Goal: Task Accomplishment & Management: Use online tool/utility

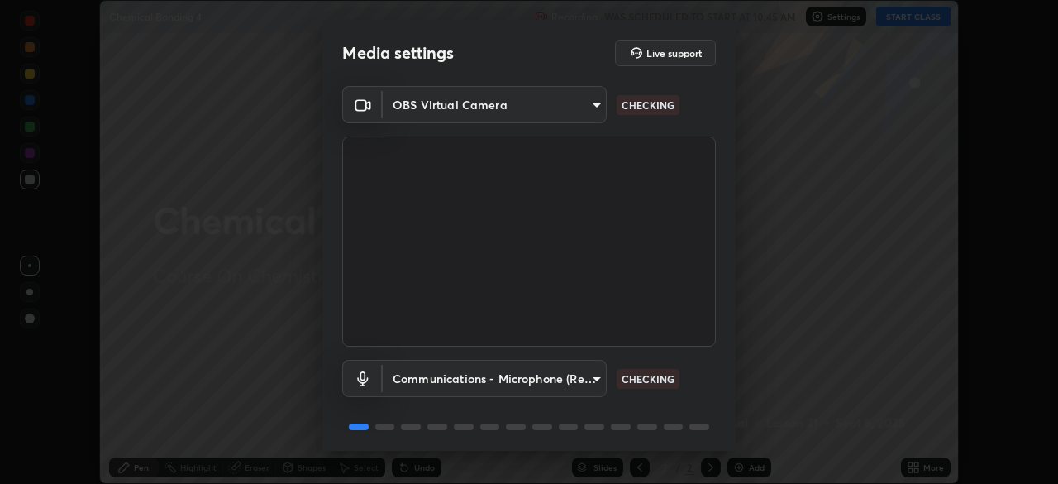
scroll to position [59, 0]
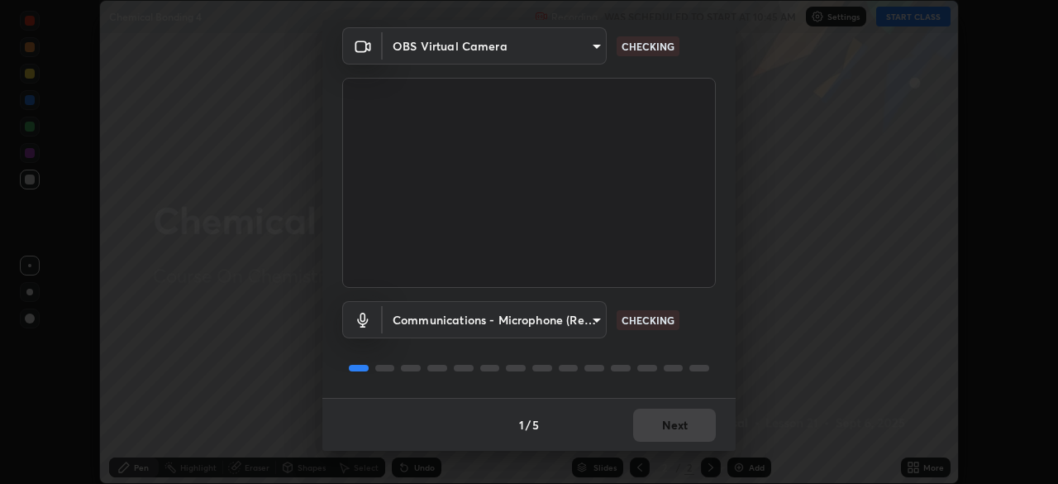
click at [574, 323] on body "Erase all Chemical Bonding 4 Recording WAS SCHEDULED TO START AT 10:45 AM Setti…" at bounding box center [529, 242] width 1058 height 484
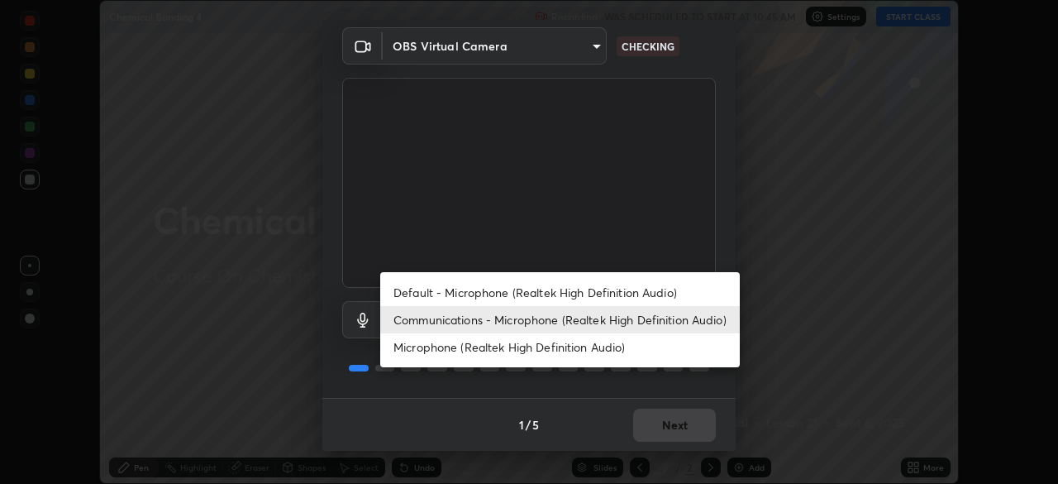
click at [611, 290] on li "Default - Microphone (Realtek High Definition Audio)" at bounding box center [560, 292] width 360 height 27
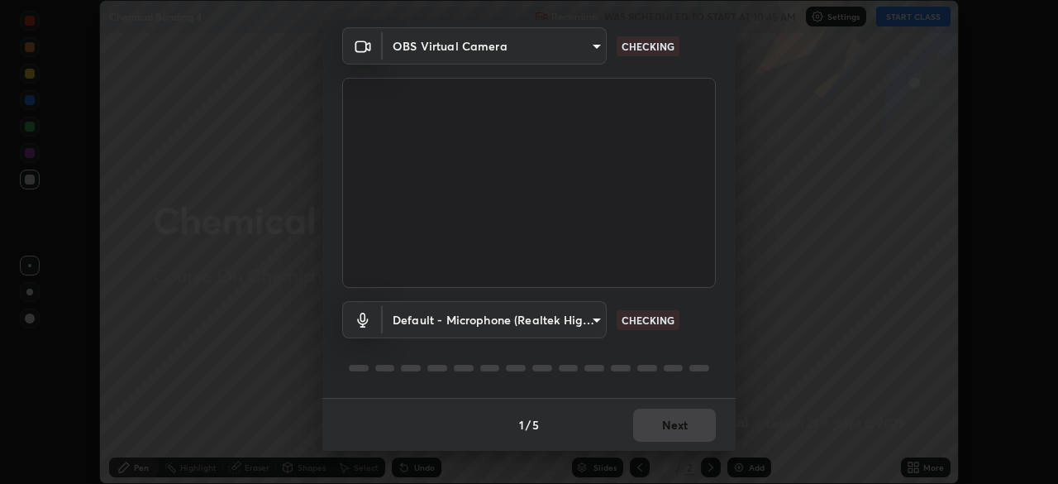
click at [582, 320] on body "Erase all Chemical Bonding 4 Recording WAS SCHEDULED TO START AT 10:45 AM Setti…" at bounding box center [529, 242] width 1058 height 484
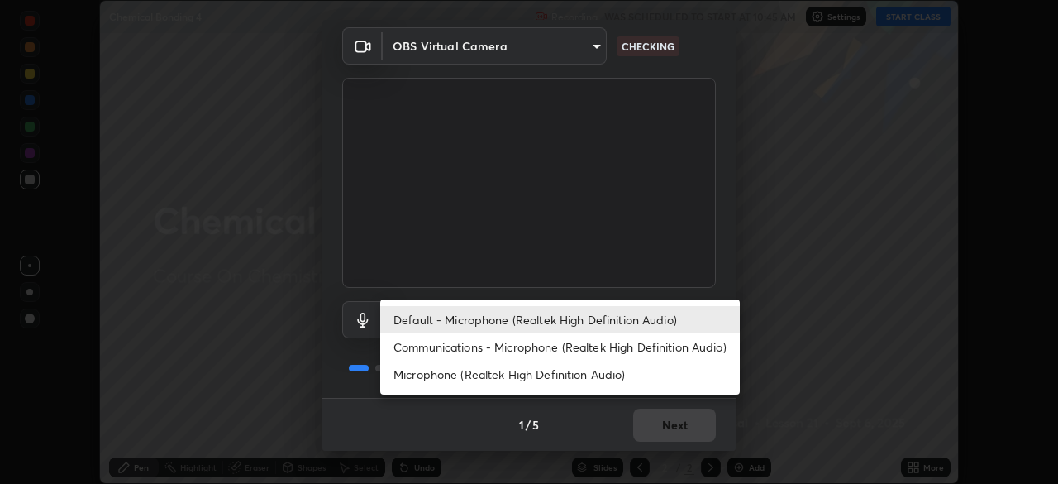
click at [612, 352] on li "Communications - Microphone (Realtek High Definition Audio)" at bounding box center [560, 346] width 360 height 27
type input "communications"
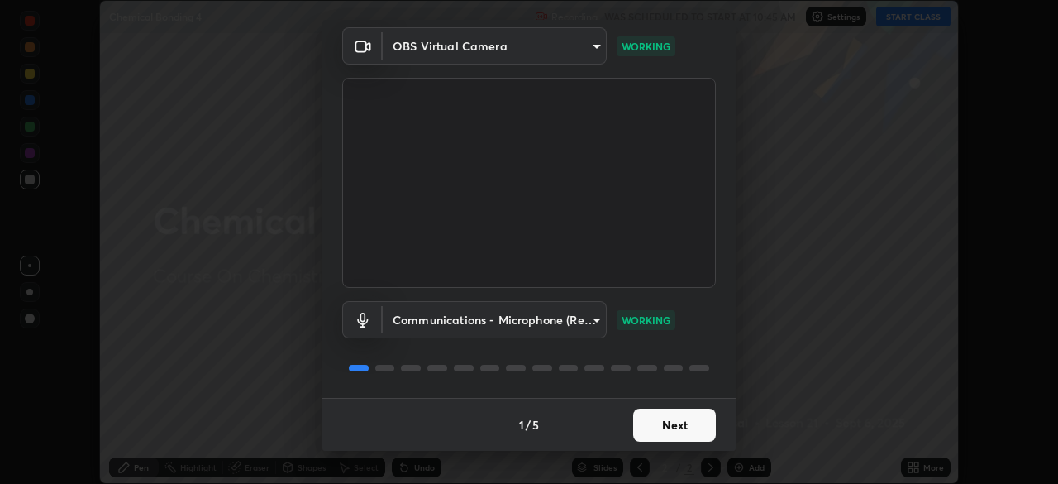
click at [679, 429] on button "Next" at bounding box center [674, 424] width 83 height 33
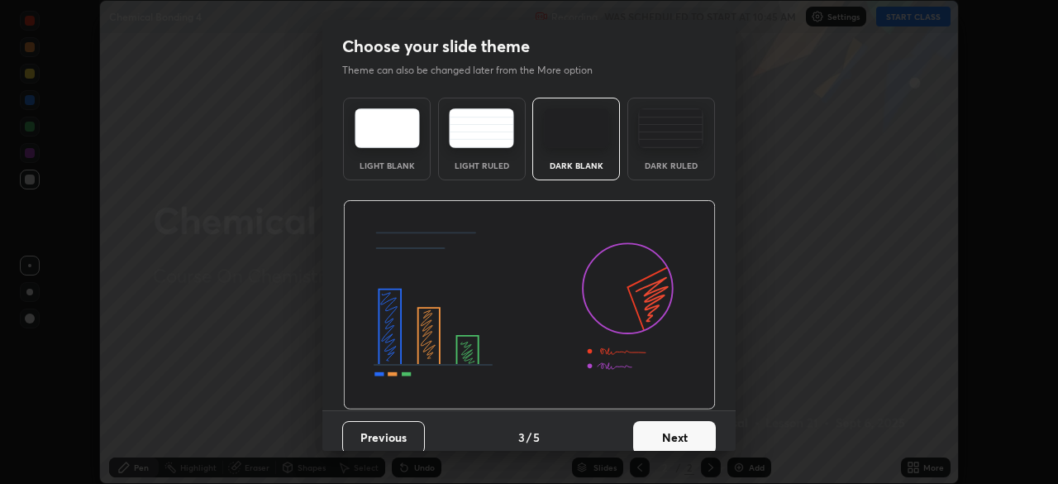
click at [687, 436] on button "Next" at bounding box center [674, 437] width 83 height 33
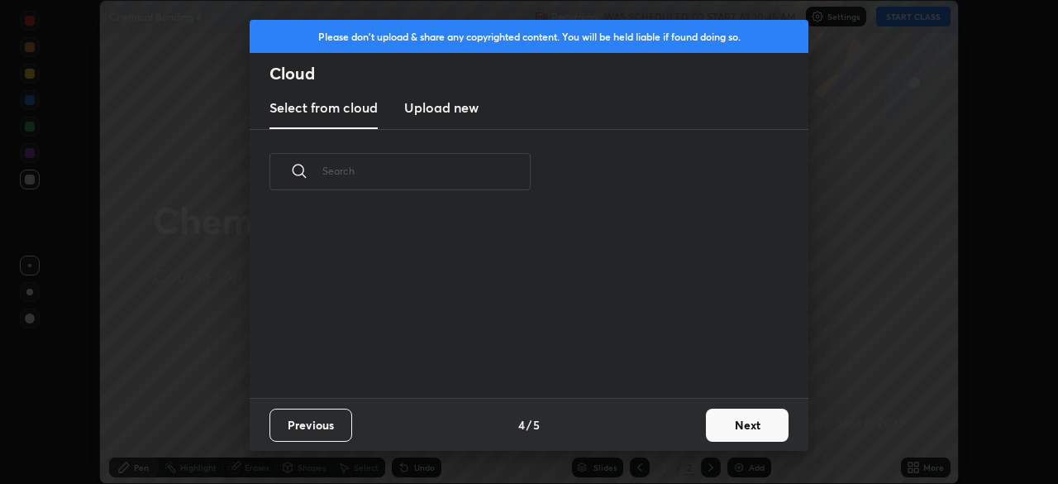
click at [688, 437] on div "Previous 4 / 5 Next" at bounding box center [529, 424] width 559 height 53
click at [714, 423] on button "Next" at bounding box center [747, 424] width 83 height 33
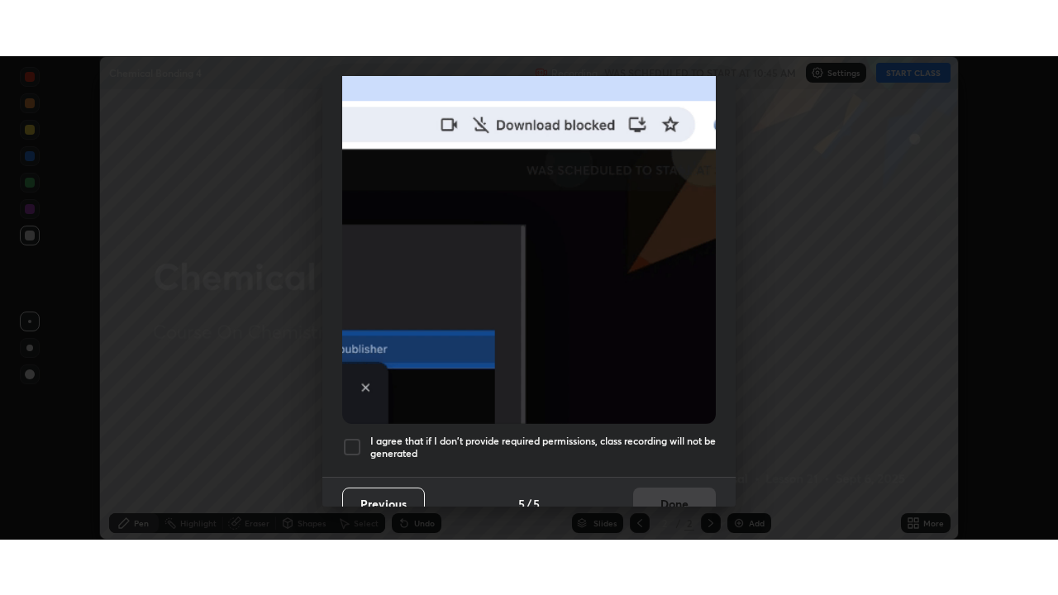
scroll to position [396, 0]
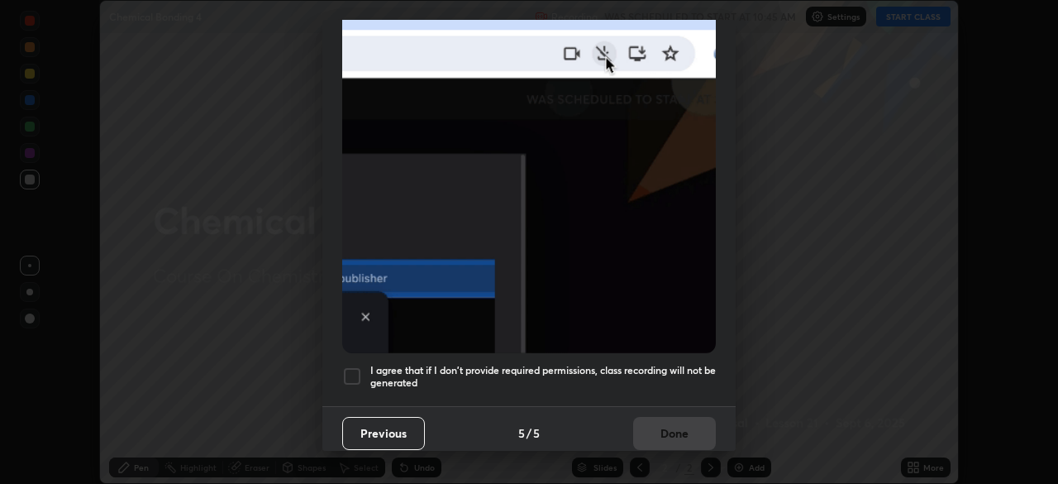
click at [665, 365] on h5 "I agree that if I don't provide required permissions, class recording will not …" at bounding box center [543, 377] width 346 height 26
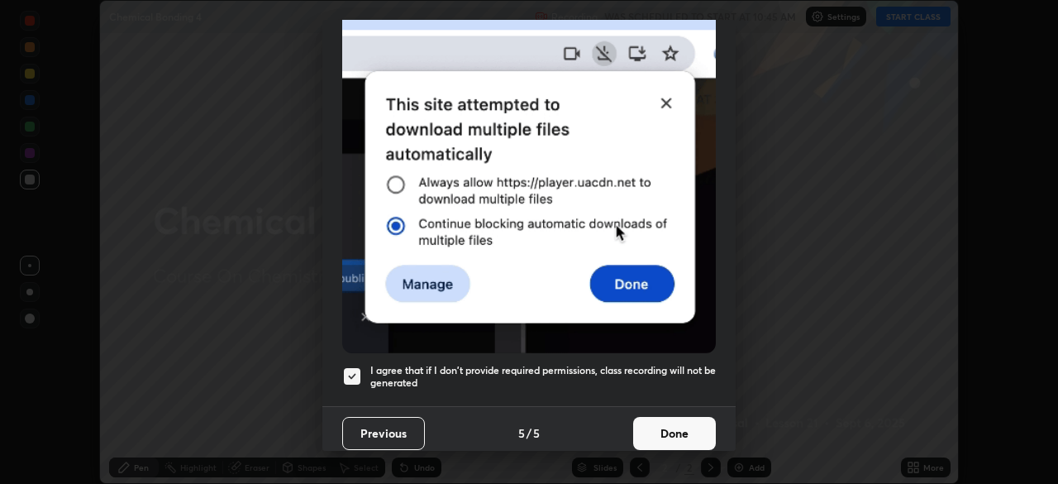
click at [664, 428] on button "Done" at bounding box center [674, 433] width 83 height 33
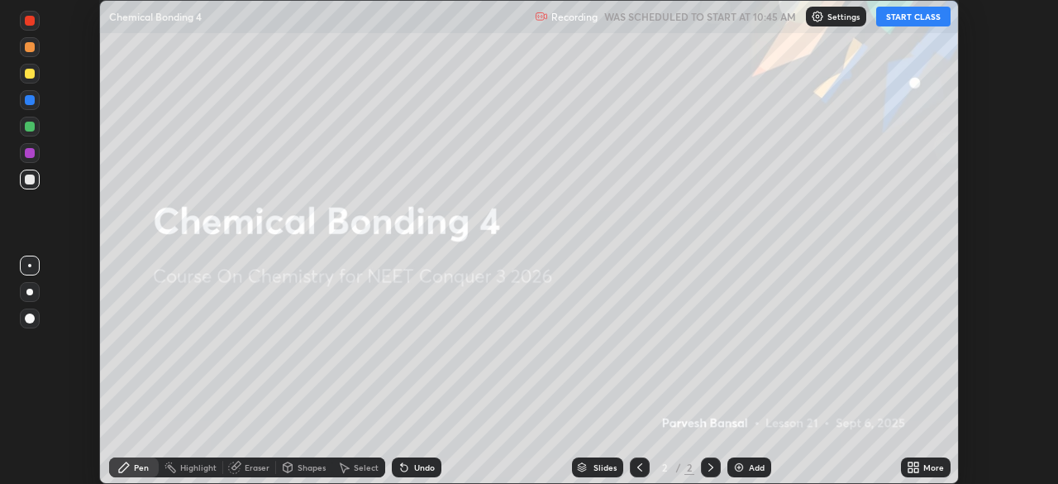
click at [910, 464] on icon at bounding box center [911, 464] width 4 height 4
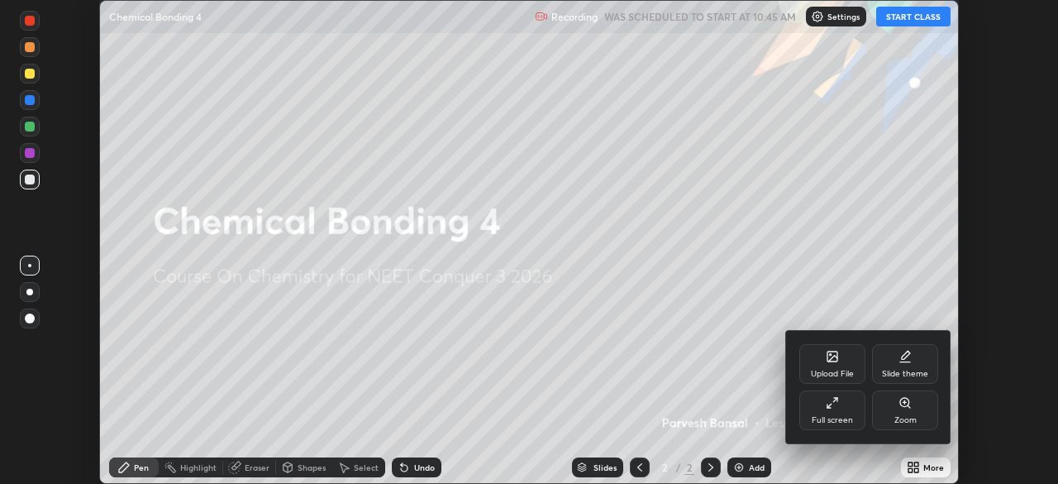
click at [829, 408] on icon at bounding box center [832, 402] width 13 height 13
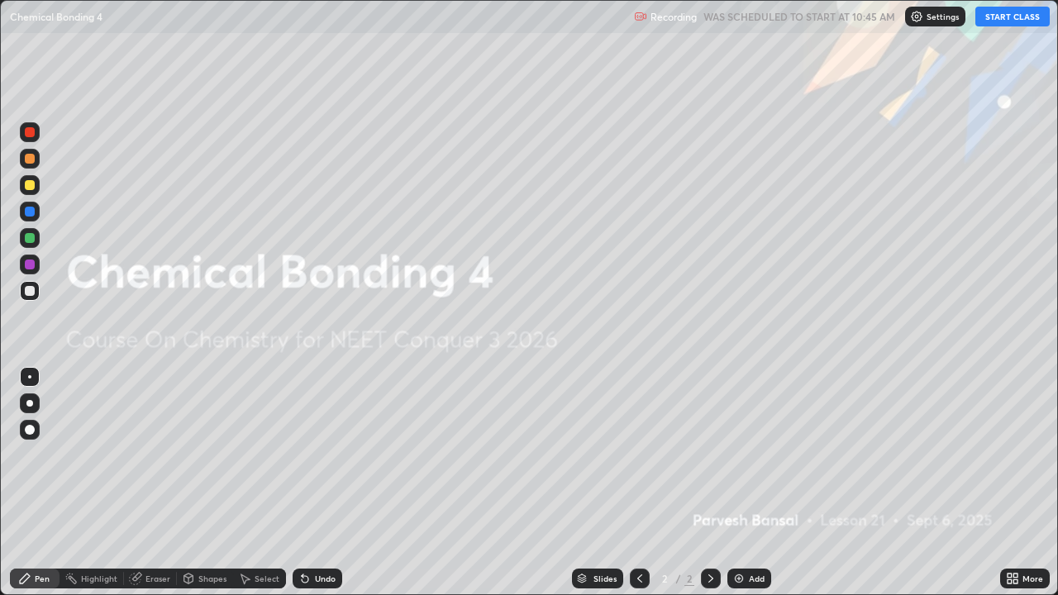
scroll to position [595, 1058]
click at [1012, 21] on button "START CLASS" at bounding box center [1013, 17] width 74 height 20
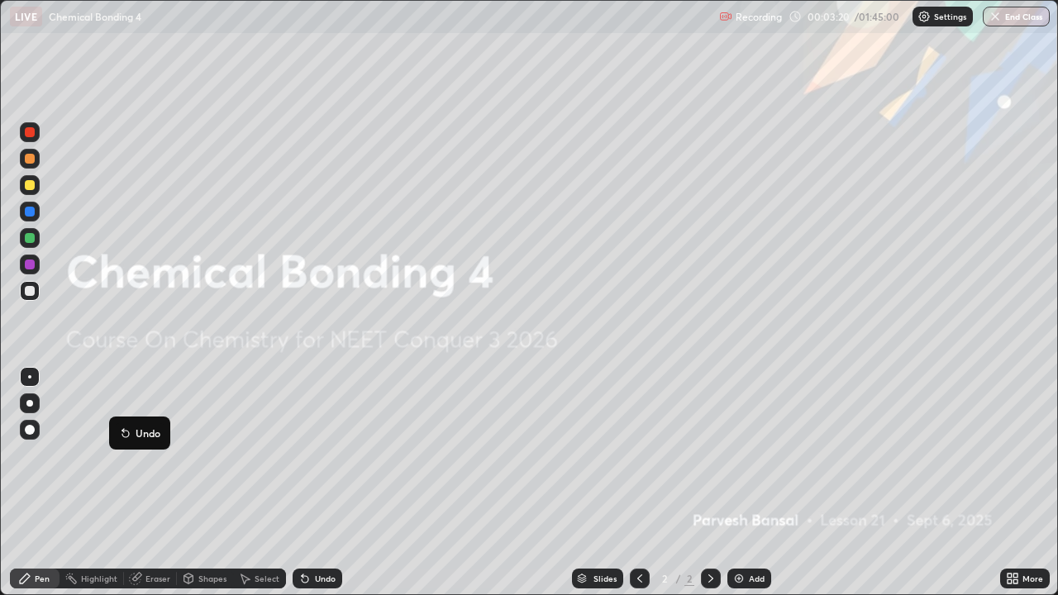
click at [26, 165] on div at bounding box center [30, 159] width 20 height 20
click at [751, 483] on div "Add" at bounding box center [757, 579] width 16 height 8
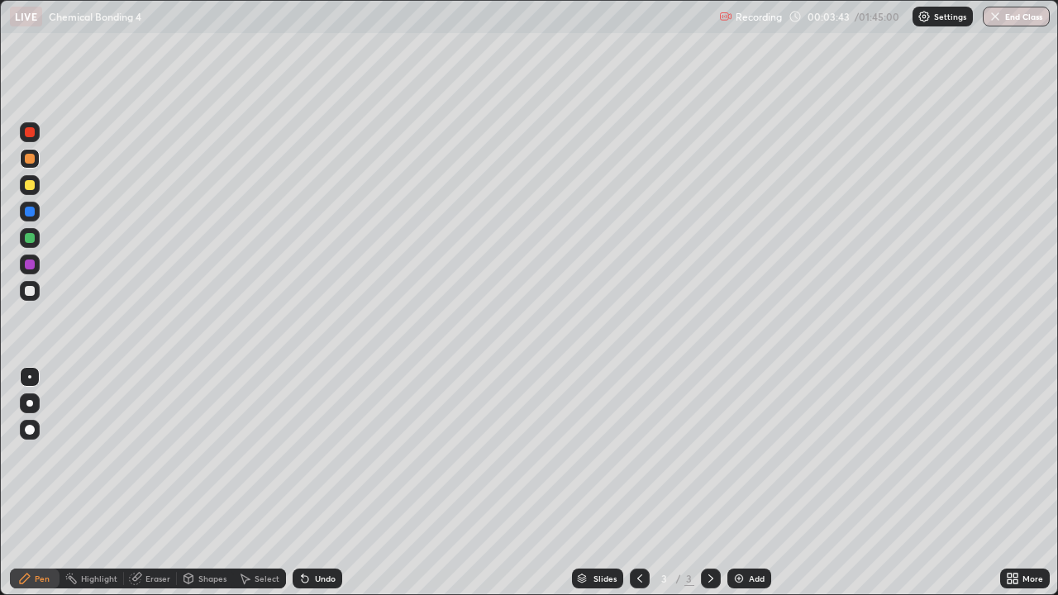
click at [30, 179] on div at bounding box center [30, 185] width 20 height 20
click at [17, 240] on div at bounding box center [30, 238] width 26 height 26
click at [25, 188] on div at bounding box center [30, 185] width 10 height 10
click at [36, 288] on div at bounding box center [30, 291] width 20 height 20
click at [23, 160] on div at bounding box center [30, 159] width 20 height 20
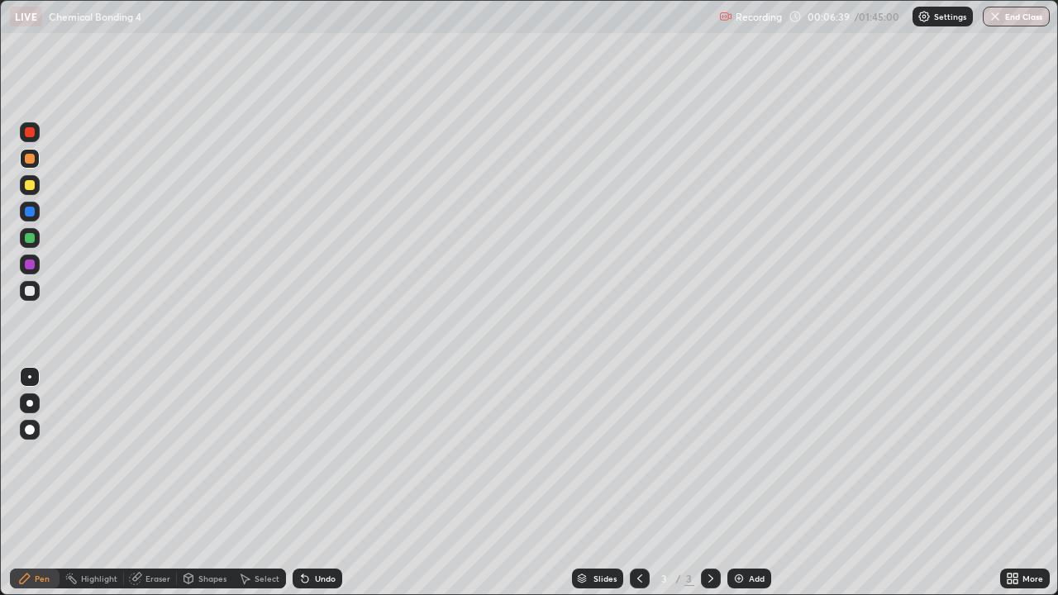
click at [30, 293] on div at bounding box center [30, 291] width 10 height 10
click at [29, 241] on div at bounding box center [30, 238] width 10 height 10
click at [37, 184] on div at bounding box center [30, 185] width 20 height 20
click at [747, 483] on div "Add" at bounding box center [750, 579] width 44 height 20
click at [26, 242] on div at bounding box center [30, 238] width 10 height 10
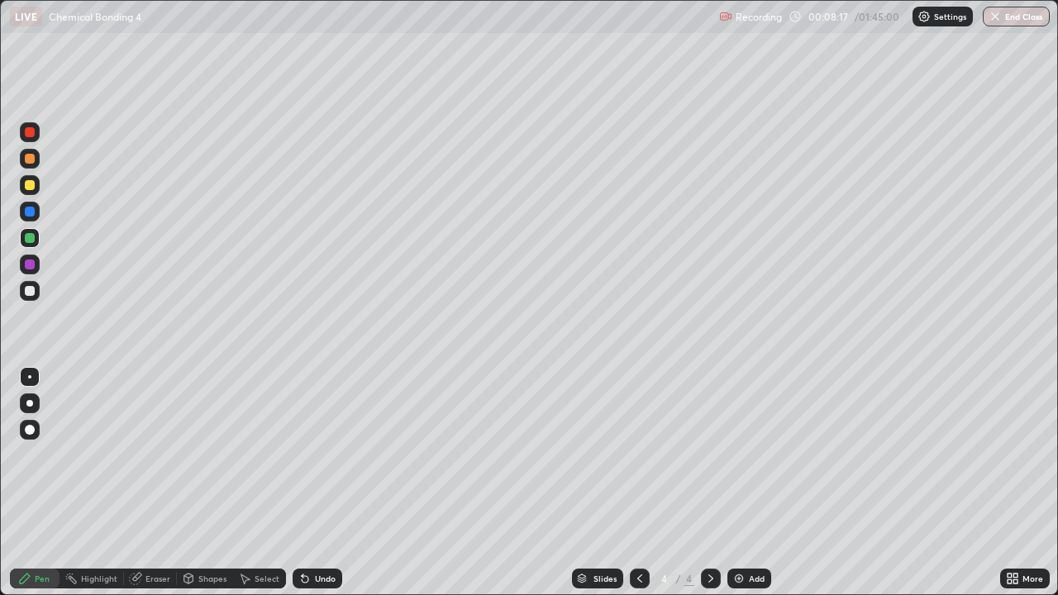
click at [20, 136] on div at bounding box center [30, 132] width 20 height 20
click at [29, 141] on div at bounding box center [30, 132] width 20 height 20
click at [30, 157] on div at bounding box center [30, 159] width 10 height 10
click at [29, 240] on div at bounding box center [30, 238] width 10 height 10
click at [25, 191] on div at bounding box center [30, 185] width 20 height 20
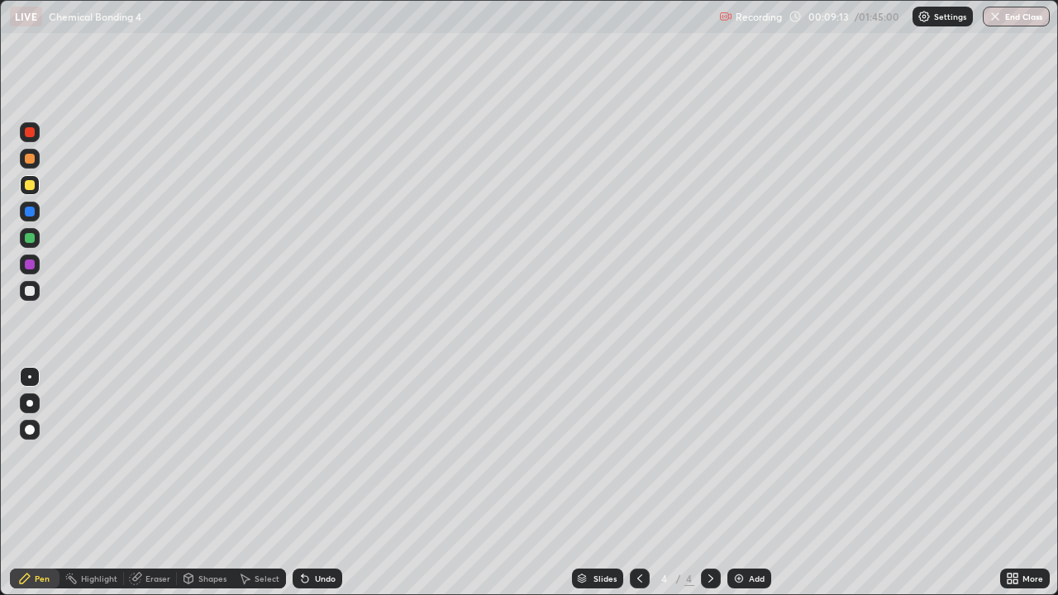
click at [31, 241] on div at bounding box center [30, 238] width 10 height 10
click at [32, 184] on div at bounding box center [30, 185] width 10 height 10
click at [32, 297] on div at bounding box center [30, 291] width 20 height 20
click at [279, 483] on div "Select" at bounding box center [259, 579] width 53 height 20
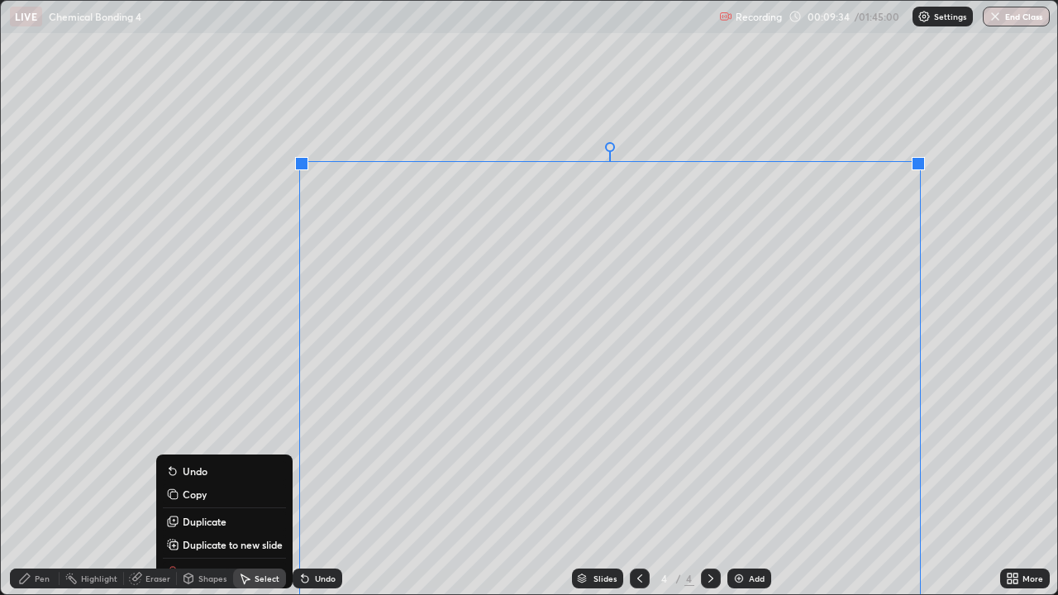
click at [45, 483] on div "Pen" at bounding box center [42, 579] width 15 height 8
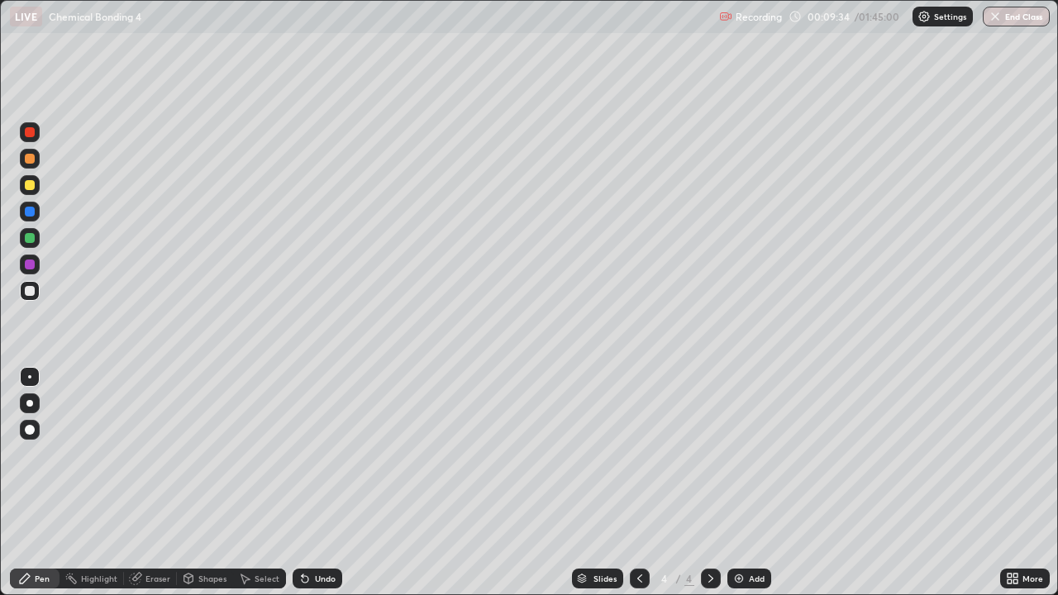
click at [156, 483] on div "Eraser" at bounding box center [158, 579] width 25 height 8
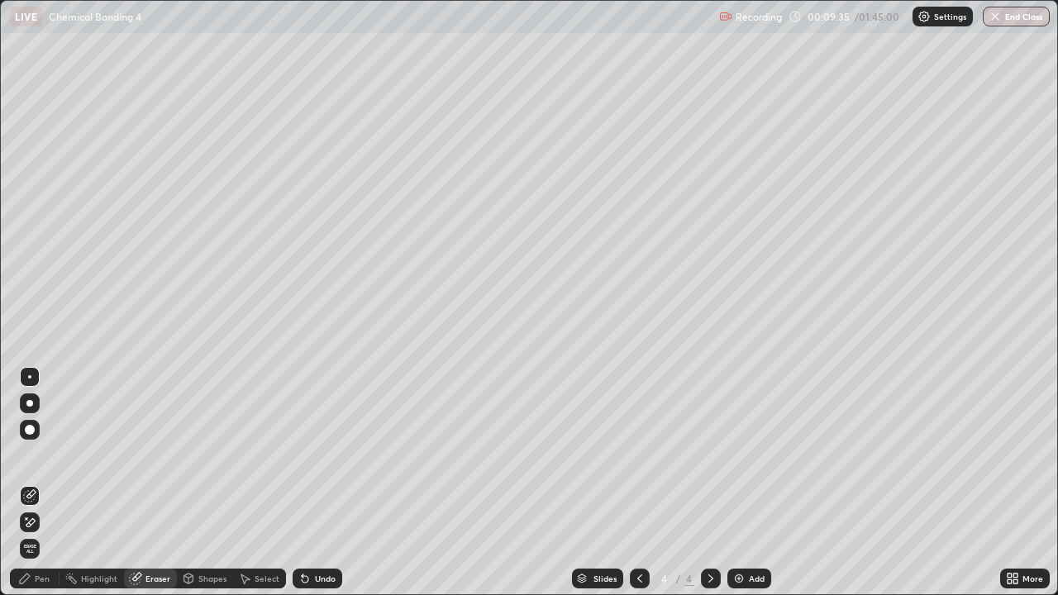
click at [36, 483] on div at bounding box center [30, 523] width 20 height 20
click at [256, 483] on div "Select" at bounding box center [259, 579] width 53 height 20
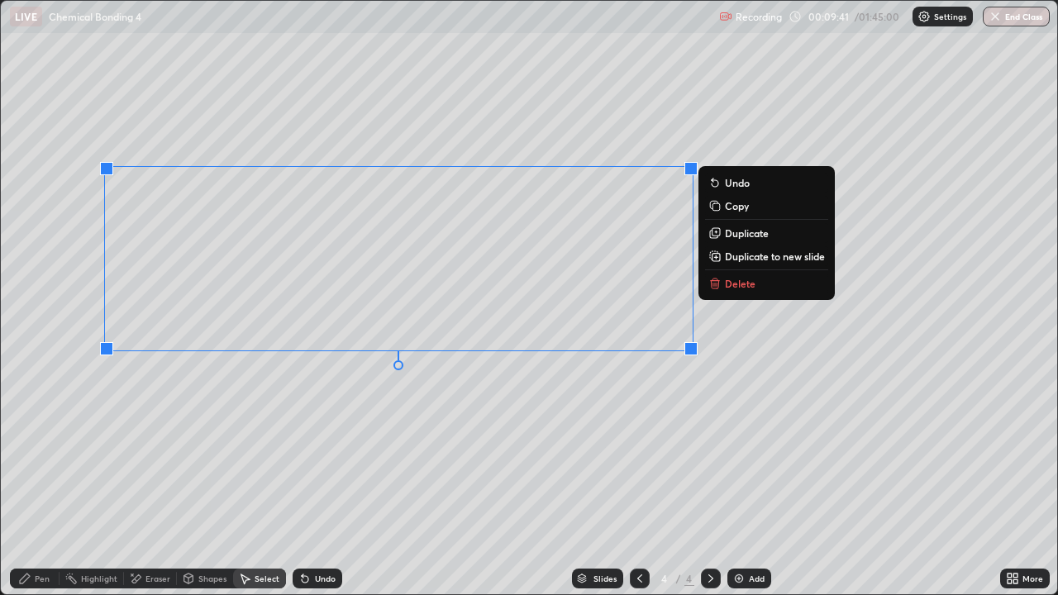
click at [152, 483] on div "Eraser" at bounding box center [150, 579] width 53 height 20
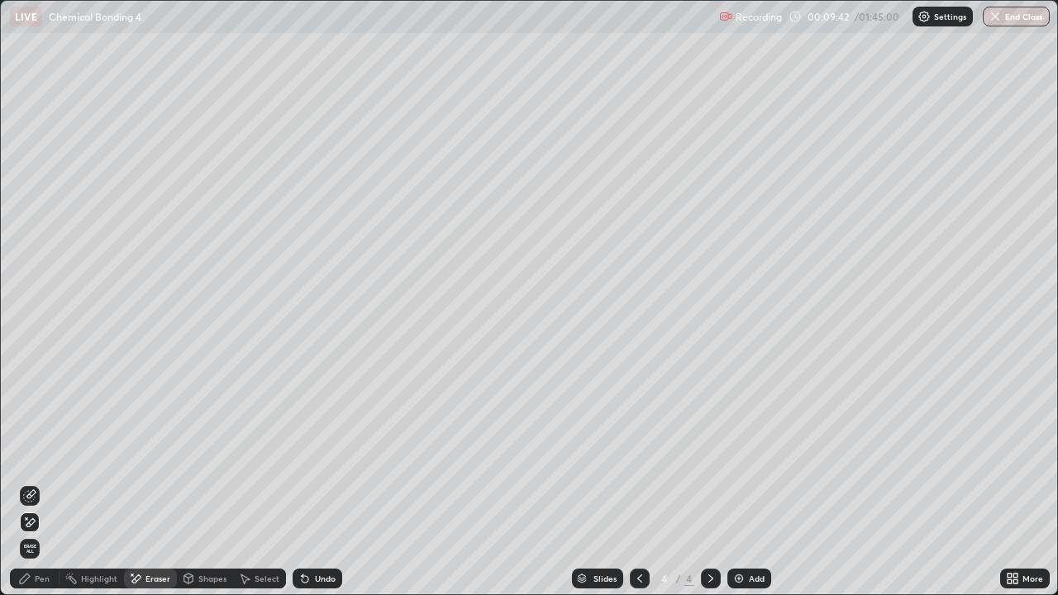
click at [44, 483] on div "Pen" at bounding box center [42, 579] width 15 height 8
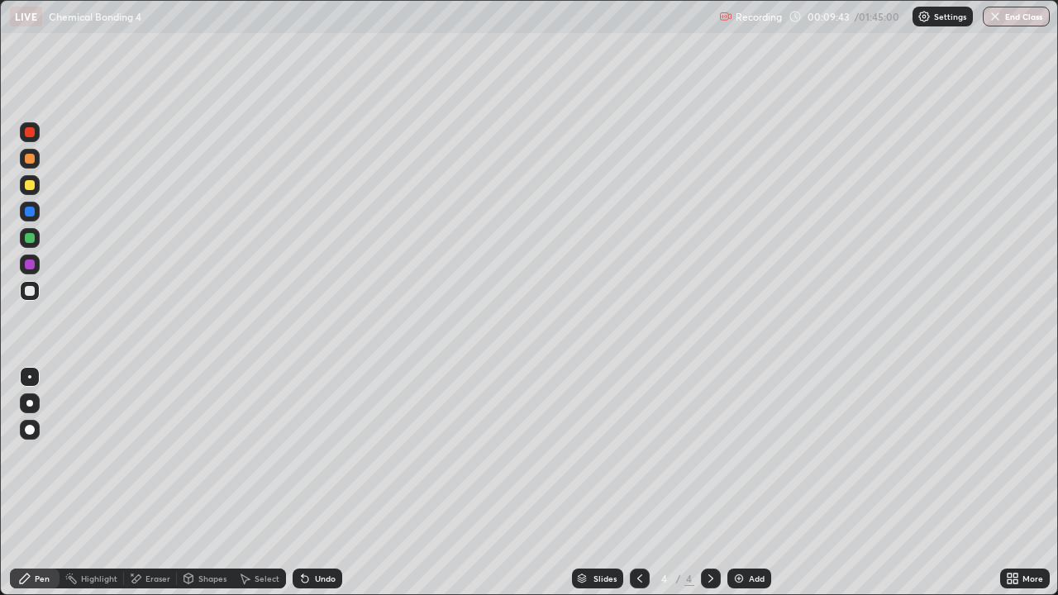
click at [23, 160] on div at bounding box center [30, 159] width 20 height 20
click at [318, 483] on div "Undo" at bounding box center [325, 579] width 21 height 8
click at [33, 239] on div at bounding box center [30, 238] width 10 height 10
click at [33, 186] on div at bounding box center [30, 185] width 10 height 10
click at [23, 246] on div at bounding box center [30, 238] width 20 height 20
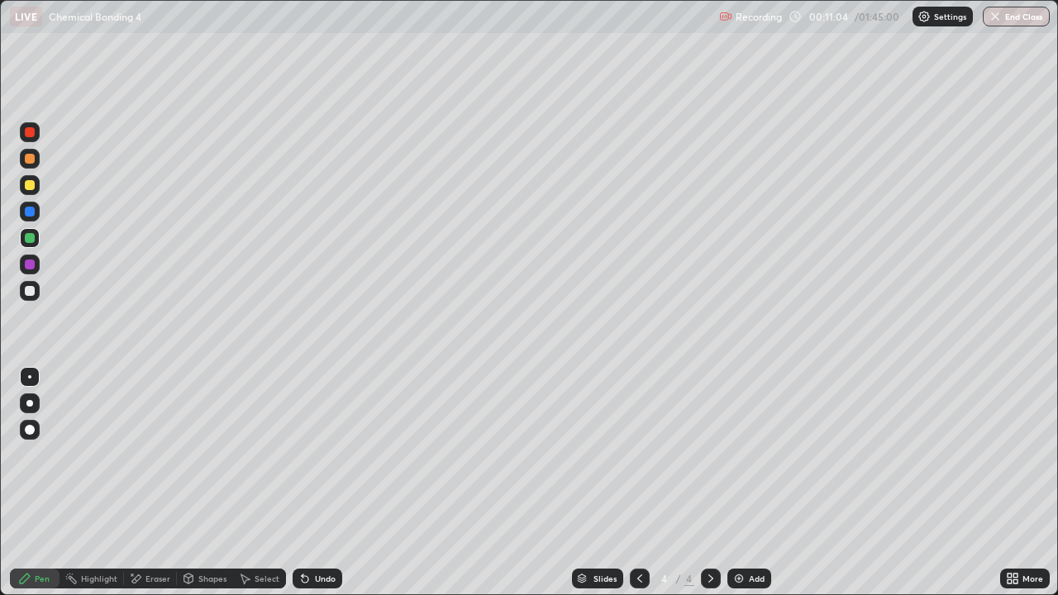
click at [33, 185] on div at bounding box center [30, 185] width 10 height 10
click at [30, 292] on div at bounding box center [30, 291] width 10 height 10
click at [36, 160] on div at bounding box center [30, 159] width 20 height 20
click at [27, 293] on div at bounding box center [30, 291] width 10 height 10
click at [30, 266] on div at bounding box center [30, 265] width 10 height 10
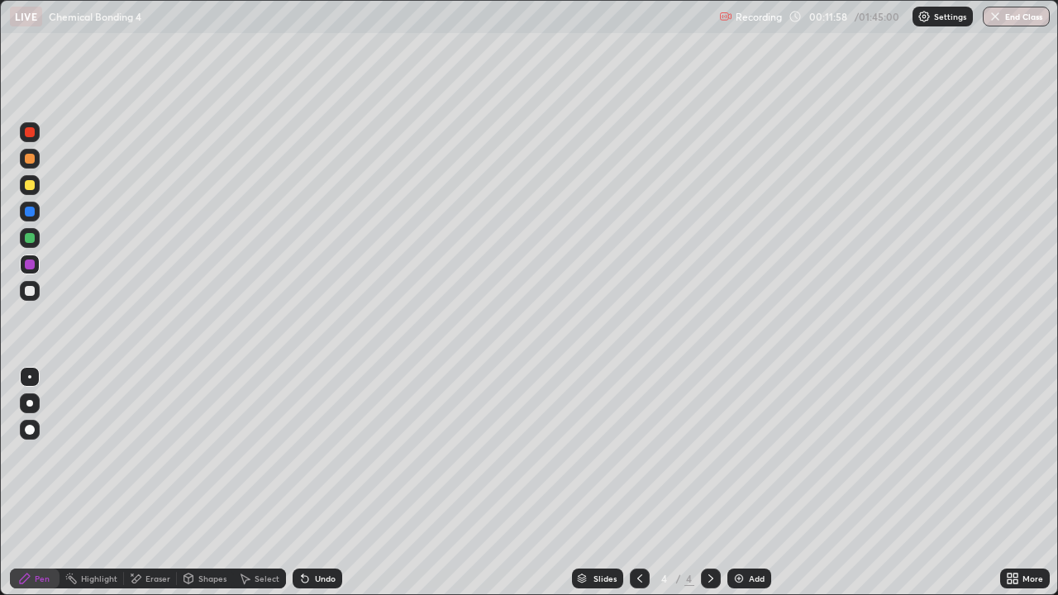
click at [27, 186] on div at bounding box center [30, 185] width 10 height 10
click at [28, 168] on div at bounding box center [30, 159] width 20 height 20
click at [88, 483] on div "Highlight" at bounding box center [92, 579] width 64 height 20
click at [36, 483] on div at bounding box center [30, 523] width 20 height 20
click at [25, 483] on icon at bounding box center [25, 579] width 10 height 10
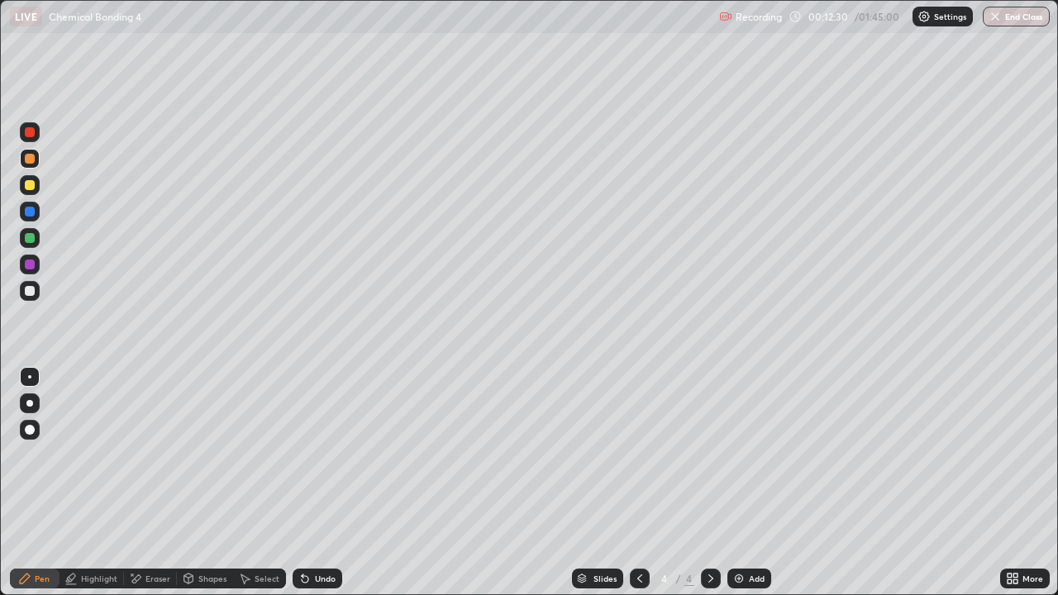
click at [23, 188] on div at bounding box center [30, 185] width 20 height 20
click at [29, 158] on div at bounding box center [30, 159] width 10 height 10
click at [30, 292] on div at bounding box center [30, 291] width 10 height 10
click at [28, 165] on div at bounding box center [30, 159] width 20 height 20
click at [28, 289] on div at bounding box center [30, 291] width 10 height 10
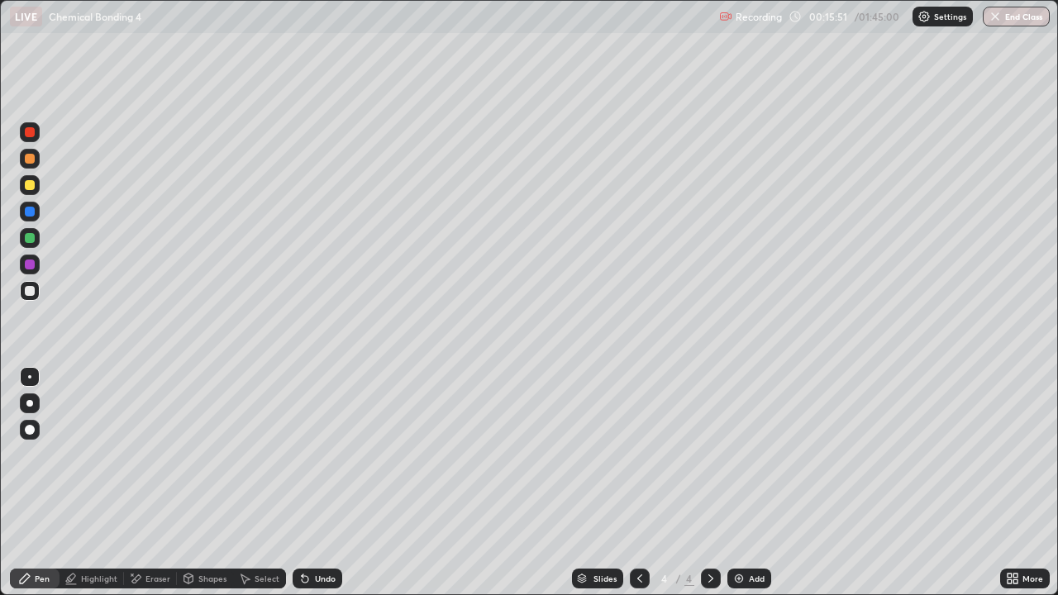
click at [31, 189] on div at bounding box center [30, 185] width 10 height 10
click at [633, 483] on icon at bounding box center [639, 578] width 13 height 13
click at [34, 287] on div at bounding box center [30, 291] width 10 height 10
click at [25, 269] on div at bounding box center [30, 265] width 20 height 20
click at [708, 483] on icon at bounding box center [710, 578] width 13 height 13
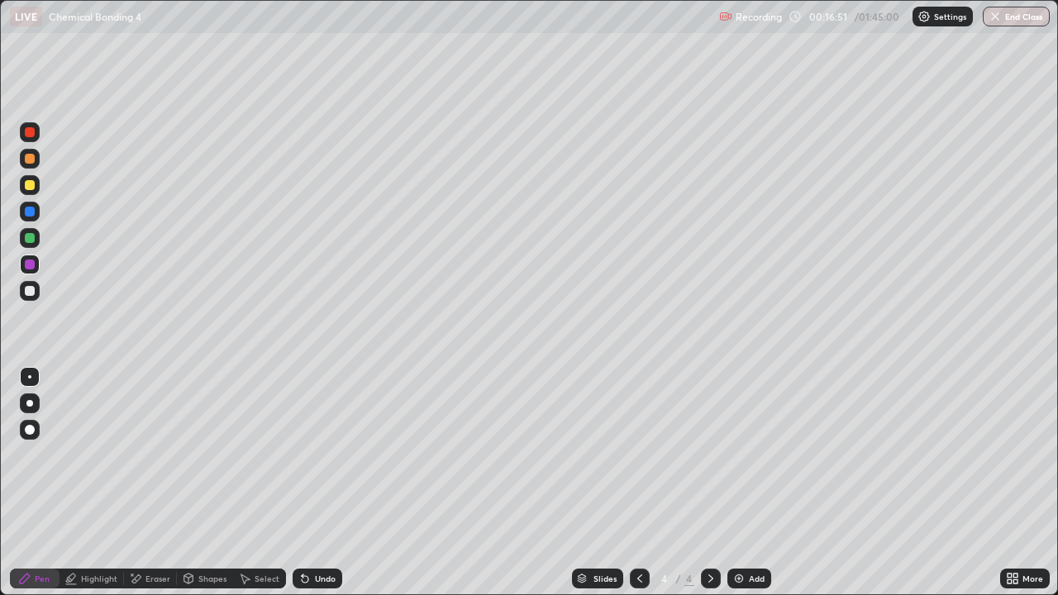
click at [159, 483] on div "Eraser" at bounding box center [158, 579] width 25 height 8
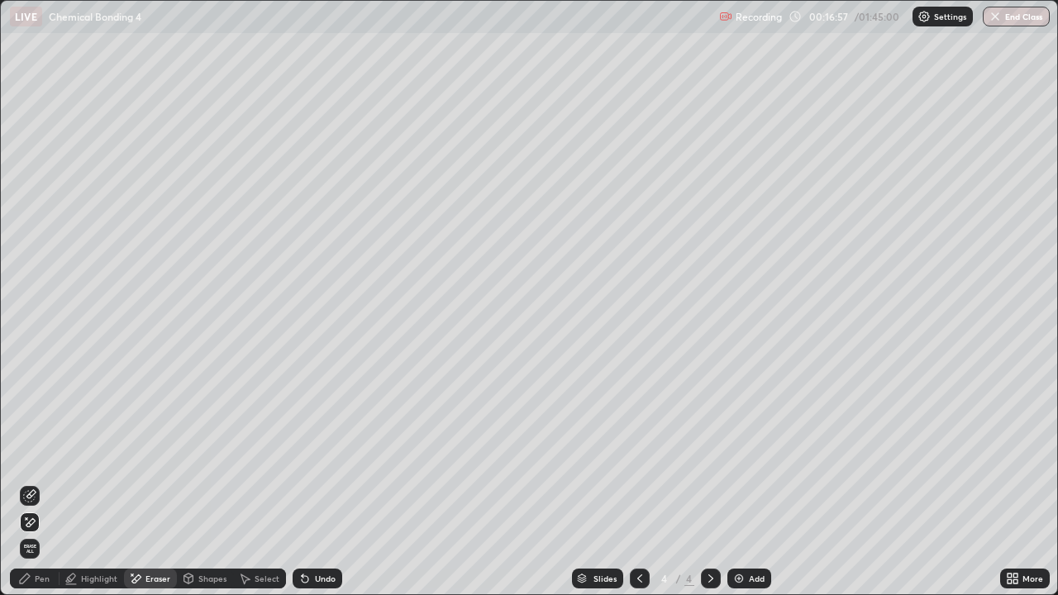
click at [32, 483] on div "Pen" at bounding box center [35, 579] width 50 height 20
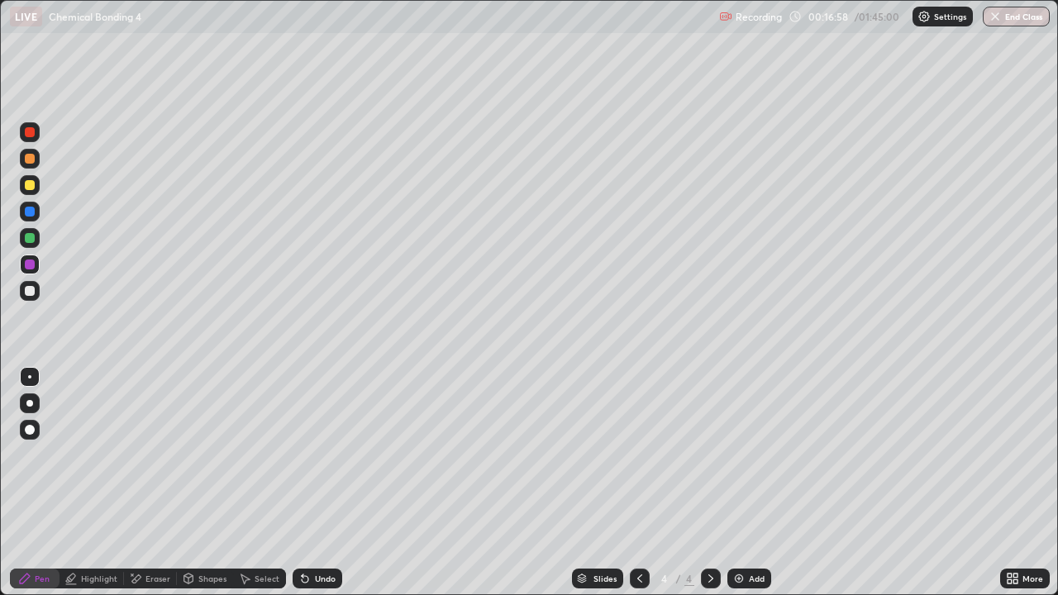
click at [35, 294] on div at bounding box center [30, 291] width 20 height 20
click at [21, 243] on div at bounding box center [30, 238] width 20 height 20
click at [88, 483] on div "Highlight" at bounding box center [92, 579] width 64 height 20
click at [30, 483] on div "Pen" at bounding box center [35, 579] width 50 height 20
click at [28, 298] on div at bounding box center [30, 291] width 20 height 20
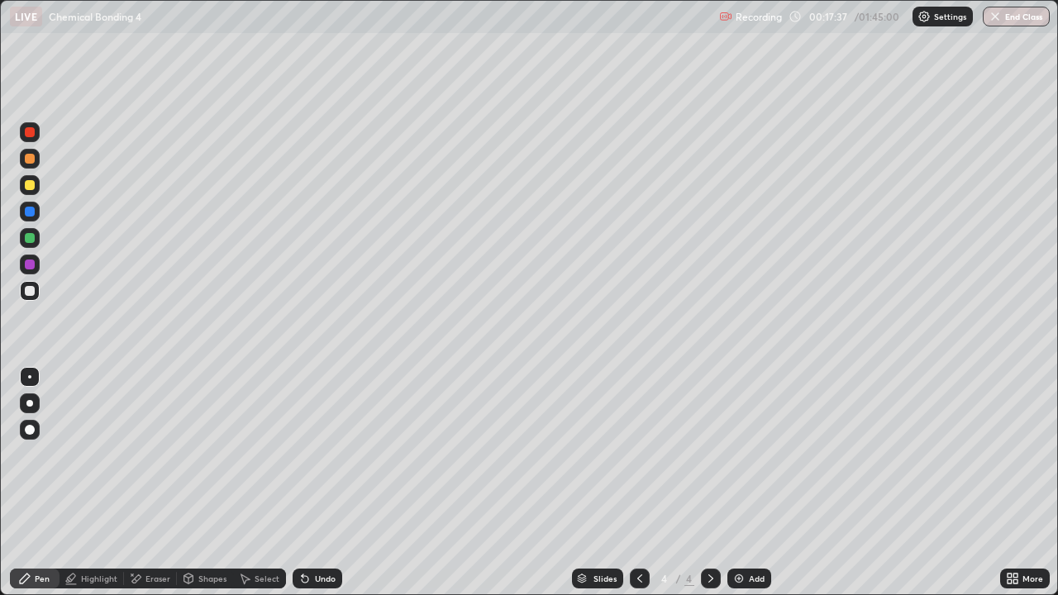
click at [153, 483] on div "Eraser" at bounding box center [158, 579] width 25 height 8
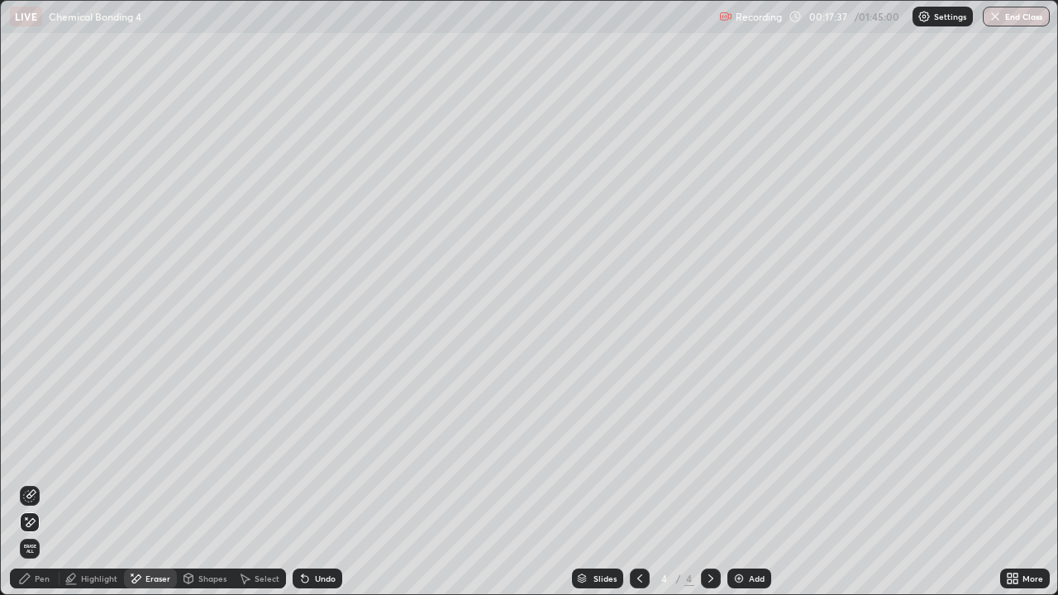
click at [28, 483] on icon at bounding box center [29, 495] width 13 height 13
click at [13, 483] on div "Pen" at bounding box center [35, 579] width 50 height 20
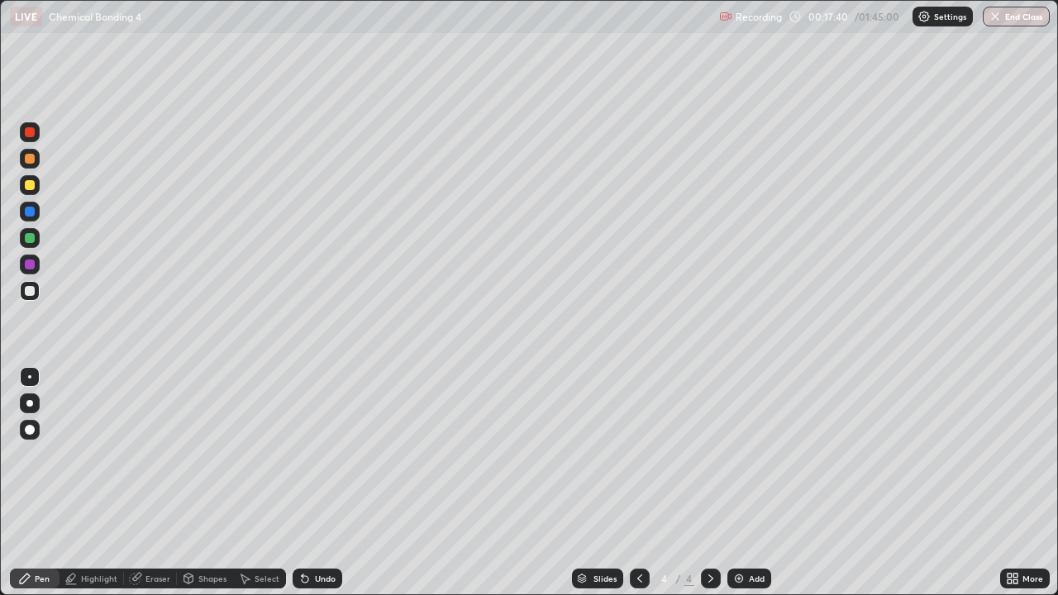
click at [26, 258] on div at bounding box center [30, 265] width 20 height 20
click at [31, 241] on div at bounding box center [30, 238] width 10 height 10
click at [321, 483] on div "Undo" at bounding box center [325, 579] width 21 height 8
click at [93, 483] on div "Highlight" at bounding box center [92, 579] width 64 height 20
click at [30, 158] on div at bounding box center [30, 159] width 10 height 10
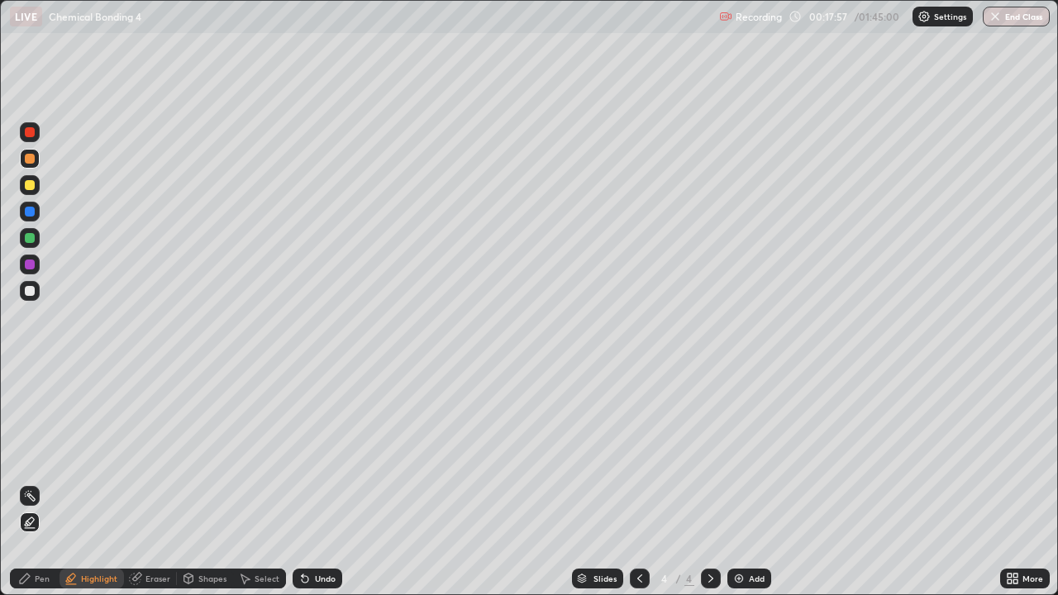
click at [33, 140] on div at bounding box center [30, 132] width 20 height 20
click at [45, 483] on div "Pen" at bounding box center [35, 578] width 50 height 33
click at [35, 205] on div at bounding box center [30, 212] width 20 height 20
click at [27, 302] on div at bounding box center [30, 291] width 20 height 26
click at [139, 483] on icon at bounding box center [135, 578] width 13 height 13
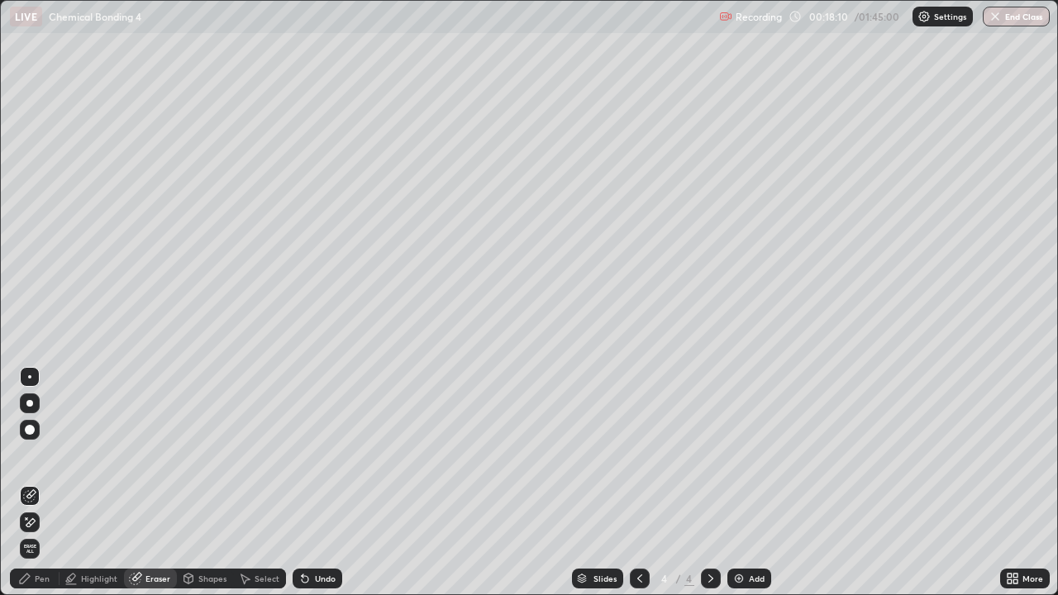
click at [26, 483] on icon at bounding box center [25, 579] width 10 height 10
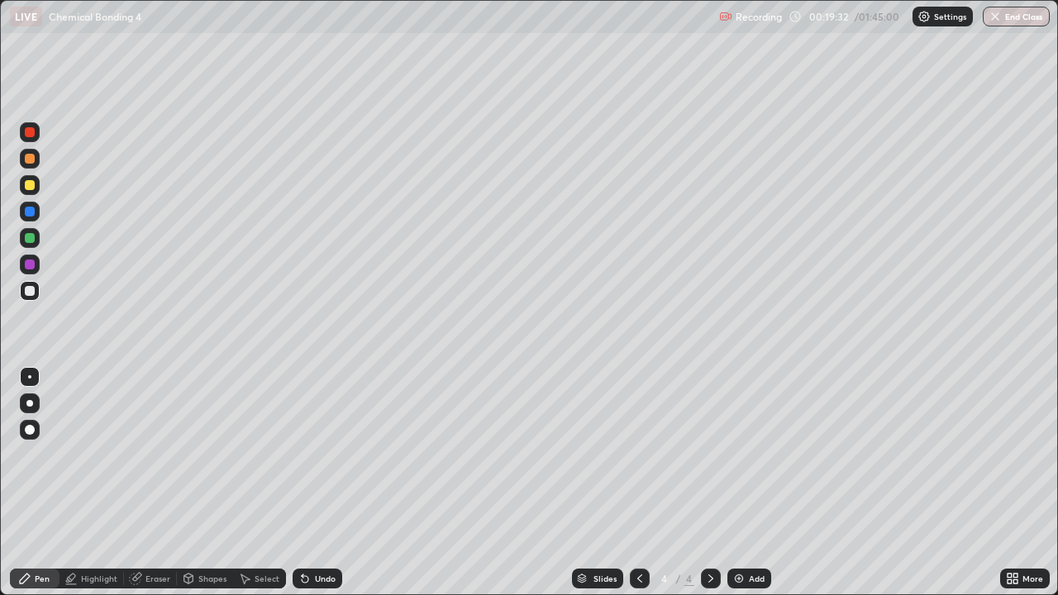
click at [36, 184] on div at bounding box center [30, 185] width 20 height 20
click at [31, 271] on div at bounding box center [30, 265] width 20 height 20
click at [32, 184] on div at bounding box center [30, 185] width 10 height 10
click at [757, 483] on div "Add" at bounding box center [750, 579] width 44 height 20
click at [31, 298] on div at bounding box center [30, 291] width 20 height 20
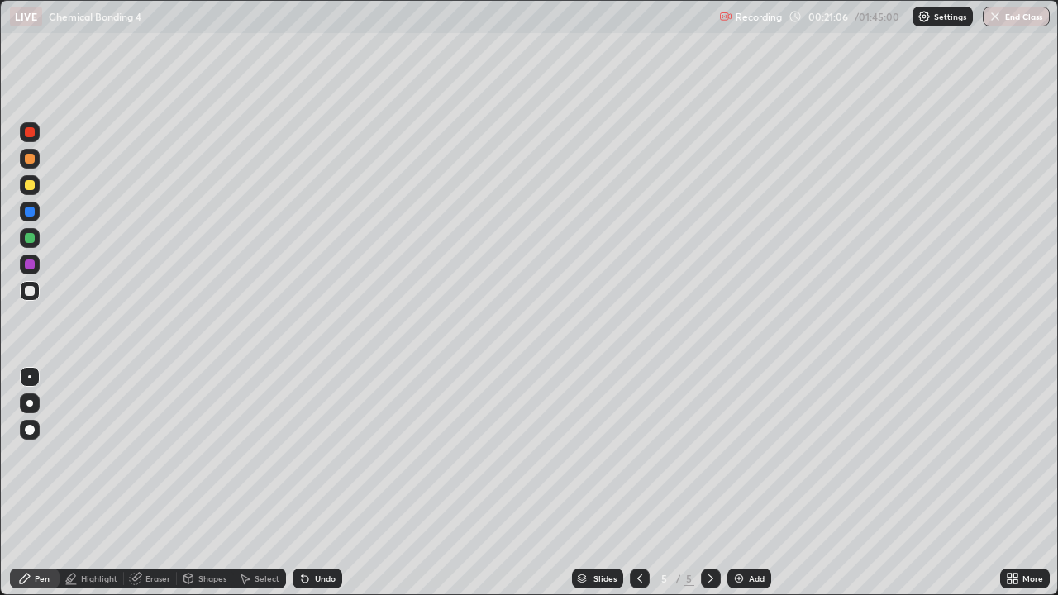
click at [32, 190] on div at bounding box center [30, 185] width 20 height 20
click at [37, 289] on div at bounding box center [30, 291] width 20 height 20
click at [31, 232] on div at bounding box center [30, 238] width 20 height 20
click at [34, 160] on div at bounding box center [30, 159] width 10 height 10
click at [23, 304] on div "Erase all" at bounding box center [30, 297] width 40 height 529
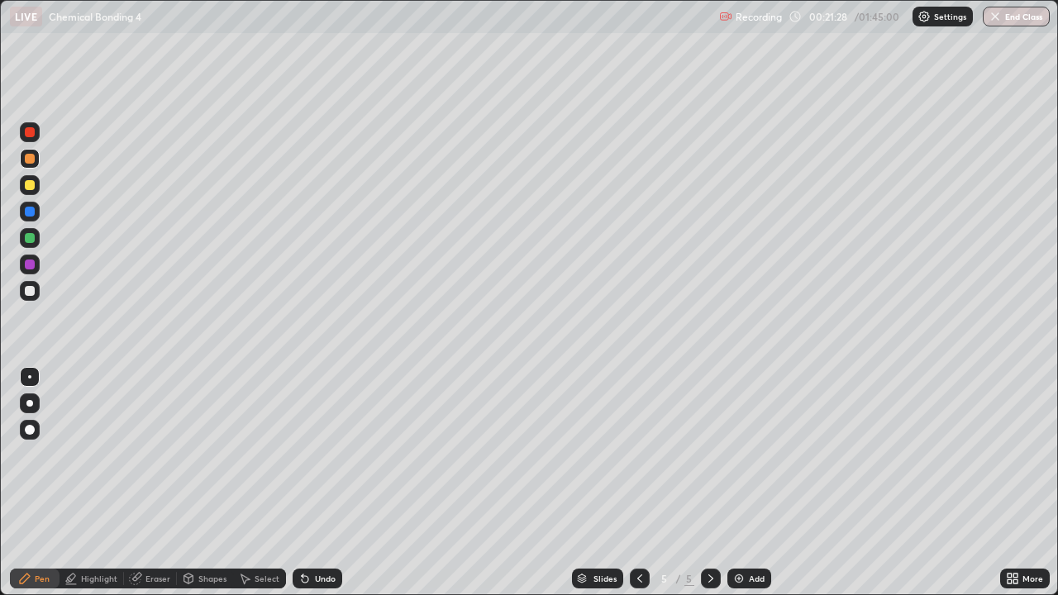
click at [31, 284] on div at bounding box center [30, 291] width 20 height 20
click at [31, 159] on div at bounding box center [30, 159] width 10 height 10
click at [638, 483] on icon at bounding box center [639, 578] width 13 height 13
click at [746, 483] on div "Add" at bounding box center [750, 579] width 44 height 20
click at [29, 233] on div at bounding box center [30, 238] width 10 height 10
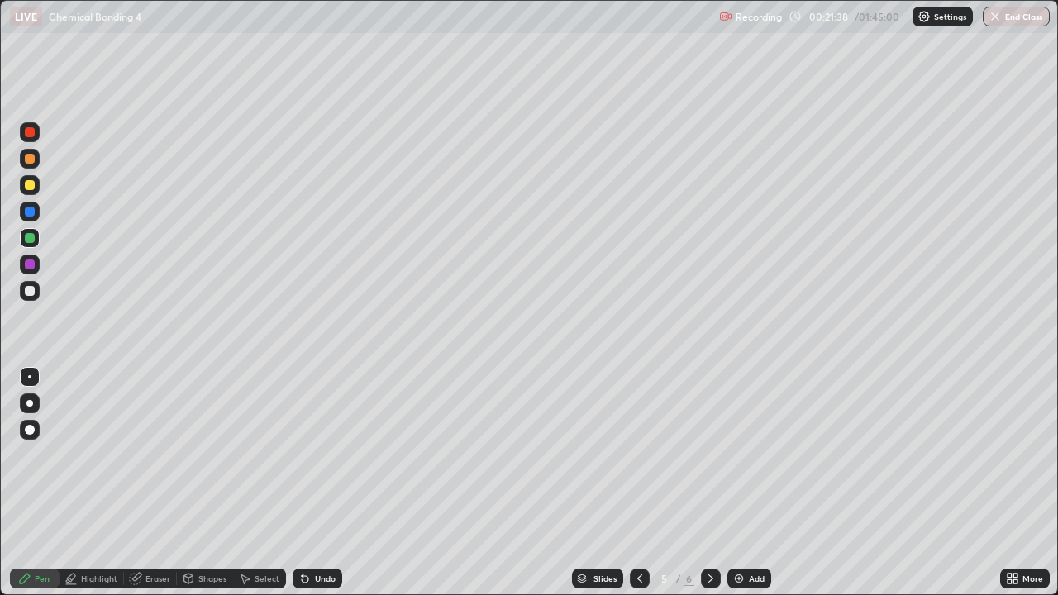
click at [33, 294] on div at bounding box center [30, 291] width 10 height 10
click at [33, 298] on div at bounding box center [30, 291] width 20 height 20
click at [709, 483] on icon at bounding box center [710, 578] width 13 height 13
click at [31, 247] on div at bounding box center [30, 238] width 20 height 20
click at [31, 155] on div at bounding box center [30, 159] width 10 height 10
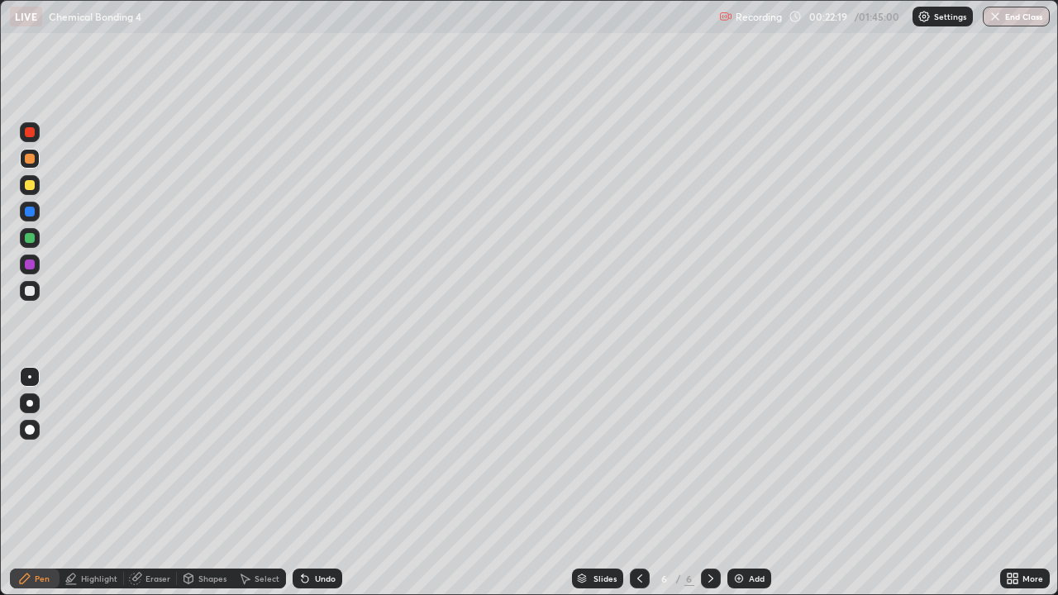
click at [303, 483] on icon at bounding box center [305, 579] width 7 height 7
click at [31, 297] on div at bounding box center [30, 291] width 20 height 20
click at [38, 218] on div at bounding box center [30, 212] width 20 height 20
click at [34, 234] on div at bounding box center [30, 238] width 10 height 10
click at [327, 483] on div "Undo" at bounding box center [325, 579] width 21 height 8
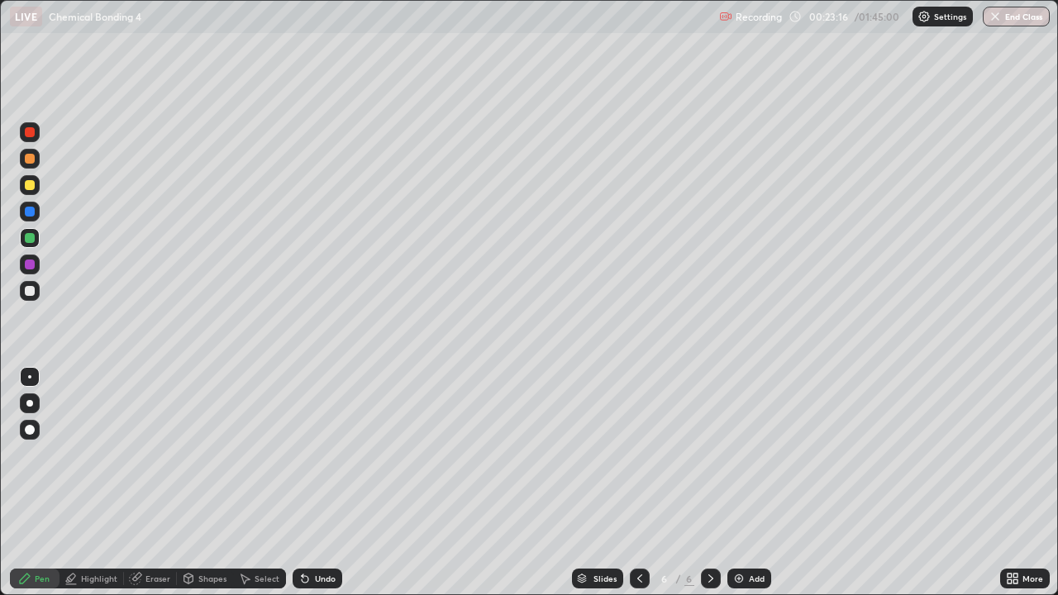
click at [315, 483] on div "Undo" at bounding box center [325, 579] width 21 height 8
click at [270, 483] on div "Select" at bounding box center [267, 579] width 25 height 8
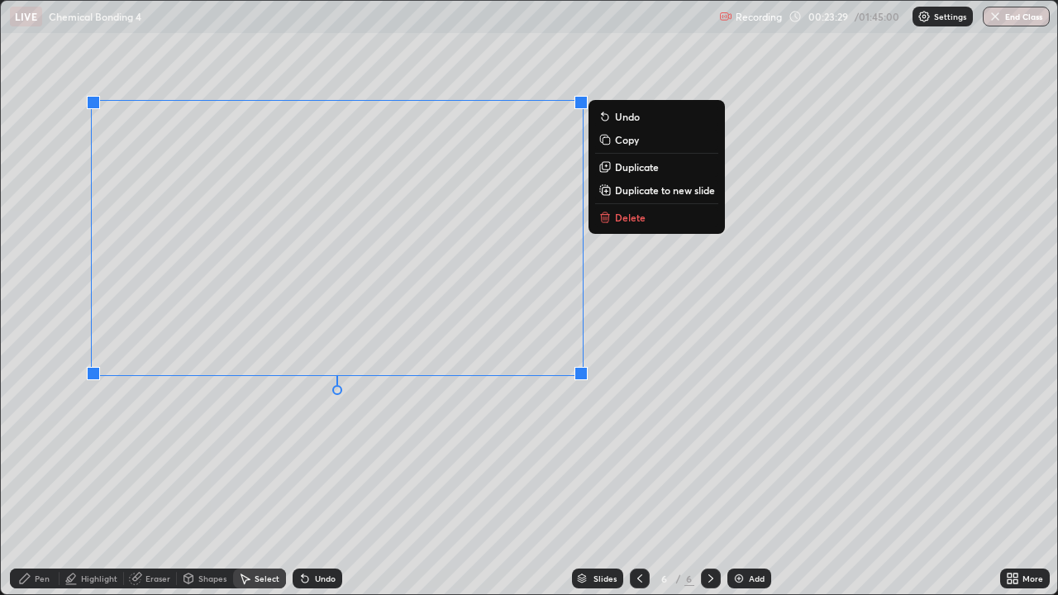
click at [97, 483] on div "Highlight" at bounding box center [99, 579] width 36 height 8
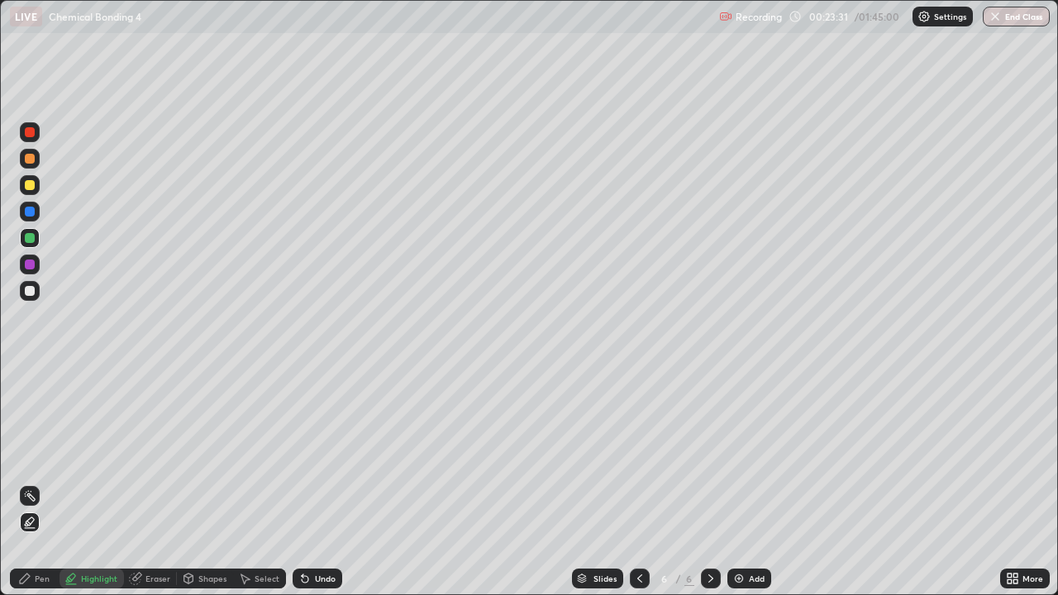
click at [36, 483] on div "Pen" at bounding box center [42, 579] width 15 height 8
click at [30, 292] on div at bounding box center [30, 291] width 10 height 10
click at [29, 232] on div at bounding box center [30, 238] width 20 height 20
click at [31, 284] on div at bounding box center [30, 291] width 20 height 20
click at [35, 192] on div at bounding box center [30, 185] width 20 height 20
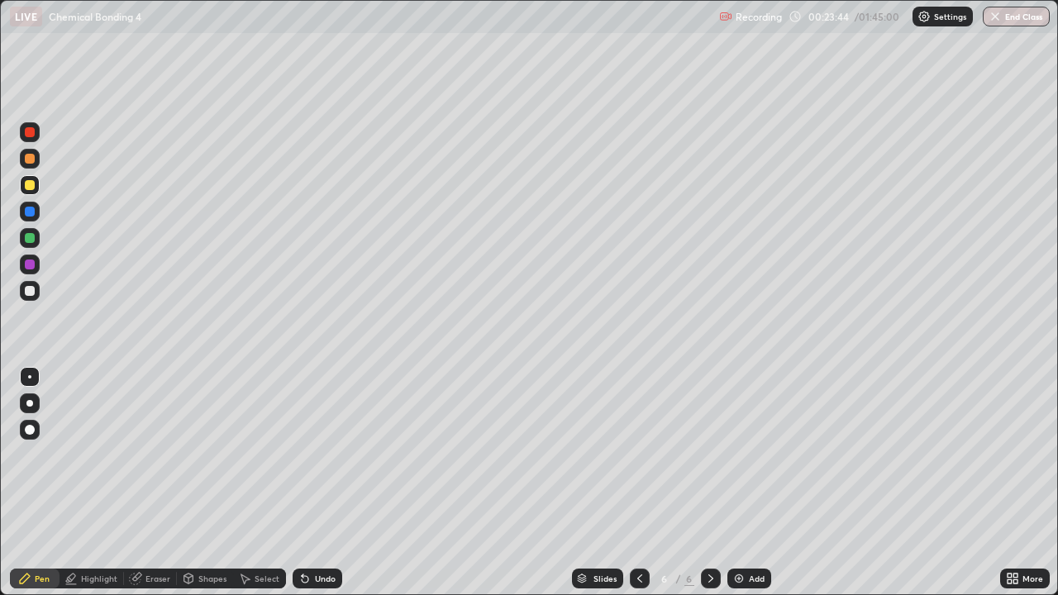
click at [29, 292] on div at bounding box center [30, 291] width 10 height 10
click at [33, 246] on div at bounding box center [30, 238] width 20 height 20
click at [321, 483] on div "Undo" at bounding box center [325, 579] width 21 height 8
click at [30, 186] on div at bounding box center [30, 185] width 10 height 10
click at [332, 483] on div "Undo" at bounding box center [318, 579] width 50 height 20
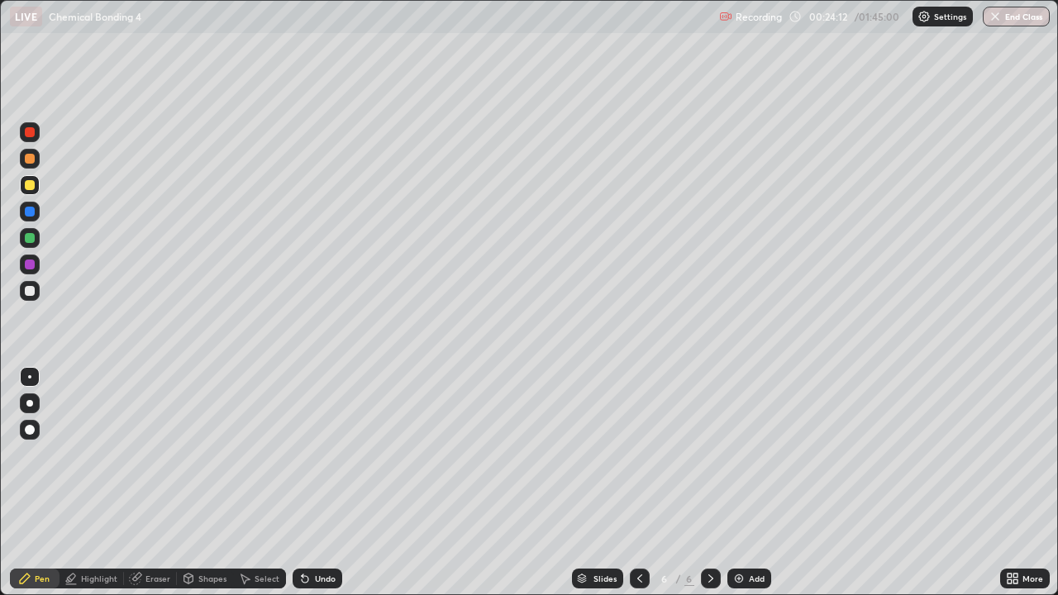
click at [323, 483] on div "Undo" at bounding box center [325, 579] width 21 height 8
click at [320, 483] on div "Undo" at bounding box center [325, 579] width 21 height 8
click at [26, 300] on div at bounding box center [30, 291] width 20 height 20
click at [33, 255] on div at bounding box center [30, 265] width 20 height 20
click at [21, 247] on div at bounding box center [30, 238] width 20 height 26
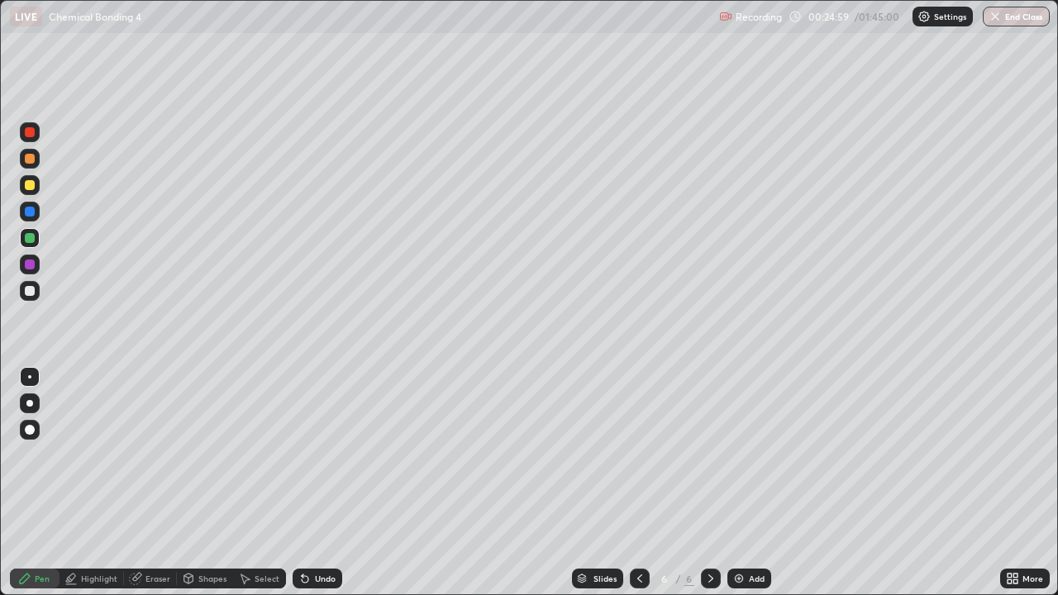
click at [24, 192] on div at bounding box center [30, 185] width 20 height 20
click at [733, 483] on img at bounding box center [739, 578] width 13 height 13
click at [30, 239] on div at bounding box center [30, 238] width 10 height 10
click at [36, 160] on div at bounding box center [30, 159] width 20 height 20
click at [38, 189] on div at bounding box center [30, 185] width 20 height 20
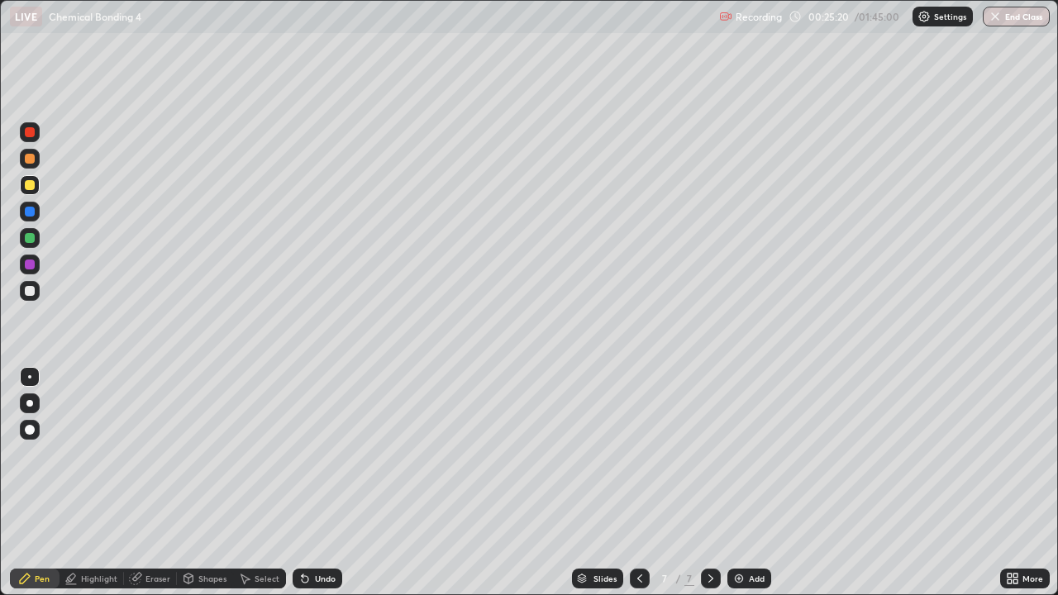
click at [30, 295] on div at bounding box center [30, 291] width 10 height 10
click at [30, 265] on div at bounding box center [30, 265] width 10 height 10
click at [30, 213] on div at bounding box center [30, 212] width 10 height 10
click at [634, 483] on div at bounding box center [640, 578] width 20 height 33
click at [36, 175] on div at bounding box center [30, 185] width 20 height 26
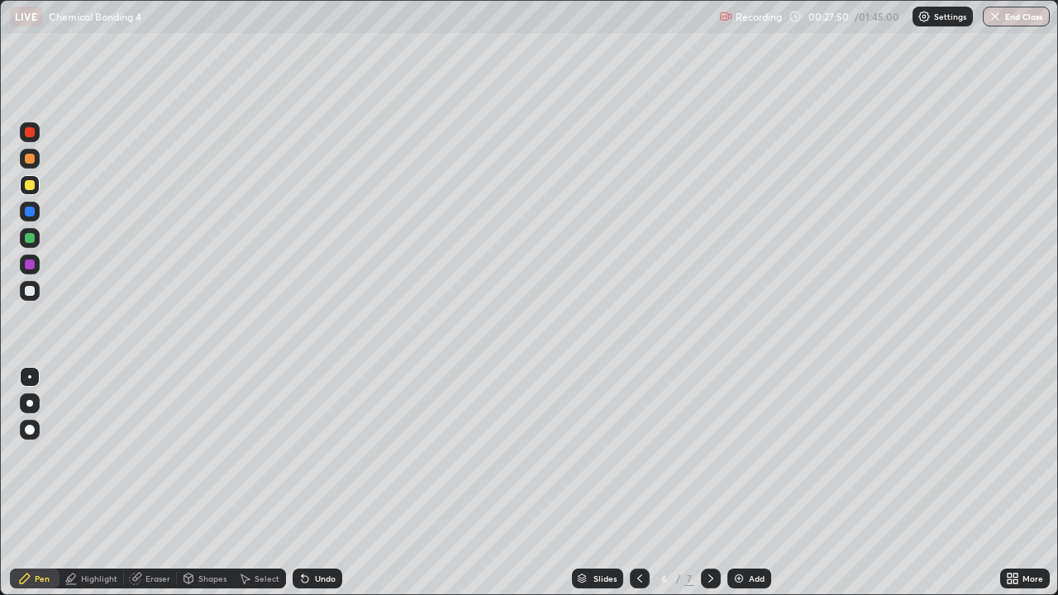
click at [34, 283] on div at bounding box center [30, 291] width 20 height 20
click at [35, 203] on div at bounding box center [30, 212] width 20 height 20
click at [33, 189] on div at bounding box center [30, 185] width 10 height 10
click at [709, 483] on icon at bounding box center [710, 578] width 13 height 13
click at [146, 483] on div "Eraser" at bounding box center [158, 579] width 25 height 8
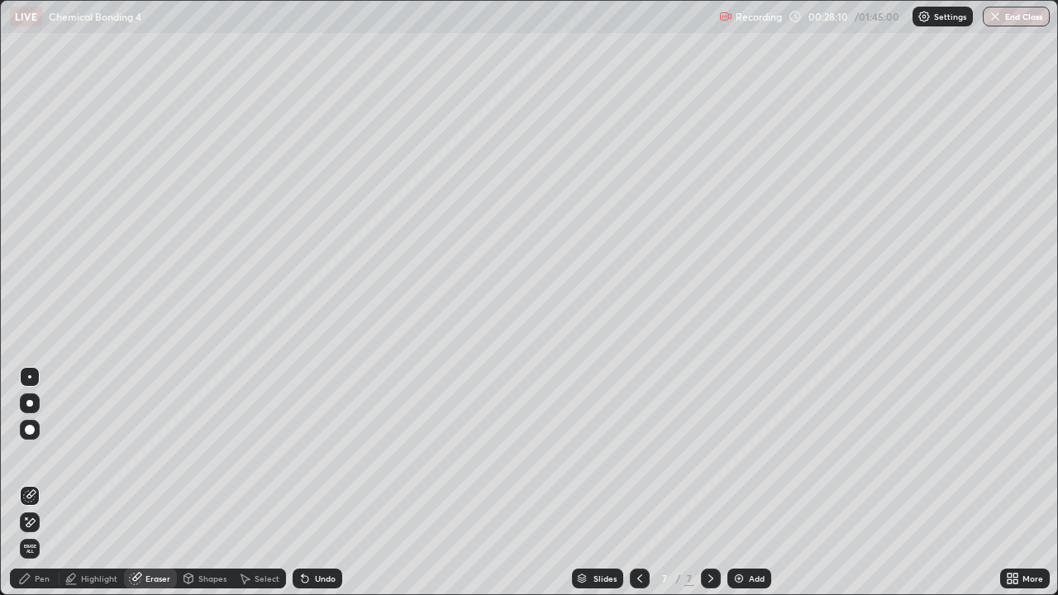
click at [29, 483] on icon at bounding box center [29, 523] width 13 height 14
click at [35, 483] on div "Pen" at bounding box center [35, 579] width 50 height 20
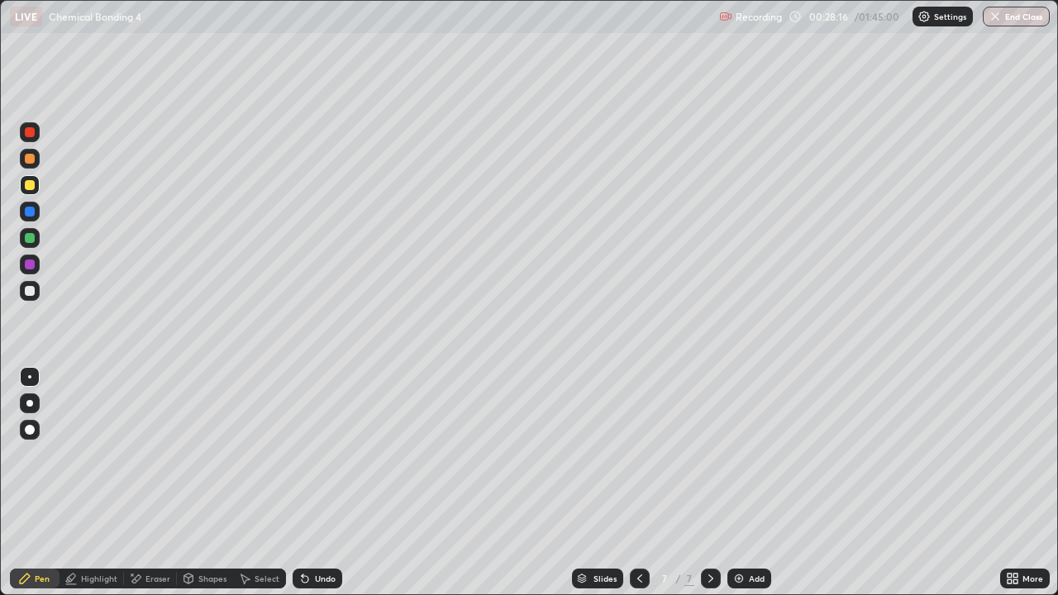
click at [36, 283] on div at bounding box center [30, 291] width 20 height 20
click at [32, 205] on div at bounding box center [30, 212] width 20 height 20
click at [758, 483] on div "Add" at bounding box center [750, 579] width 44 height 20
click at [30, 307] on div "Erase all" at bounding box center [30, 297] width 40 height 529
click at [41, 304] on div "Erase all" at bounding box center [30, 297] width 40 height 529
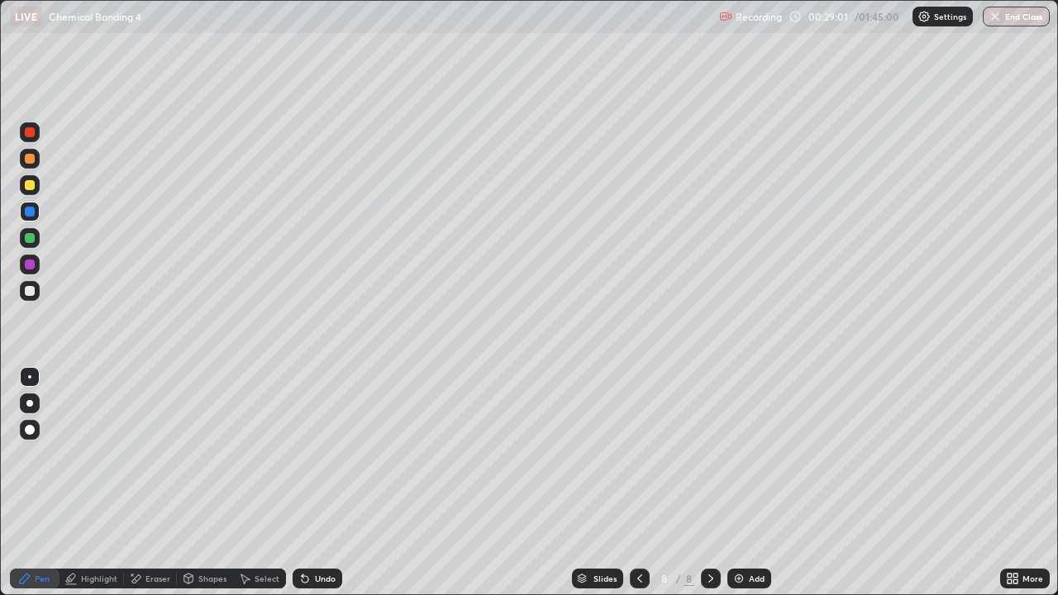
click at [29, 301] on div at bounding box center [30, 291] width 20 height 26
click at [333, 483] on div "Undo" at bounding box center [318, 579] width 50 height 20
click at [264, 483] on div "Select" at bounding box center [267, 579] width 25 height 8
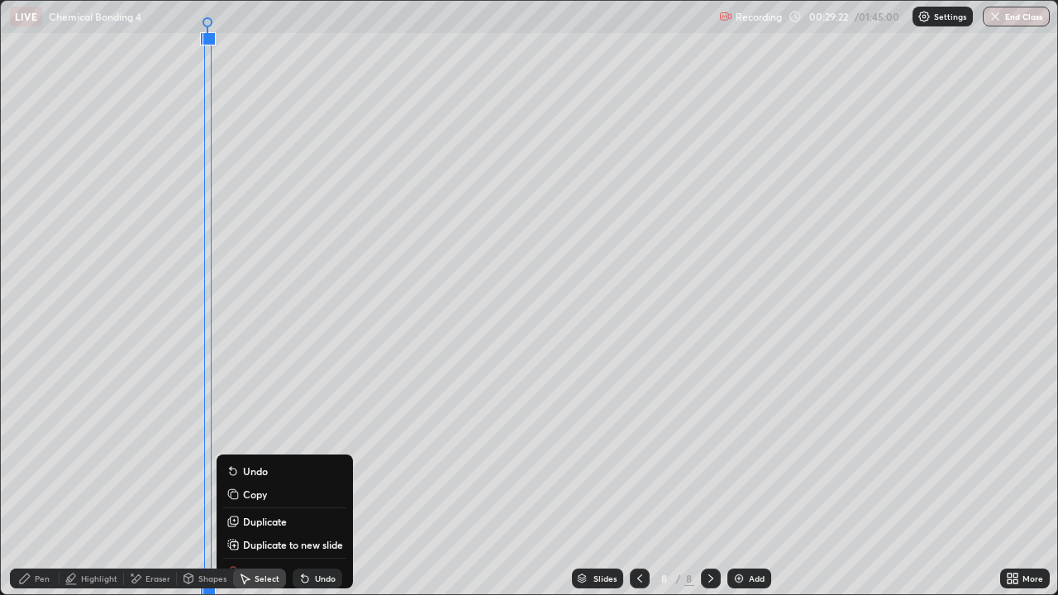
click at [380, 282] on div "0 ° Undo Copy Duplicate Duplicate to new slide Delete" at bounding box center [529, 298] width 1057 height 594
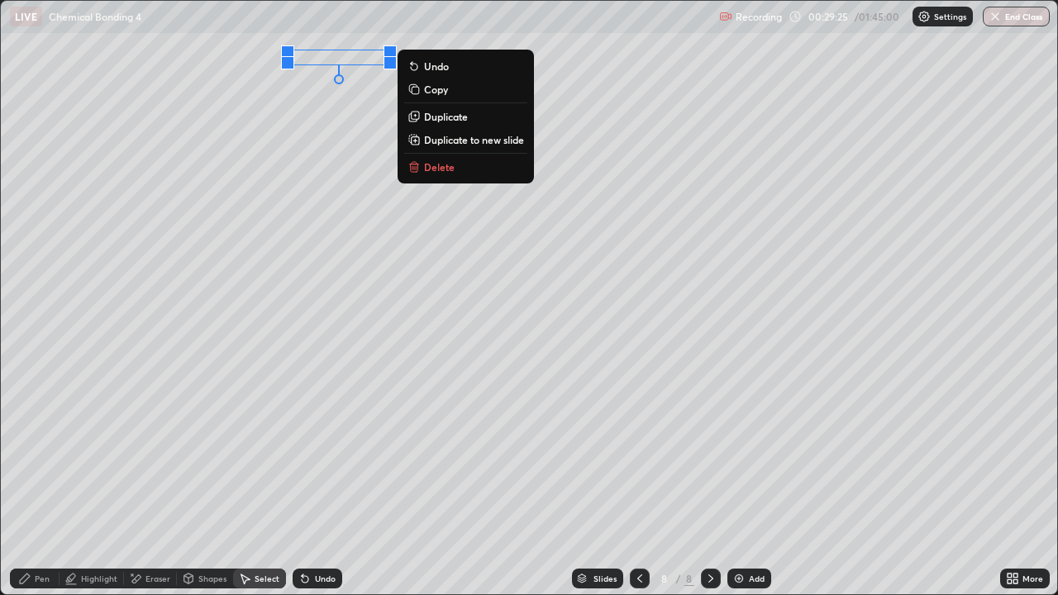
click at [42, 483] on div "Pen" at bounding box center [42, 579] width 15 height 8
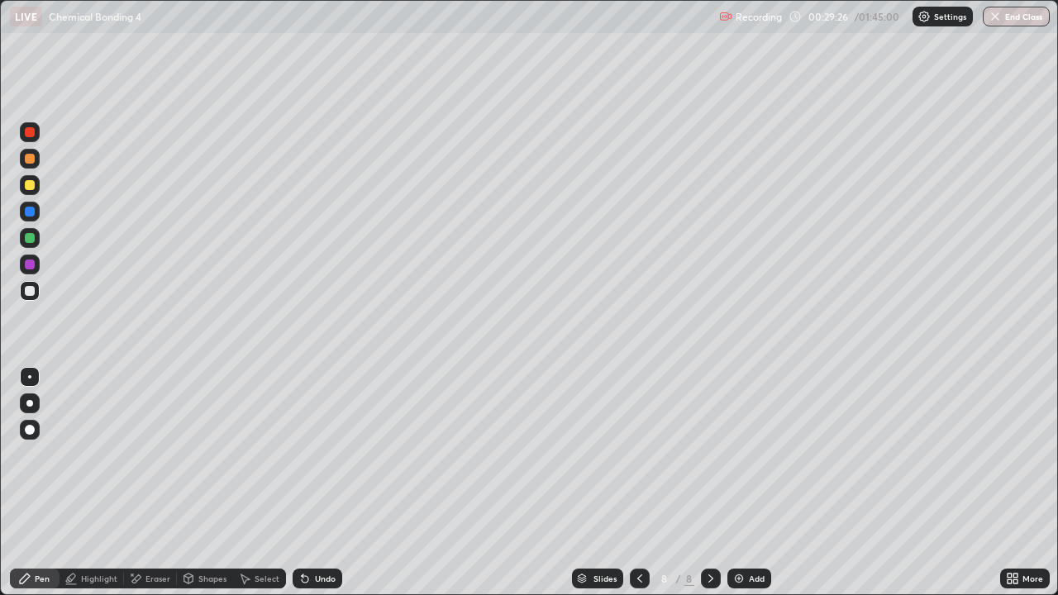
click at [34, 483] on div "Pen" at bounding box center [35, 579] width 50 height 20
click at [37, 165] on div at bounding box center [30, 159] width 20 height 20
click at [30, 133] on div at bounding box center [30, 132] width 10 height 10
click at [31, 165] on div at bounding box center [30, 159] width 20 height 20
click at [30, 186] on div at bounding box center [30, 185] width 10 height 10
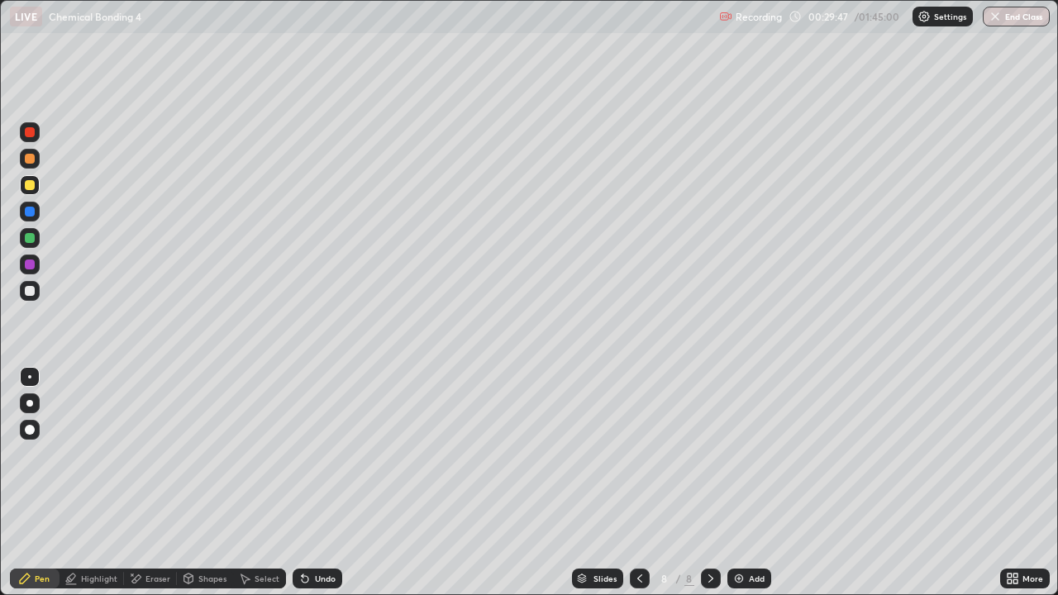
click at [39, 181] on div at bounding box center [30, 185] width 20 height 20
click at [311, 483] on div "Undo" at bounding box center [318, 579] width 50 height 20
click at [25, 292] on div at bounding box center [30, 291] width 10 height 10
click at [30, 292] on div at bounding box center [30, 291] width 10 height 10
click at [302, 483] on icon at bounding box center [303, 576] width 2 height 2
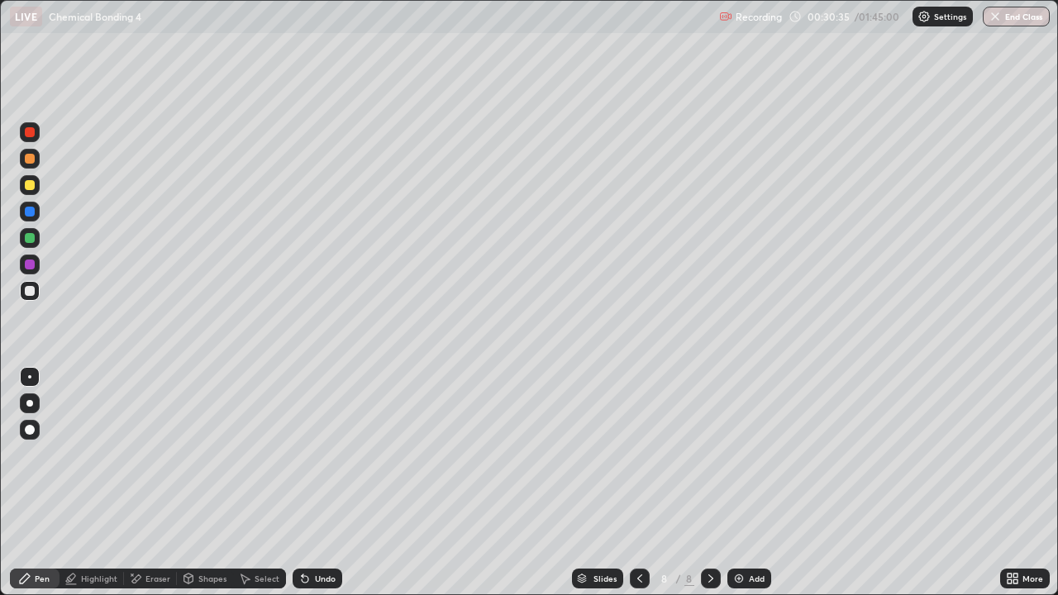
click at [308, 483] on div "Undo" at bounding box center [318, 579] width 50 height 20
click at [308, 483] on icon at bounding box center [304, 578] width 13 height 13
click at [34, 186] on div at bounding box center [30, 185] width 10 height 10
click at [32, 187] on div at bounding box center [30, 185] width 10 height 10
click at [29, 235] on div at bounding box center [30, 238] width 10 height 10
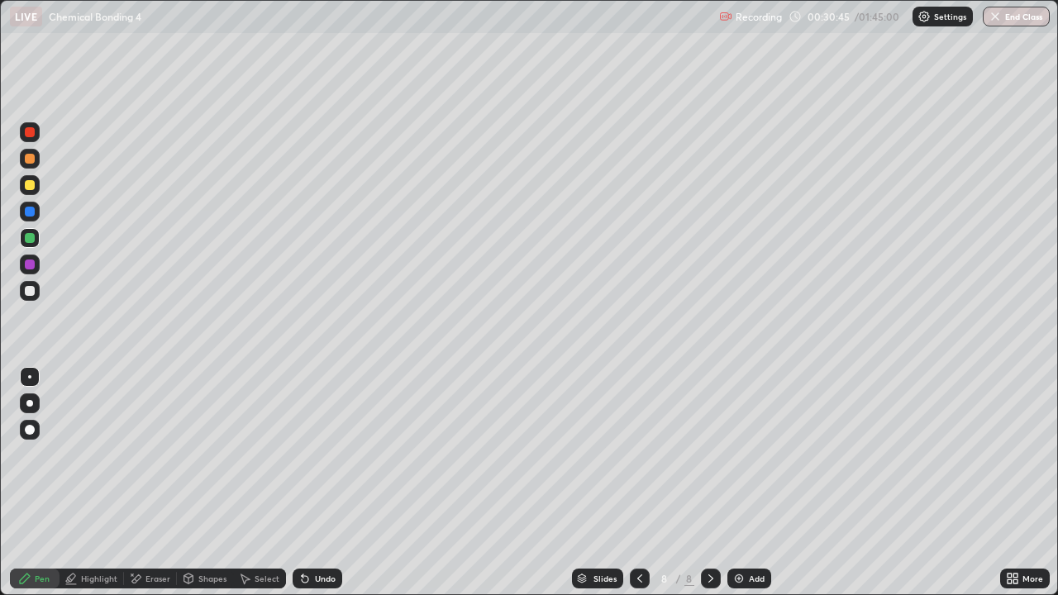
click at [302, 483] on icon at bounding box center [303, 576] width 2 height 2
click at [30, 292] on div at bounding box center [30, 291] width 10 height 10
click at [136, 483] on icon at bounding box center [135, 579] width 13 height 14
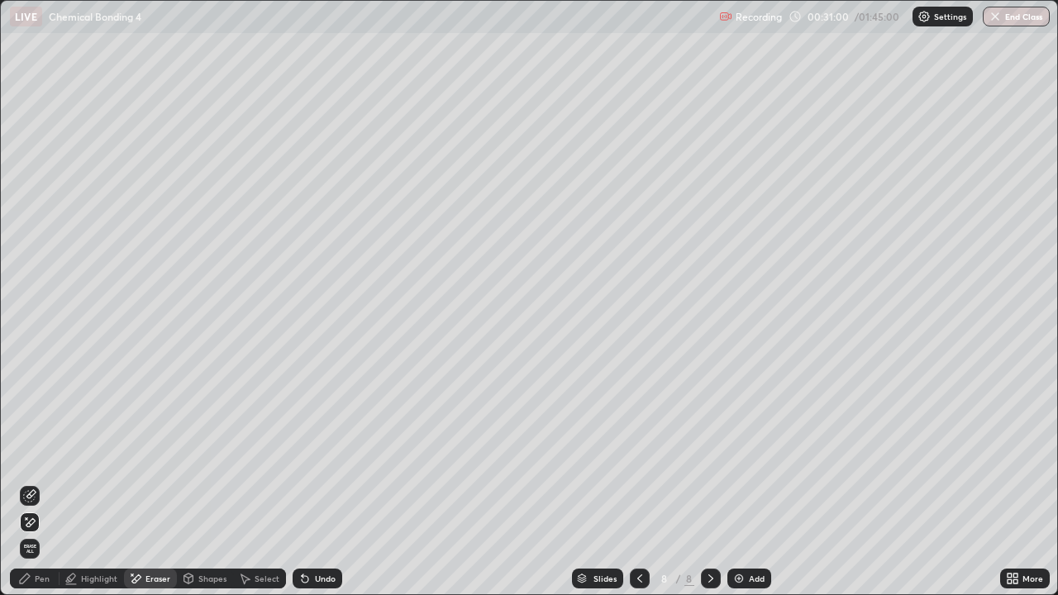
click at [94, 483] on div "Highlight" at bounding box center [99, 579] width 36 height 8
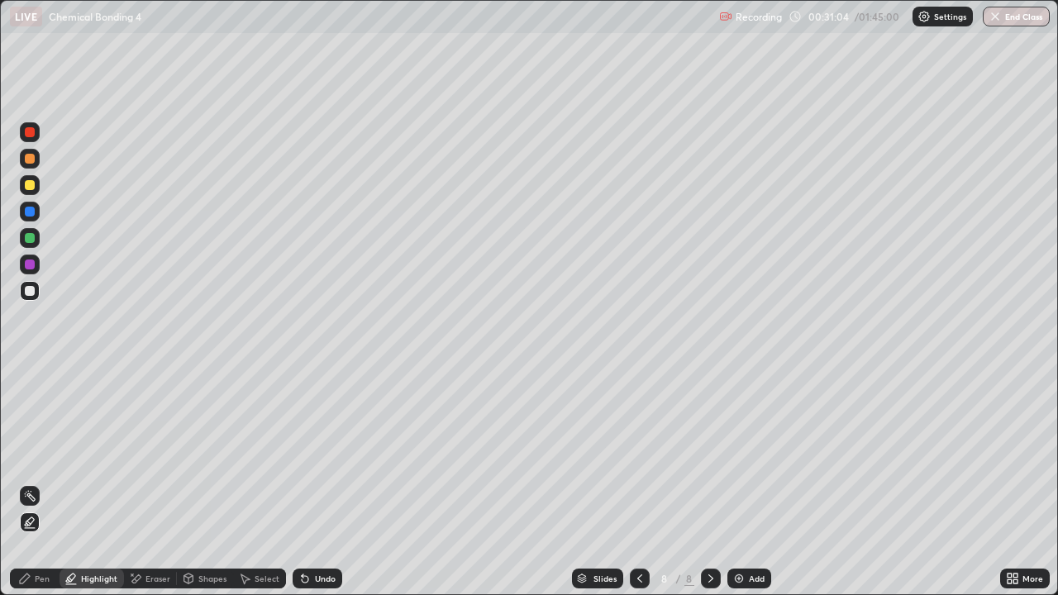
click at [21, 483] on icon at bounding box center [25, 579] width 10 height 10
click at [34, 255] on div at bounding box center [30, 265] width 20 height 20
click at [31, 237] on div at bounding box center [30, 238] width 10 height 10
click at [31, 293] on div at bounding box center [30, 291] width 10 height 10
click at [30, 239] on div at bounding box center [30, 238] width 10 height 10
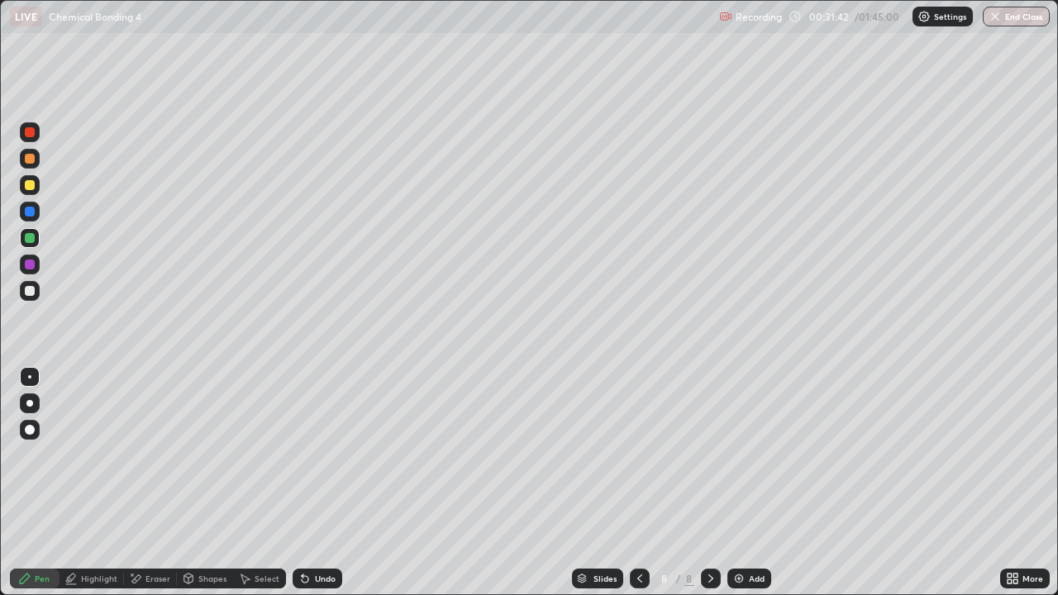
click at [262, 483] on div "Select" at bounding box center [259, 579] width 53 height 20
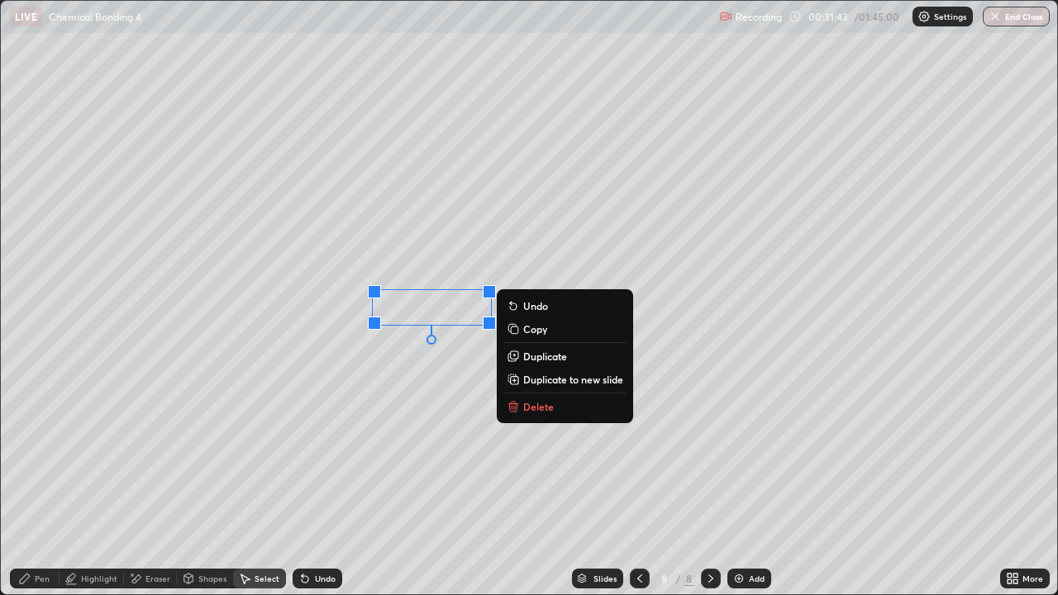
click at [546, 358] on p "Duplicate" at bounding box center [545, 356] width 44 height 13
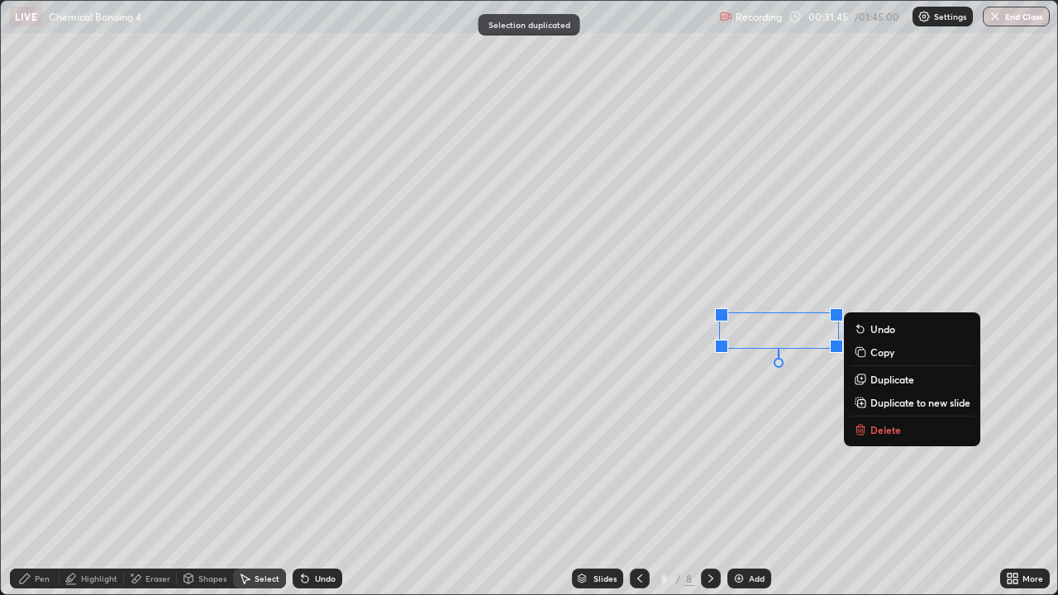
click at [891, 380] on p "Duplicate" at bounding box center [893, 379] width 44 height 13
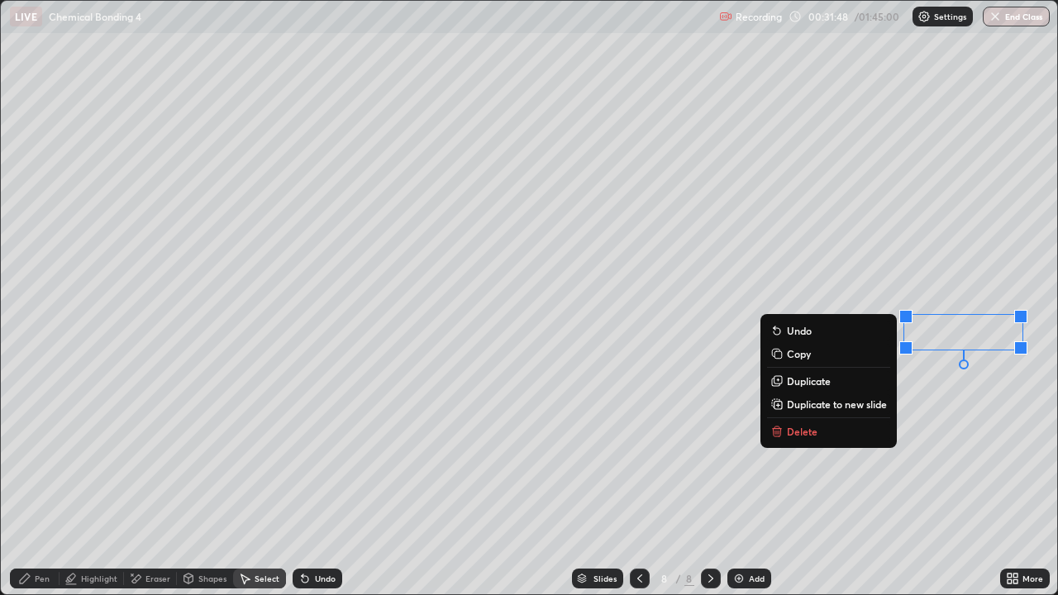
click at [35, 483] on div "Pen" at bounding box center [42, 579] width 15 height 8
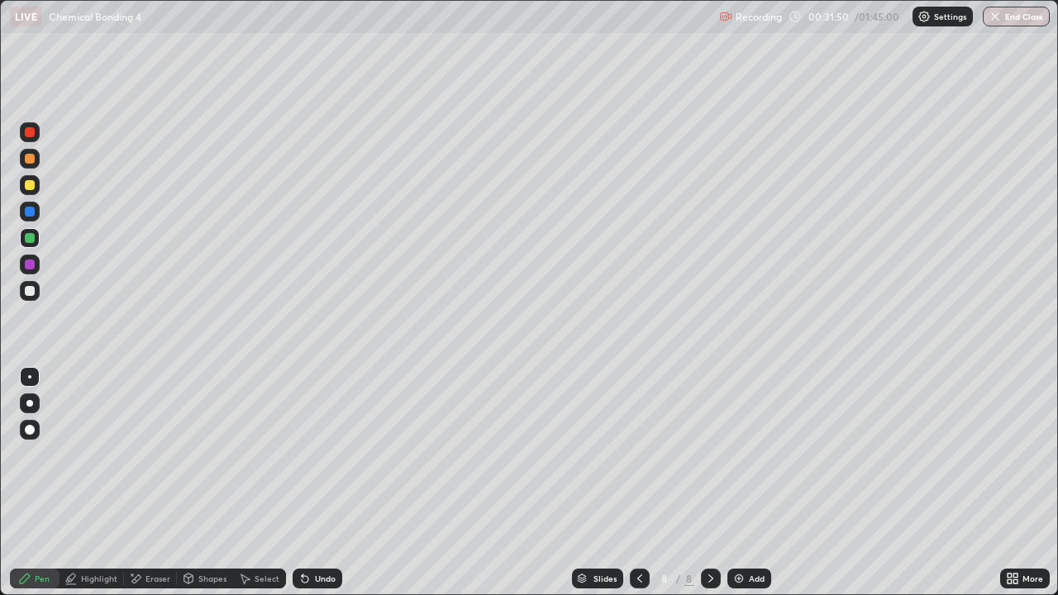
click at [28, 294] on div at bounding box center [30, 291] width 10 height 10
click at [30, 267] on div at bounding box center [30, 265] width 10 height 10
click at [31, 246] on div at bounding box center [30, 238] width 20 height 20
click at [31, 265] on div at bounding box center [30, 265] width 10 height 10
click at [34, 134] on div at bounding box center [30, 132] width 10 height 10
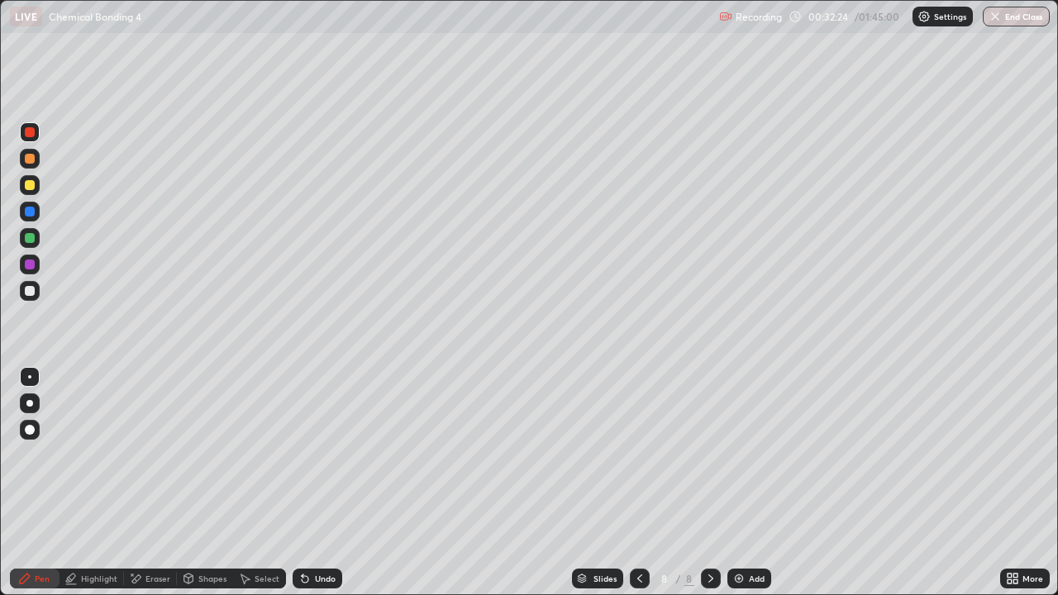
click at [269, 483] on div "Select" at bounding box center [267, 579] width 25 height 8
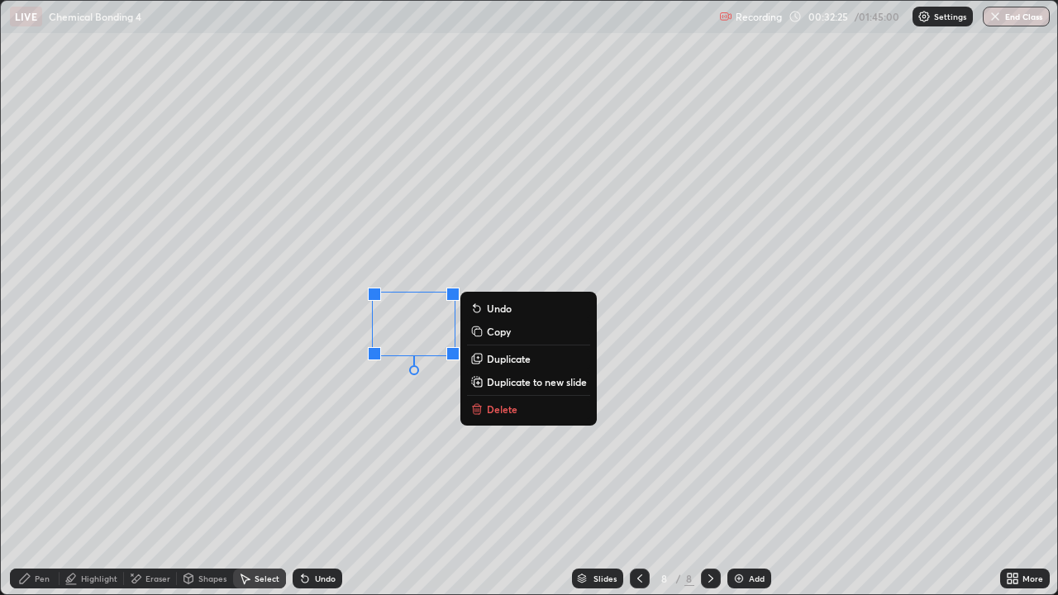
click at [404, 401] on div "0 ° Undo Copy Duplicate Duplicate to new slide Delete" at bounding box center [529, 298] width 1057 height 594
click at [420, 409] on div "0 ° Undo Copy Duplicate Duplicate to new slide Delete" at bounding box center [529, 298] width 1057 height 594
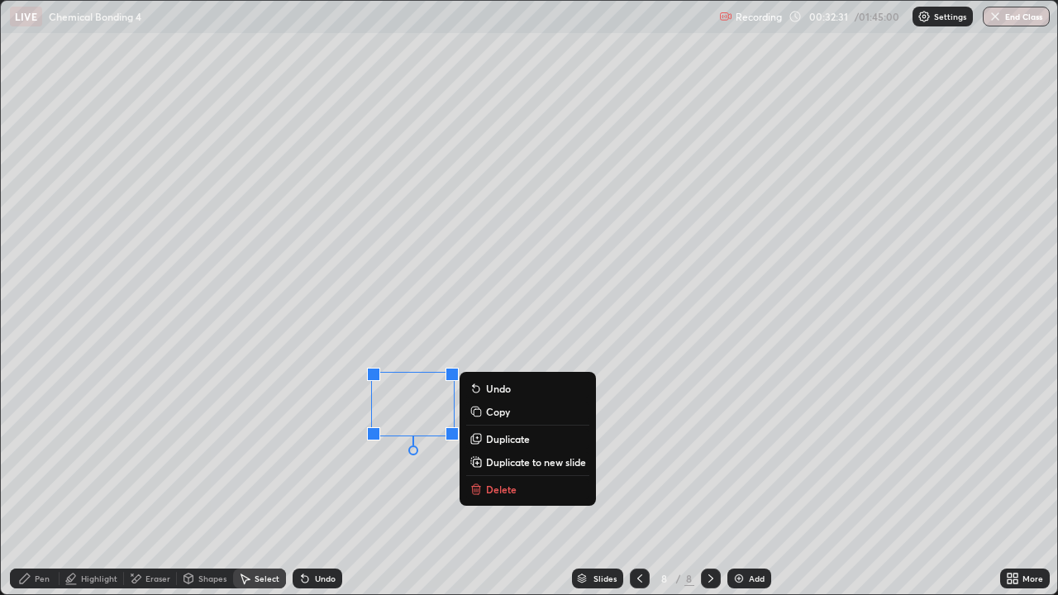
click at [150, 483] on div "Eraser" at bounding box center [158, 579] width 25 height 8
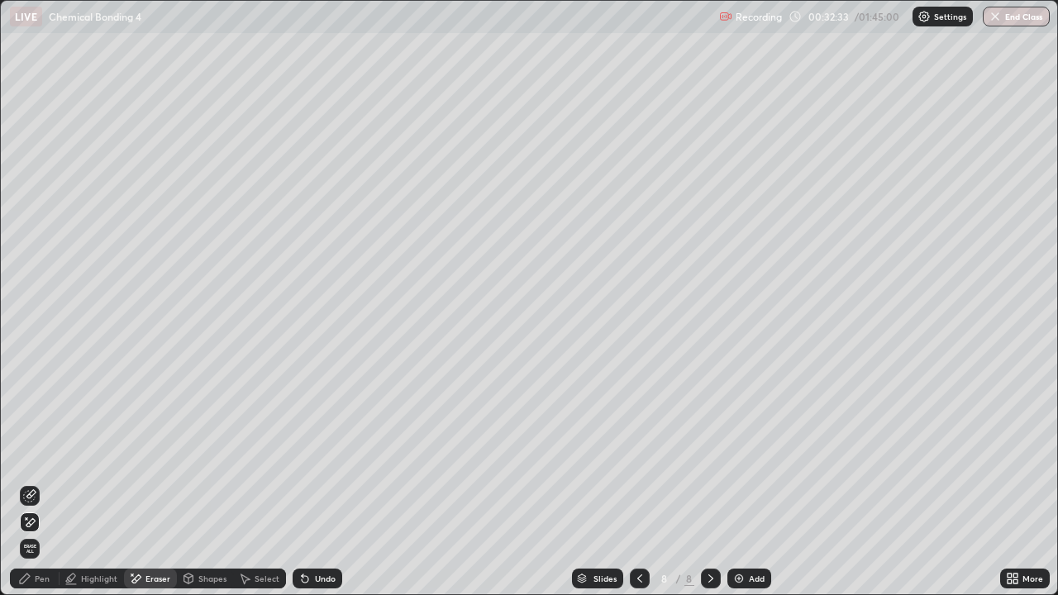
click at [35, 483] on div "Pen" at bounding box center [42, 579] width 15 height 8
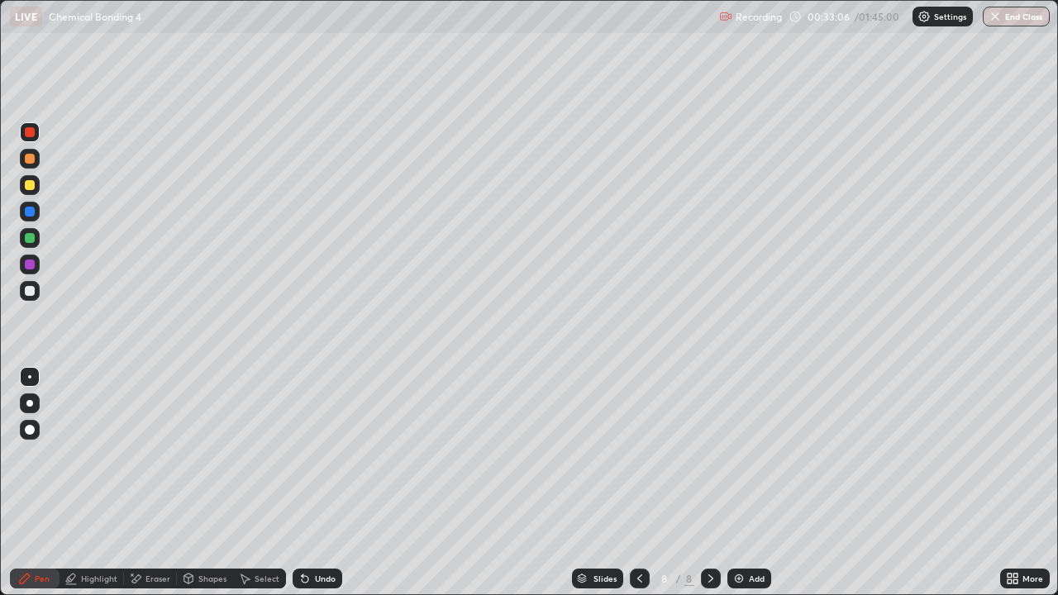
click at [312, 483] on div "Undo" at bounding box center [318, 579] width 50 height 20
click at [318, 483] on div "Undo" at bounding box center [325, 579] width 21 height 8
click at [311, 483] on div "Undo" at bounding box center [318, 579] width 50 height 20
click at [36, 187] on div at bounding box center [30, 185] width 20 height 20
click at [31, 216] on div at bounding box center [30, 212] width 10 height 10
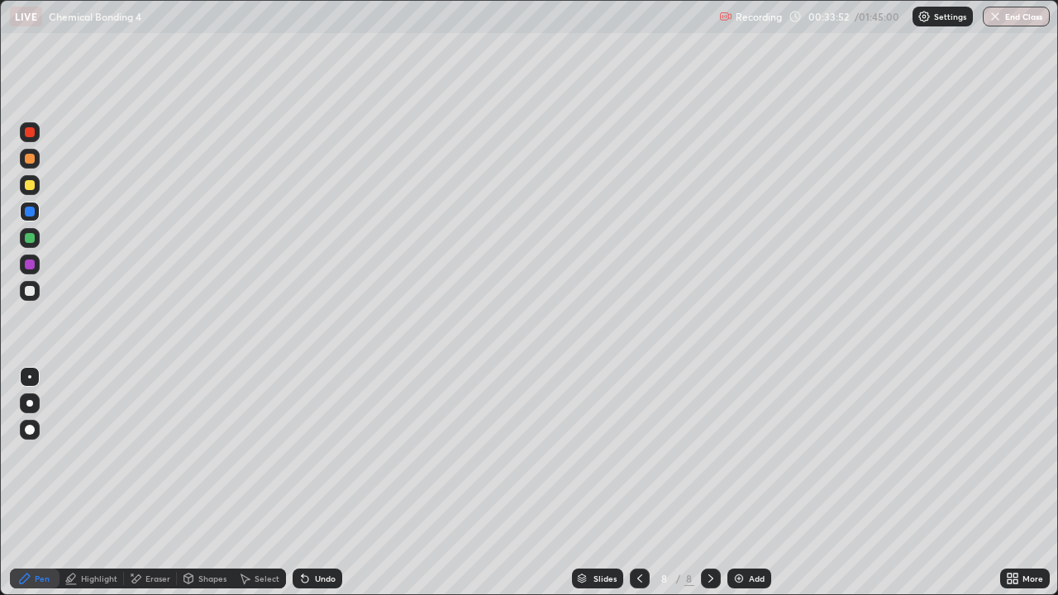
click at [327, 483] on div "Undo" at bounding box center [325, 579] width 21 height 8
click at [36, 293] on div at bounding box center [30, 291] width 20 height 20
click at [23, 239] on div at bounding box center [30, 238] width 20 height 20
click at [828, 483] on div "Slides 8 / 8 Add" at bounding box center [671, 578] width 658 height 33
click at [827, 483] on div "Slides 8 / 8 Add" at bounding box center [671, 578] width 658 height 33
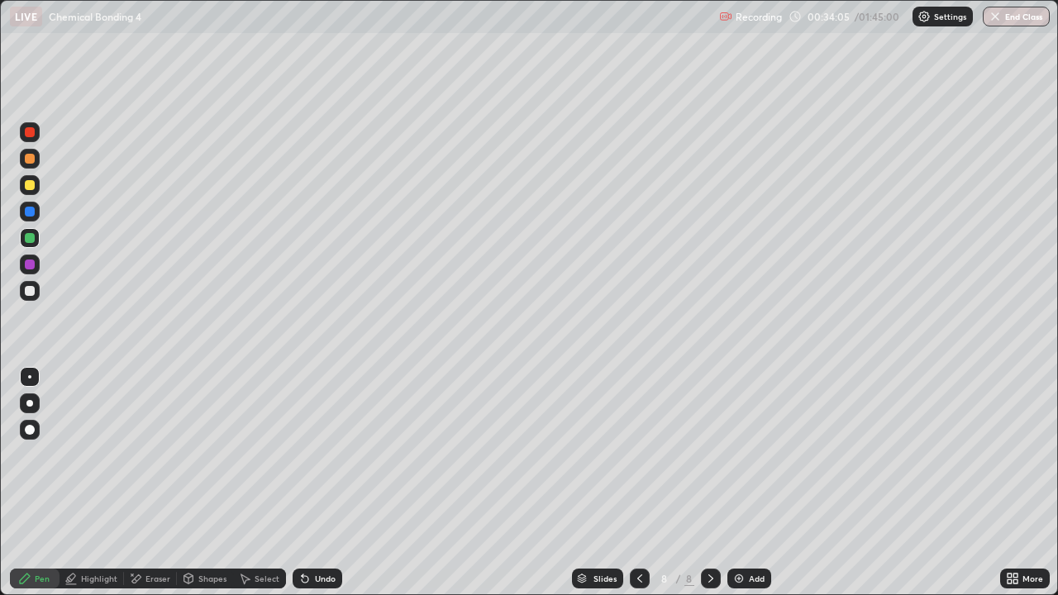
click at [829, 483] on div "Slides 8 / 8 Add" at bounding box center [671, 578] width 658 height 33
click at [833, 483] on div "Slides 8 / 8 Add" at bounding box center [671, 578] width 658 height 33
click at [28, 291] on div at bounding box center [30, 291] width 10 height 10
click at [34, 167] on div at bounding box center [30, 159] width 20 height 20
click at [270, 483] on div "Select" at bounding box center [259, 579] width 53 height 20
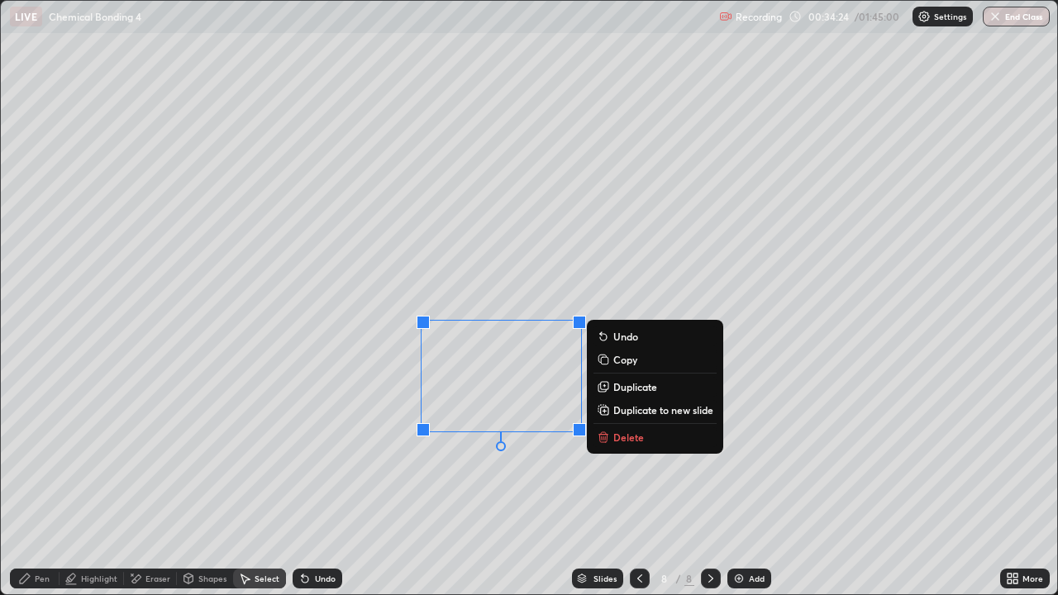
click at [631, 387] on p "Duplicate" at bounding box center [636, 386] width 44 height 13
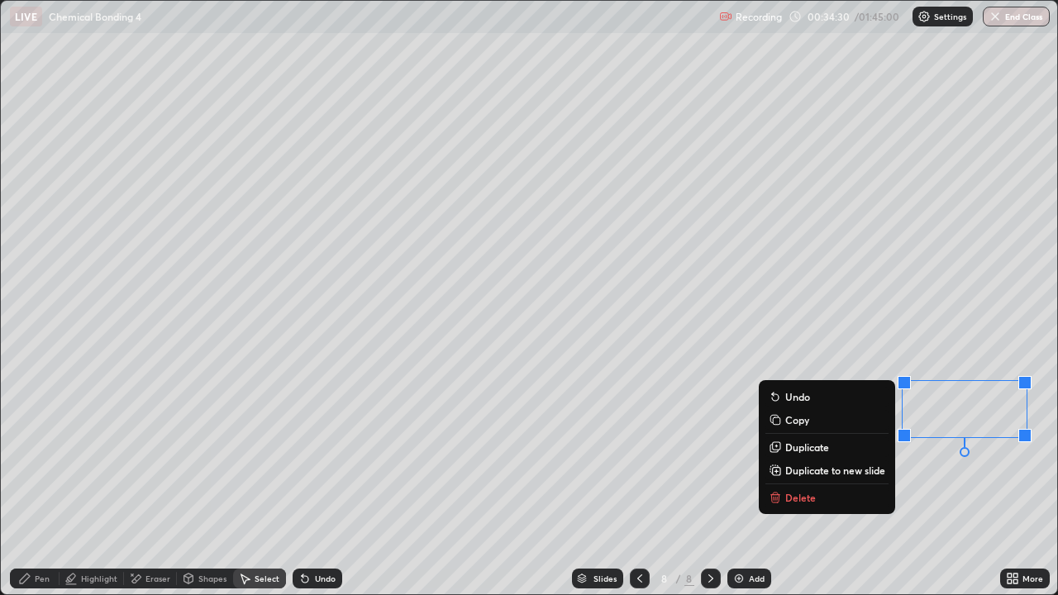
click at [151, 483] on div "Eraser" at bounding box center [158, 579] width 25 height 8
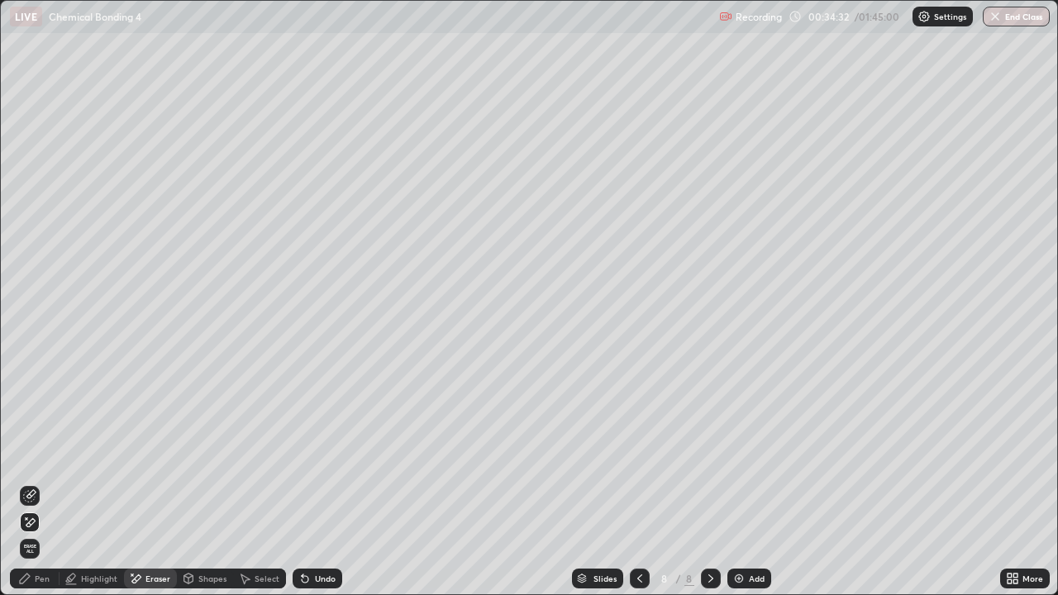
click at [41, 472] on div "Erase all" at bounding box center [30, 297] width 40 height 529
click at [32, 483] on icon at bounding box center [29, 495] width 13 height 13
click at [29, 483] on div "Pen" at bounding box center [35, 579] width 50 height 20
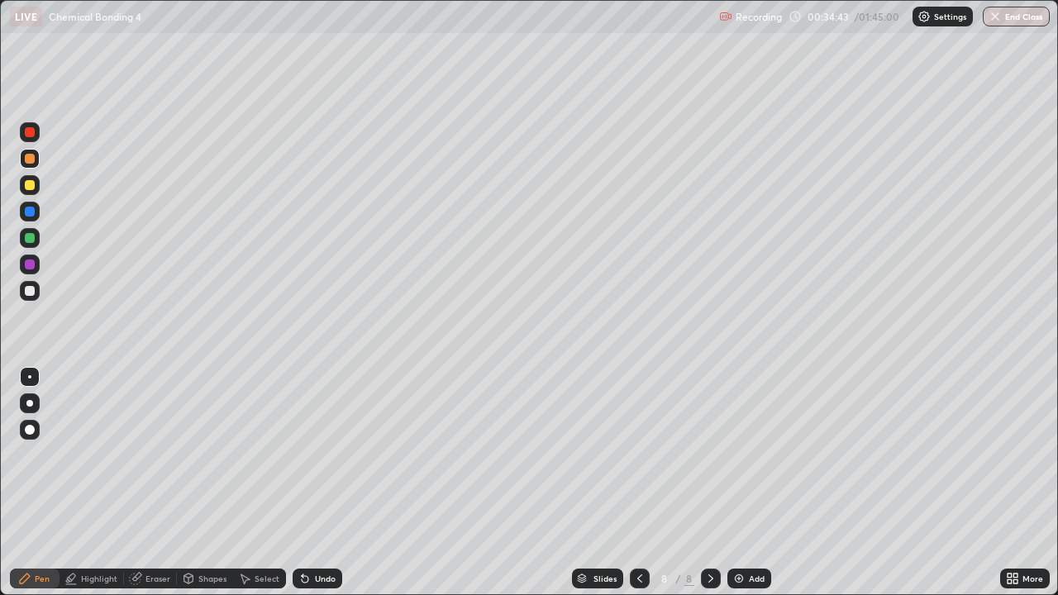
click at [33, 193] on div at bounding box center [30, 185] width 20 height 20
click at [751, 483] on div "Add" at bounding box center [757, 579] width 16 height 8
click at [33, 300] on div at bounding box center [30, 291] width 20 height 20
click at [32, 298] on div at bounding box center [30, 291] width 20 height 20
click at [31, 189] on div at bounding box center [30, 185] width 10 height 10
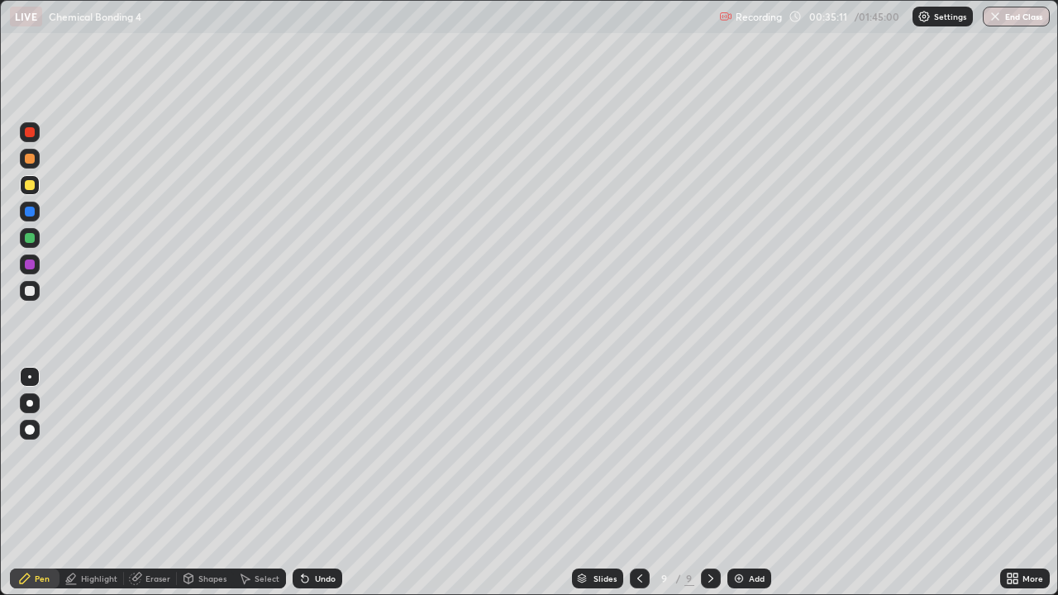
click at [33, 186] on div at bounding box center [30, 185] width 10 height 10
click at [34, 162] on div at bounding box center [30, 159] width 10 height 10
click at [29, 288] on div at bounding box center [30, 291] width 10 height 10
click at [250, 483] on icon at bounding box center [244, 578] width 13 height 13
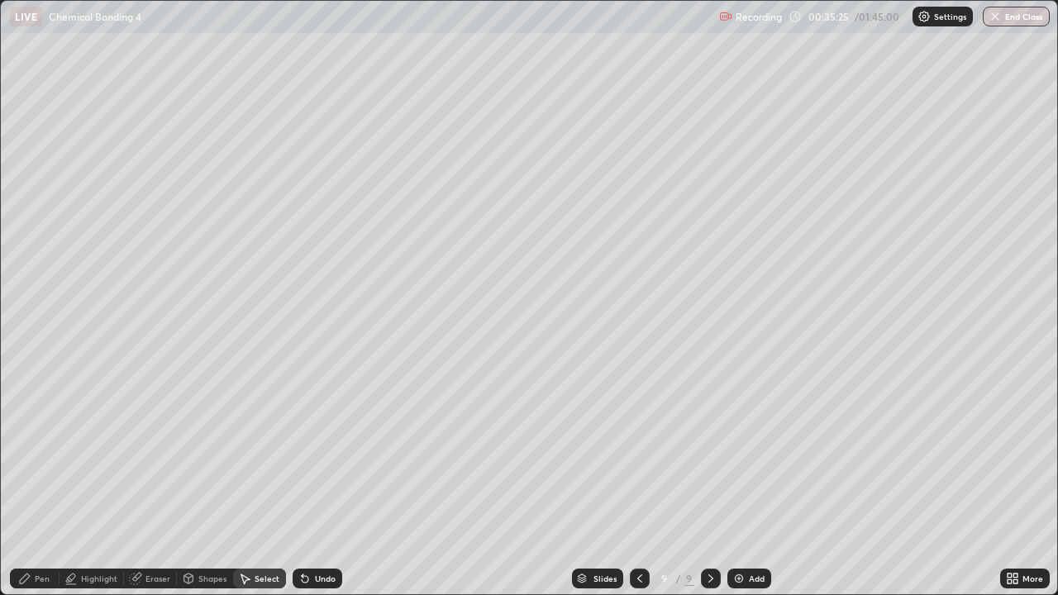
click at [41, 483] on div "Pen" at bounding box center [42, 579] width 15 height 8
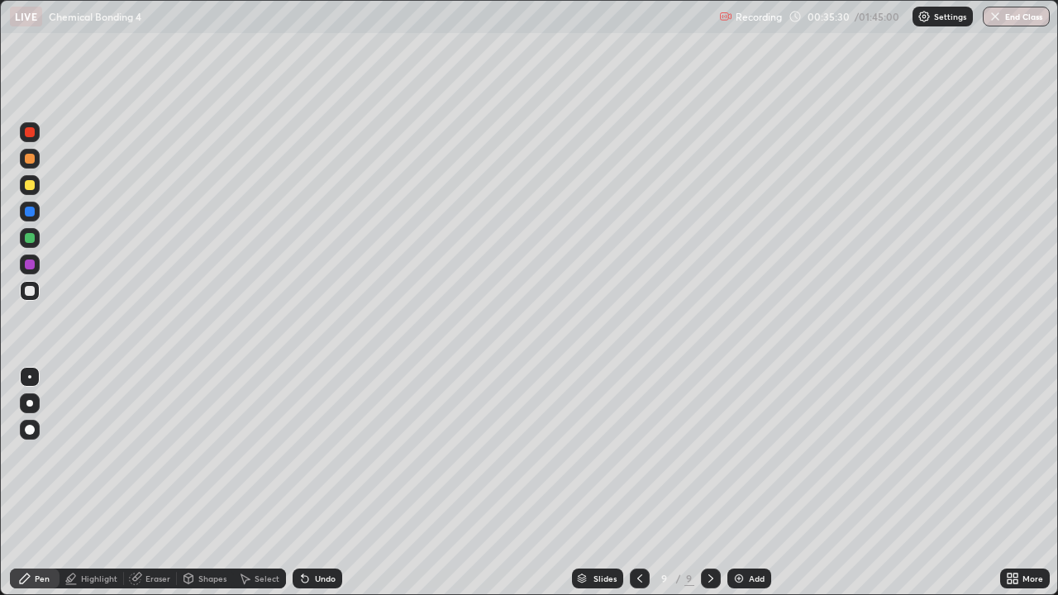
click at [264, 483] on div "Select" at bounding box center [267, 579] width 25 height 8
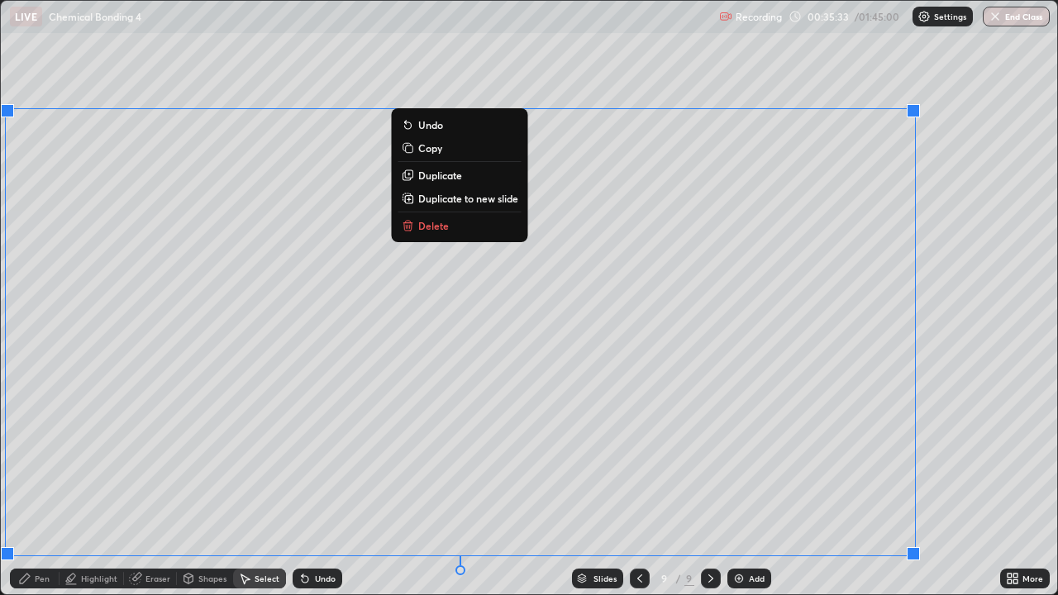
click at [35, 483] on div "Pen" at bounding box center [35, 579] width 50 height 20
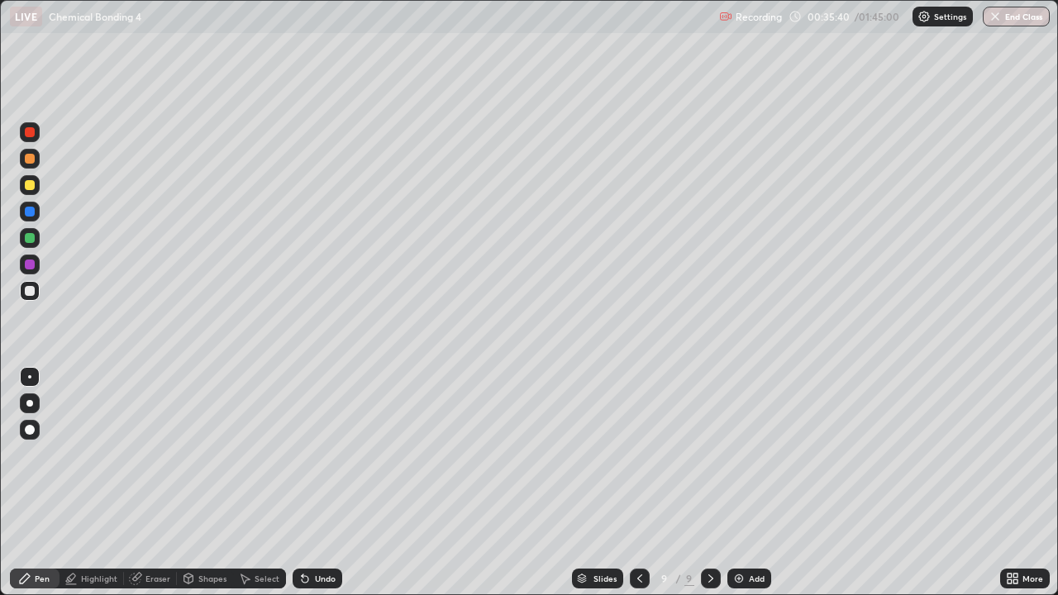
click at [29, 161] on div at bounding box center [30, 159] width 10 height 10
click at [32, 136] on div at bounding box center [30, 132] width 10 height 10
click at [32, 245] on div at bounding box center [30, 238] width 20 height 20
click at [29, 187] on div at bounding box center [30, 185] width 10 height 10
click at [27, 135] on div at bounding box center [30, 132] width 10 height 10
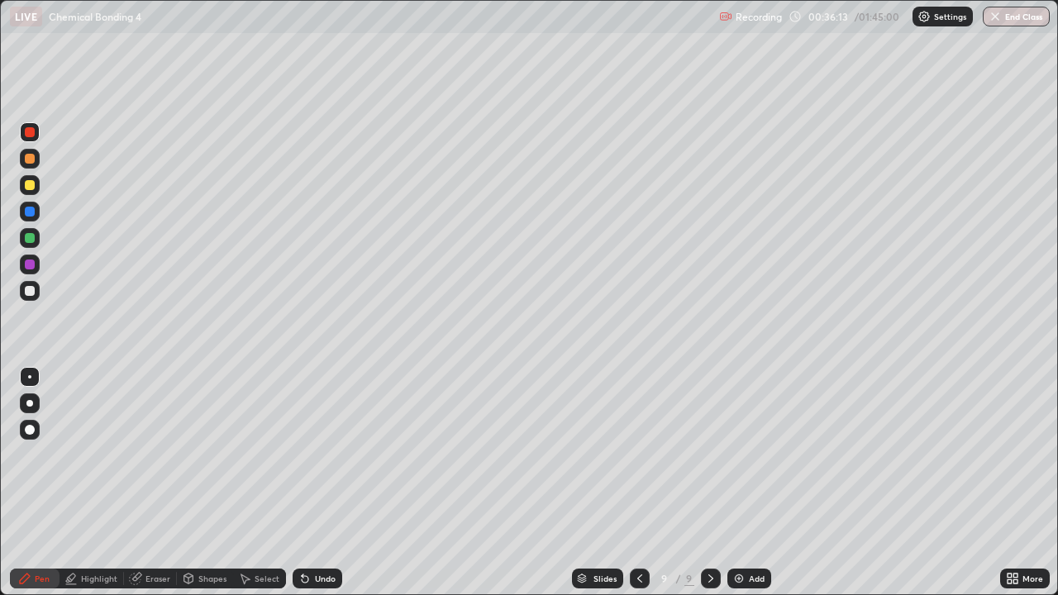
click at [37, 241] on div at bounding box center [30, 238] width 20 height 20
click at [23, 273] on div at bounding box center [30, 265] width 20 height 20
click at [31, 131] on div at bounding box center [30, 132] width 10 height 10
click at [27, 241] on div at bounding box center [30, 238] width 10 height 10
click at [27, 258] on div at bounding box center [30, 265] width 20 height 20
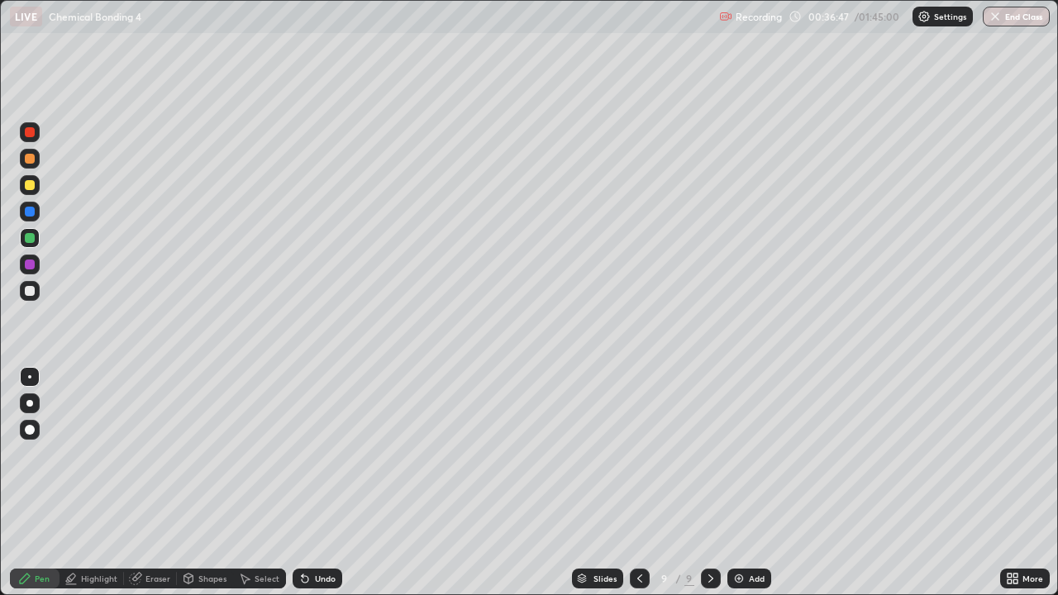
click at [31, 299] on div at bounding box center [30, 291] width 20 height 20
click at [151, 483] on div "Eraser" at bounding box center [158, 579] width 25 height 8
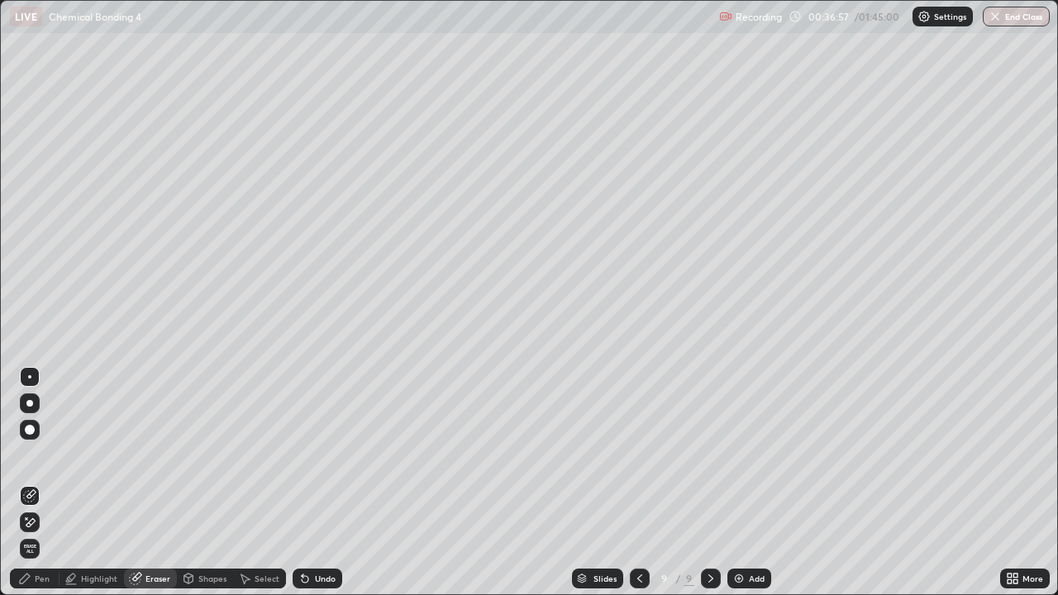
click at [26, 483] on div "Pen" at bounding box center [35, 579] width 50 height 20
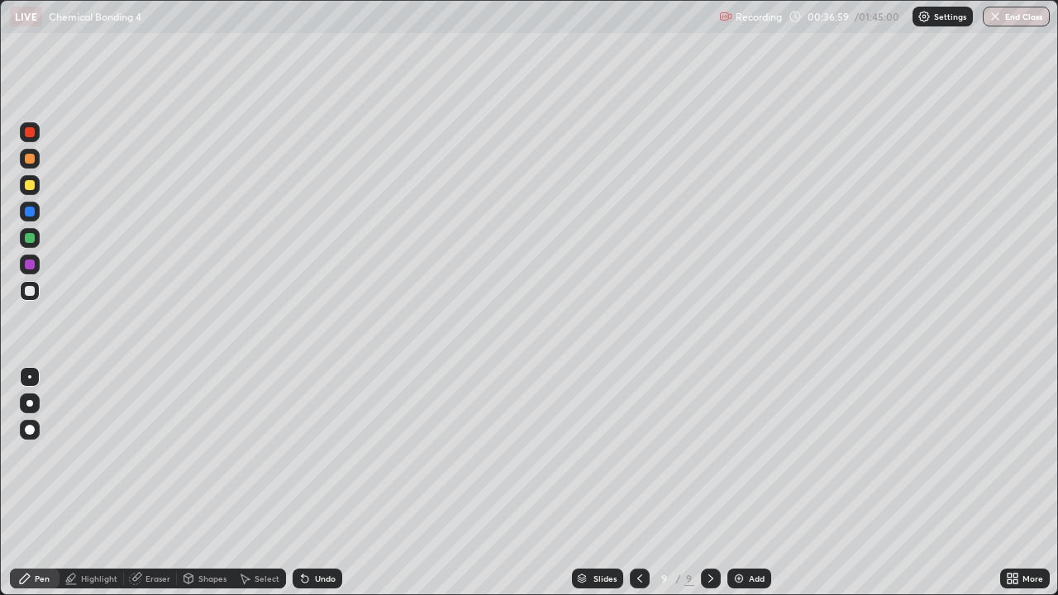
click at [29, 289] on div at bounding box center [30, 291] width 10 height 10
click at [639, 483] on icon at bounding box center [639, 578] width 13 height 13
click at [638, 483] on icon at bounding box center [640, 579] width 5 height 8
click at [322, 483] on div "Undo" at bounding box center [325, 579] width 21 height 8
click at [707, 483] on icon at bounding box center [710, 578] width 13 height 13
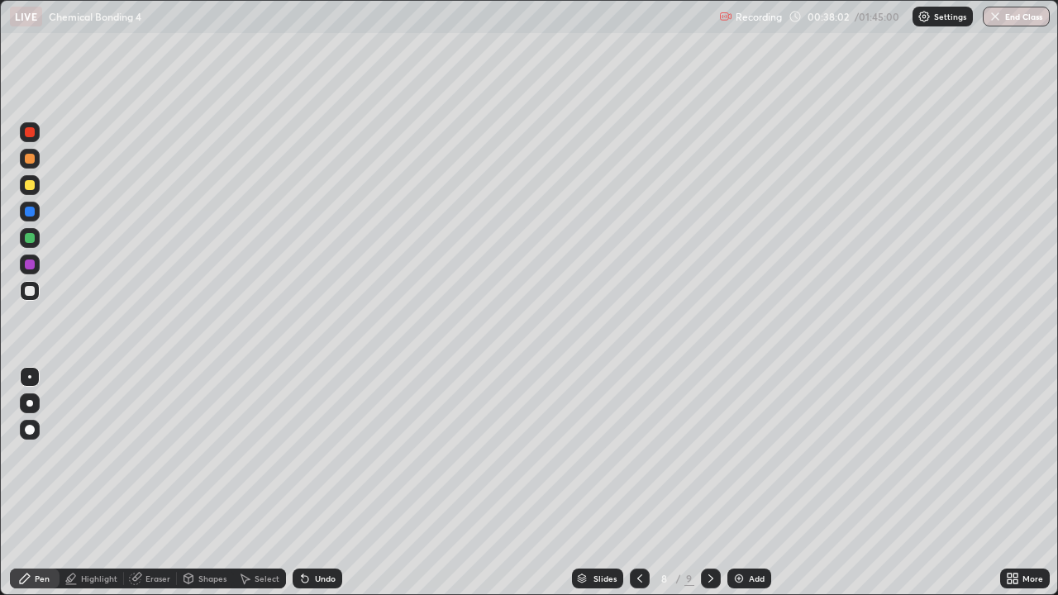
click at [706, 483] on icon at bounding box center [710, 578] width 13 height 13
click at [20, 236] on div at bounding box center [30, 238] width 20 height 20
click at [29, 162] on div at bounding box center [30, 159] width 10 height 10
click at [28, 135] on div at bounding box center [30, 132] width 10 height 10
click at [310, 483] on div "Undo" at bounding box center [318, 579] width 50 height 20
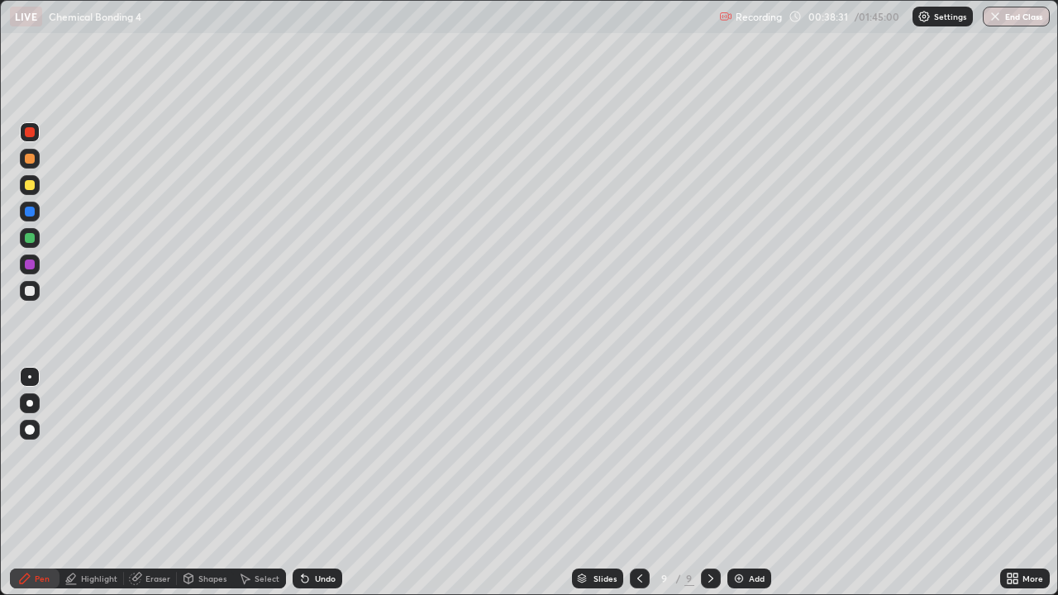
click at [23, 217] on div at bounding box center [30, 212] width 20 height 20
click at [23, 239] on div at bounding box center [30, 238] width 20 height 20
click at [151, 483] on div "Eraser" at bounding box center [158, 579] width 25 height 8
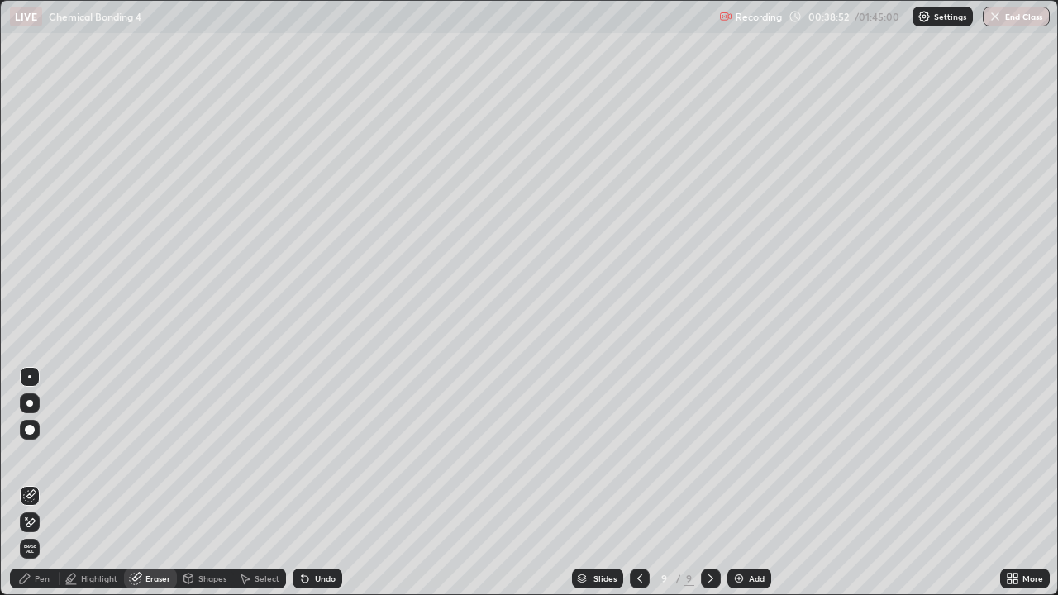
click at [31, 483] on icon at bounding box center [30, 522] width 9 height 8
click at [36, 483] on div "Pen" at bounding box center [35, 579] width 50 height 20
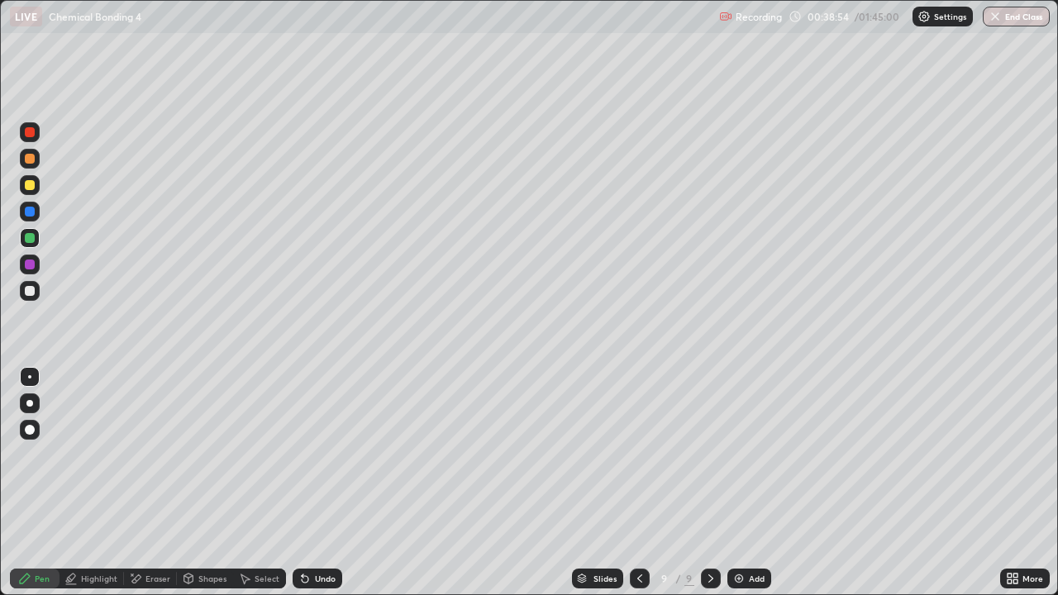
click at [99, 483] on div "Highlight" at bounding box center [99, 579] width 36 height 8
click at [29, 483] on icon at bounding box center [24, 578] width 13 height 13
click at [28, 265] on div at bounding box center [30, 265] width 10 height 10
click at [30, 434] on div at bounding box center [30, 430] width 10 height 10
click at [37, 483] on div "Pen" at bounding box center [42, 579] width 15 height 8
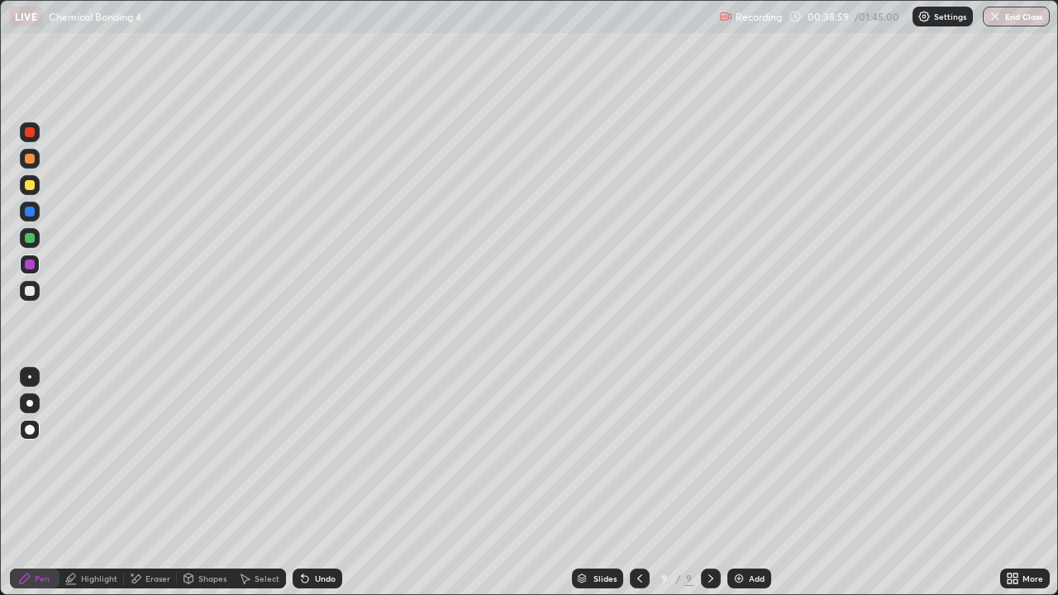
click at [36, 296] on div at bounding box center [30, 291] width 20 height 20
click at [317, 483] on div "Undo" at bounding box center [325, 579] width 21 height 8
click at [37, 483] on div "Pen" at bounding box center [42, 579] width 15 height 8
click at [31, 237] on div at bounding box center [30, 238] width 10 height 10
click at [32, 370] on div at bounding box center [30, 377] width 20 height 20
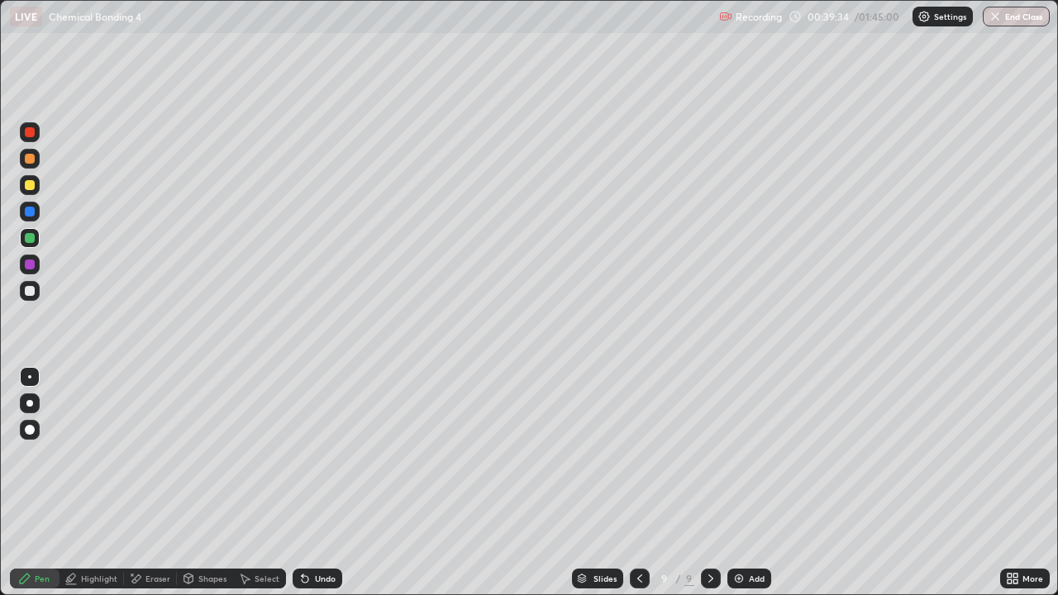
click at [31, 192] on div at bounding box center [30, 185] width 20 height 20
click at [321, 483] on div "Undo" at bounding box center [318, 579] width 50 height 20
click at [31, 293] on div at bounding box center [30, 291] width 10 height 10
click at [28, 212] on div at bounding box center [30, 212] width 10 height 10
click at [31, 294] on div at bounding box center [30, 291] width 10 height 10
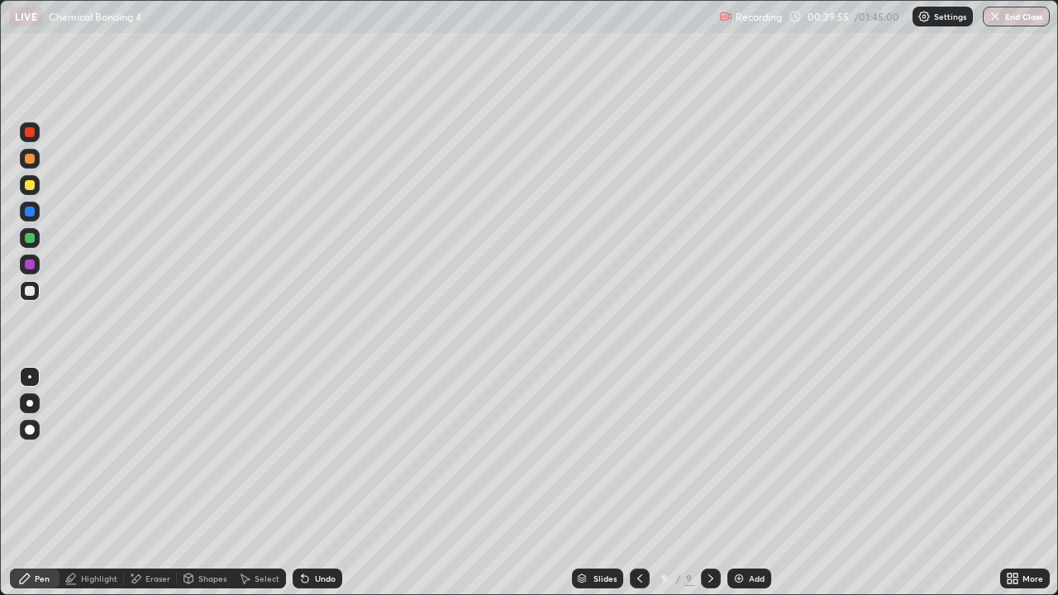
click at [30, 231] on div at bounding box center [30, 238] width 20 height 20
click at [28, 159] on div at bounding box center [30, 159] width 10 height 10
click at [735, 483] on img at bounding box center [739, 578] width 13 height 13
click at [30, 236] on div at bounding box center [30, 238] width 10 height 10
click at [24, 299] on div at bounding box center [30, 291] width 20 height 20
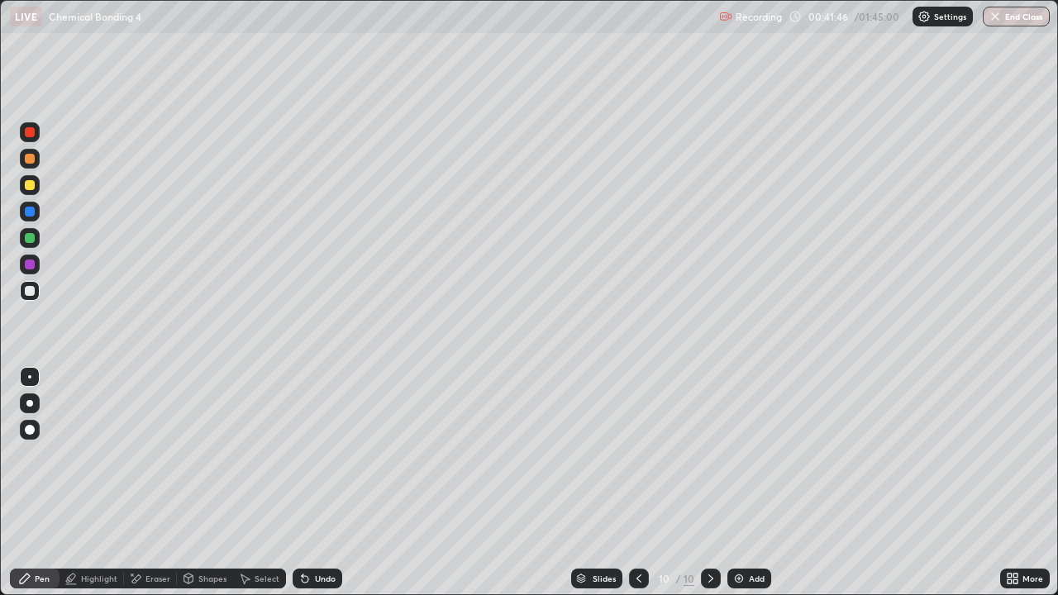
click at [320, 483] on div "Undo" at bounding box center [318, 579] width 50 height 20
click at [30, 264] on div at bounding box center [30, 265] width 10 height 10
click at [32, 240] on div at bounding box center [30, 238] width 10 height 10
click at [31, 182] on div at bounding box center [30, 185] width 10 height 10
click at [28, 156] on div at bounding box center [30, 159] width 10 height 10
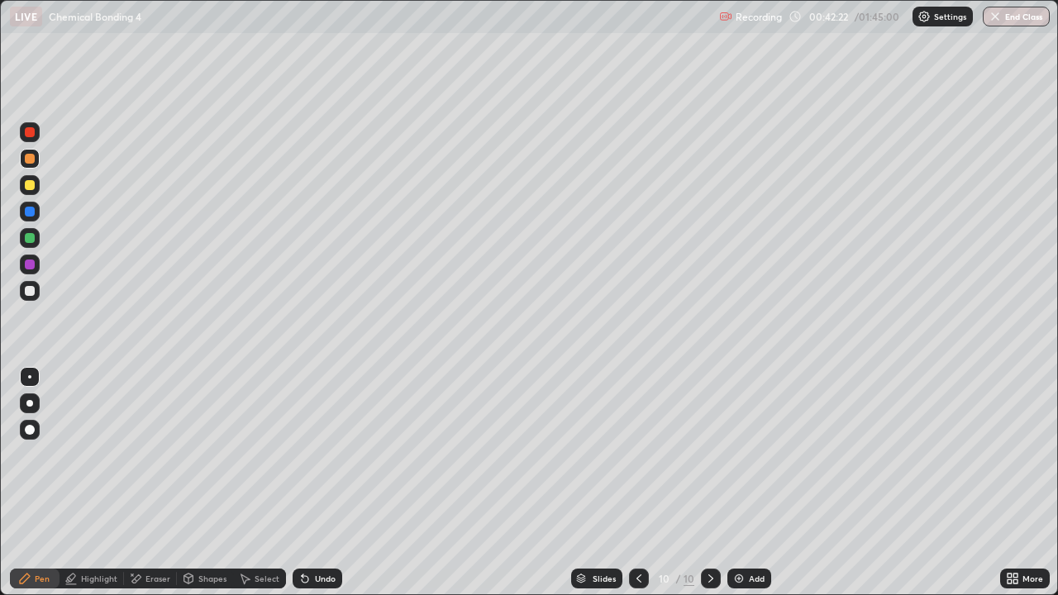
click at [31, 231] on div at bounding box center [30, 238] width 20 height 20
click at [37, 243] on div at bounding box center [30, 238] width 20 height 20
click at [28, 265] on div at bounding box center [30, 265] width 10 height 10
click at [30, 292] on div at bounding box center [30, 291] width 10 height 10
click at [34, 244] on div at bounding box center [30, 238] width 20 height 20
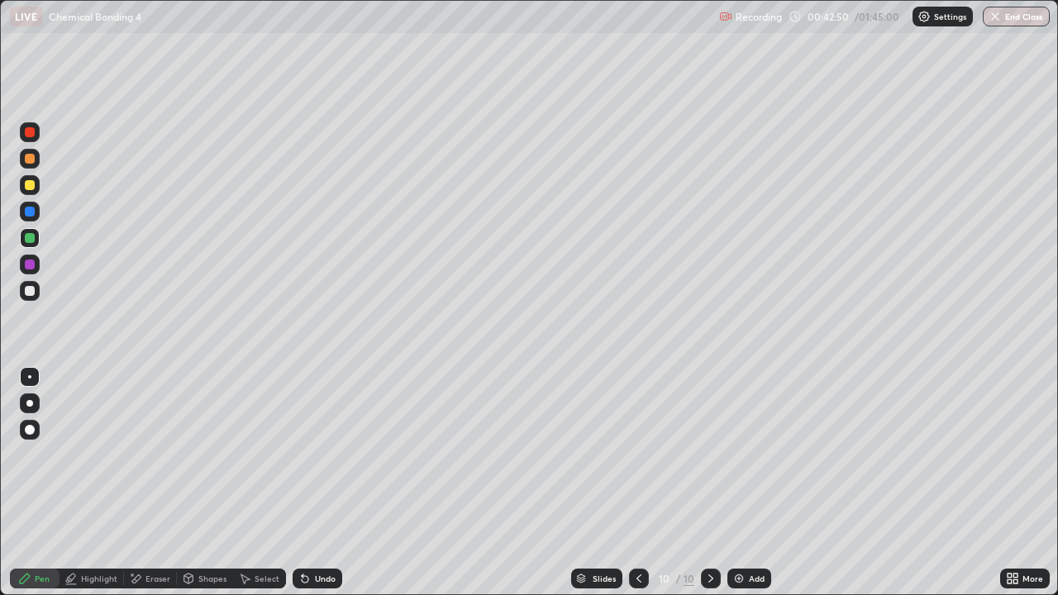
click at [312, 483] on div "Undo" at bounding box center [318, 579] width 50 height 20
click at [310, 483] on div "Undo" at bounding box center [318, 579] width 50 height 20
click at [315, 483] on div "Undo" at bounding box center [325, 579] width 21 height 8
click at [95, 483] on div "Highlight" at bounding box center [92, 579] width 64 height 20
click at [21, 270] on div at bounding box center [30, 265] width 20 height 20
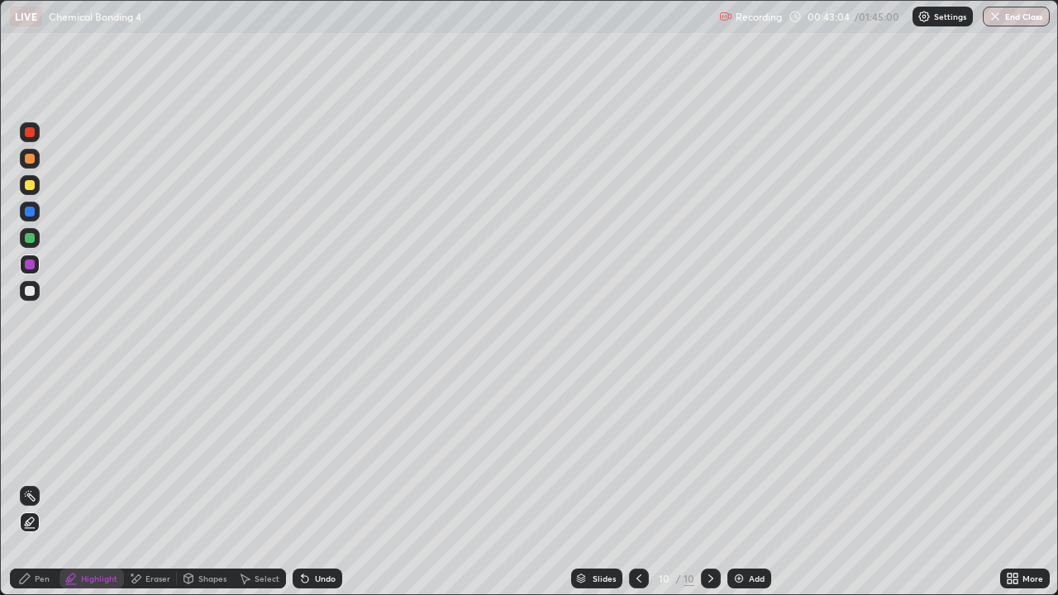
click at [757, 483] on div "Add" at bounding box center [757, 579] width 16 height 8
click at [47, 483] on div "Pen" at bounding box center [42, 579] width 15 height 8
click at [31, 433] on div at bounding box center [30, 430] width 10 height 10
click at [25, 300] on div at bounding box center [30, 291] width 20 height 20
click at [21, 235] on div at bounding box center [30, 238] width 20 height 20
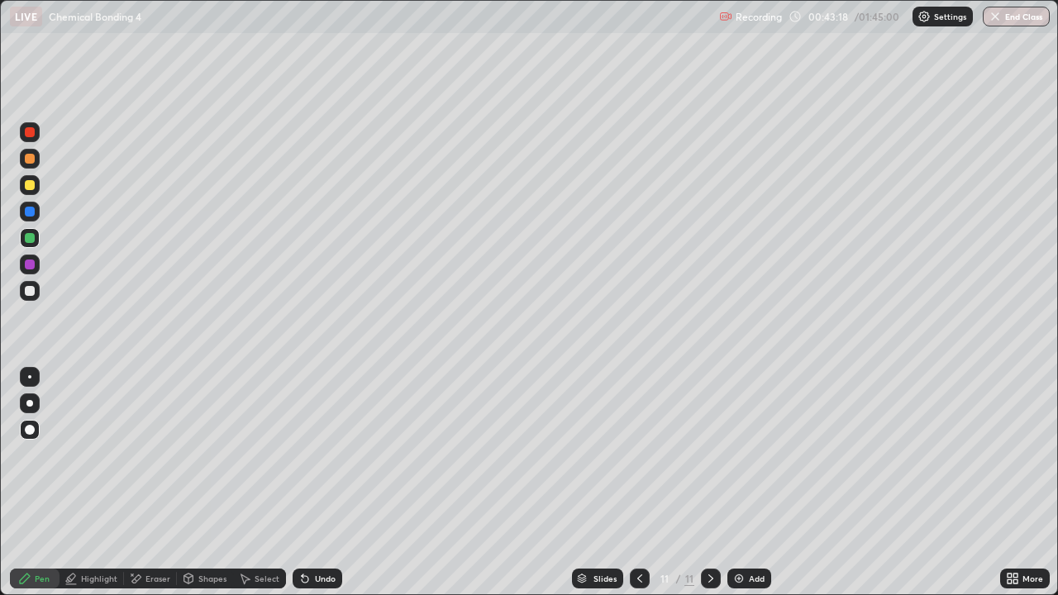
click at [38, 293] on div at bounding box center [30, 291] width 20 height 20
click at [308, 483] on div "Undo" at bounding box center [318, 579] width 50 height 20
click at [312, 483] on div "Undo" at bounding box center [318, 579] width 50 height 20
click at [317, 483] on div "Undo" at bounding box center [318, 579] width 50 height 20
click at [20, 382] on div at bounding box center [30, 377] width 20 height 20
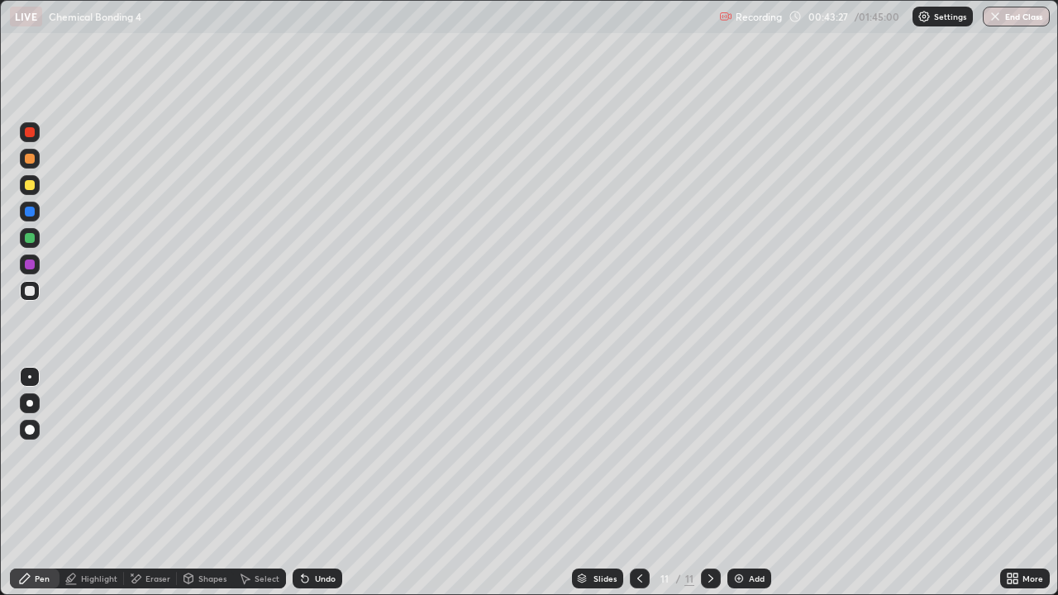
click at [31, 185] on div at bounding box center [30, 185] width 10 height 10
click at [100, 483] on div "Highlight" at bounding box center [99, 579] width 36 height 8
click at [303, 483] on icon at bounding box center [305, 579] width 7 height 7
click at [17, 483] on div "Pen" at bounding box center [35, 579] width 50 height 20
click at [35, 298] on div at bounding box center [30, 291] width 20 height 20
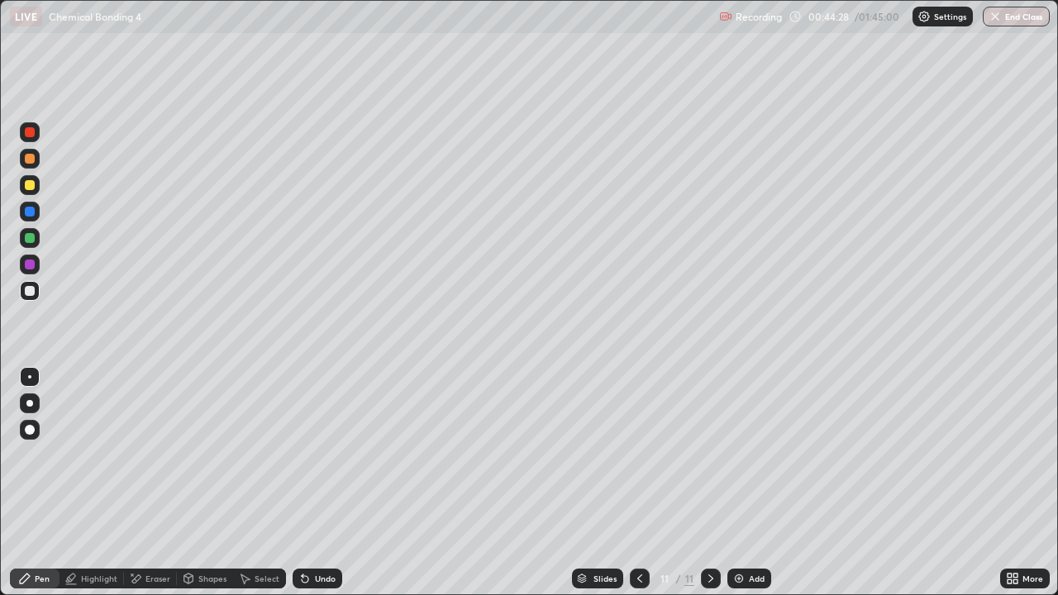
click at [638, 483] on icon at bounding box center [639, 578] width 13 height 13
click at [640, 483] on icon at bounding box center [640, 579] width 5 height 8
click at [638, 483] on icon at bounding box center [639, 578] width 13 height 13
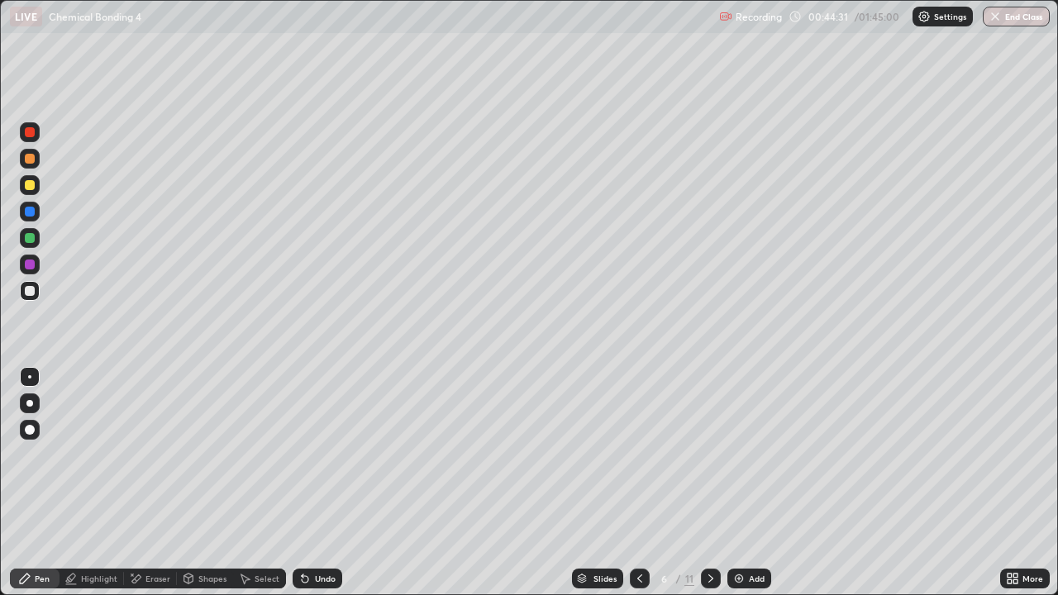
click at [714, 483] on icon at bounding box center [710, 578] width 13 height 13
click at [719, 483] on div at bounding box center [711, 579] width 20 height 20
click at [708, 483] on icon at bounding box center [710, 578] width 13 height 13
click at [34, 235] on div at bounding box center [30, 238] width 20 height 20
click at [707, 483] on icon at bounding box center [710, 578] width 13 height 13
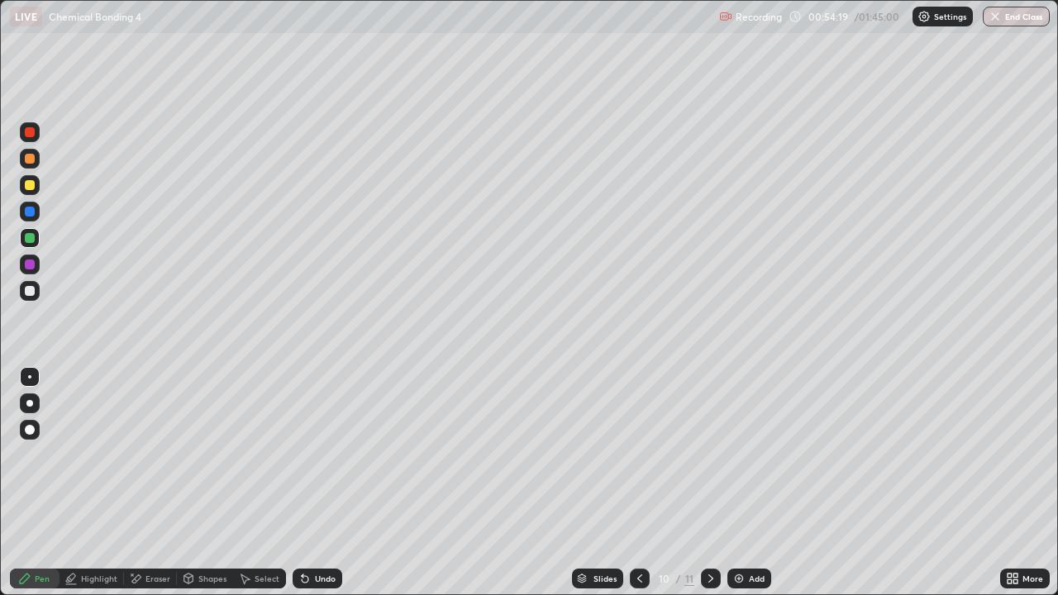
click at [710, 483] on icon at bounding box center [710, 578] width 13 height 13
click at [26, 175] on div at bounding box center [30, 185] width 20 height 20
click at [40, 302] on div at bounding box center [30, 291] width 26 height 26
click at [736, 483] on img at bounding box center [739, 578] width 13 height 13
click at [23, 240] on div at bounding box center [30, 238] width 20 height 20
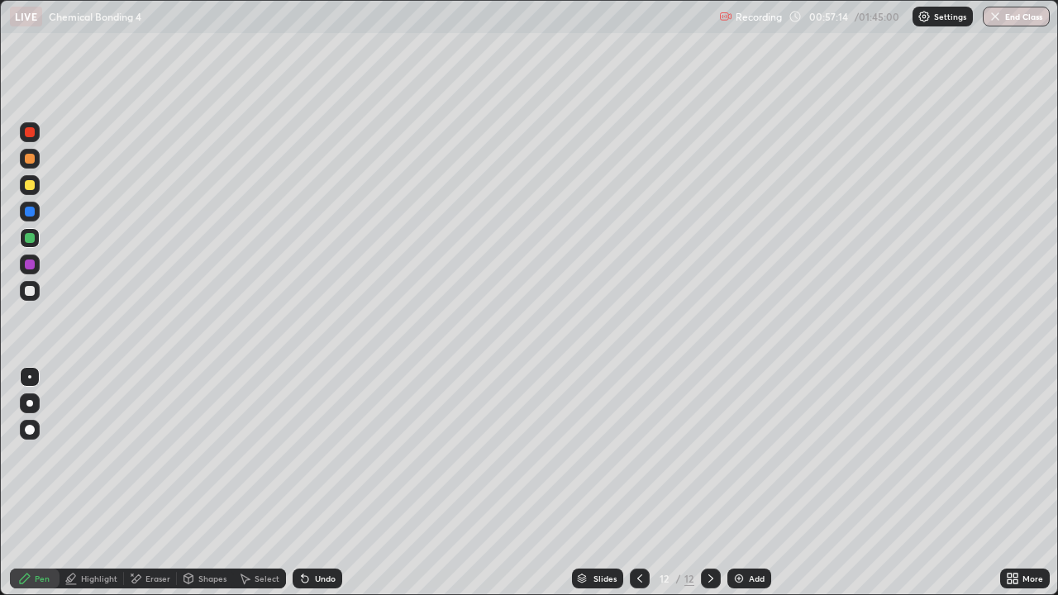
click at [30, 189] on div at bounding box center [30, 185] width 10 height 10
click at [26, 290] on div at bounding box center [30, 291] width 10 height 10
click at [28, 184] on div at bounding box center [30, 185] width 10 height 10
click at [290, 483] on div "Undo" at bounding box center [314, 578] width 56 height 33
click at [316, 483] on div "Undo" at bounding box center [325, 579] width 21 height 8
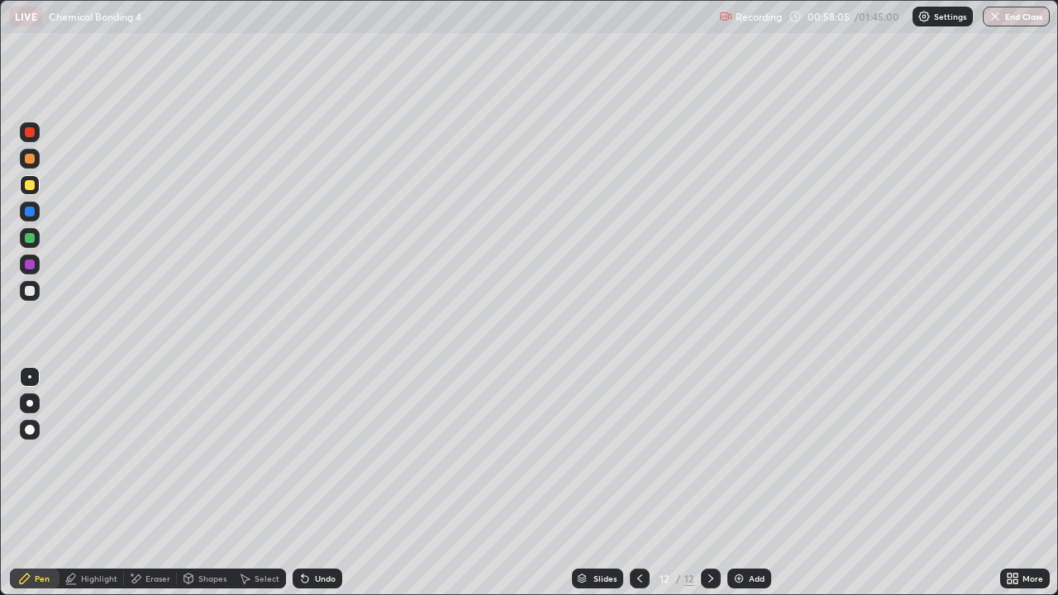
click at [264, 483] on div "Select" at bounding box center [267, 579] width 25 height 8
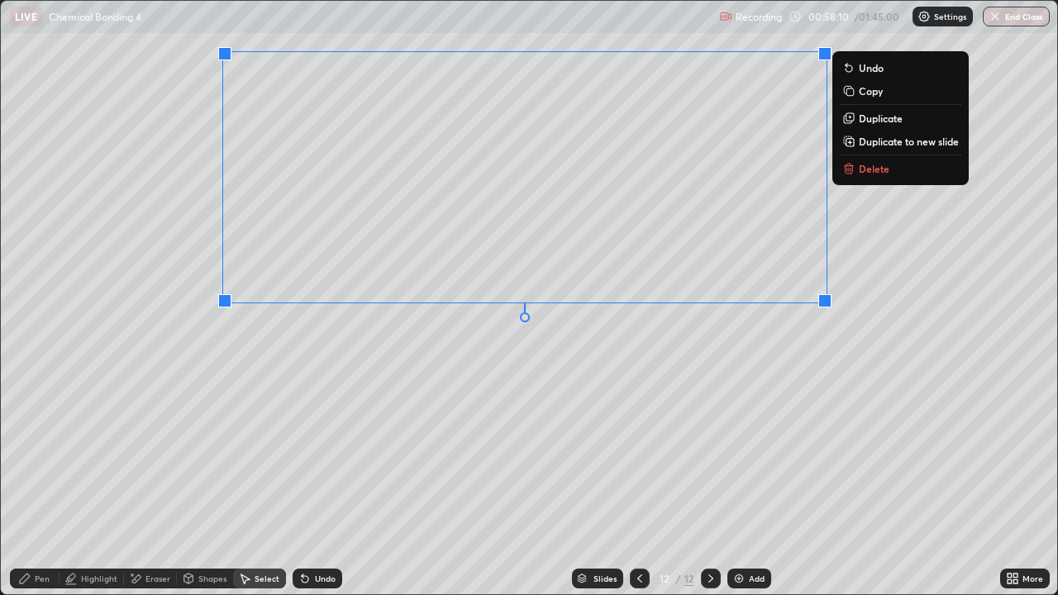
click at [44, 483] on div "Pen" at bounding box center [42, 579] width 15 height 8
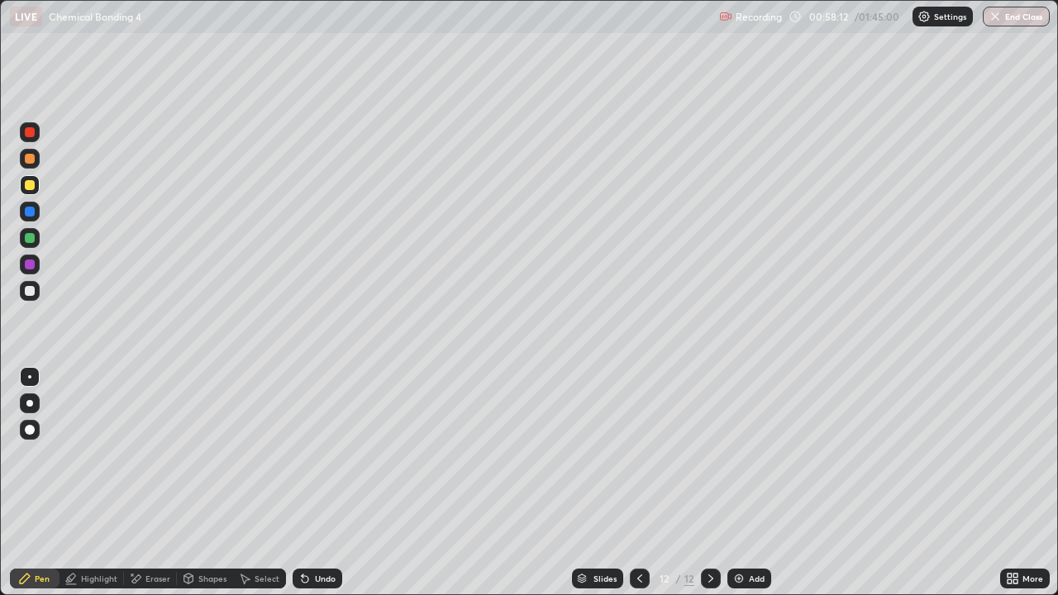
click at [154, 483] on div "Eraser" at bounding box center [158, 579] width 25 height 8
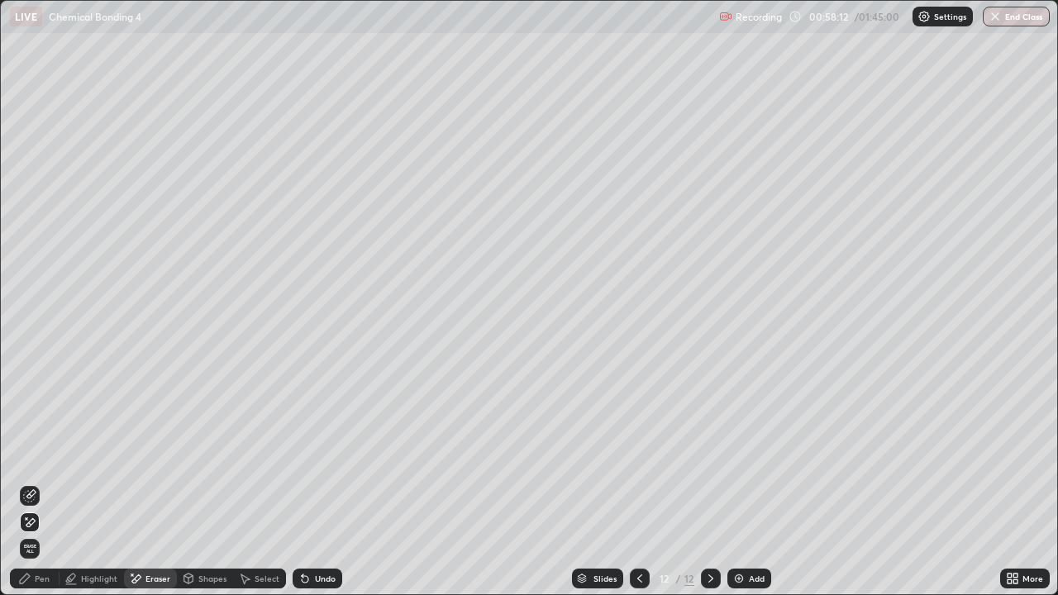
click at [79, 483] on div "Highlight" at bounding box center [92, 579] width 64 height 20
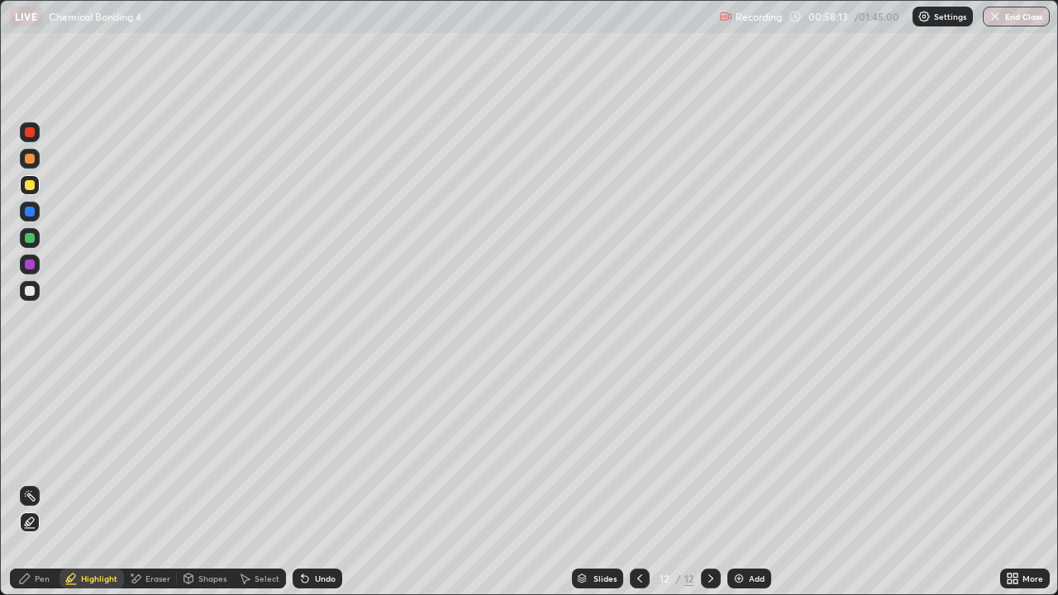
click at [27, 298] on div at bounding box center [30, 291] width 20 height 20
click at [45, 483] on div "Pen" at bounding box center [42, 579] width 15 height 8
click at [30, 193] on div at bounding box center [30, 185] width 20 height 20
click at [40, 297] on div at bounding box center [30, 291] width 26 height 26
click at [35, 243] on div at bounding box center [30, 238] width 20 height 20
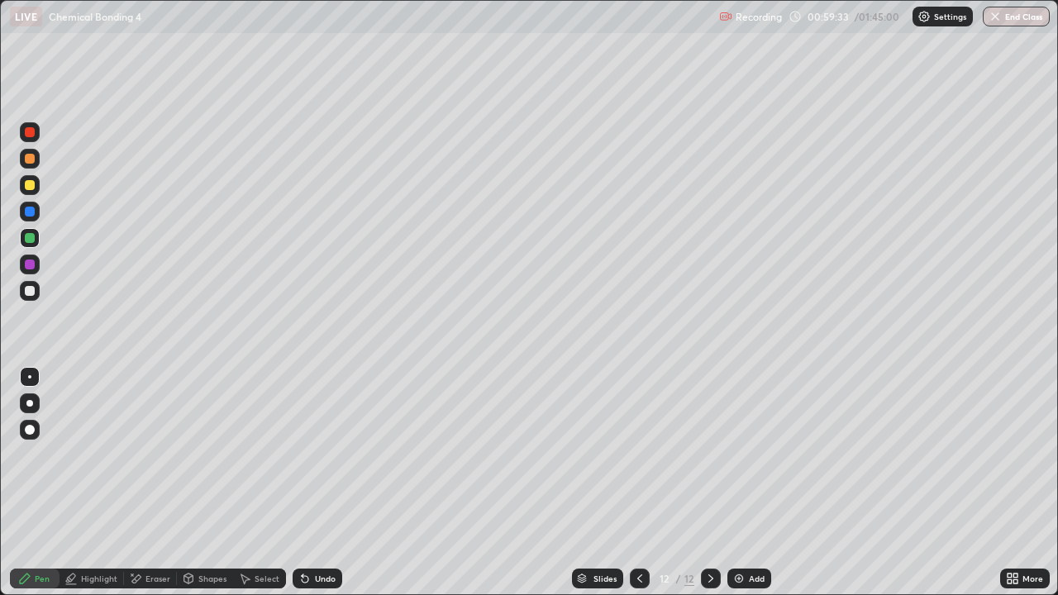
click at [28, 298] on div at bounding box center [30, 291] width 20 height 20
click at [310, 483] on div "Undo" at bounding box center [314, 578] width 56 height 33
click at [310, 483] on div "Undo" at bounding box center [318, 579] width 50 height 20
click at [315, 483] on div "Undo" at bounding box center [318, 579] width 50 height 20
click at [32, 245] on div at bounding box center [30, 238] width 20 height 20
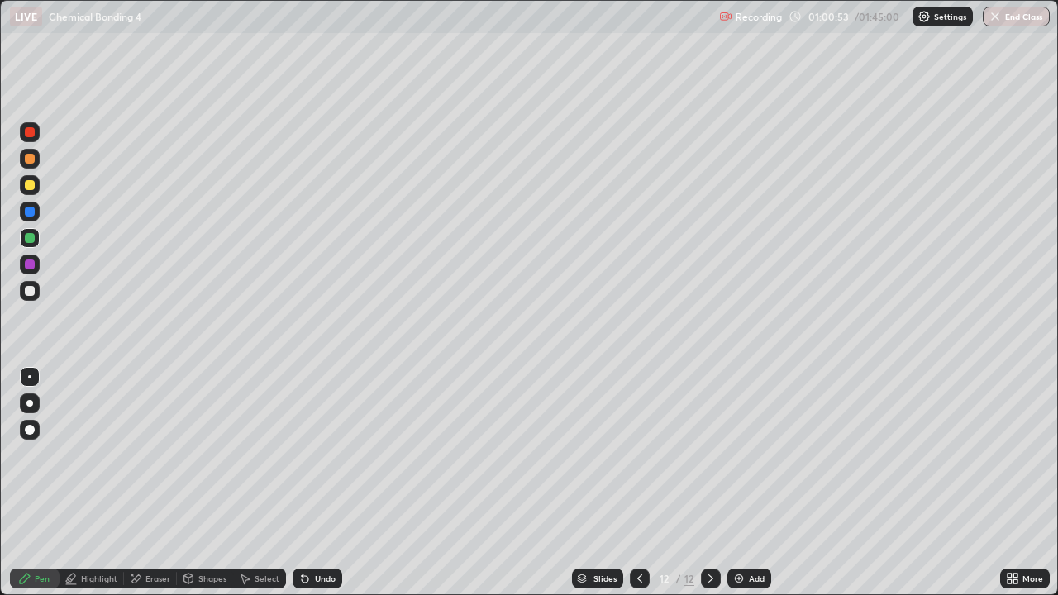
click at [32, 297] on div at bounding box center [30, 291] width 20 height 20
click at [27, 306] on div "Erase all" at bounding box center [30, 297] width 40 height 529
click at [742, 483] on img at bounding box center [739, 578] width 13 height 13
click at [36, 244] on div at bounding box center [30, 238] width 20 height 20
click at [38, 289] on div at bounding box center [30, 291] width 20 height 20
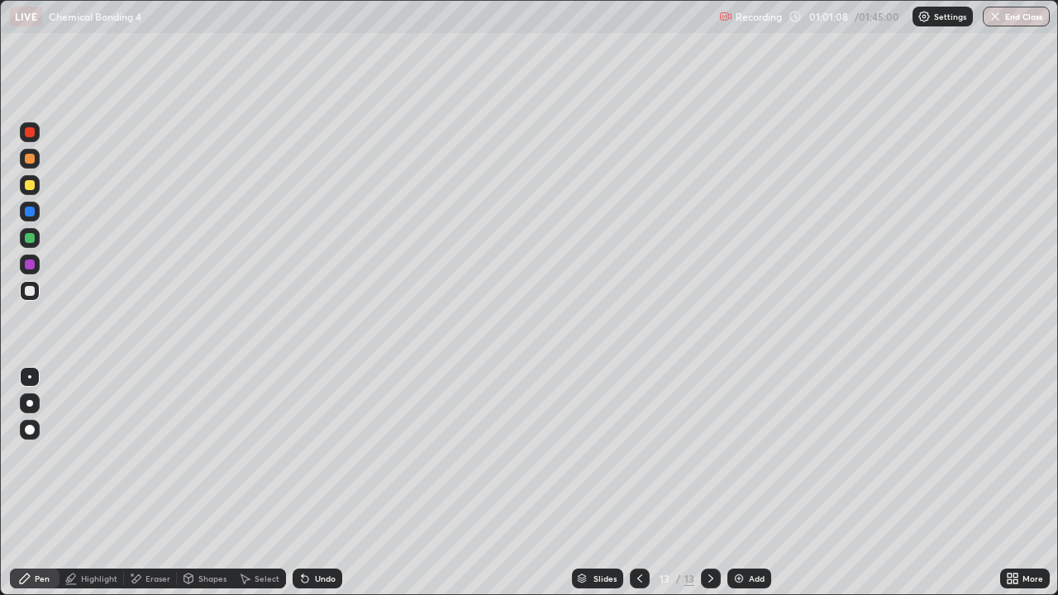
click at [27, 242] on div at bounding box center [30, 238] width 10 height 10
click at [640, 483] on icon at bounding box center [640, 579] width 5 height 8
click at [718, 483] on div at bounding box center [711, 579] width 20 height 20
click at [36, 298] on div at bounding box center [30, 291] width 20 height 20
click at [26, 158] on div at bounding box center [30, 159] width 10 height 10
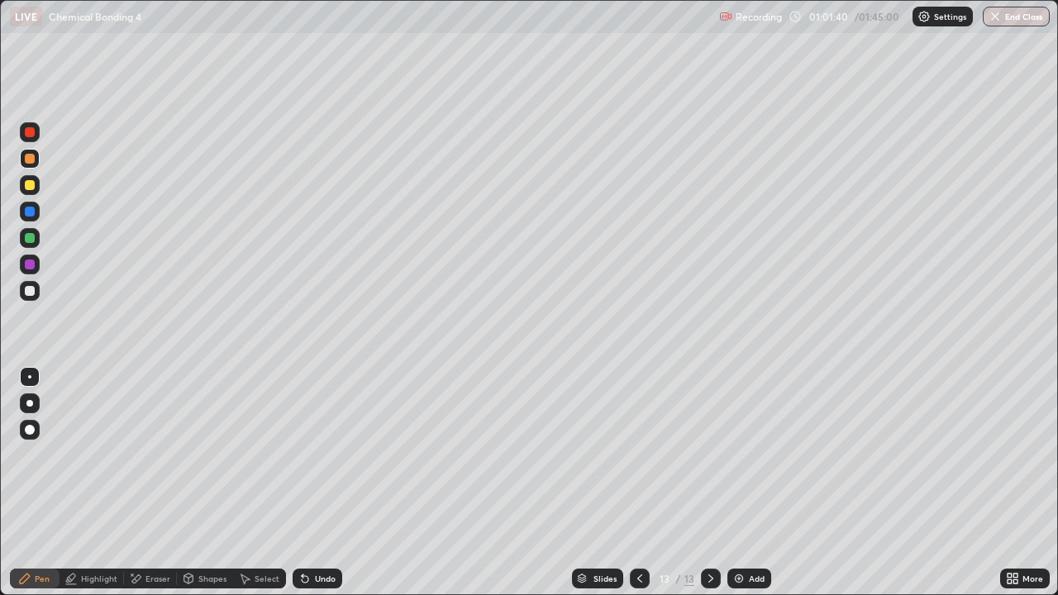
click at [317, 483] on div "Undo" at bounding box center [325, 579] width 21 height 8
click at [159, 483] on div "Eraser" at bounding box center [158, 579] width 25 height 8
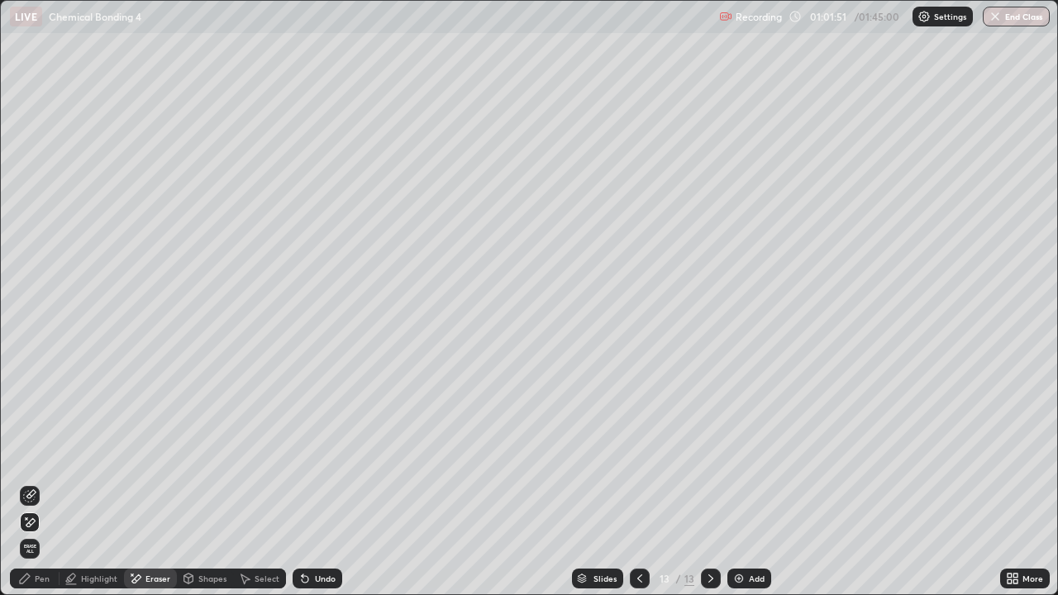
click at [36, 483] on div "Pen" at bounding box center [35, 579] width 50 height 20
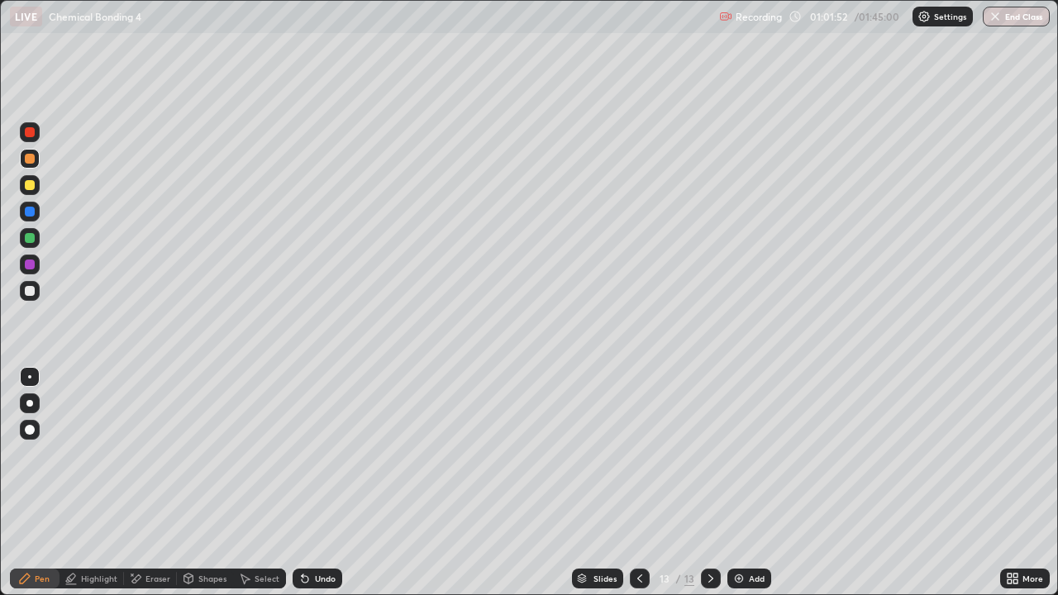
click at [31, 289] on div at bounding box center [30, 291] width 10 height 10
click at [744, 483] on img at bounding box center [739, 578] width 13 height 13
click at [26, 298] on div at bounding box center [30, 291] width 20 height 20
click at [30, 165] on div at bounding box center [30, 159] width 20 height 20
click at [31, 245] on div at bounding box center [30, 238] width 20 height 20
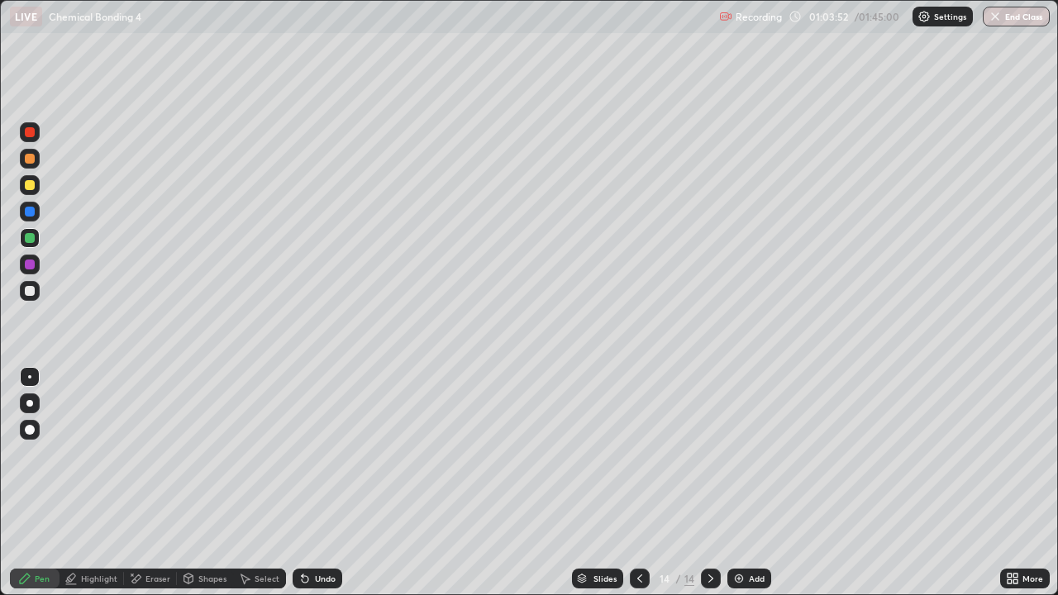
click at [31, 294] on div at bounding box center [30, 291] width 10 height 10
click at [19, 237] on div at bounding box center [30, 238] width 26 height 26
click at [30, 292] on div at bounding box center [30, 291] width 10 height 10
click at [34, 189] on div at bounding box center [30, 185] width 20 height 20
click at [34, 187] on div at bounding box center [30, 185] width 10 height 10
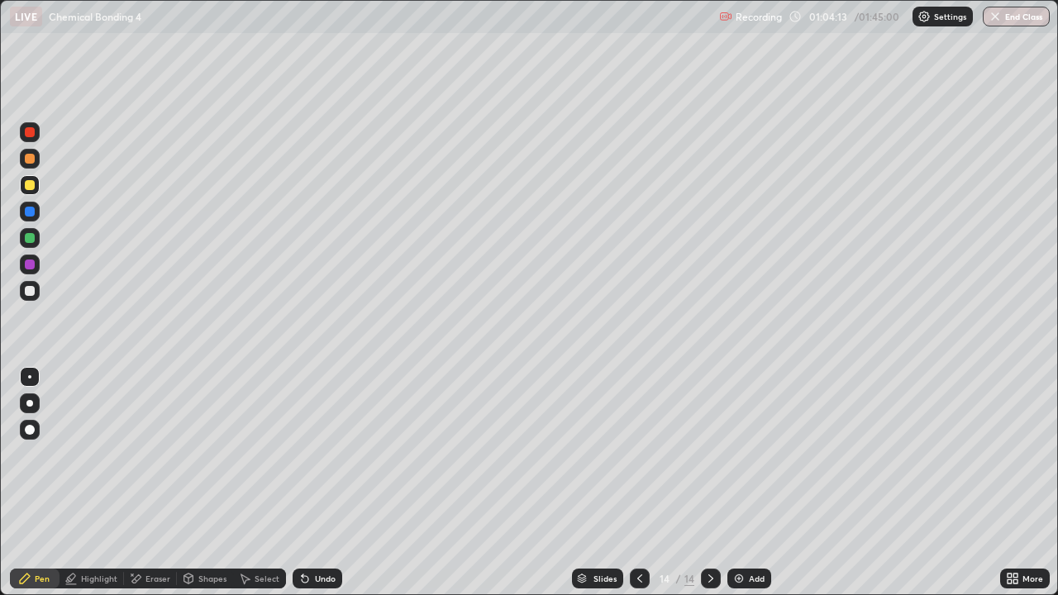
click at [37, 158] on div at bounding box center [30, 159] width 20 height 20
click at [25, 299] on div at bounding box center [30, 291] width 20 height 20
click at [25, 236] on div at bounding box center [30, 238] width 10 height 10
click at [32, 184] on div at bounding box center [30, 185] width 10 height 10
click at [27, 294] on div at bounding box center [30, 291] width 10 height 10
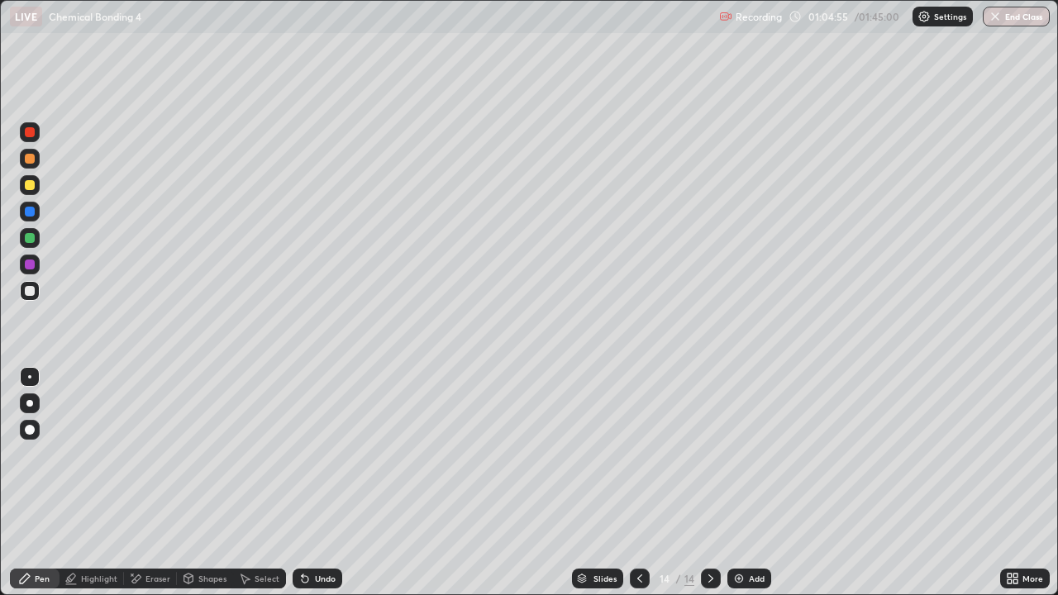
click at [332, 483] on div "Undo" at bounding box center [318, 579] width 50 height 20
click at [309, 483] on div "Undo" at bounding box center [318, 579] width 50 height 20
click at [303, 483] on icon at bounding box center [305, 579] width 7 height 7
click at [298, 483] on div "Undo" at bounding box center [318, 579] width 50 height 20
click at [293, 483] on div "Undo" at bounding box center [318, 579] width 50 height 20
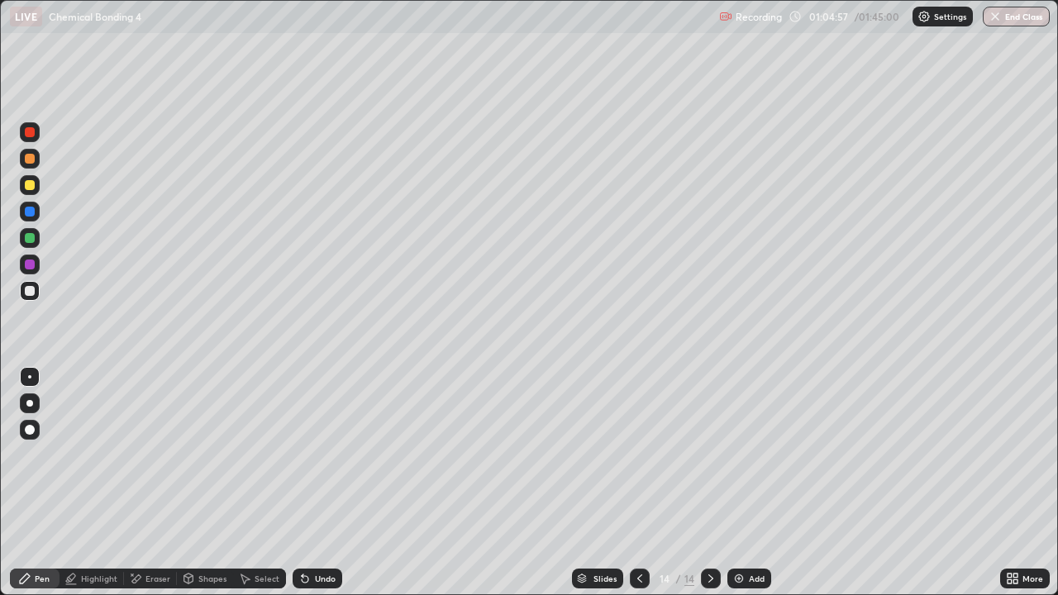
click at [294, 483] on div "Undo" at bounding box center [318, 579] width 50 height 20
click at [280, 483] on div "Select" at bounding box center [259, 579] width 53 height 20
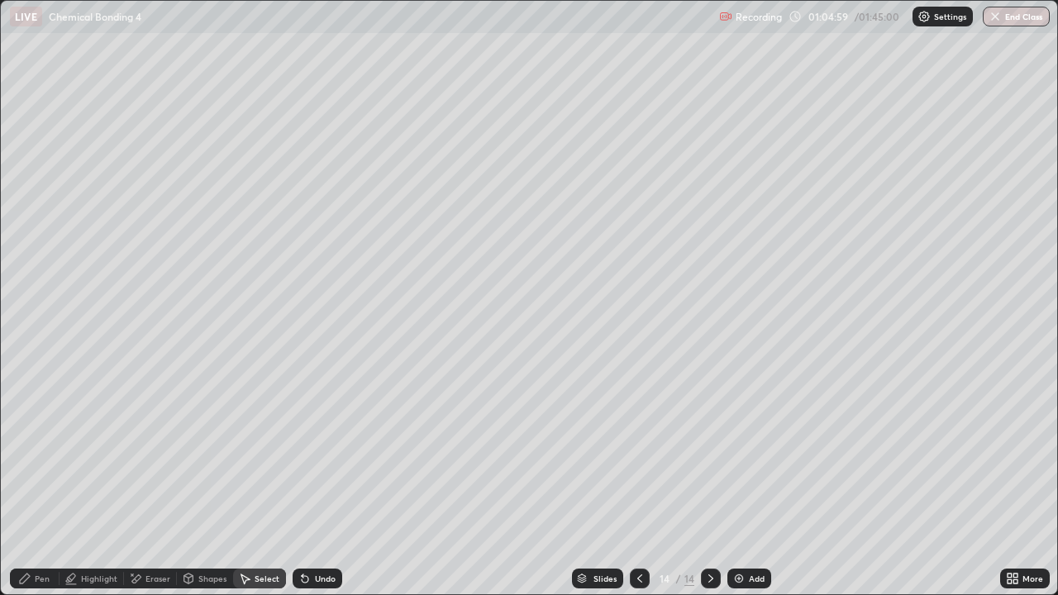
click at [315, 483] on div "Undo" at bounding box center [325, 579] width 21 height 8
click at [30, 483] on icon at bounding box center [24, 578] width 13 height 13
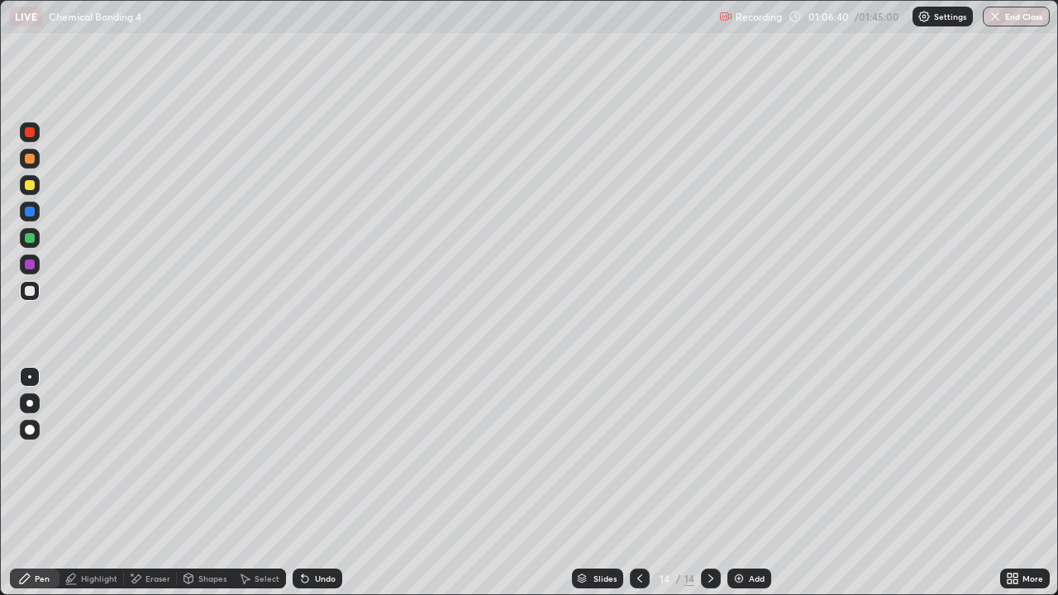
click at [303, 483] on icon at bounding box center [305, 579] width 7 height 7
click at [308, 483] on div "Undo" at bounding box center [318, 579] width 50 height 20
click at [317, 483] on div "Undo" at bounding box center [318, 579] width 50 height 20
click at [310, 483] on div "Undo" at bounding box center [318, 579] width 50 height 20
click at [315, 483] on div "Undo" at bounding box center [318, 579] width 50 height 20
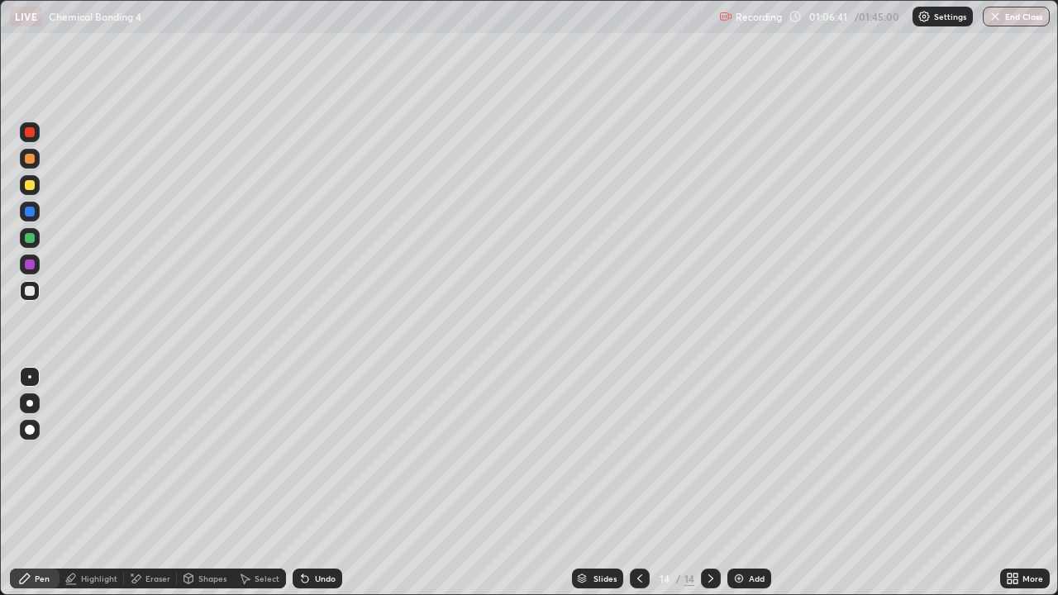
click at [316, 483] on div "Undo" at bounding box center [325, 579] width 21 height 8
click at [316, 483] on div "Undo" at bounding box center [318, 579] width 50 height 20
click at [322, 483] on div "Undo" at bounding box center [325, 579] width 21 height 8
click at [324, 483] on div "Undo" at bounding box center [325, 579] width 21 height 8
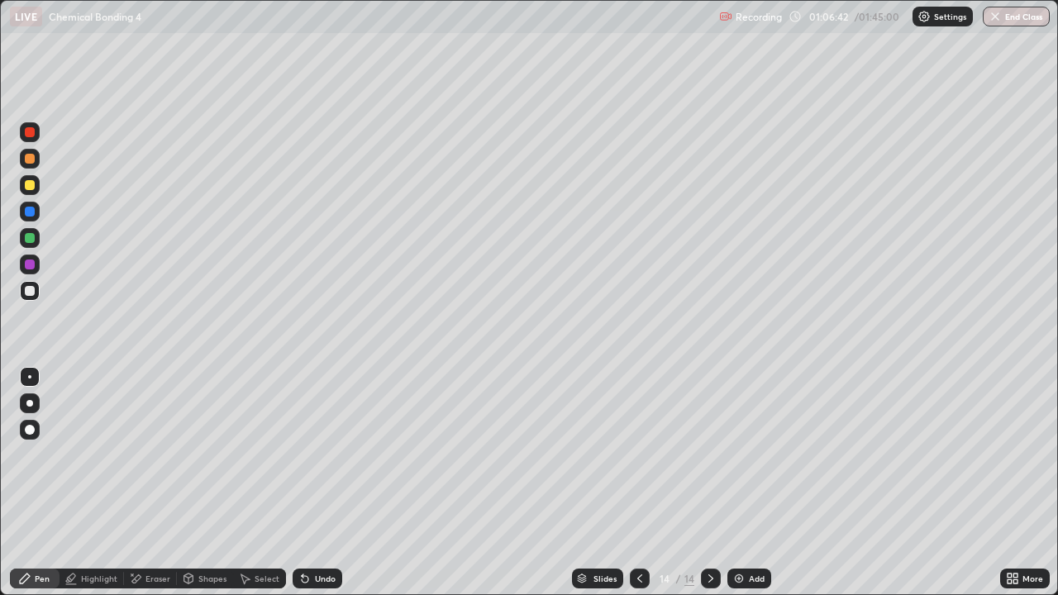
click at [325, 483] on div "Undo" at bounding box center [325, 579] width 21 height 8
click at [324, 483] on div "Undo" at bounding box center [325, 579] width 21 height 8
click at [321, 483] on div "Undo" at bounding box center [325, 579] width 21 height 8
click at [322, 483] on div "Undo" at bounding box center [318, 579] width 50 height 20
click at [141, 483] on icon at bounding box center [135, 579] width 13 height 14
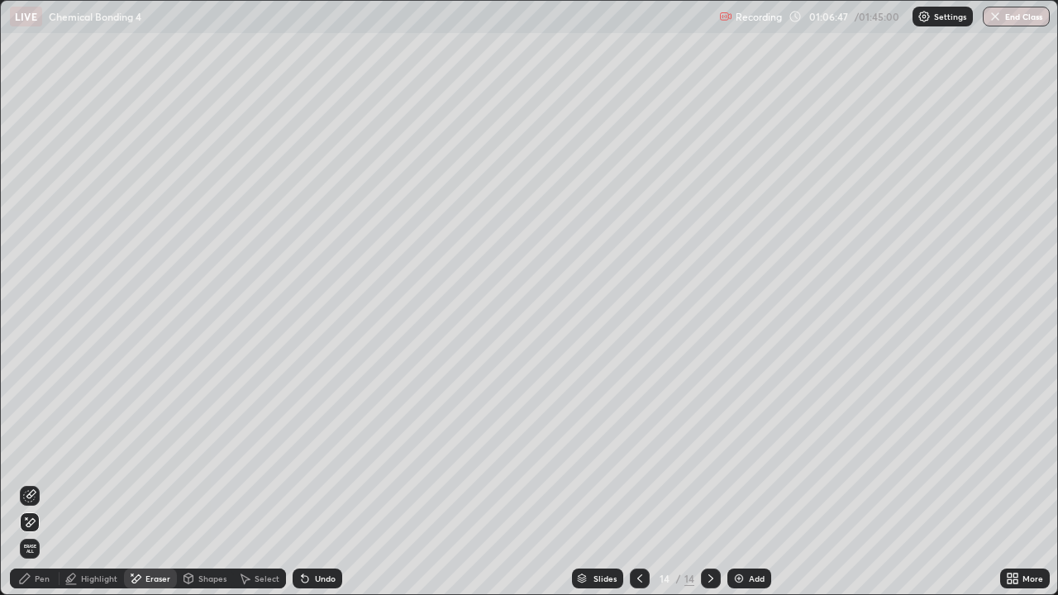
click at [106, 483] on div "Highlight" at bounding box center [99, 579] width 36 height 8
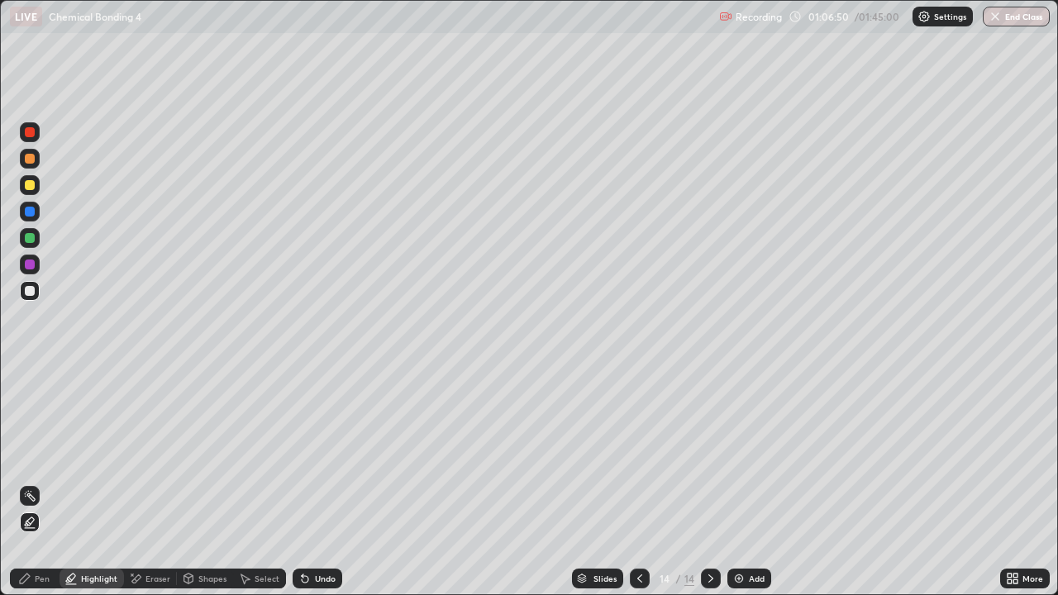
click at [42, 483] on div "Pen" at bounding box center [42, 579] width 15 height 8
click at [23, 185] on div at bounding box center [30, 185] width 20 height 20
click at [30, 288] on div at bounding box center [30, 291] width 10 height 10
click at [155, 483] on div "Eraser" at bounding box center [150, 579] width 53 height 20
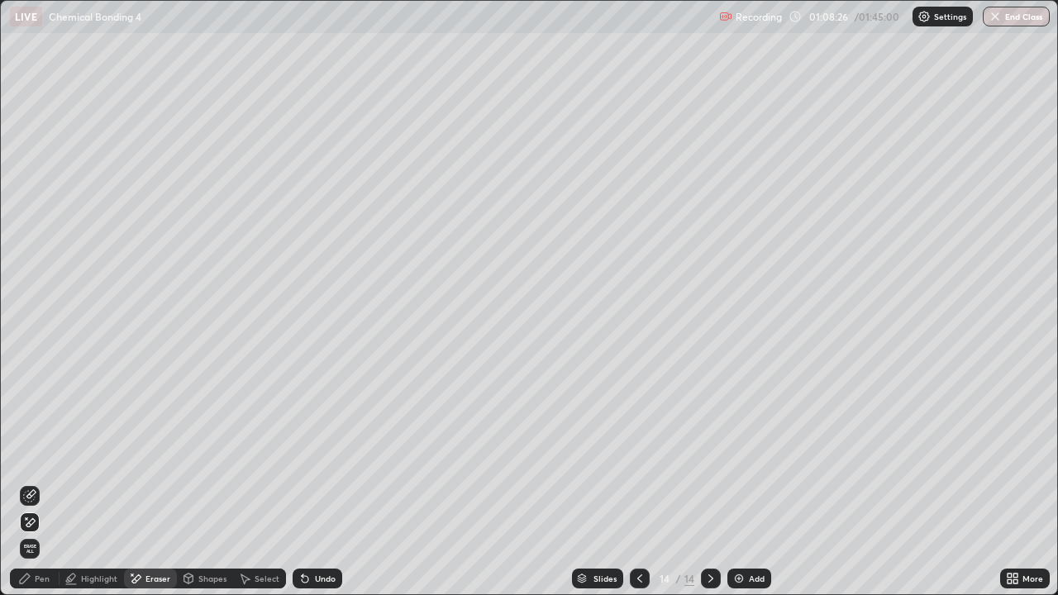
click at [41, 483] on div "Pen" at bounding box center [42, 579] width 15 height 8
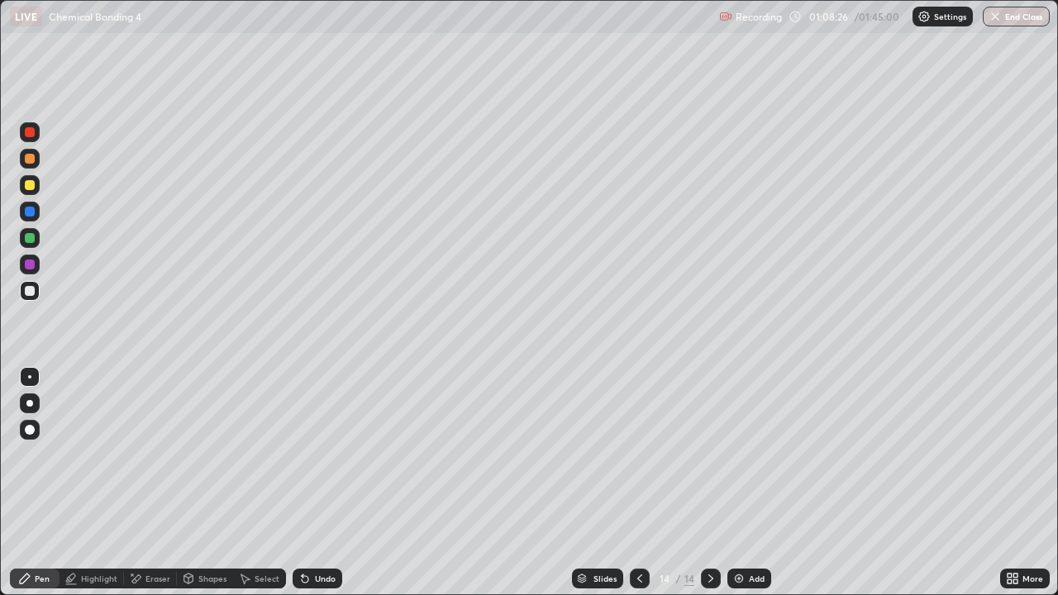
click at [26, 288] on div at bounding box center [30, 291] width 10 height 10
click at [30, 236] on div at bounding box center [30, 238] width 10 height 10
click at [32, 160] on div at bounding box center [30, 159] width 10 height 10
click at [746, 483] on div "Add" at bounding box center [750, 579] width 44 height 20
click at [37, 241] on div at bounding box center [30, 238] width 20 height 20
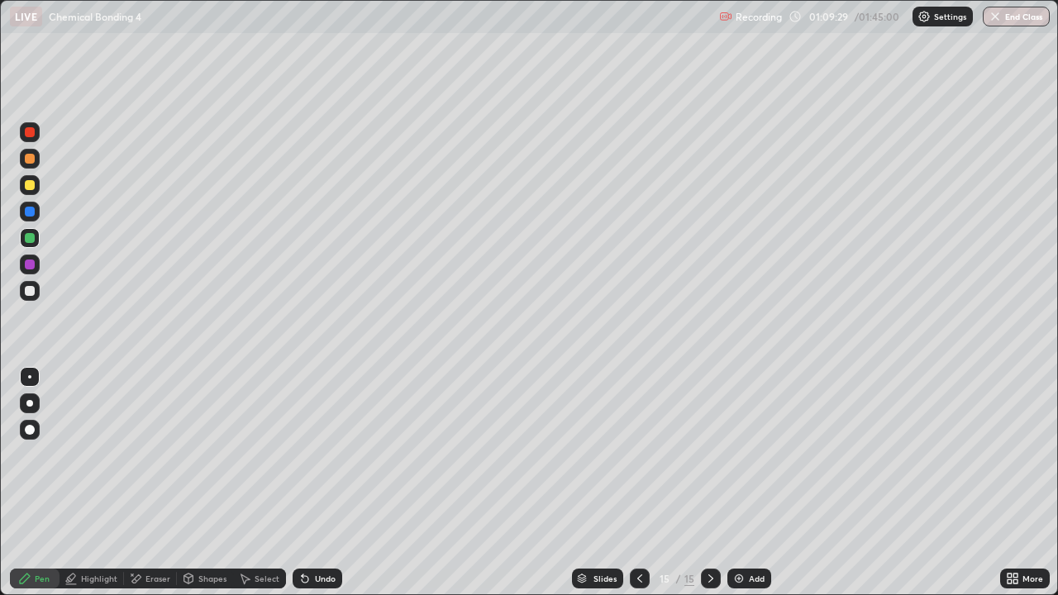
click at [26, 170] on div at bounding box center [30, 159] width 20 height 26
click at [28, 290] on div at bounding box center [30, 291] width 10 height 10
click at [34, 218] on div at bounding box center [30, 212] width 20 height 20
click at [33, 241] on div at bounding box center [30, 238] width 10 height 10
click at [31, 187] on div at bounding box center [30, 185] width 10 height 10
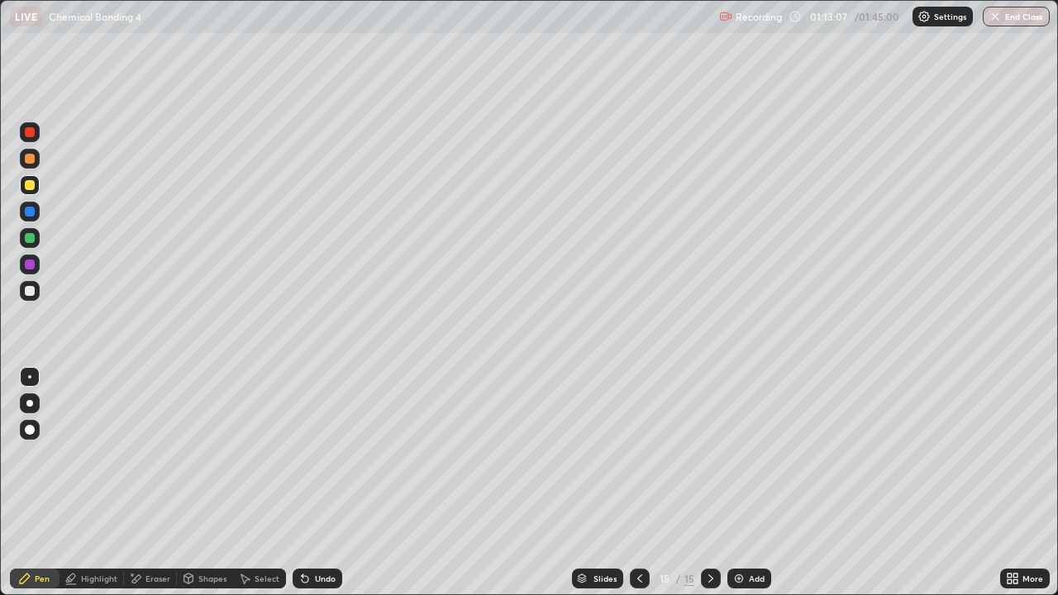
click at [34, 295] on div at bounding box center [30, 291] width 20 height 20
click at [38, 205] on div at bounding box center [30, 212] width 20 height 20
click at [27, 173] on div at bounding box center [30, 185] width 20 height 26
click at [29, 307] on div "Erase all" at bounding box center [30, 297] width 40 height 529
click at [31, 293] on div at bounding box center [30, 291] width 10 height 10
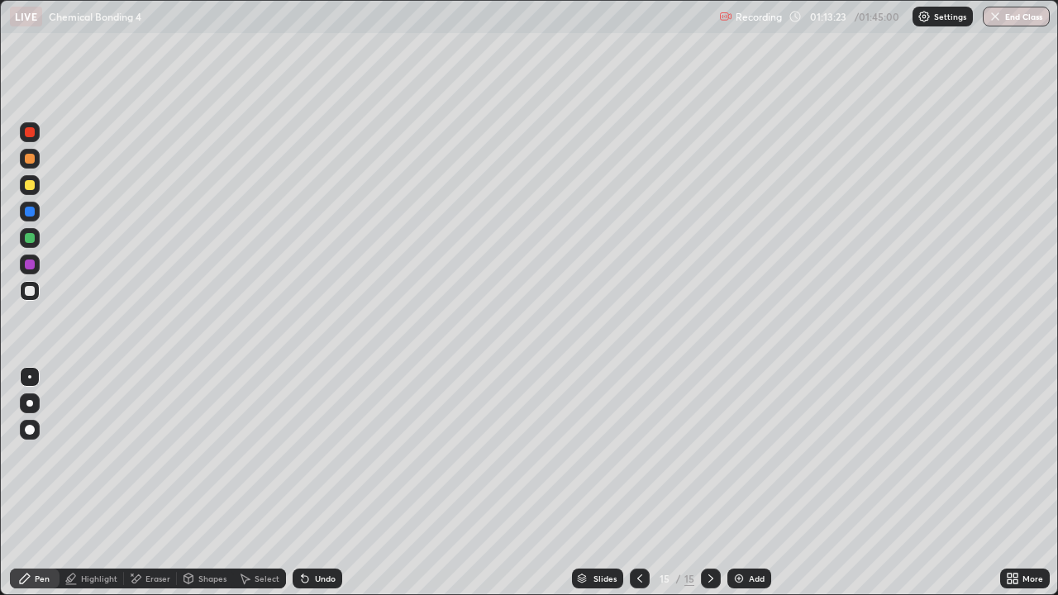
click at [303, 483] on icon at bounding box center [305, 579] width 7 height 7
click at [310, 483] on div "Undo" at bounding box center [318, 579] width 50 height 20
click at [308, 483] on div "Undo" at bounding box center [318, 579] width 50 height 20
click at [33, 184] on div at bounding box center [30, 185] width 10 height 10
click at [25, 299] on div at bounding box center [30, 291] width 20 height 20
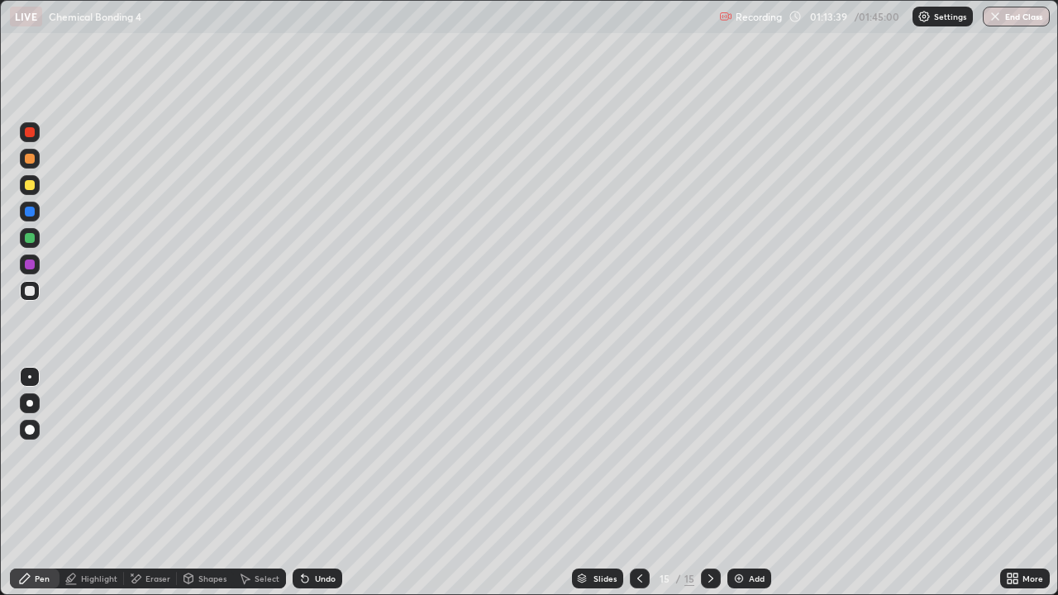
click at [319, 483] on div "Undo" at bounding box center [314, 578] width 56 height 33
click at [321, 483] on div "Undo" at bounding box center [318, 579] width 50 height 20
click at [26, 268] on div at bounding box center [30, 265] width 10 height 10
click at [30, 291] on div at bounding box center [30, 291] width 10 height 10
click at [327, 483] on div "Undo" at bounding box center [325, 579] width 21 height 8
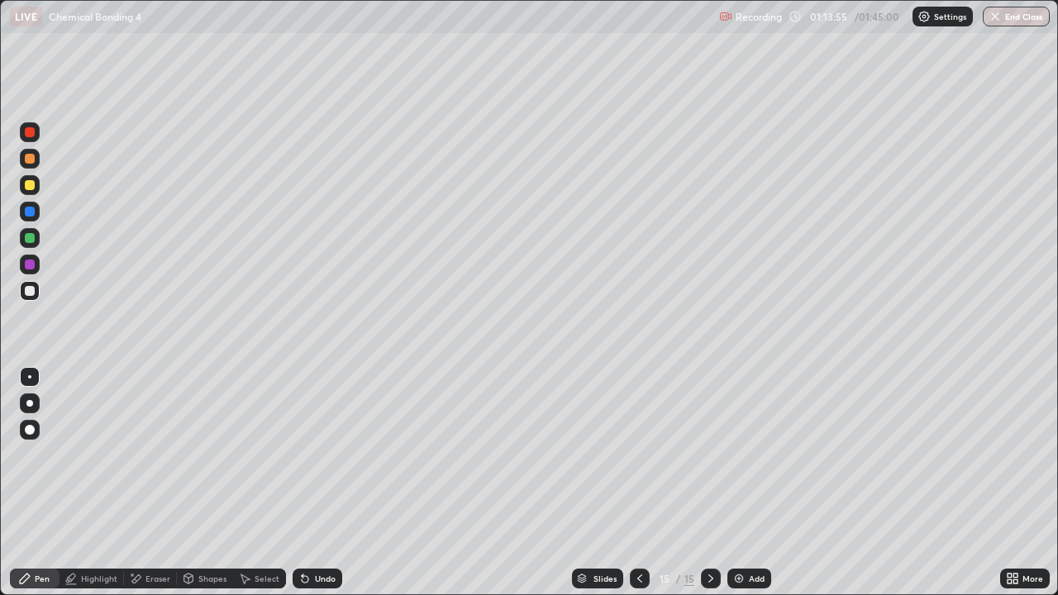
click at [318, 483] on div "Undo" at bounding box center [325, 579] width 21 height 8
click at [30, 160] on div at bounding box center [30, 159] width 10 height 10
click at [24, 245] on div at bounding box center [30, 238] width 20 height 20
click at [23, 175] on div at bounding box center [30, 185] width 20 height 20
click at [31, 263] on div at bounding box center [30, 265] width 10 height 10
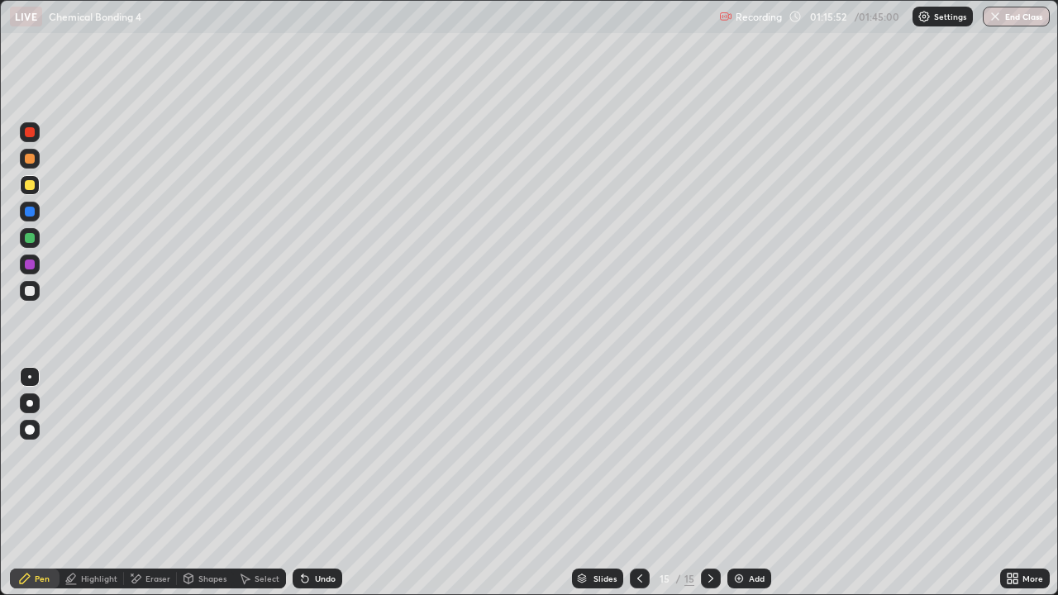
click at [30, 239] on div at bounding box center [30, 238] width 10 height 10
click at [729, 483] on div "Add" at bounding box center [750, 579] width 44 height 20
click at [34, 291] on div at bounding box center [30, 291] width 10 height 10
click at [29, 291] on div at bounding box center [30, 291] width 10 height 10
click at [36, 236] on div at bounding box center [30, 238] width 20 height 20
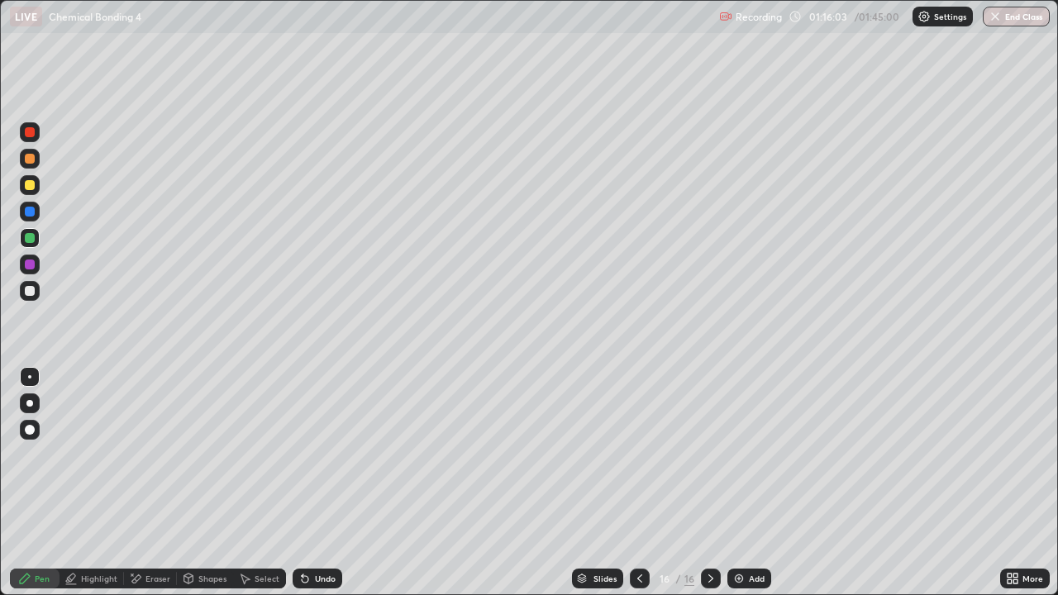
click at [26, 273] on div at bounding box center [30, 265] width 20 height 20
click at [32, 289] on div at bounding box center [30, 291] width 10 height 10
click at [35, 190] on div at bounding box center [30, 185] width 20 height 20
click at [40, 182] on div at bounding box center [30, 185] width 26 height 26
click at [30, 303] on div at bounding box center [30, 291] width 20 height 26
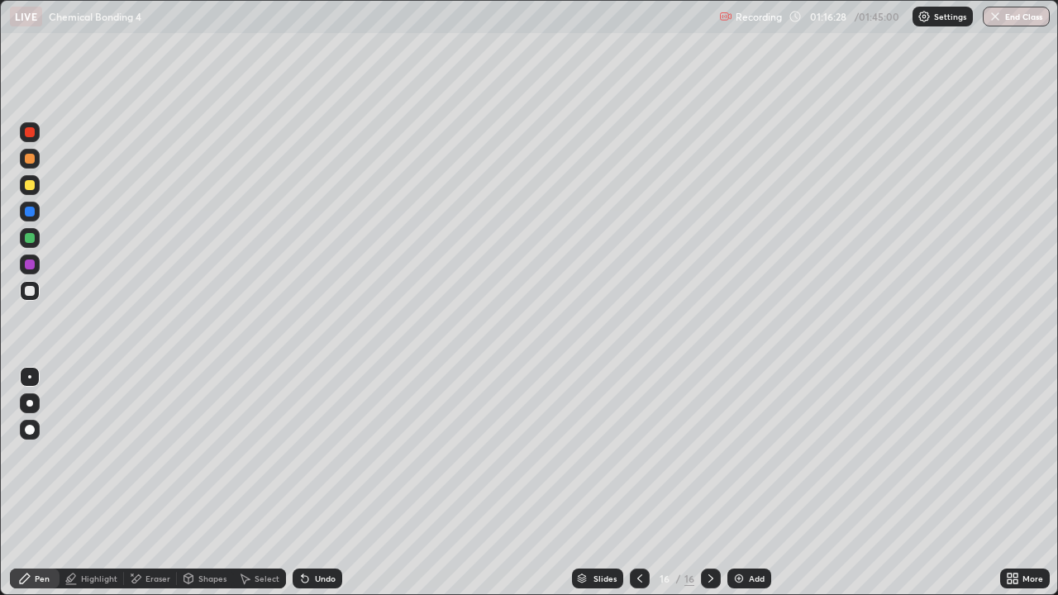
click at [31, 245] on div at bounding box center [30, 238] width 20 height 20
click at [20, 291] on div at bounding box center [30, 291] width 20 height 20
click at [30, 242] on div at bounding box center [30, 238] width 10 height 10
click at [249, 483] on icon at bounding box center [244, 578] width 13 height 13
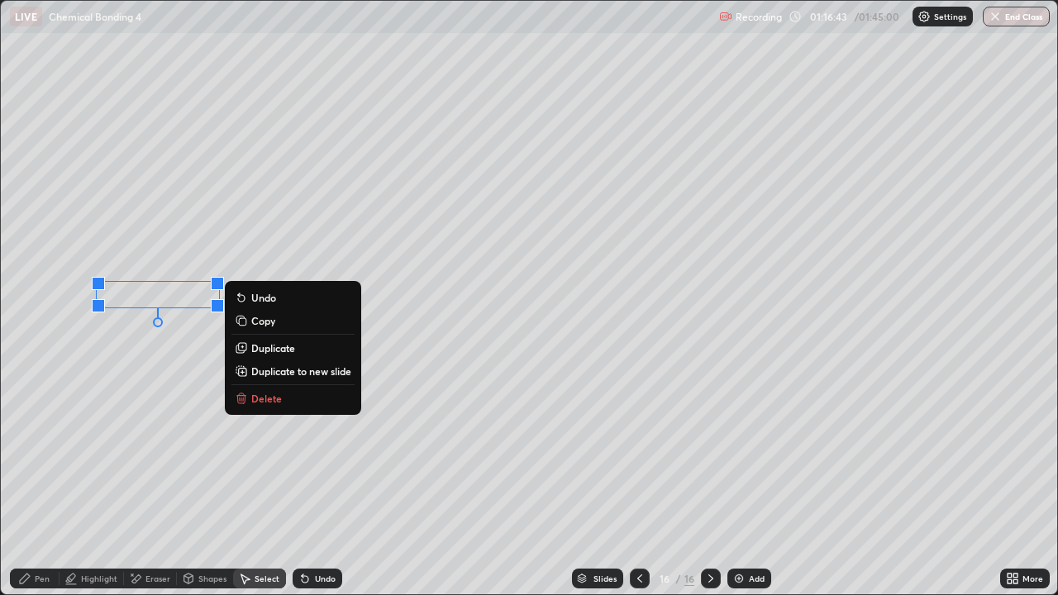
click at [256, 350] on p "Duplicate" at bounding box center [273, 347] width 44 height 13
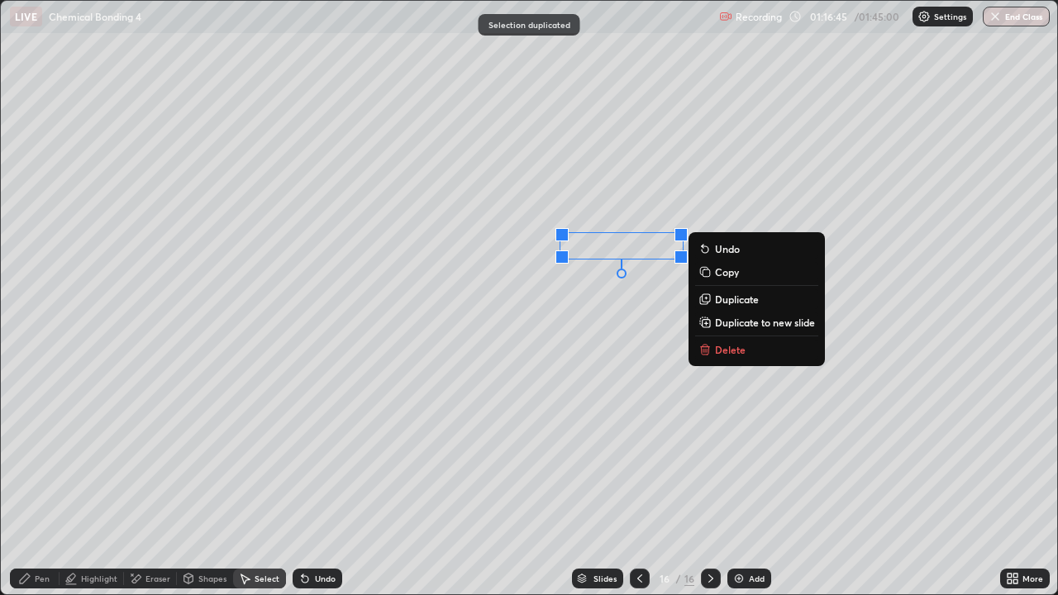
click at [41, 483] on div "Pen" at bounding box center [42, 579] width 15 height 8
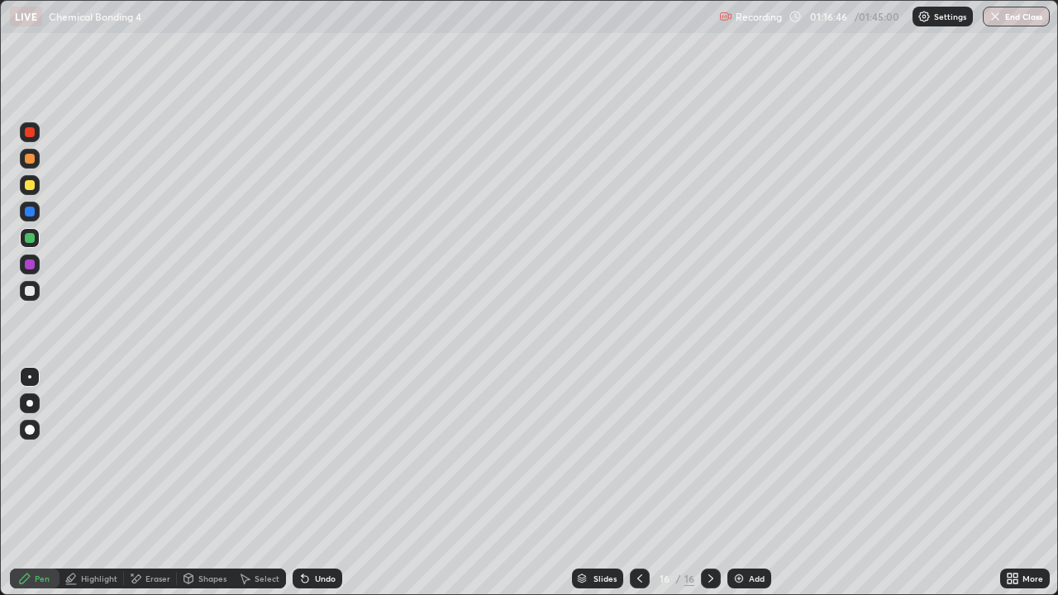
click at [28, 175] on div at bounding box center [30, 185] width 20 height 20
click at [32, 165] on div at bounding box center [30, 159] width 20 height 20
click at [32, 284] on div at bounding box center [30, 291] width 20 height 20
click at [330, 483] on div "Undo" at bounding box center [318, 579] width 50 height 20
click at [329, 483] on div "Undo" at bounding box center [325, 579] width 21 height 8
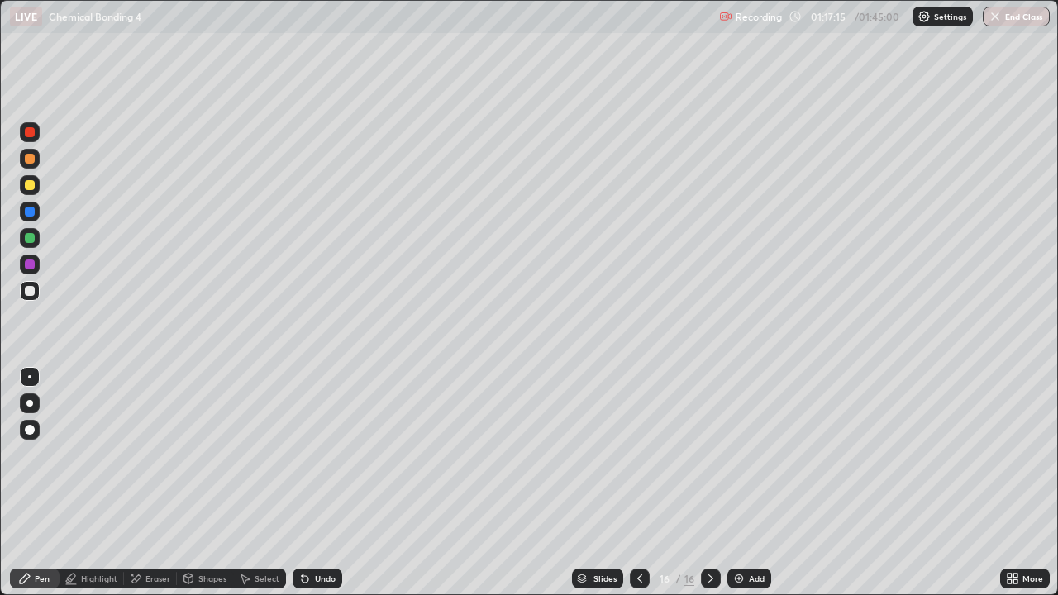
click at [334, 483] on div "Undo" at bounding box center [318, 579] width 50 height 20
click at [32, 233] on div at bounding box center [30, 238] width 10 height 10
click at [308, 483] on icon at bounding box center [304, 578] width 13 height 13
click at [313, 483] on div "Undo" at bounding box center [318, 579] width 50 height 20
click at [132, 483] on icon at bounding box center [135, 579] width 13 height 14
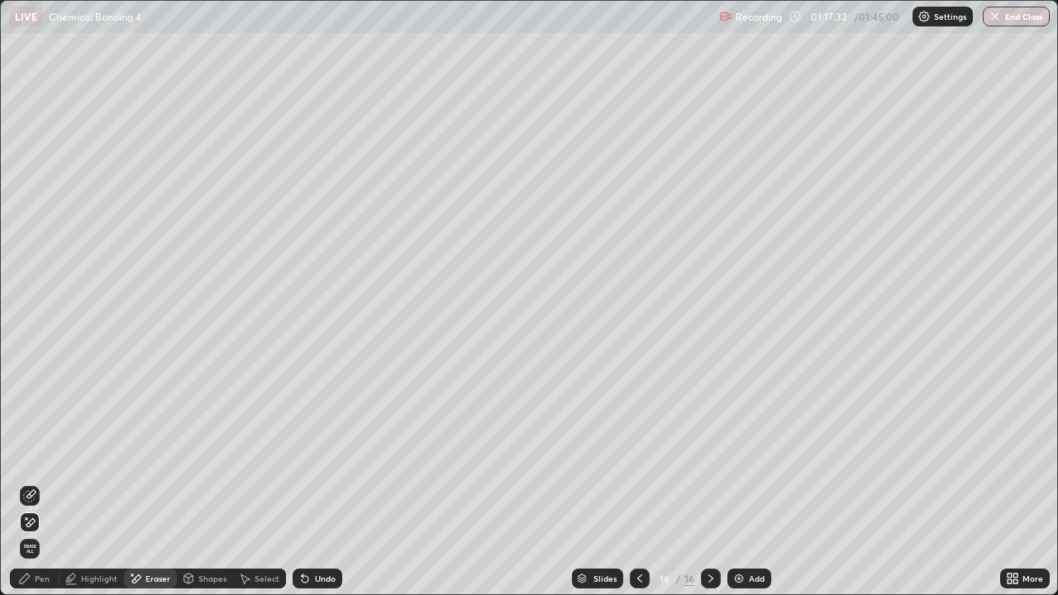
click at [106, 483] on div "Highlight" at bounding box center [99, 579] width 36 height 8
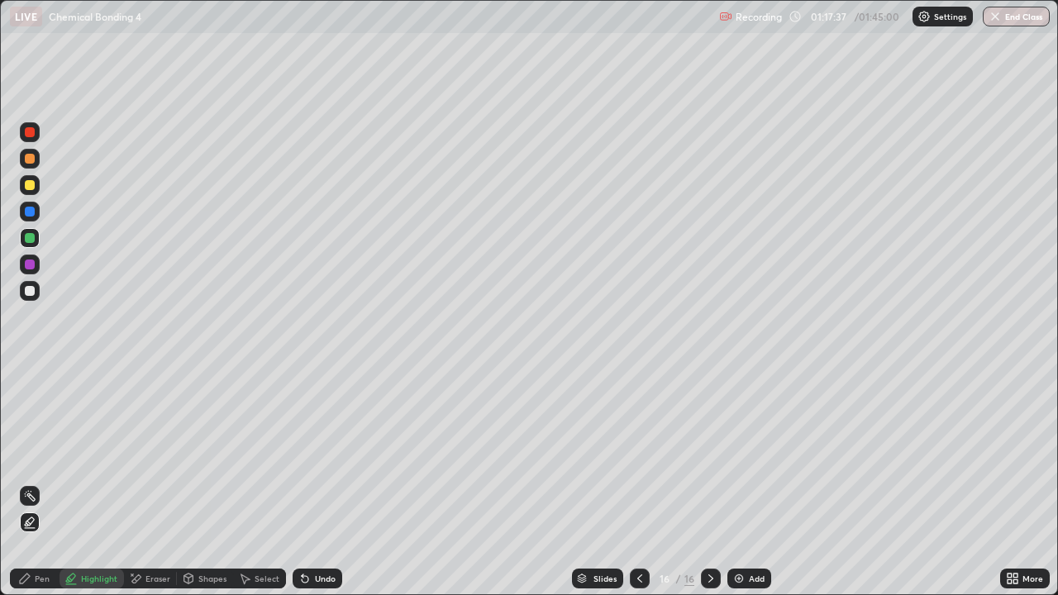
click at [45, 483] on div "Pen" at bounding box center [42, 579] width 15 height 8
click at [31, 298] on div at bounding box center [30, 291] width 20 height 20
click at [30, 232] on div at bounding box center [30, 238] width 20 height 20
click at [35, 192] on div at bounding box center [30, 185] width 20 height 20
click at [28, 212] on div at bounding box center [30, 212] width 10 height 10
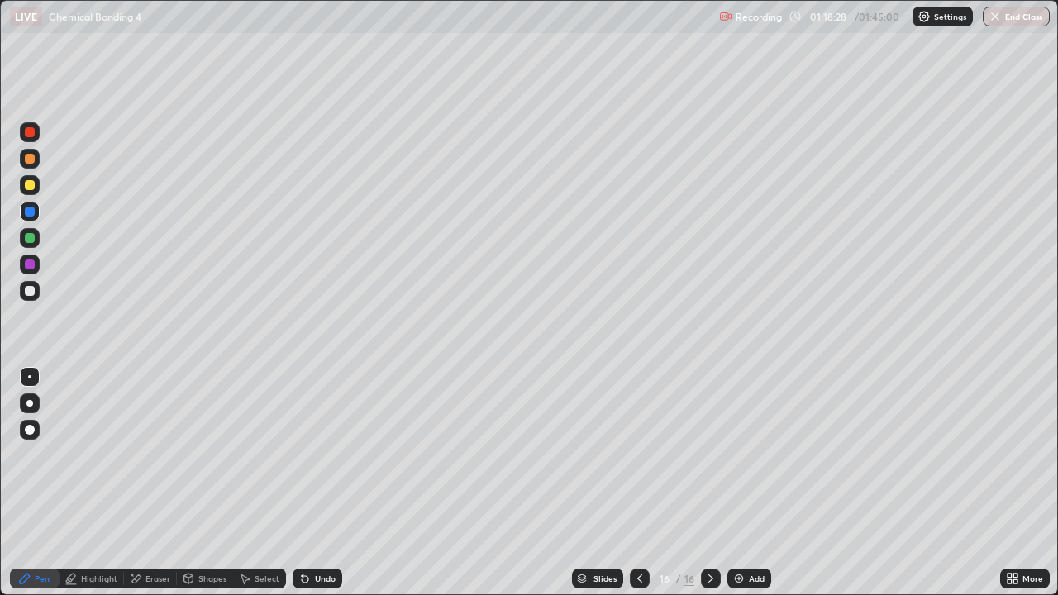
click at [30, 244] on div at bounding box center [30, 238] width 20 height 20
click at [765, 483] on div "Add" at bounding box center [750, 579] width 44 height 20
click at [28, 294] on div at bounding box center [30, 291] width 10 height 10
click at [30, 265] on div at bounding box center [30, 265] width 10 height 10
click at [31, 238] on div at bounding box center [30, 238] width 10 height 10
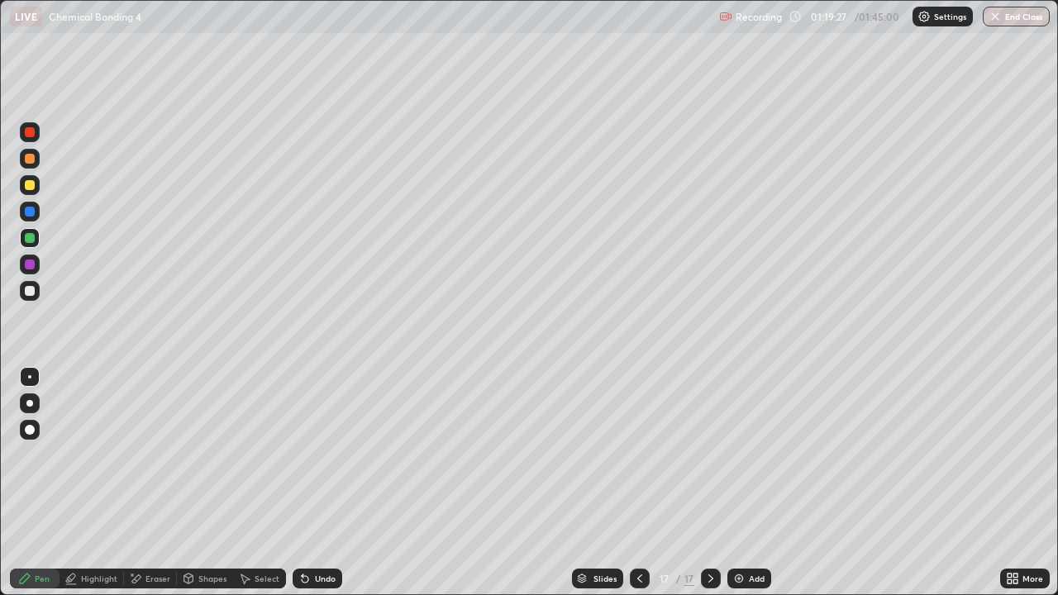
click at [31, 297] on div at bounding box center [30, 291] width 20 height 20
click at [743, 483] on div "Add" at bounding box center [750, 579] width 44 height 20
click at [32, 188] on div at bounding box center [30, 185] width 10 height 10
click at [31, 298] on div at bounding box center [30, 291] width 20 height 20
click at [27, 242] on div at bounding box center [30, 238] width 10 height 10
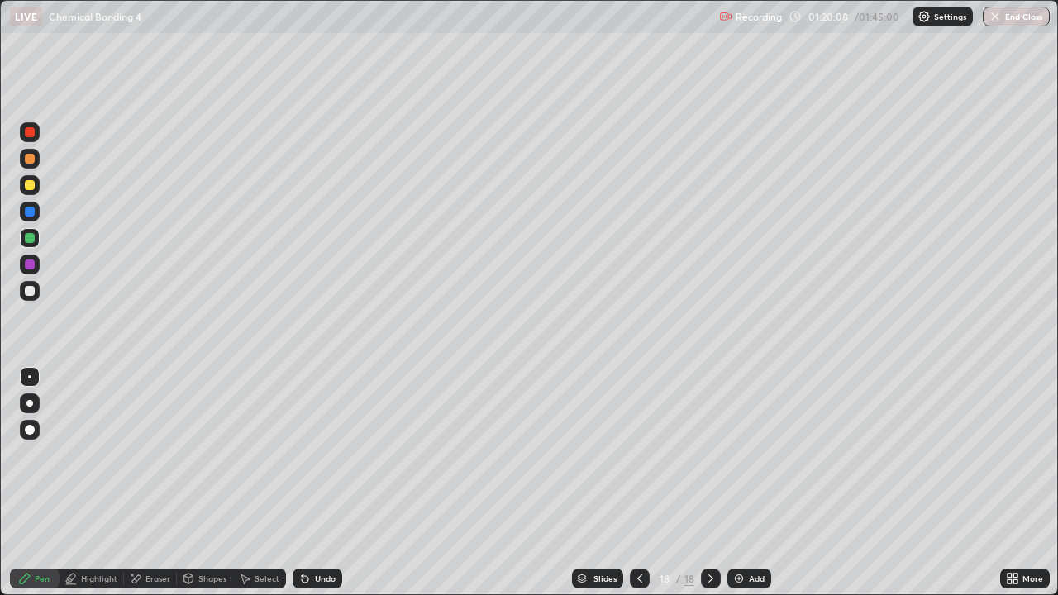
click at [746, 483] on div "Add" at bounding box center [750, 579] width 44 height 20
click at [31, 185] on div at bounding box center [30, 185] width 10 height 10
click at [631, 483] on div at bounding box center [640, 578] width 20 height 33
click at [31, 241] on div at bounding box center [30, 238] width 10 height 10
click at [39, 289] on div at bounding box center [30, 291] width 20 height 20
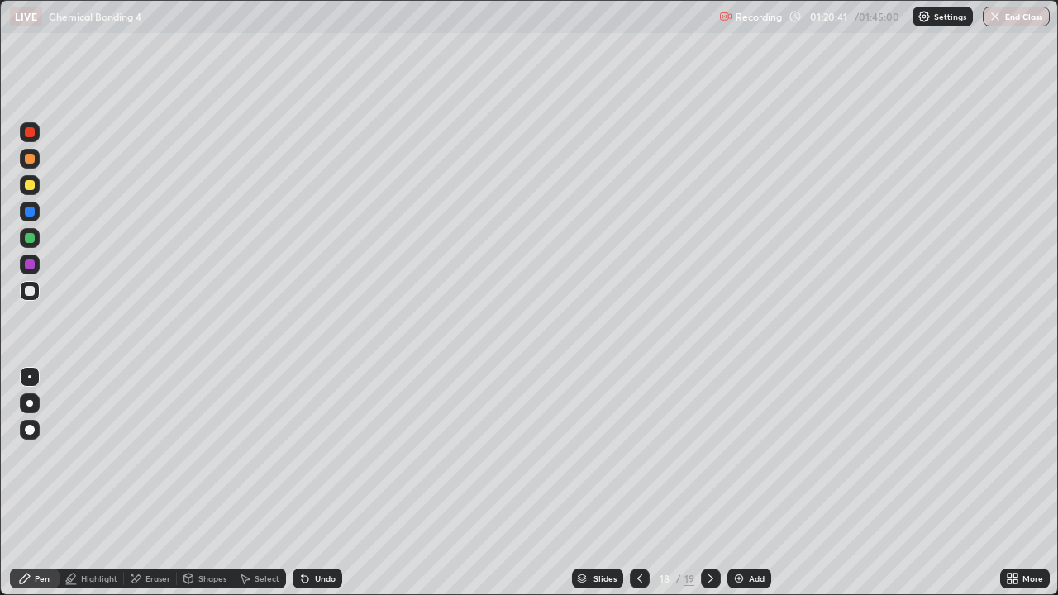
click at [30, 239] on div at bounding box center [30, 238] width 10 height 10
click at [36, 189] on div at bounding box center [30, 185] width 20 height 20
click at [27, 245] on div at bounding box center [30, 238] width 20 height 20
click at [32, 161] on div at bounding box center [30, 159] width 10 height 10
click at [266, 483] on div "Select" at bounding box center [267, 579] width 25 height 8
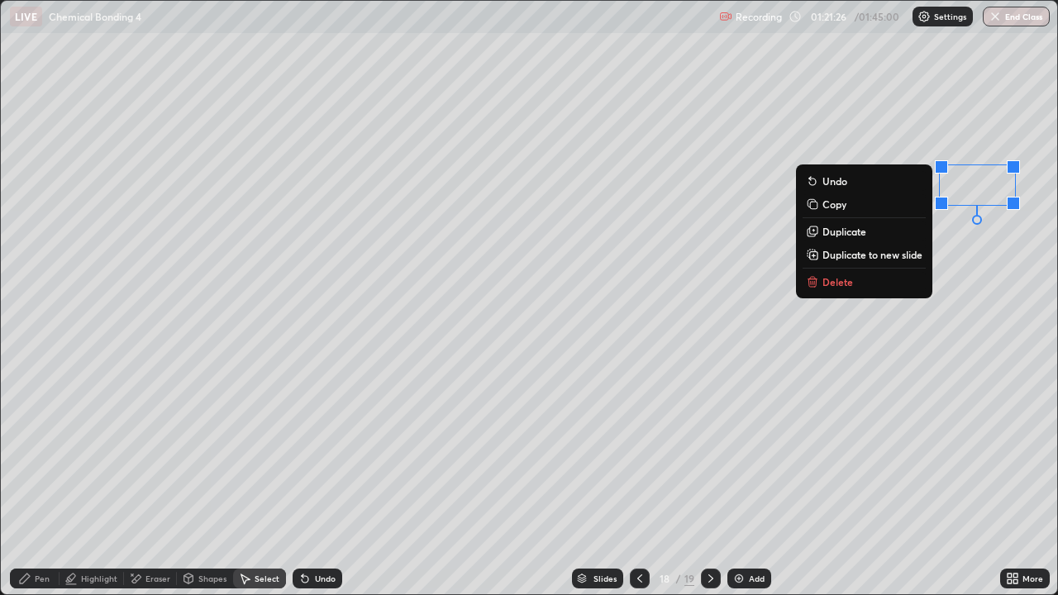
click at [55, 483] on div "Pen" at bounding box center [35, 579] width 50 height 20
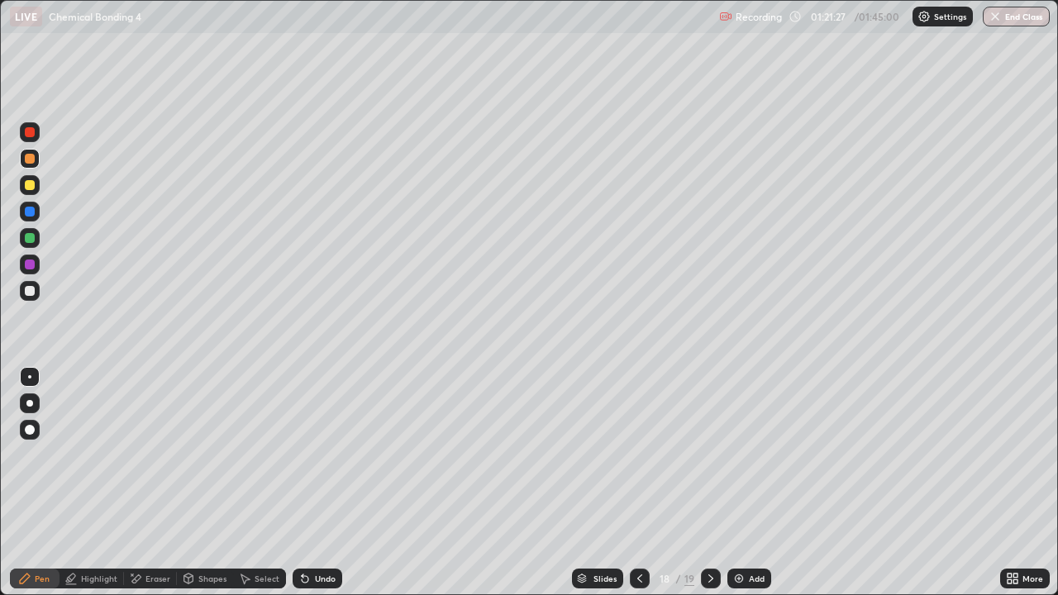
click at [33, 245] on div at bounding box center [30, 238] width 20 height 20
click at [268, 483] on div "Select" at bounding box center [267, 579] width 25 height 8
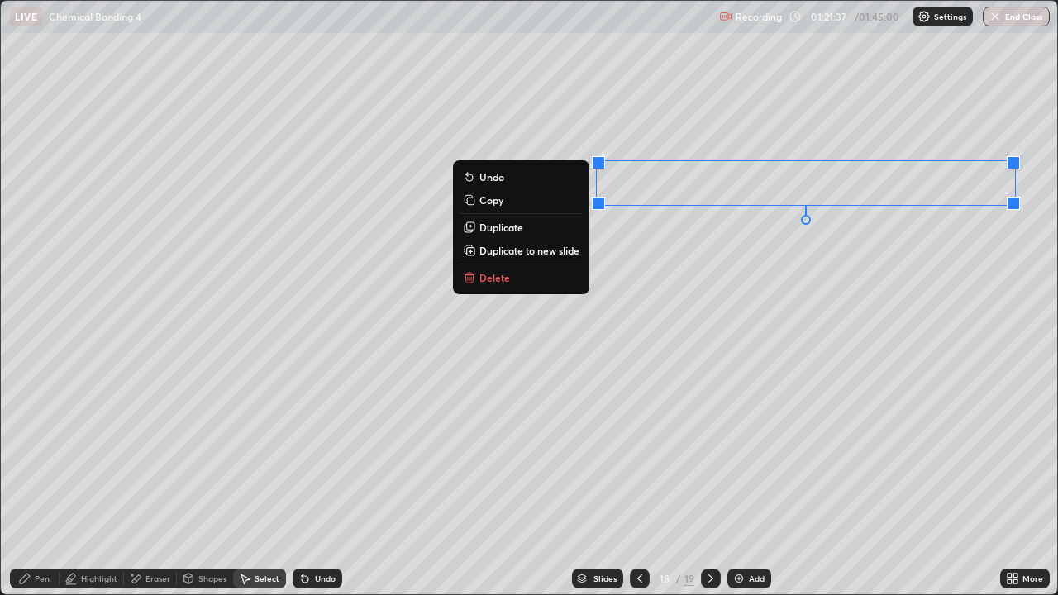
click at [512, 227] on p "Duplicate" at bounding box center [502, 227] width 44 height 13
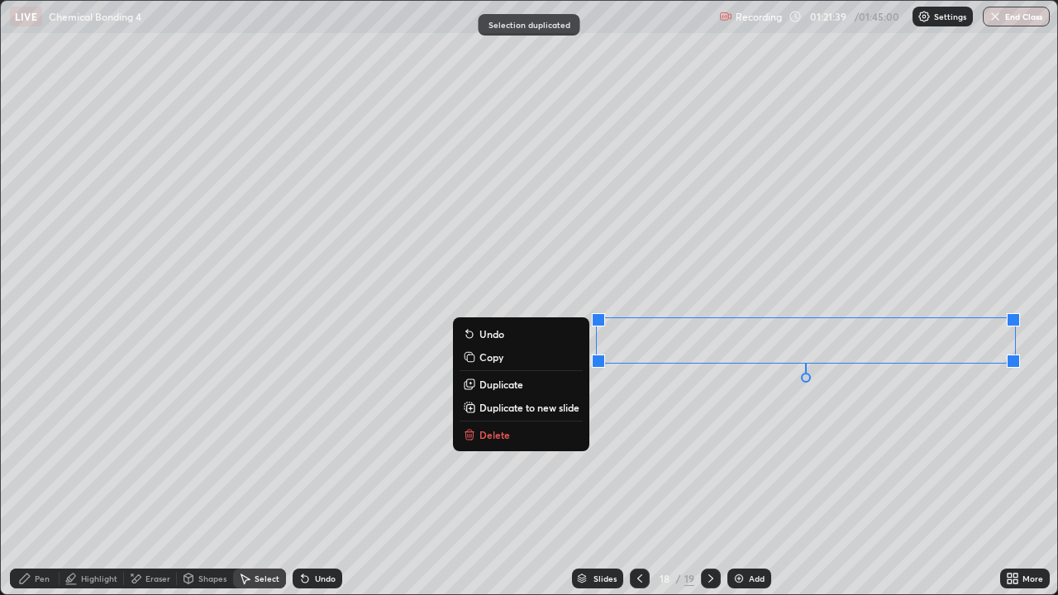
click at [721, 483] on div "0 ° Undo Copy Duplicate Duplicate to new slide Delete" at bounding box center [529, 298] width 1057 height 594
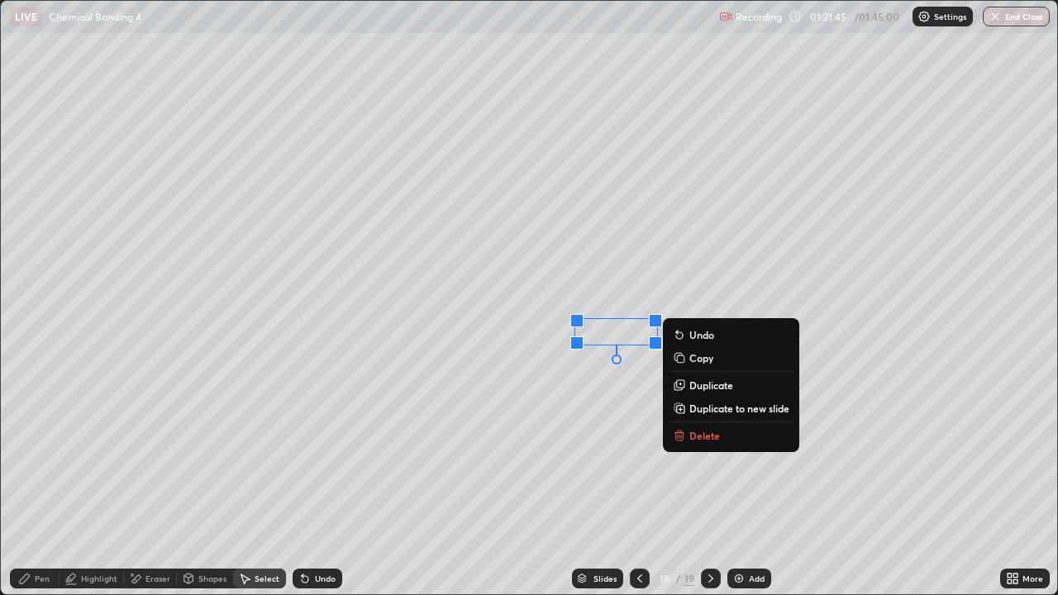
click at [41, 483] on div "Pen" at bounding box center [42, 579] width 15 height 8
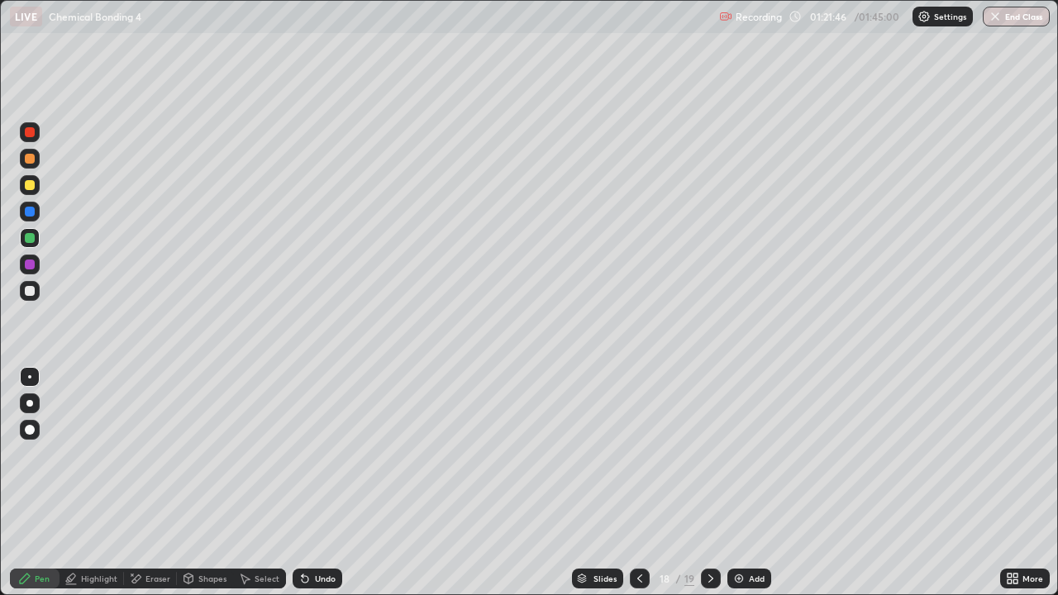
click at [36, 298] on div at bounding box center [30, 291] width 20 height 20
click at [26, 267] on div at bounding box center [30, 265] width 10 height 10
click at [31, 437] on div at bounding box center [30, 430] width 20 height 20
click at [25, 232] on div at bounding box center [30, 238] width 20 height 20
click at [36, 483] on div "Pen" at bounding box center [42, 579] width 15 height 8
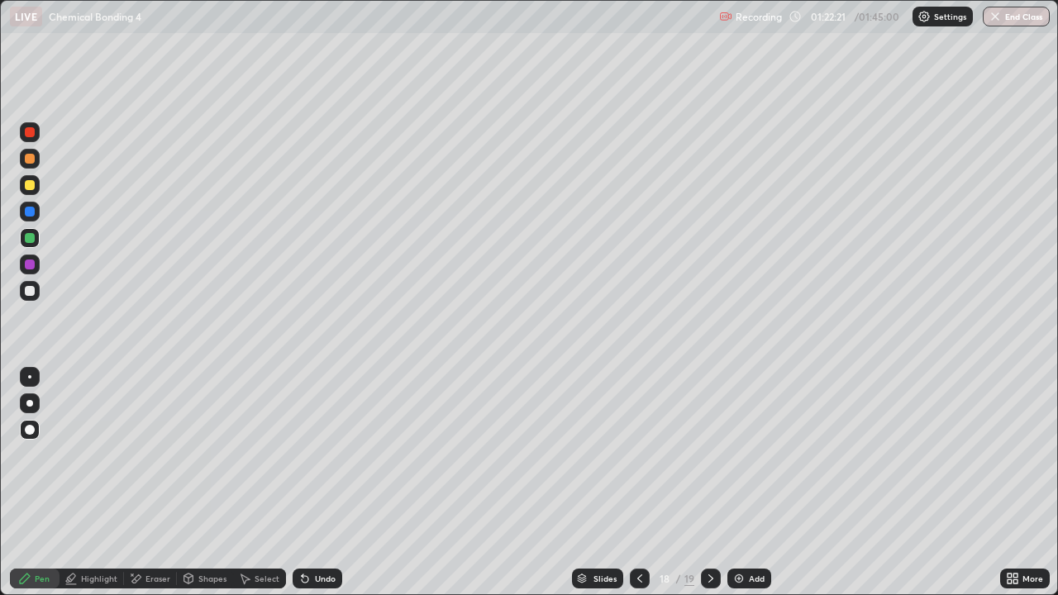
click at [36, 386] on div at bounding box center [30, 377] width 20 height 26
click at [720, 483] on div "Slides 18 / 19 Add" at bounding box center [671, 578] width 658 height 33
click at [711, 483] on icon at bounding box center [710, 578] width 13 height 13
click at [34, 186] on div at bounding box center [30, 185] width 10 height 10
click at [36, 243] on div at bounding box center [30, 238] width 20 height 20
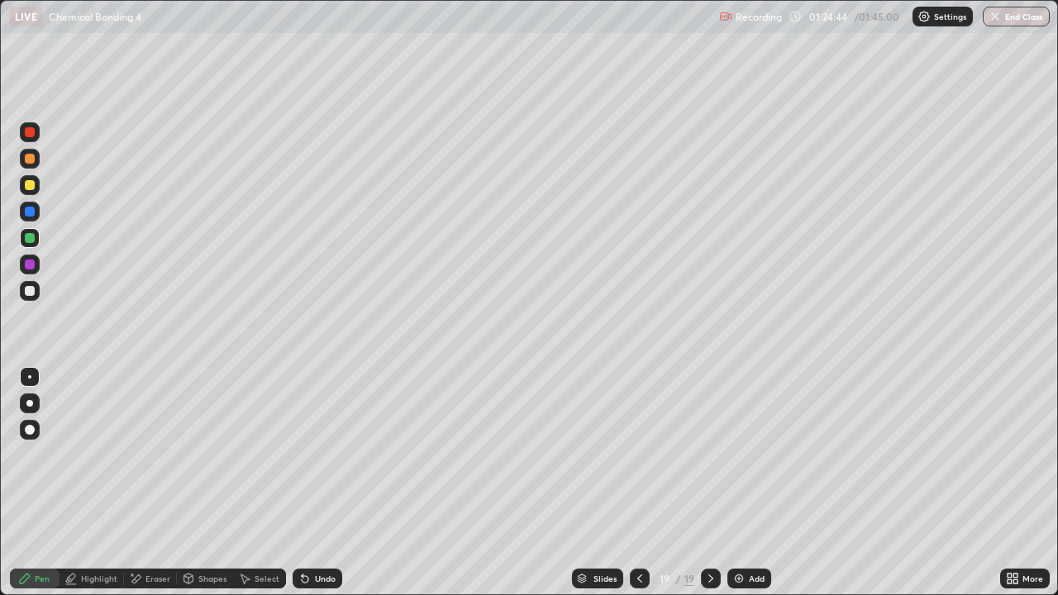
click at [28, 292] on div at bounding box center [30, 291] width 10 height 10
click at [30, 244] on div at bounding box center [30, 238] width 20 height 20
click at [31, 175] on div at bounding box center [30, 185] width 20 height 20
click at [315, 483] on div "Undo" at bounding box center [325, 579] width 21 height 8
click at [252, 483] on div "Select" at bounding box center [259, 579] width 53 height 20
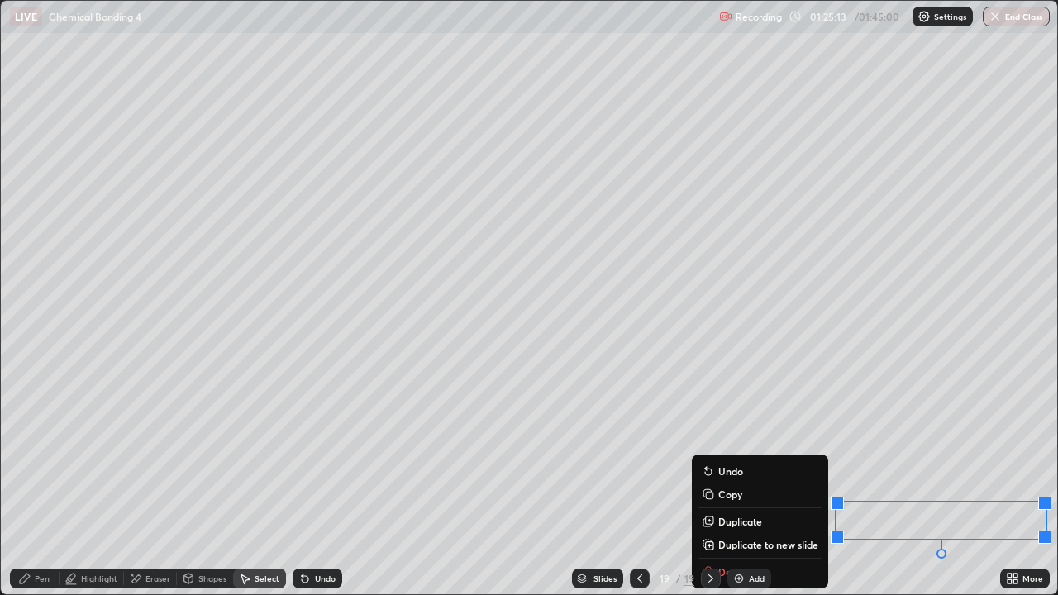
click at [31, 483] on div "Pen" at bounding box center [35, 579] width 50 height 20
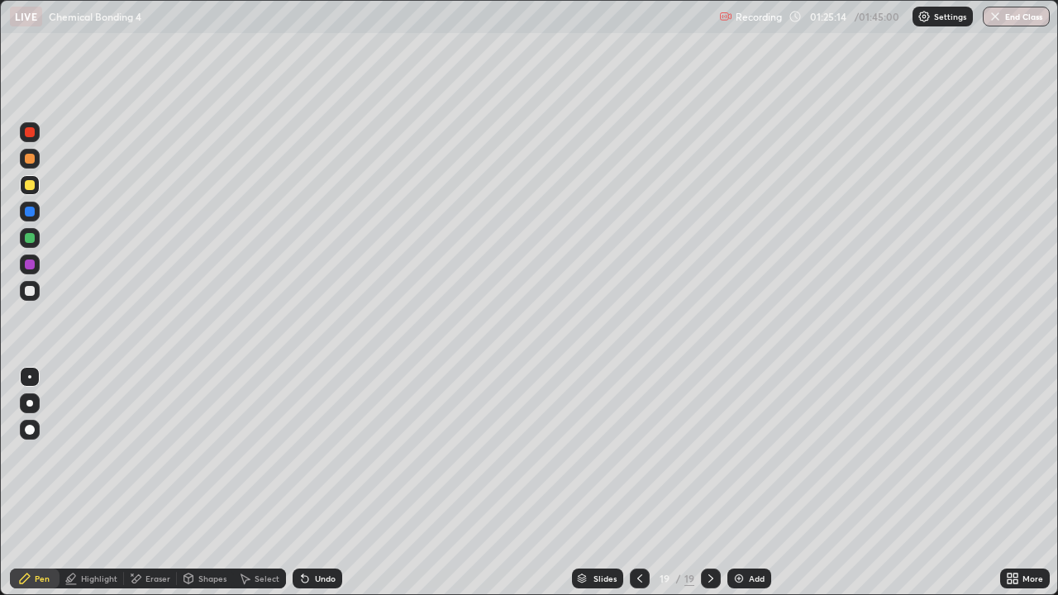
click at [32, 245] on div at bounding box center [30, 238] width 20 height 20
click at [34, 290] on div at bounding box center [30, 291] width 10 height 10
click at [39, 294] on div at bounding box center [30, 291] width 20 height 20
click at [32, 242] on div at bounding box center [30, 238] width 20 height 20
click at [32, 284] on div at bounding box center [30, 291] width 20 height 20
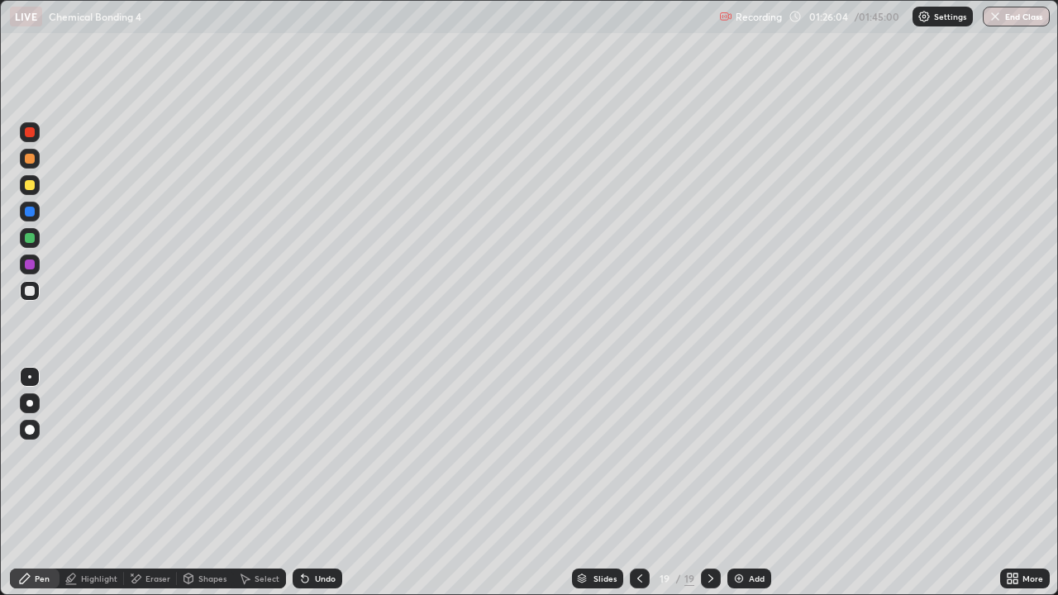
click at [31, 212] on div at bounding box center [30, 212] width 10 height 10
click at [31, 189] on div at bounding box center [30, 185] width 10 height 10
click at [302, 483] on icon at bounding box center [303, 576] width 2 height 2
click at [313, 483] on div "Undo" at bounding box center [318, 579] width 50 height 20
click at [311, 483] on div "Undo" at bounding box center [318, 579] width 50 height 20
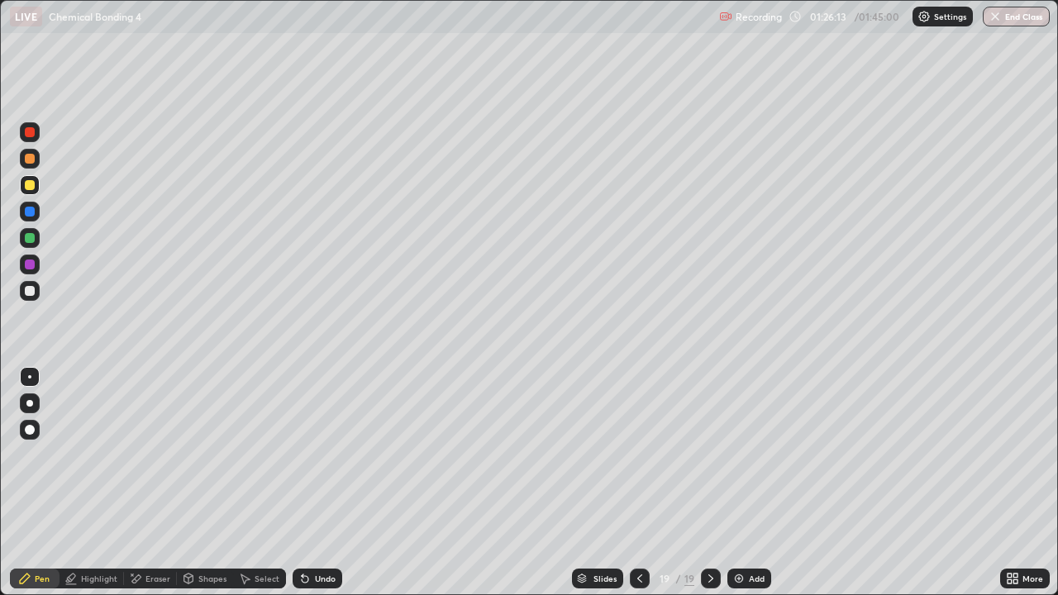
click at [312, 483] on div "Undo" at bounding box center [318, 579] width 50 height 20
click at [319, 483] on div "Undo" at bounding box center [325, 579] width 21 height 8
click at [39, 295] on div at bounding box center [30, 291] width 20 height 20
click at [249, 483] on div "Select" at bounding box center [259, 579] width 53 height 20
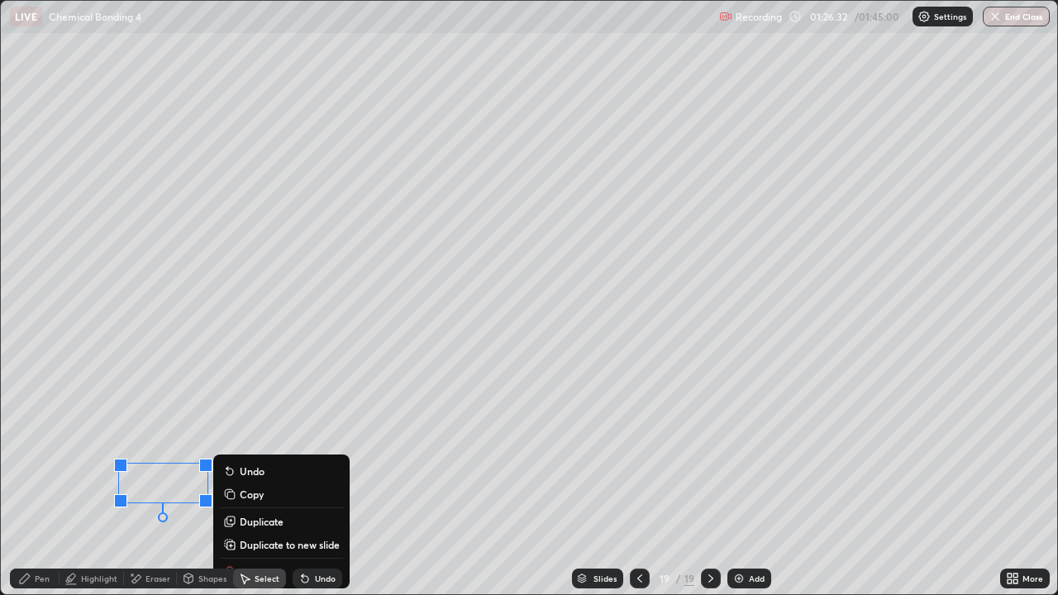
click at [252, 483] on button "Duplicate" at bounding box center [281, 522] width 123 height 20
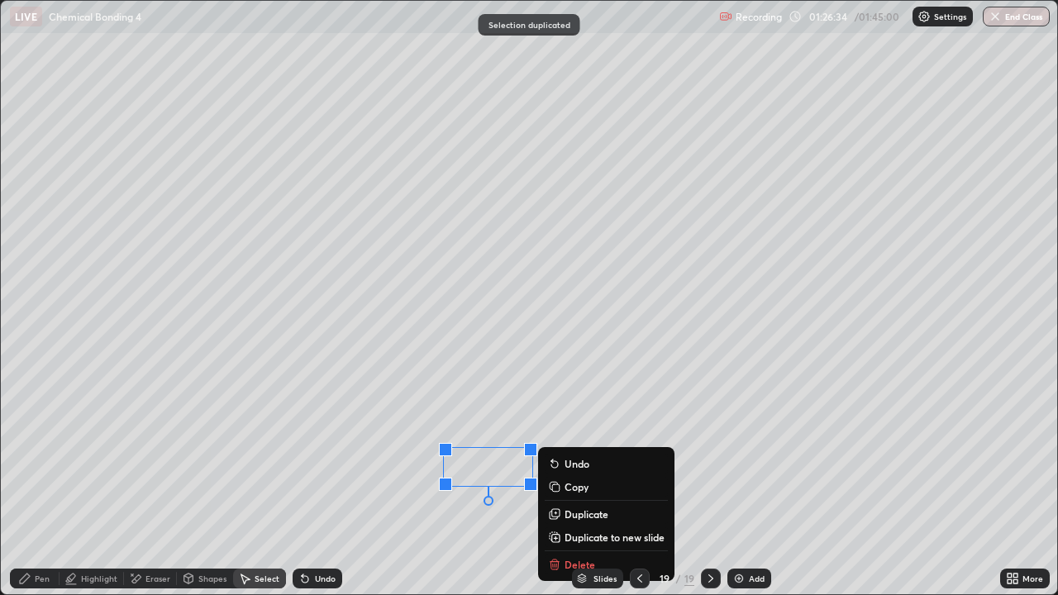
click at [580, 483] on p "Duplicate" at bounding box center [587, 514] width 44 height 13
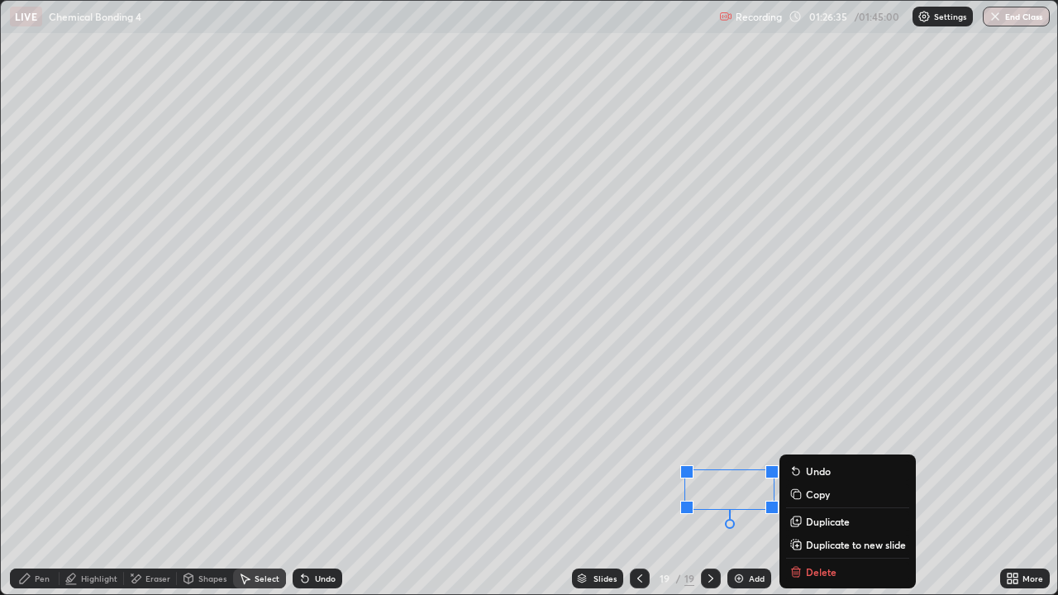
click at [192, 483] on icon at bounding box center [188, 579] width 9 height 10
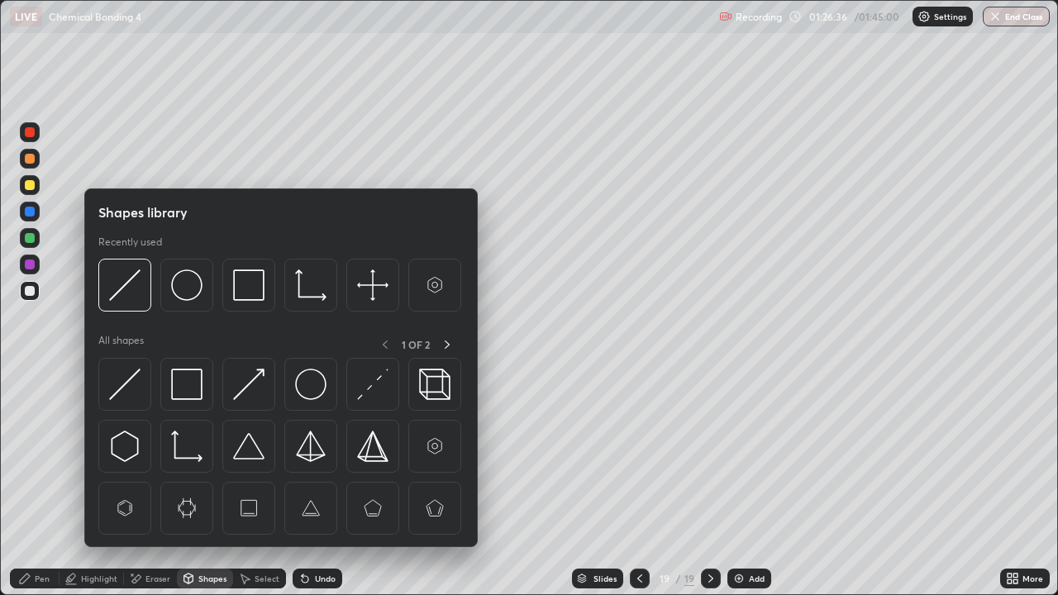
click at [147, 483] on div "Eraser" at bounding box center [158, 579] width 25 height 8
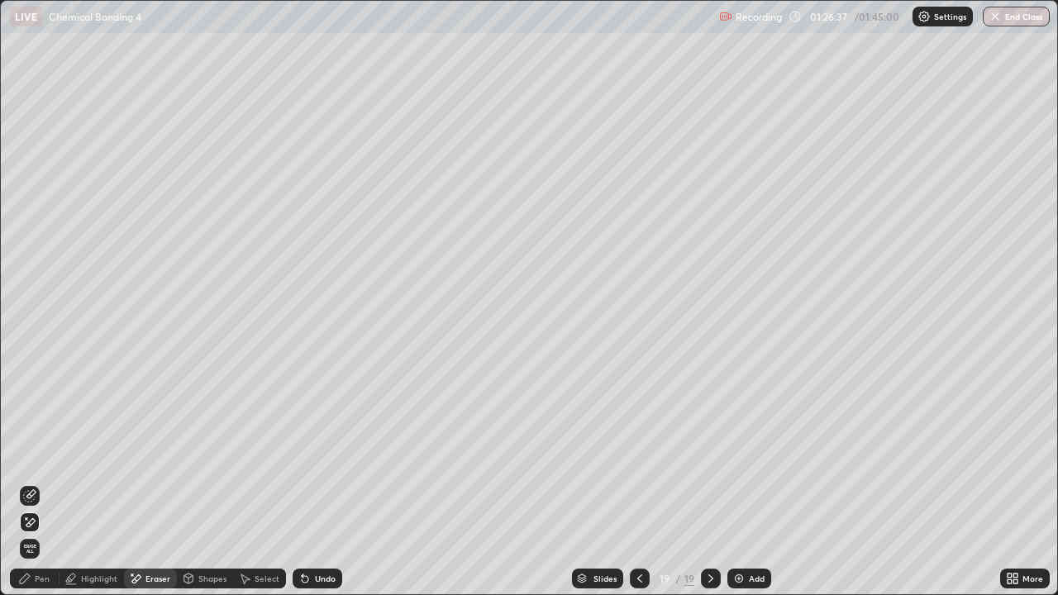
click at [28, 483] on icon at bounding box center [24, 578] width 13 height 13
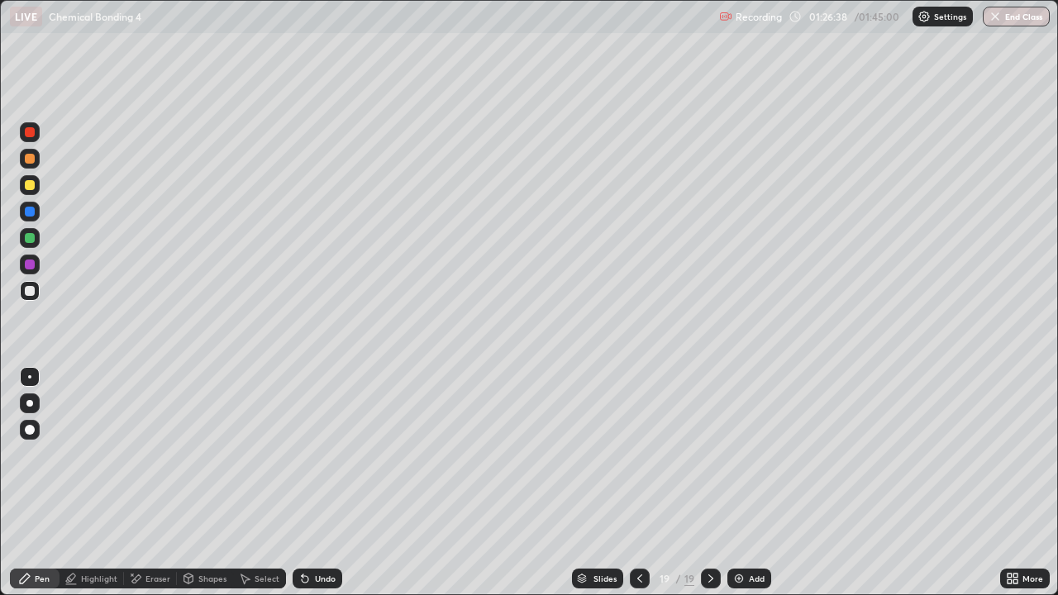
click at [24, 244] on div at bounding box center [30, 238] width 20 height 20
click at [27, 231] on div at bounding box center [30, 238] width 20 height 20
click at [33, 210] on div at bounding box center [30, 212] width 10 height 10
click at [253, 483] on div "Select" at bounding box center [259, 579] width 53 height 20
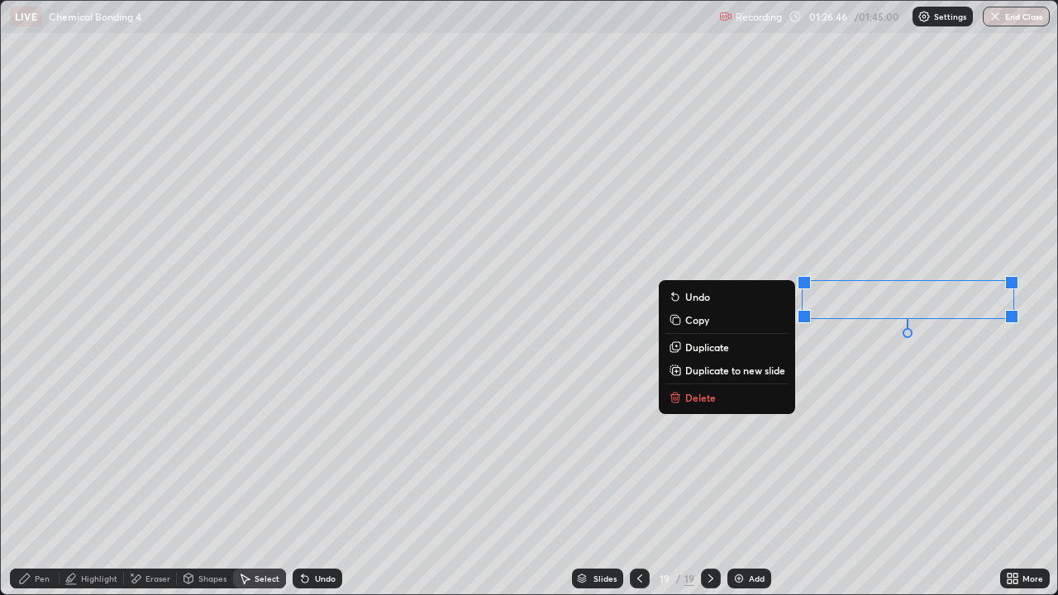
click at [750, 371] on p "Duplicate to new slide" at bounding box center [735, 370] width 100 height 13
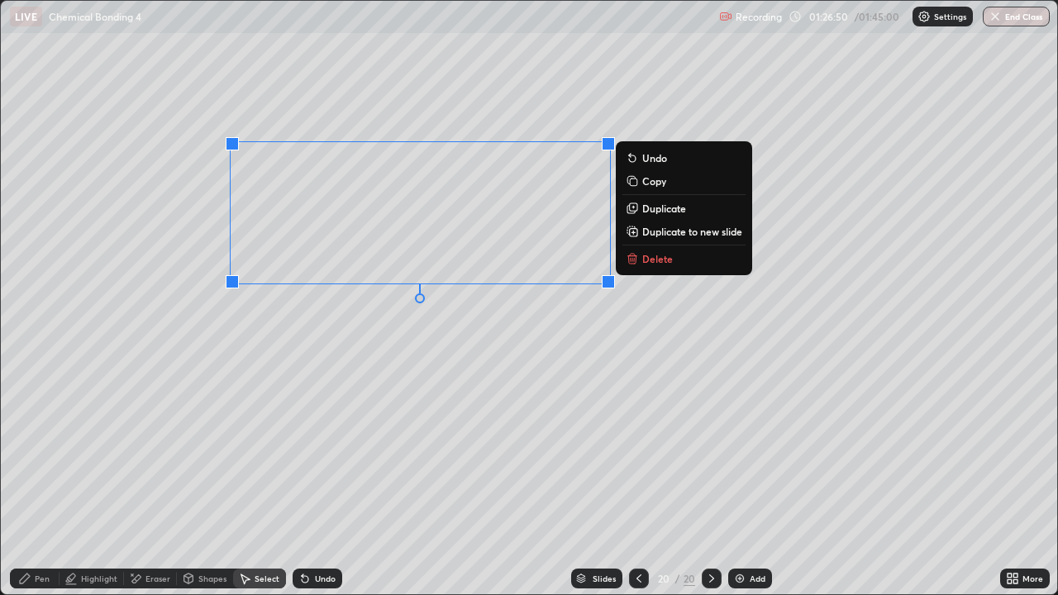
click at [638, 483] on icon at bounding box center [639, 578] width 13 height 13
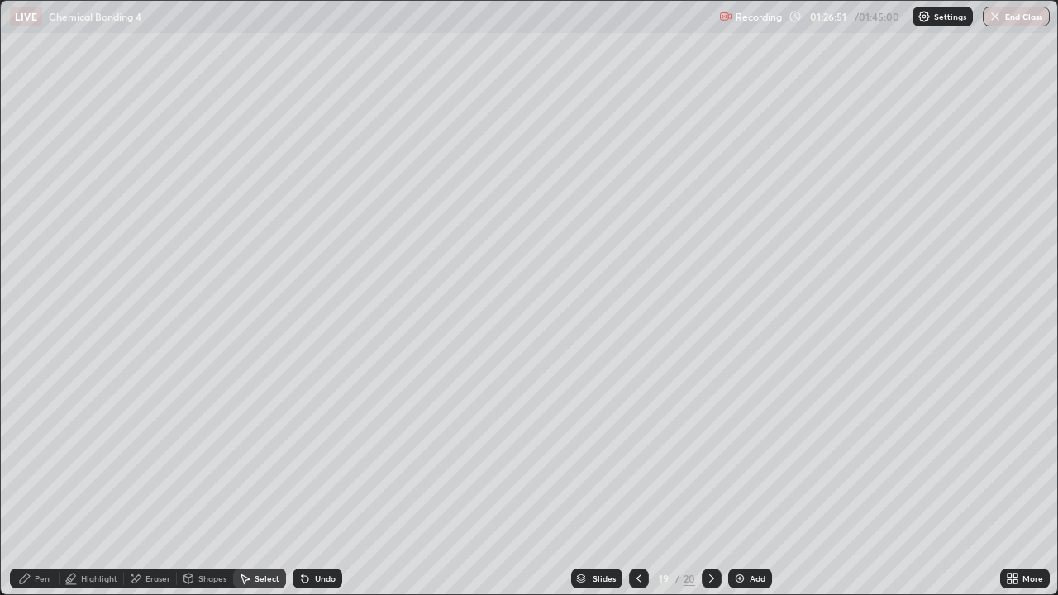
click at [160, 483] on div "Eraser" at bounding box center [150, 579] width 53 height 20
click at [17, 483] on div "Pen" at bounding box center [35, 579] width 50 height 20
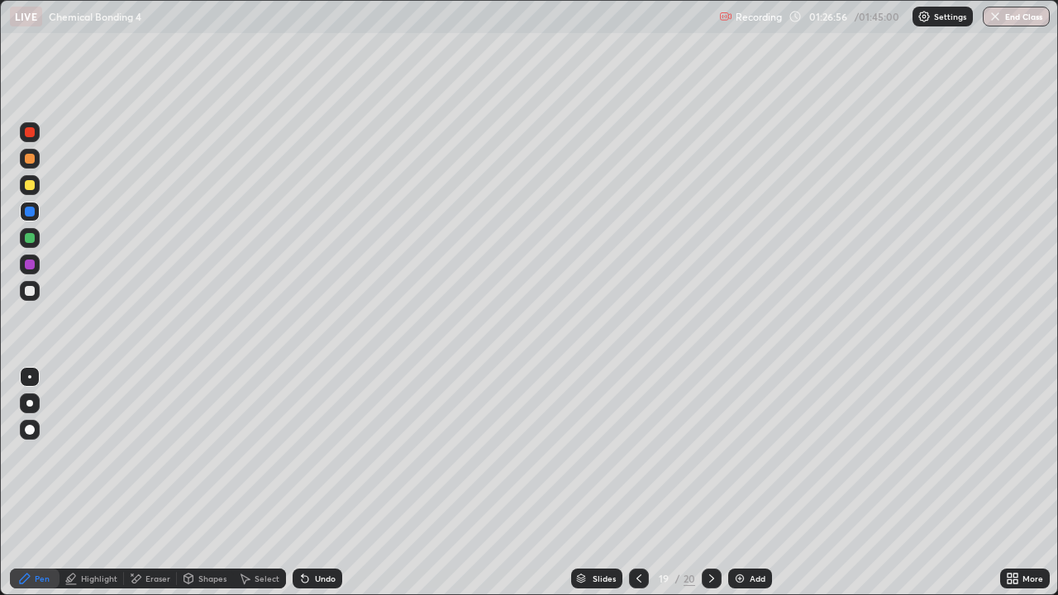
click at [26, 257] on div at bounding box center [30, 265] width 20 height 20
click at [709, 483] on icon at bounding box center [711, 578] width 13 height 13
click at [31, 291] on div at bounding box center [30, 291] width 10 height 10
click at [757, 483] on div "Add" at bounding box center [750, 579] width 44 height 20
click at [26, 161] on div at bounding box center [30, 159] width 10 height 10
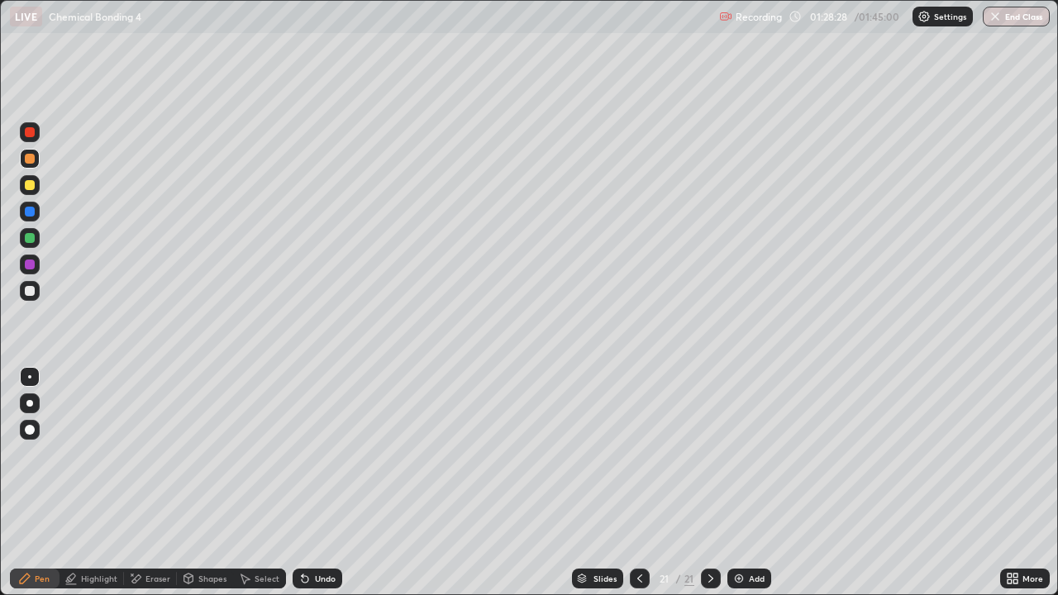
click at [29, 294] on div at bounding box center [30, 291] width 10 height 10
click at [268, 483] on div "Select" at bounding box center [267, 579] width 25 height 8
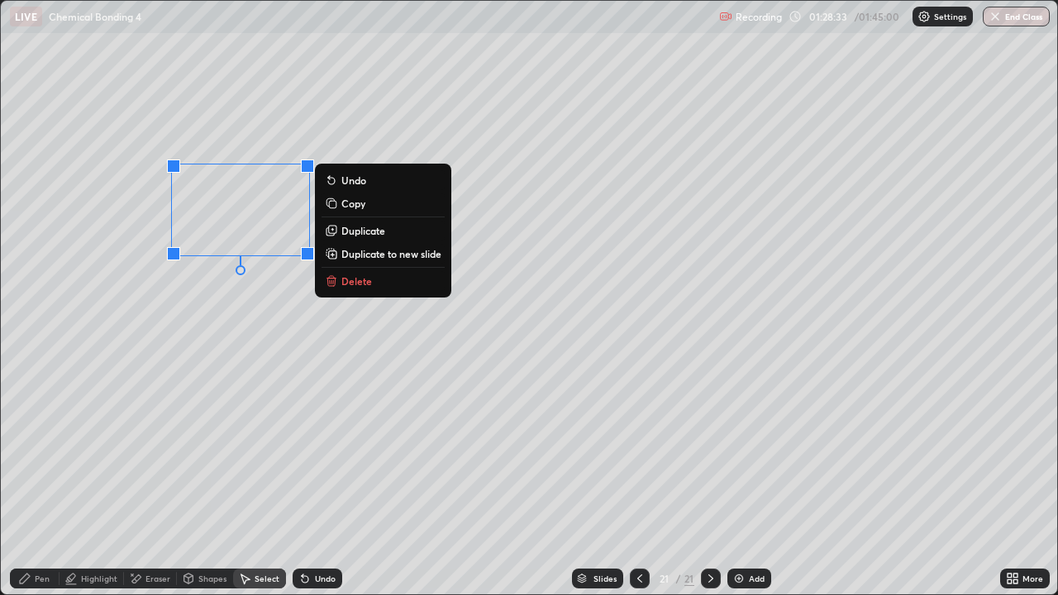
click at [307, 483] on icon at bounding box center [304, 578] width 13 height 13
click at [312, 483] on div "Undo" at bounding box center [318, 579] width 50 height 20
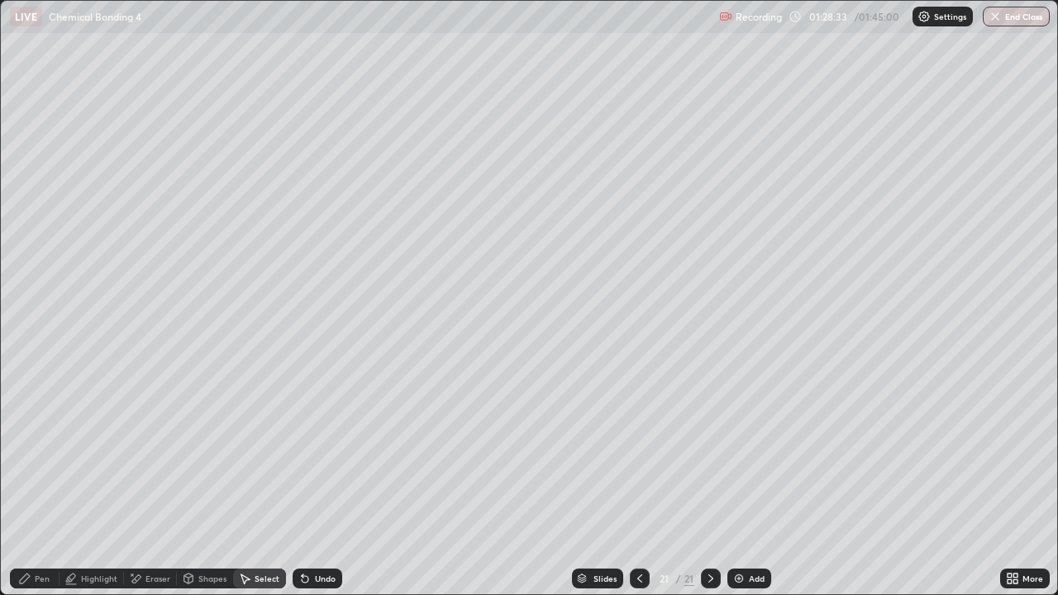
click at [308, 483] on icon at bounding box center [304, 578] width 13 height 13
click at [311, 483] on div "Undo" at bounding box center [318, 579] width 50 height 20
click at [196, 483] on div "Shapes" at bounding box center [205, 579] width 56 height 20
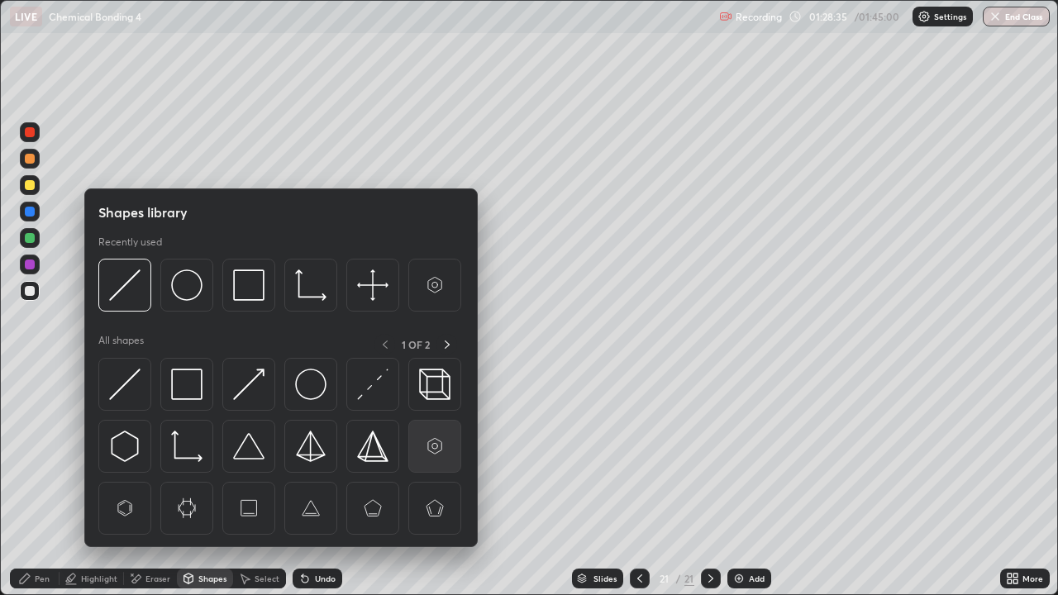
click at [439, 448] on img at bounding box center [434, 446] width 31 height 31
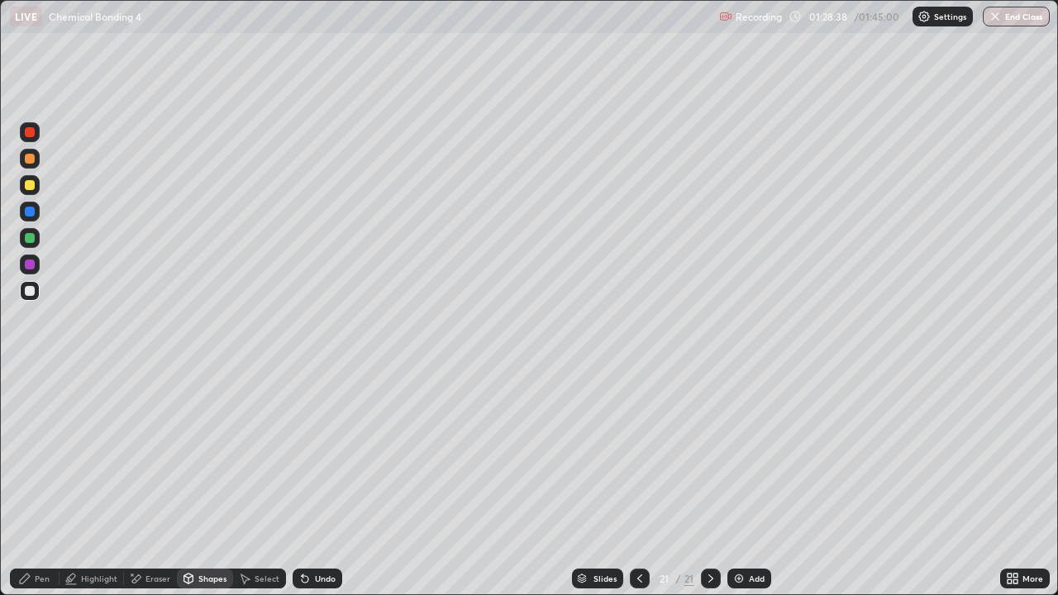
click at [263, 483] on div "Select" at bounding box center [259, 578] width 53 height 33
click at [33, 483] on div "Pen" at bounding box center [35, 579] width 50 height 20
click at [36, 288] on div at bounding box center [30, 291] width 20 height 20
click at [31, 241] on div at bounding box center [30, 238] width 10 height 10
click at [263, 483] on div "Select" at bounding box center [267, 579] width 25 height 8
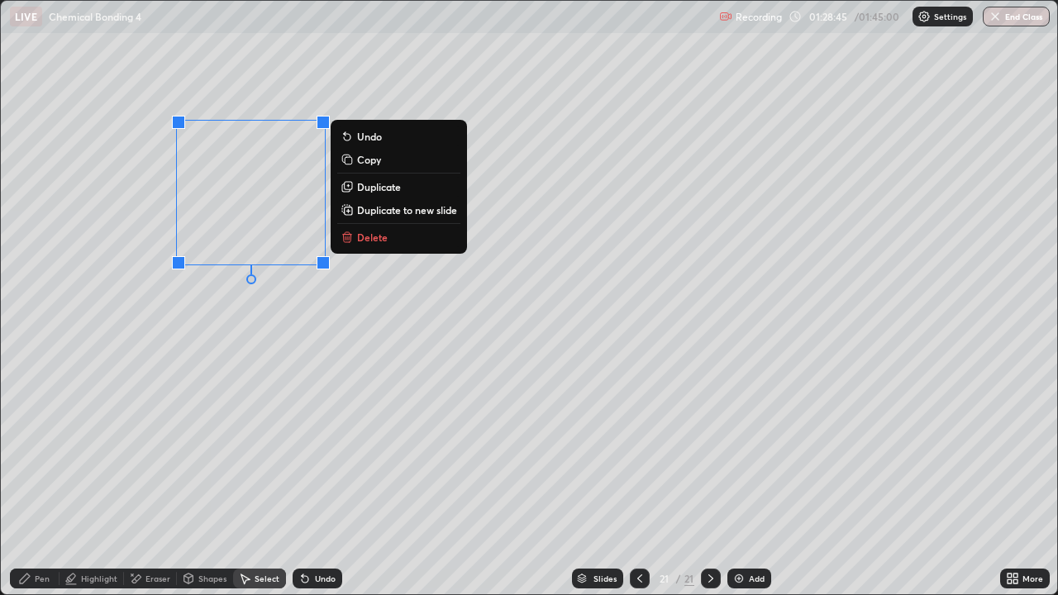
click at [368, 186] on p "Duplicate" at bounding box center [379, 186] width 44 height 13
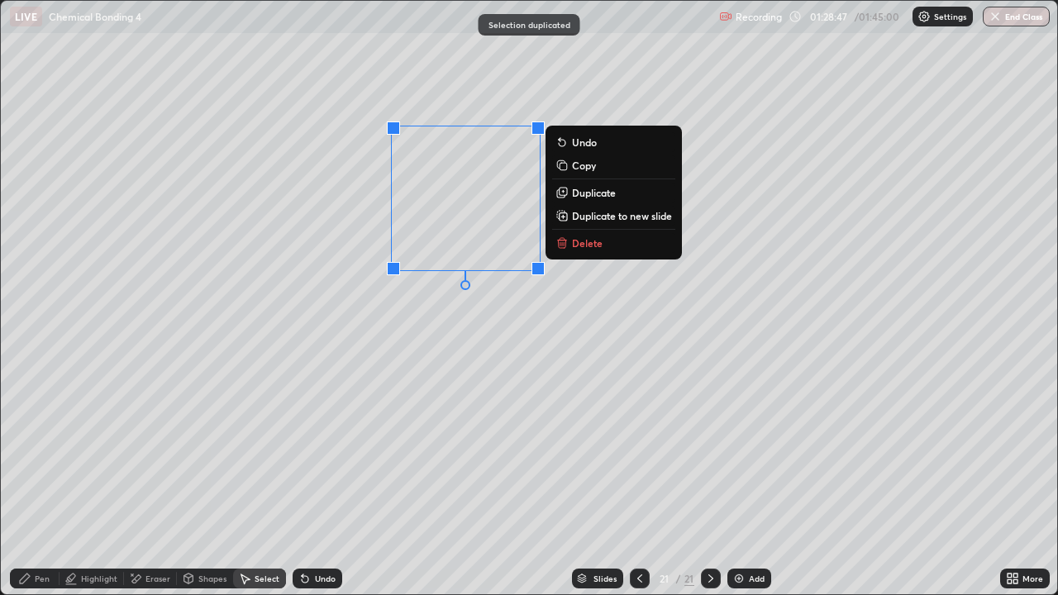
click at [598, 193] on p "Duplicate" at bounding box center [594, 192] width 44 height 13
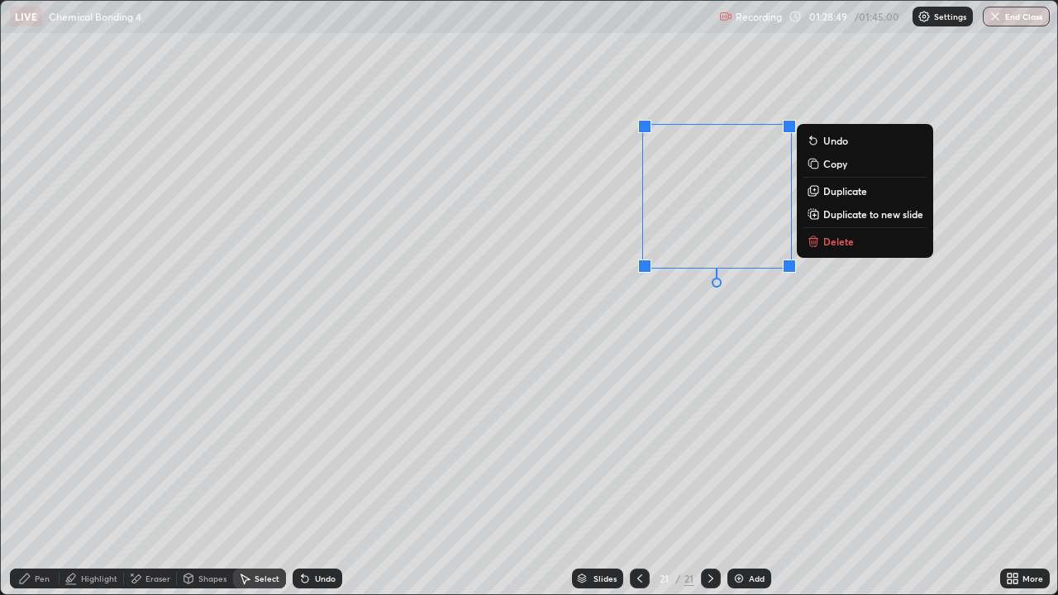
click at [835, 185] on p "Duplicate" at bounding box center [846, 190] width 44 height 13
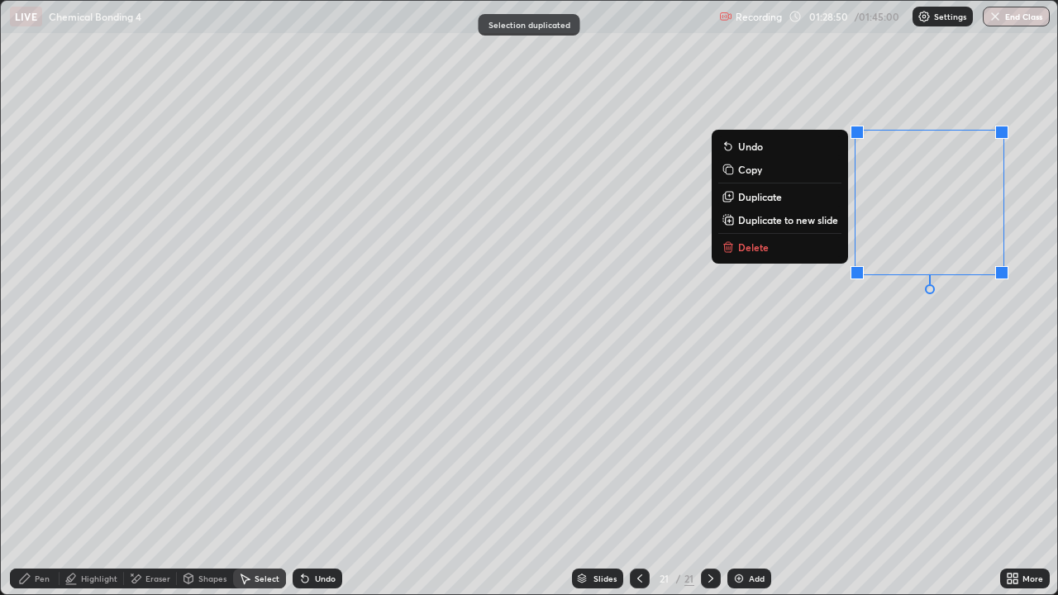
click at [112, 483] on div "Highlight" at bounding box center [99, 579] width 36 height 8
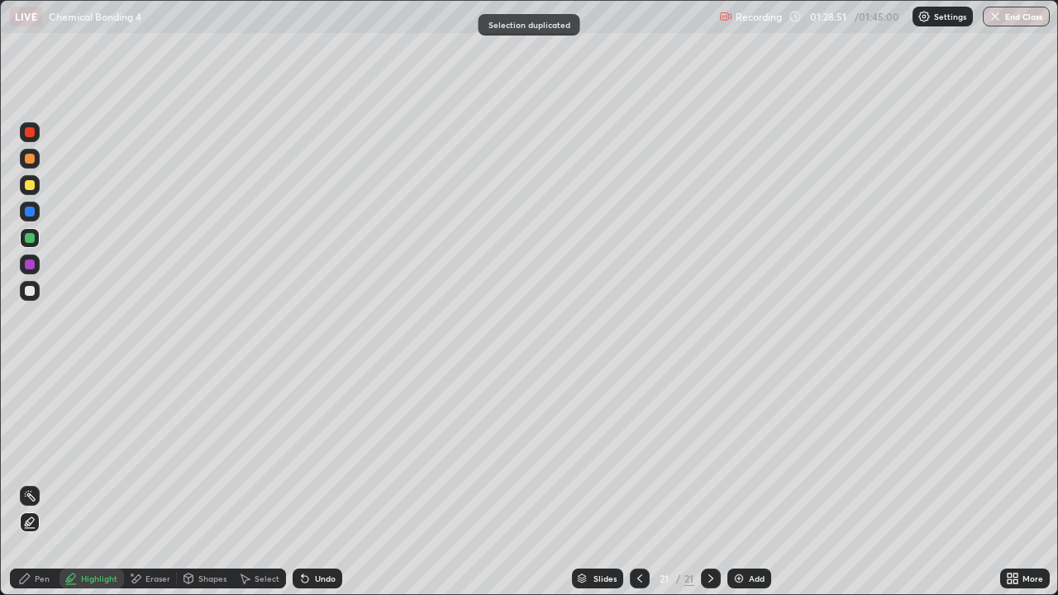
click at [161, 483] on div "Eraser" at bounding box center [158, 579] width 25 height 8
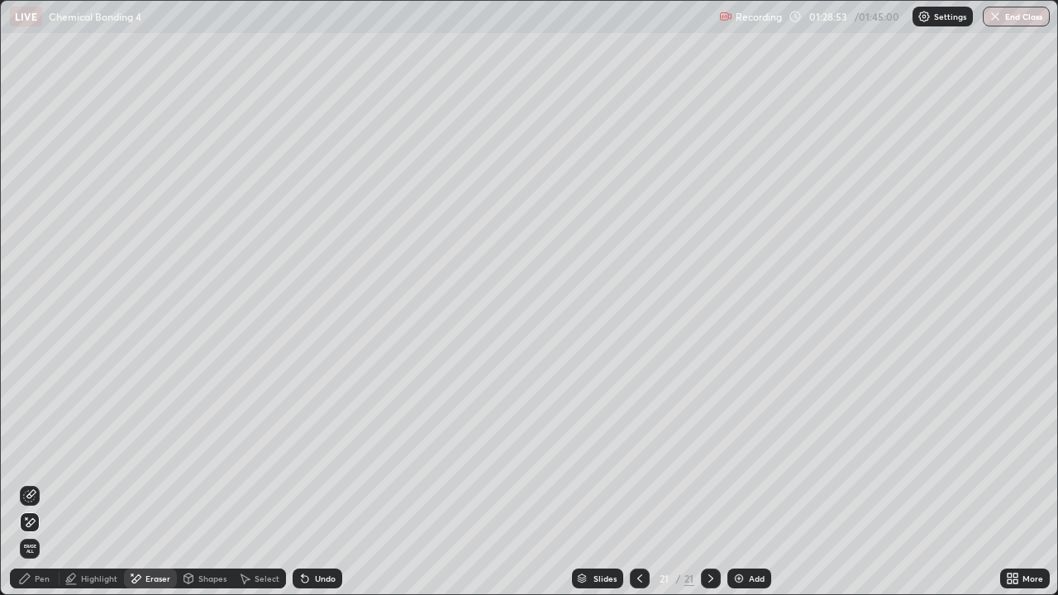
click at [316, 483] on div "Undo" at bounding box center [318, 579] width 50 height 20
click at [31, 483] on div "Pen" at bounding box center [35, 579] width 50 height 20
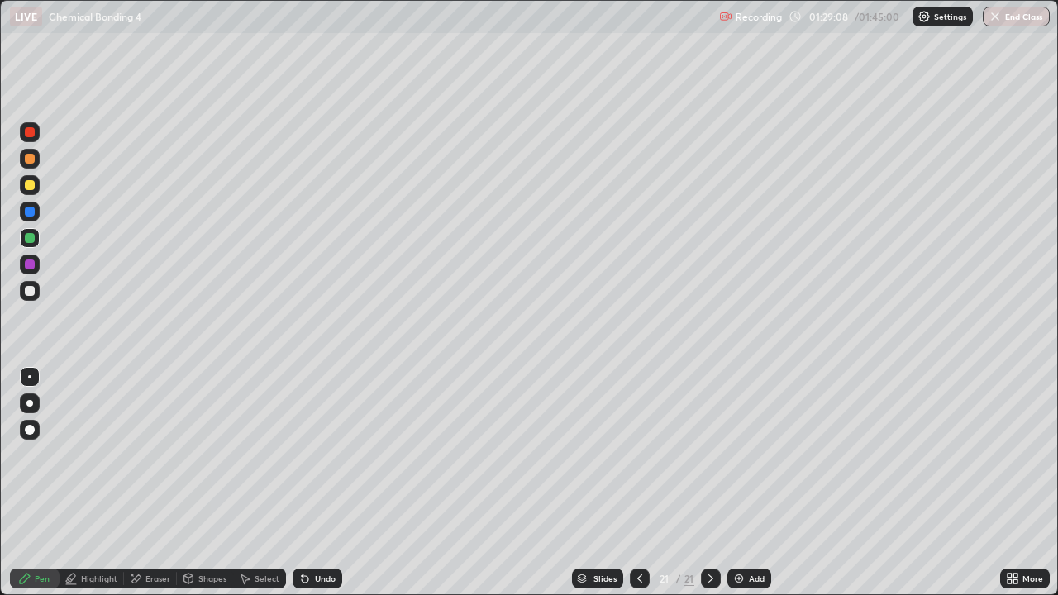
click at [132, 483] on icon at bounding box center [136, 579] width 9 height 8
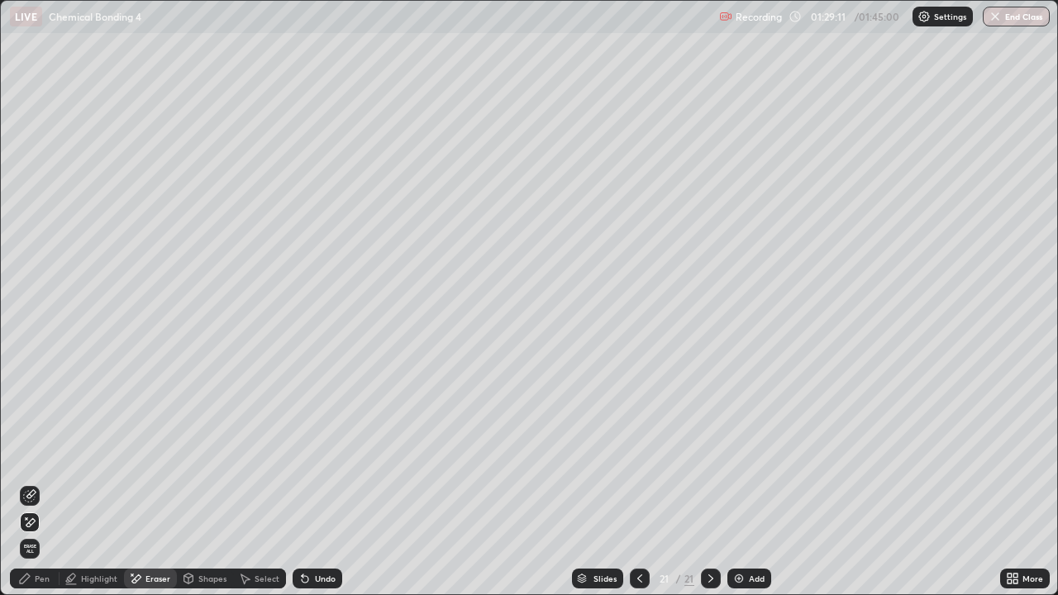
click at [45, 483] on div "Pen" at bounding box center [42, 579] width 15 height 8
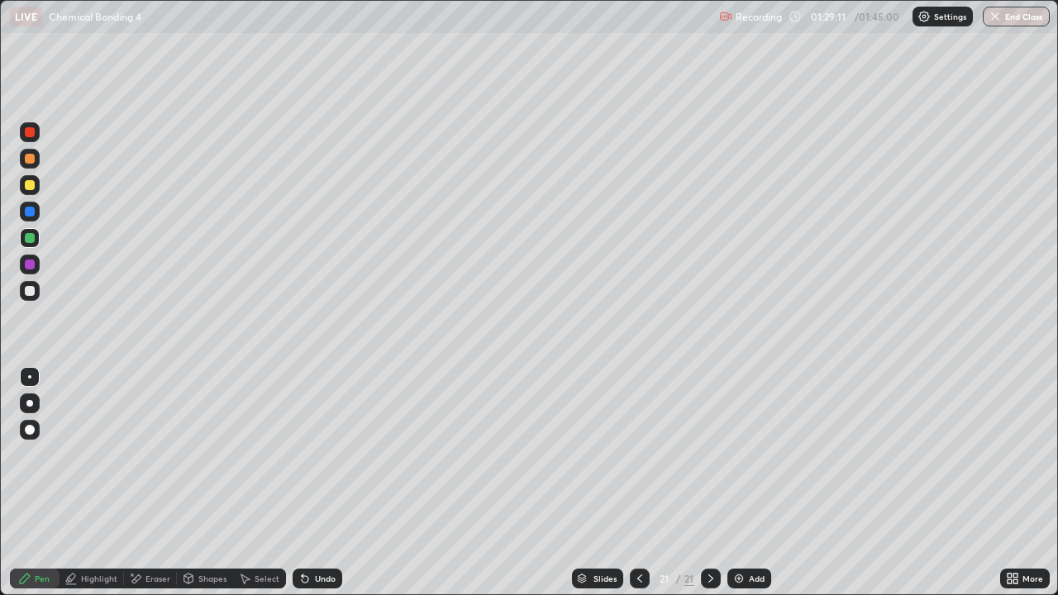
click at [23, 289] on div at bounding box center [30, 291] width 20 height 20
click at [155, 483] on div "Eraser" at bounding box center [158, 579] width 25 height 8
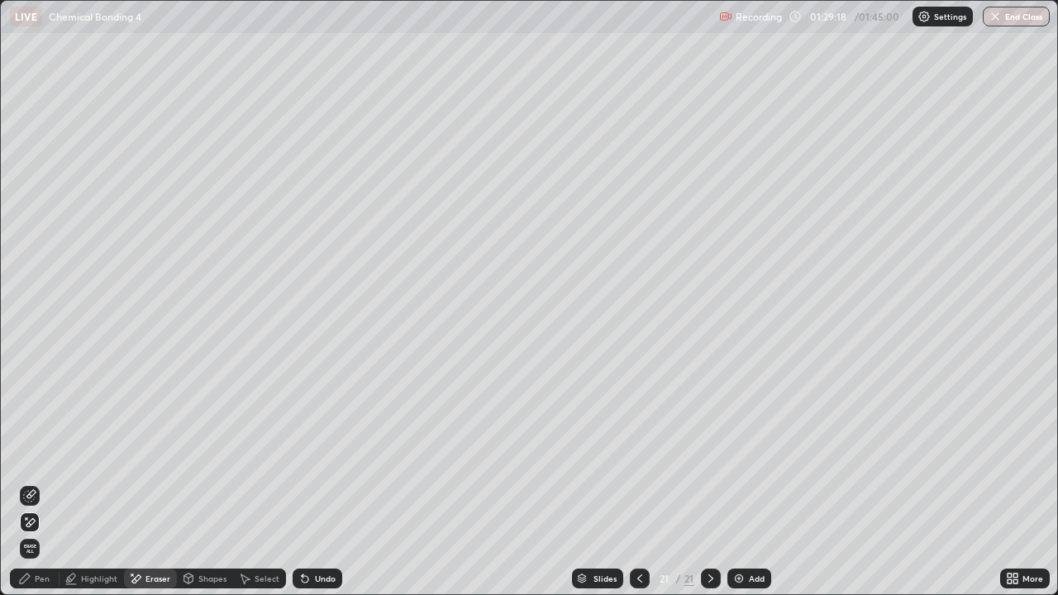
click at [45, 483] on div "Pen" at bounding box center [42, 579] width 15 height 8
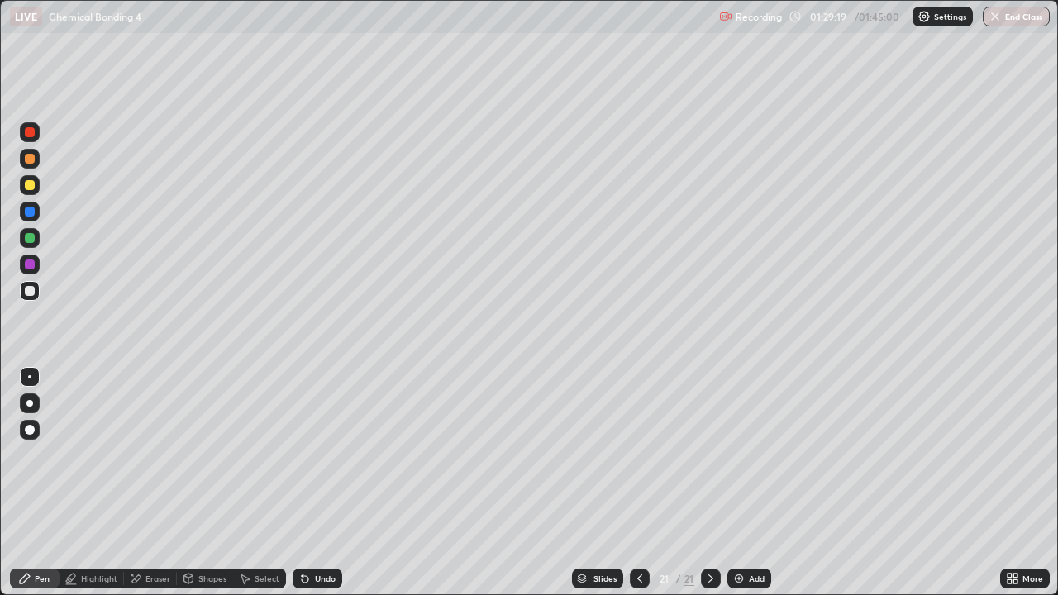
click at [29, 186] on div at bounding box center [30, 185] width 10 height 10
click at [36, 135] on div at bounding box center [30, 132] width 20 height 20
click at [18, 263] on div at bounding box center [30, 264] width 26 height 26
click at [22, 294] on div at bounding box center [30, 291] width 20 height 20
click at [36, 189] on div at bounding box center [30, 185] width 20 height 20
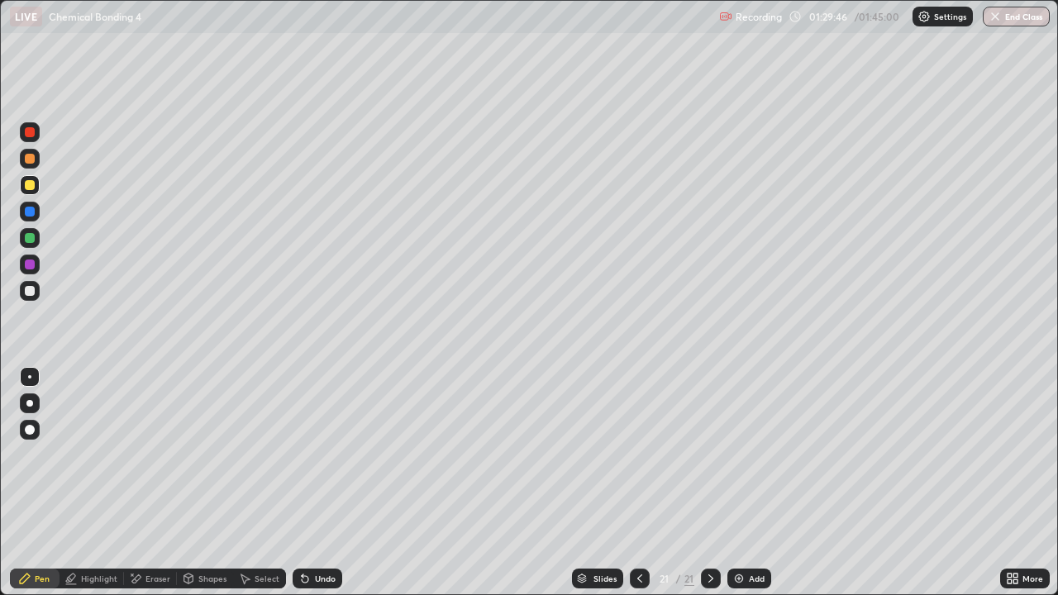
click at [31, 162] on div at bounding box center [30, 159] width 10 height 10
click at [33, 211] on div at bounding box center [30, 212] width 10 height 10
click at [28, 293] on div at bounding box center [30, 291] width 10 height 10
click at [29, 237] on div at bounding box center [30, 238] width 10 height 10
click at [31, 137] on div at bounding box center [30, 132] width 20 height 20
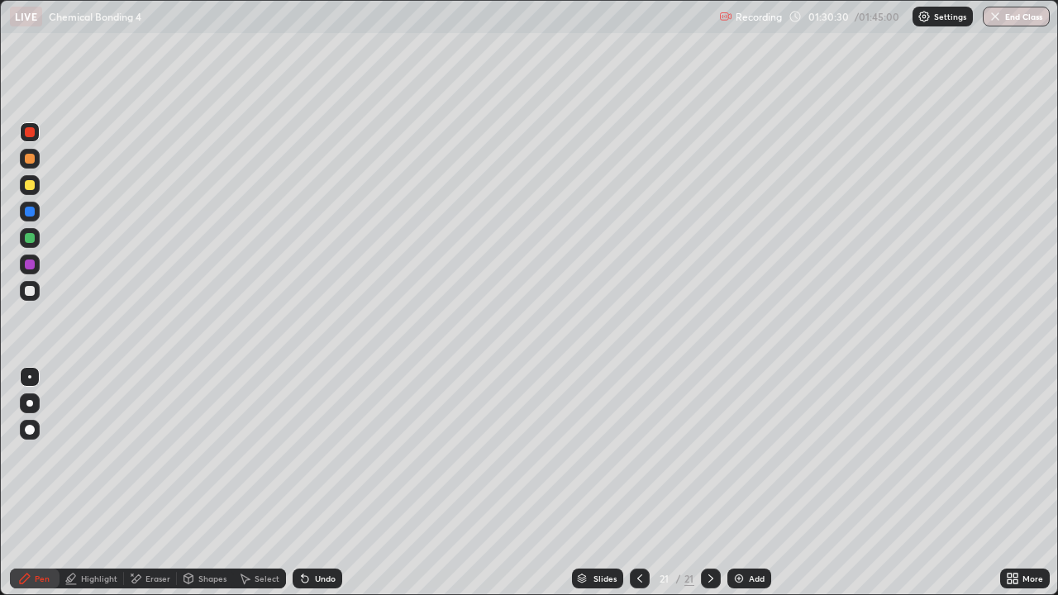
click at [306, 483] on icon at bounding box center [305, 579] width 7 height 7
click at [303, 483] on div "Undo" at bounding box center [318, 579] width 50 height 20
click at [31, 193] on div at bounding box center [30, 185] width 20 height 20
click at [318, 483] on div "Undo" at bounding box center [325, 579] width 21 height 8
click at [329, 483] on div "Undo" at bounding box center [318, 579] width 50 height 20
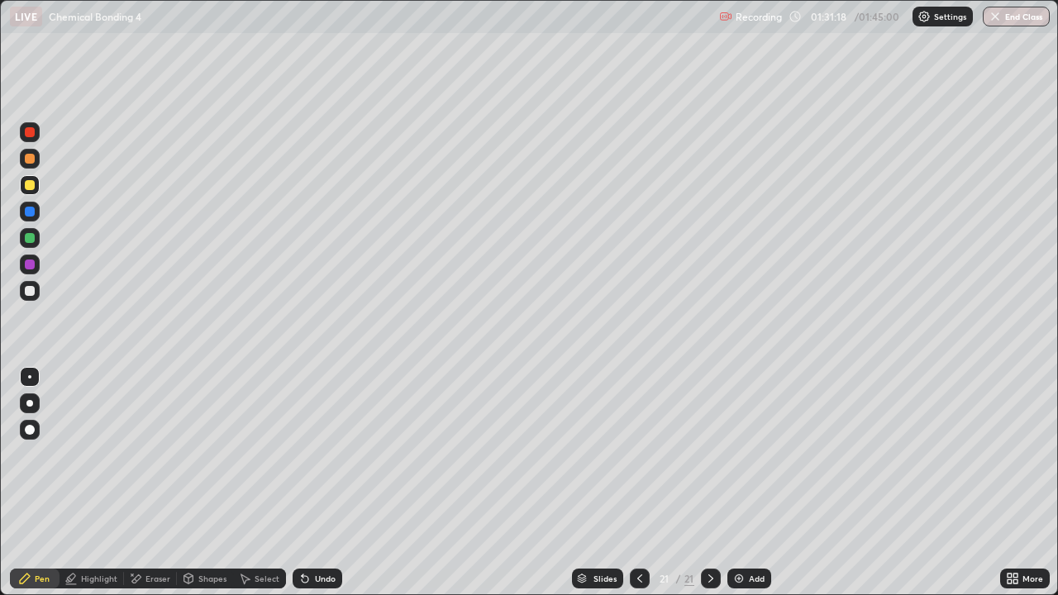
click at [31, 131] on div at bounding box center [30, 132] width 10 height 10
click at [333, 483] on div "Undo" at bounding box center [318, 579] width 50 height 20
click at [20, 243] on div at bounding box center [30, 238] width 20 height 20
click at [36, 189] on div at bounding box center [30, 185] width 20 height 20
click at [276, 483] on div "Select" at bounding box center [267, 579] width 25 height 8
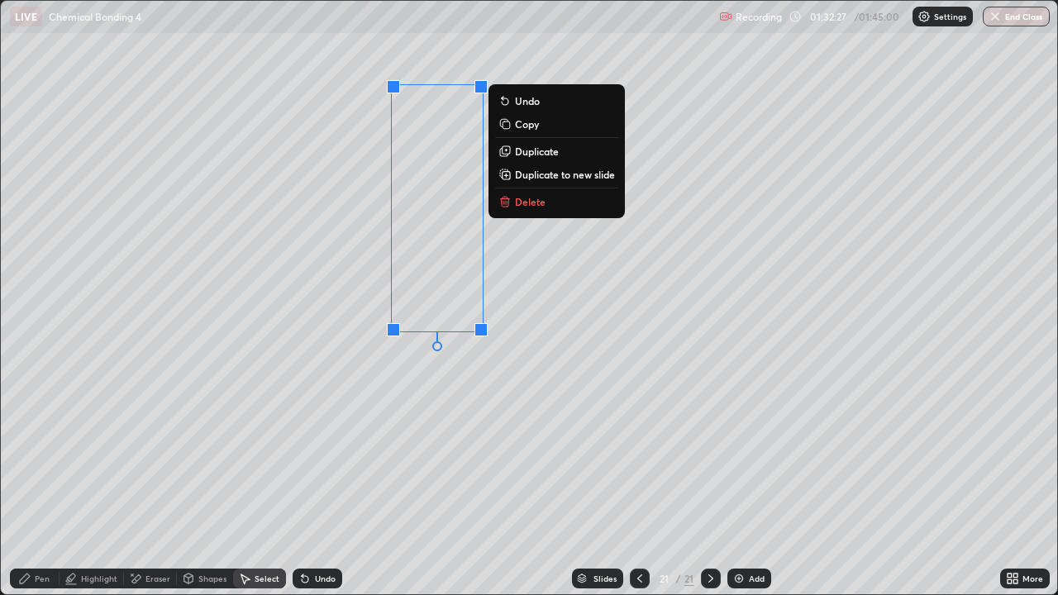
click at [538, 169] on p "Duplicate to new slide" at bounding box center [565, 174] width 100 height 13
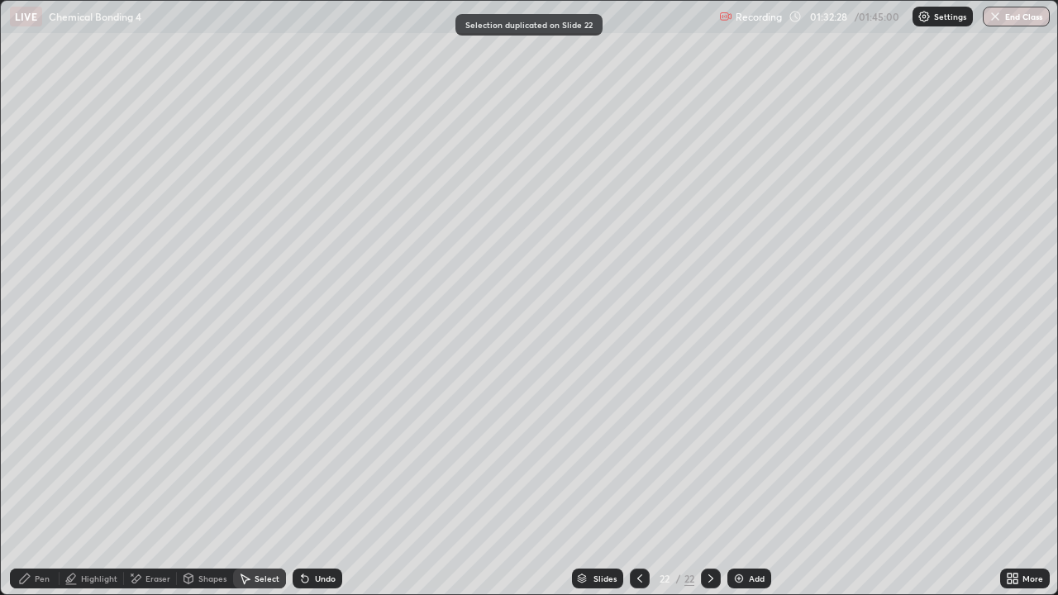
click at [150, 483] on div "Eraser" at bounding box center [150, 579] width 53 height 20
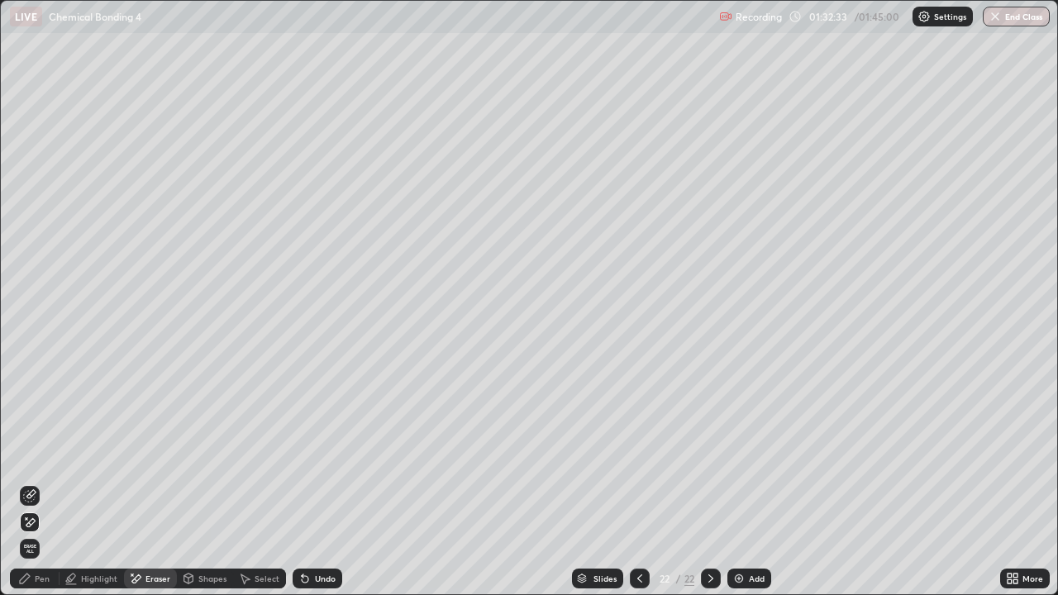
click at [269, 483] on div "Select" at bounding box center [259, 579] width 53 height 20
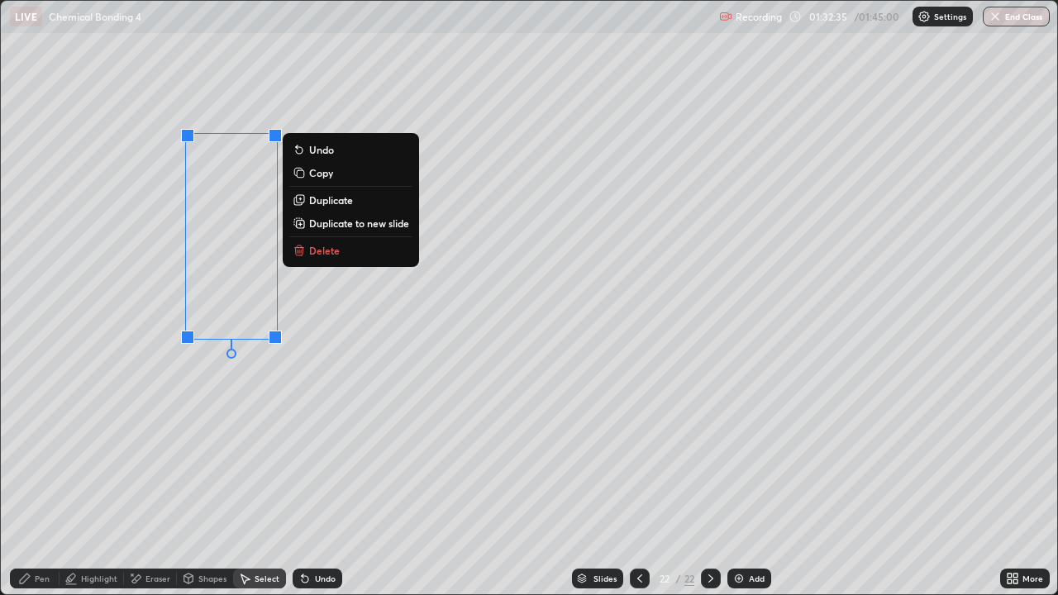
click at [330, 203] on p "Duplicate" at bounding box center [331, 199] width 44 height 13
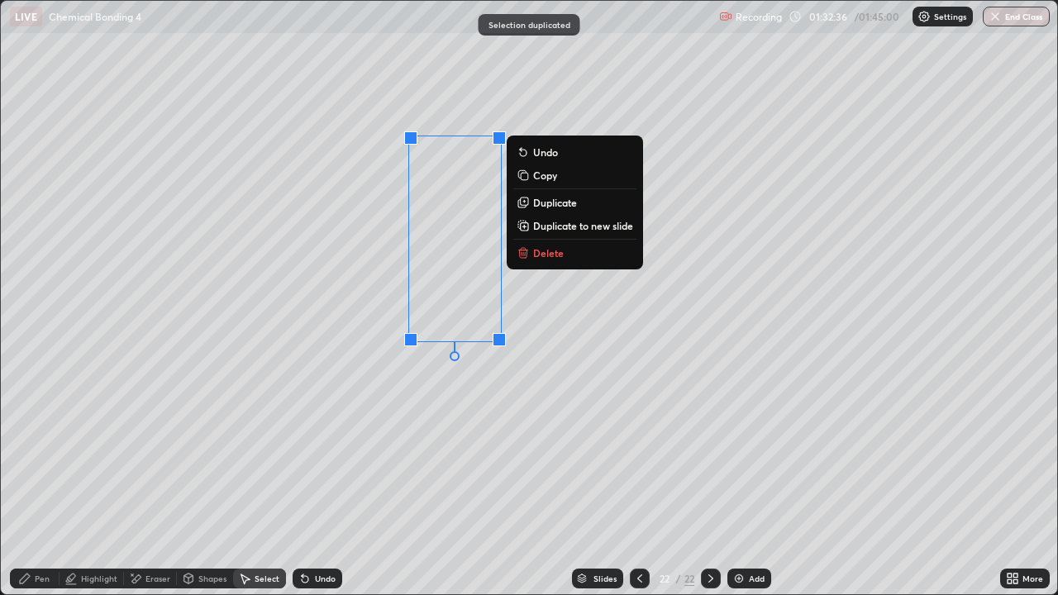
click at [150, 483] on div "Eraser" at bounding box center [158, 579] width 25 height 8
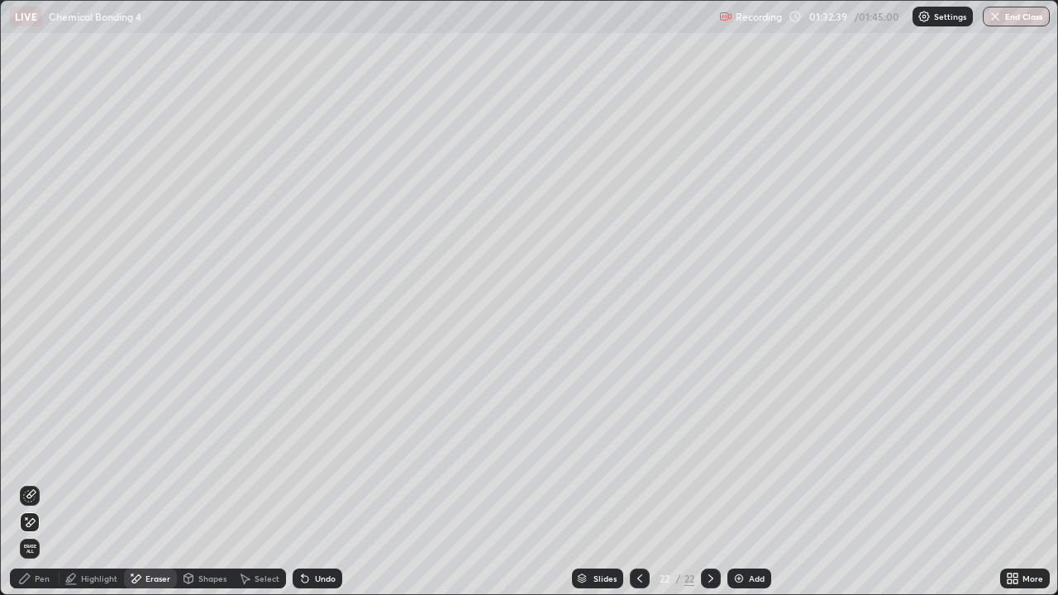
click at [249, 483] on div "Select" at bounding box center [259, 579] width 53 height 20
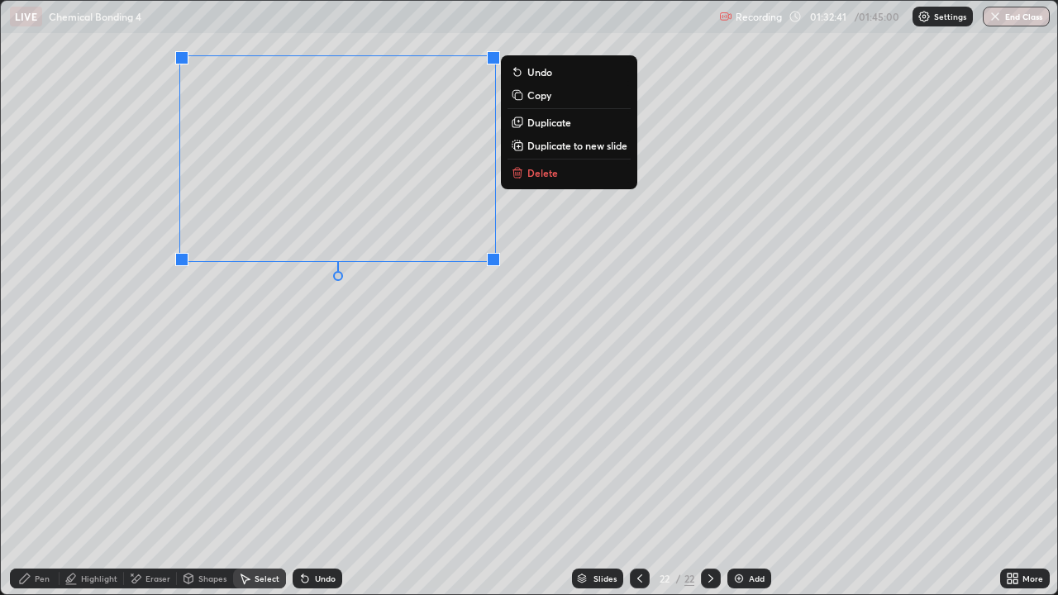
click at [551, 124] on p "Duplicate" at bounding box center [550, 122] width 44 height 13
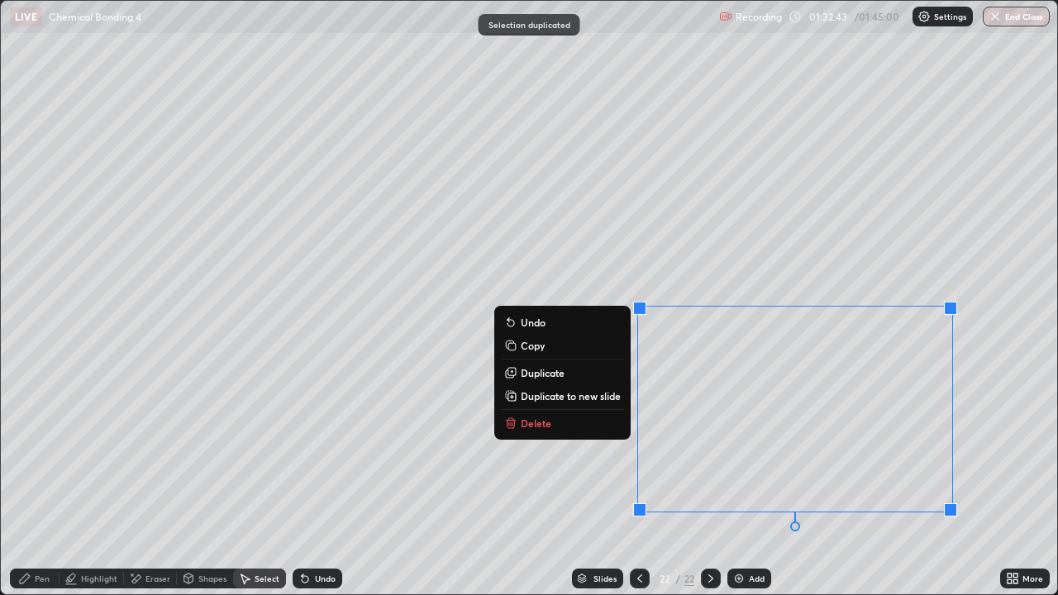
click at [46, 483] on div "Pen" at bounding box center [42, 579] width 15 height 8
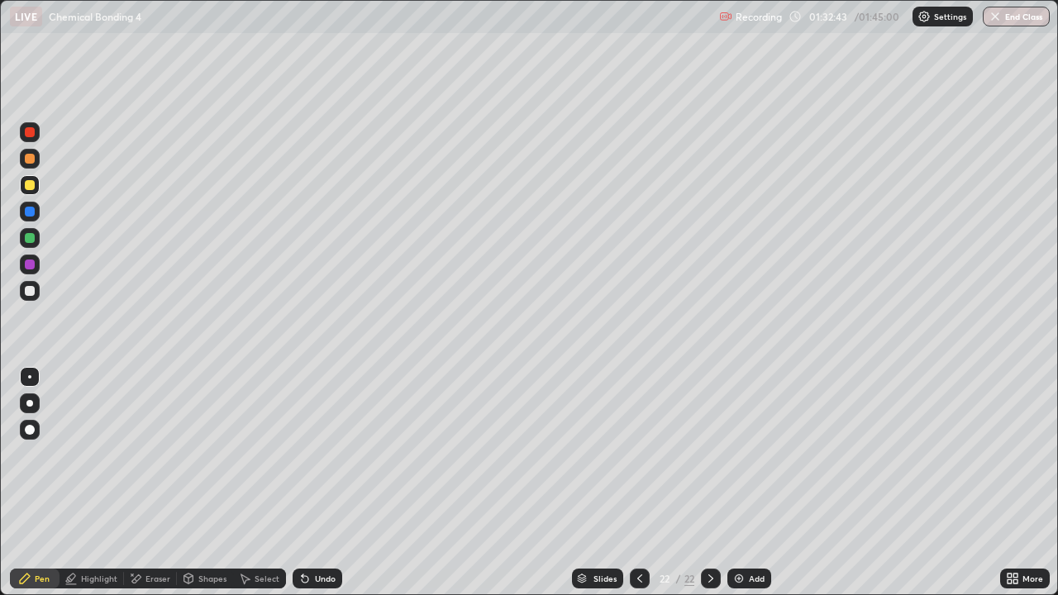
click at [35, 298] on div at bounding box center [30, 291] width 20 height 20
click at [27, 246] on div at bounding box center [30, 238] width 20 height 20
click at [311, 483] on div "Undo" at bounding box center [314, 578] width 56 height 33
click at [260, 483] on div "Select" at bounding box center [267, 579] width 25 height 8
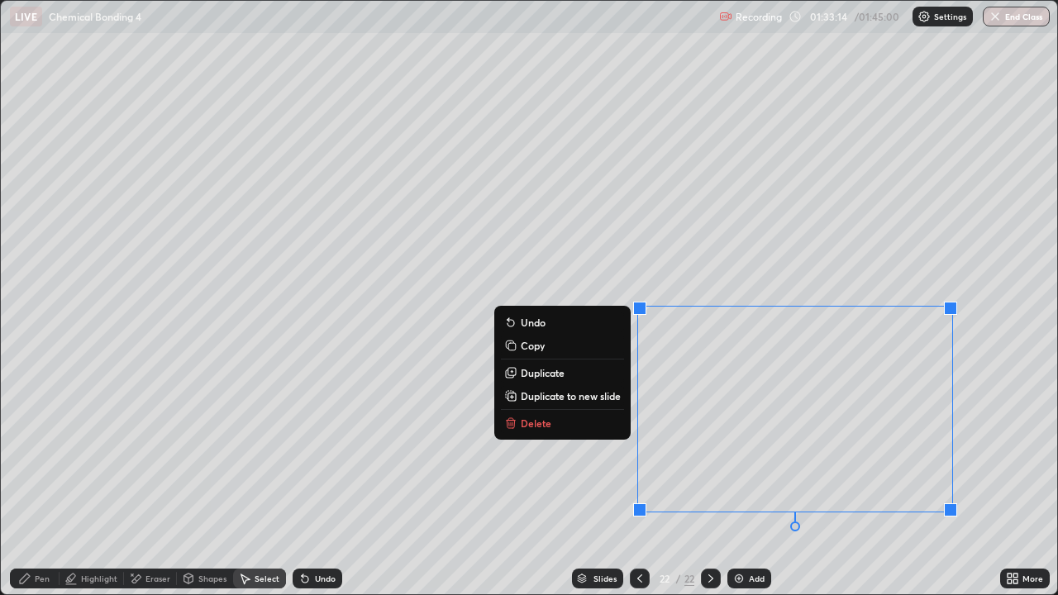
click at [547, 432] on button "Delete" at bounding box center [562, 423] width 123 height 20
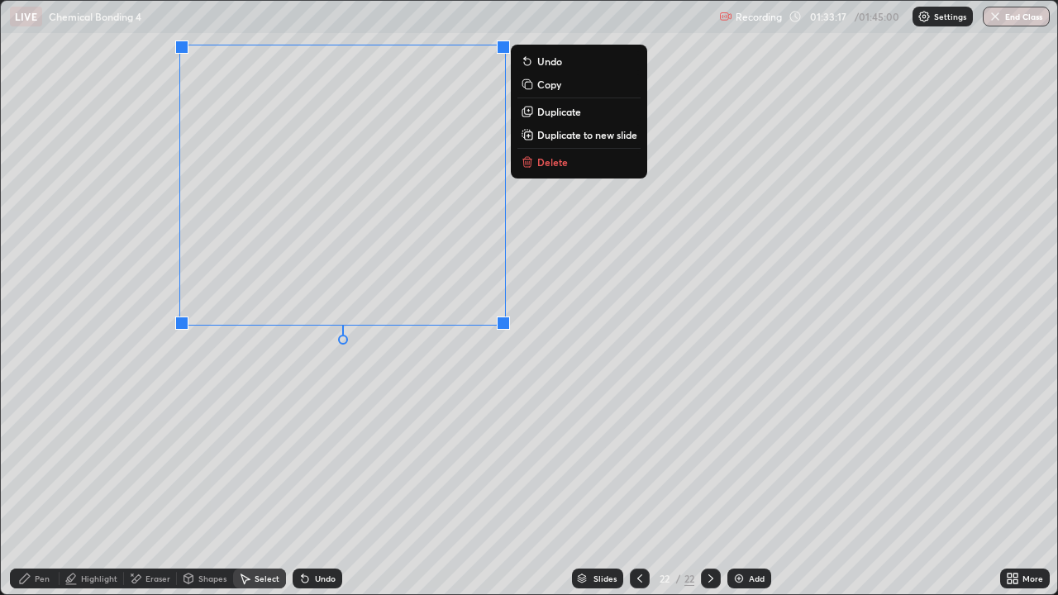
click at [570, 117] on p "Duplicate" at bounding box center [559, 111] width 44 height 13
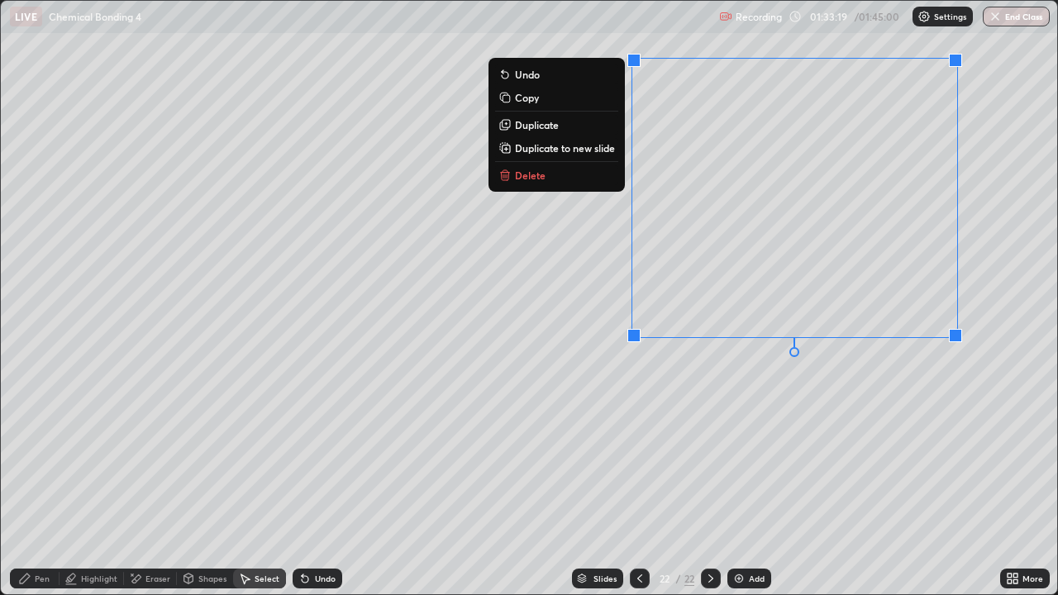
click at [170, 483] on div "Eraser" at bounding box center [150, 579] width 53 height 20
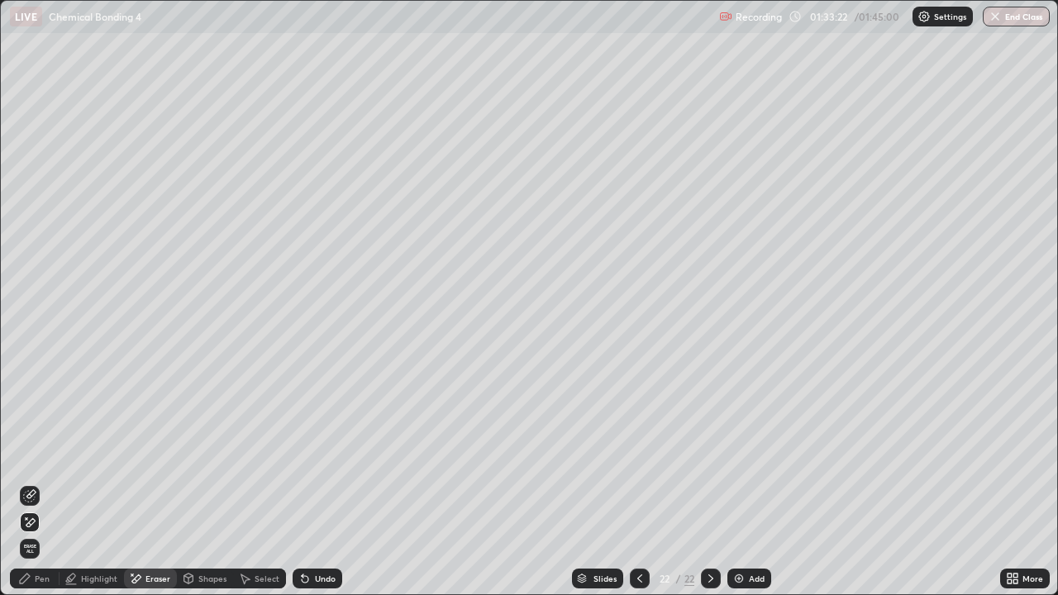
click at [320, 483] on div "Undo" at bounding box center [325, 579] width 21 height 8
click at [317, 483] on div "Undo" at bounding box center [325, 579] width 21 height 8
click at [322, 483] on div "Undo" at bounding box center [325, 579] width 21 height 8
click at [323, 483] on div "Undo" at bounding box center [325, 579] width 21 height 8
click at [35, 483] on icon at bounding box center [29, 495] width 13 height 13
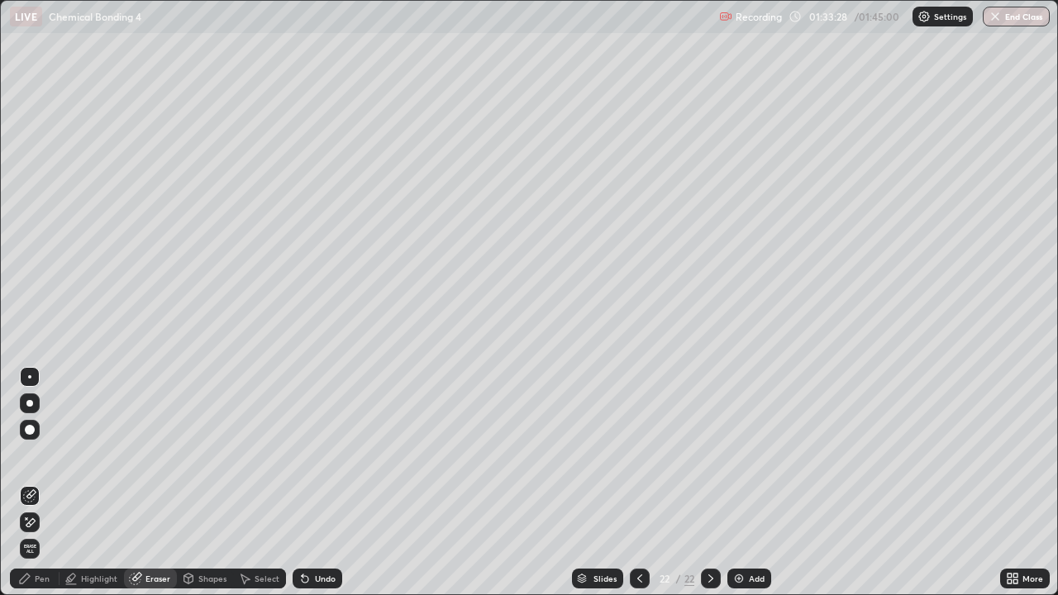
click at [36, 483] on div "Pen" at bounding box center [35, 579] width 50 height 20
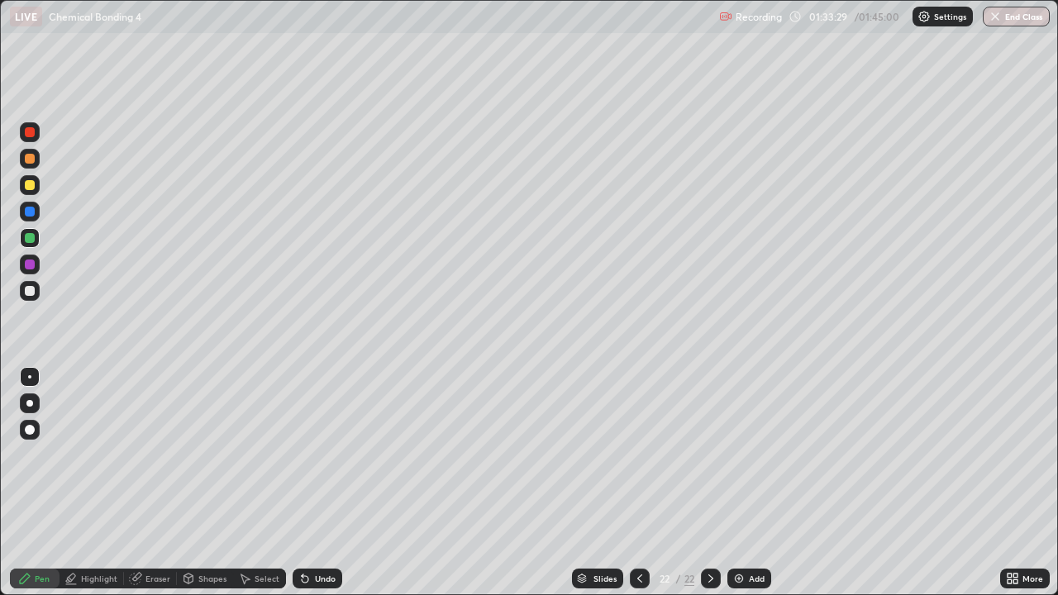
click at [31, 297] on div at bounding box center [30, 291] width 20 height 20
click at [36, 217] on div at bounding box center [30, 212] width 20 height 20
click at [31, 239] on div at bounding box center [30, 238] width 10 height 10
click at [26, 160] on div at bounding box center [30, 159] width 10 height 10
click at [30, 192] on div at bounding box center [30, 185] width 20 height 20
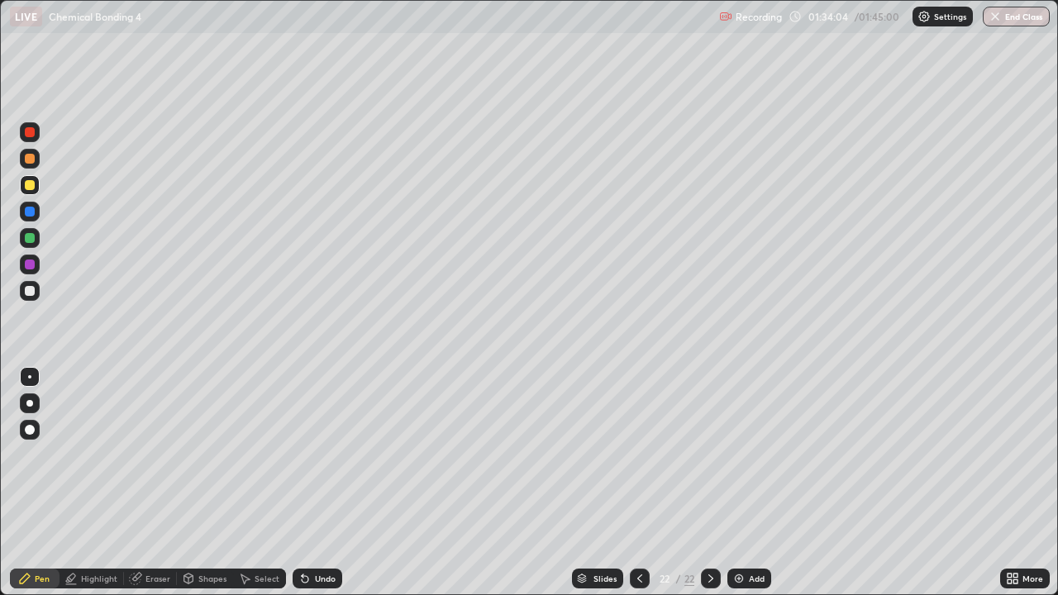
click at [743, 483] on img at bounding box center [739, 578] width 13 height 13
click at [22, 237] on div at bounding box center [30, 238] width 20 height 20
click at [327, 483] on div "Undo" at bounding box center [314, 578] width 56 height 33
click at [41, 310] on div "Erase all" at bounding box center [30, 297] width 40 height 529
click at [38, 294] on div at bounding box center [30, 291] width 20 height 20
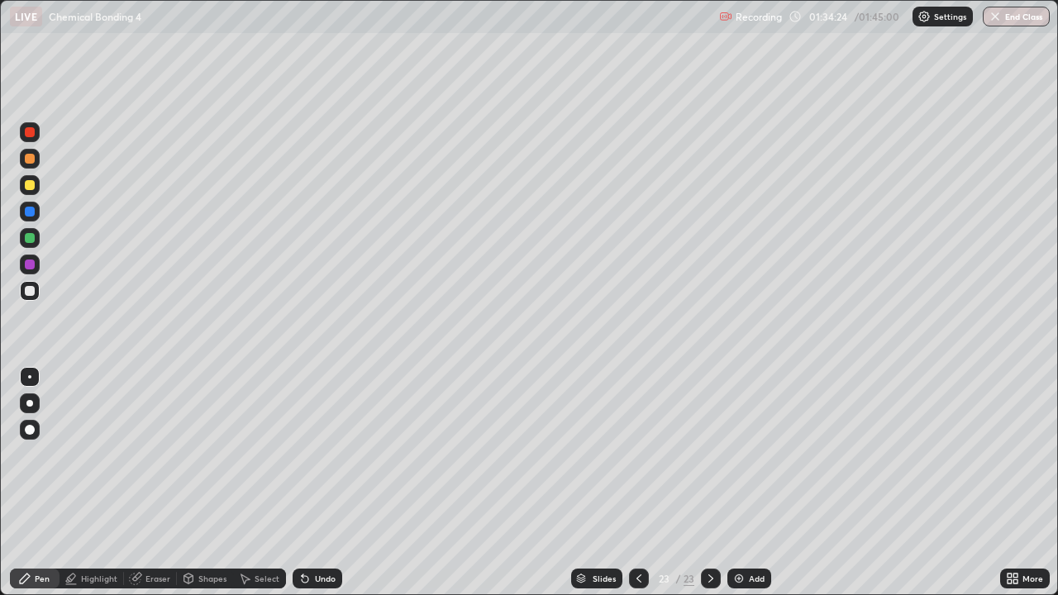
click at [31, 188] on div at bounding box center [30, 185] width 10 height 10
click at [36, 277] on div at bounding box center [30, 264] width 20 height 26
click at [36, 262] on div at bounding box center [30, 265] width 20 height 20
click at [32, 232] on div at bounding box center [30, 238] width 20 height 20
click at [28, 196] on div at bounding box center [30, 185] width 20 height 26
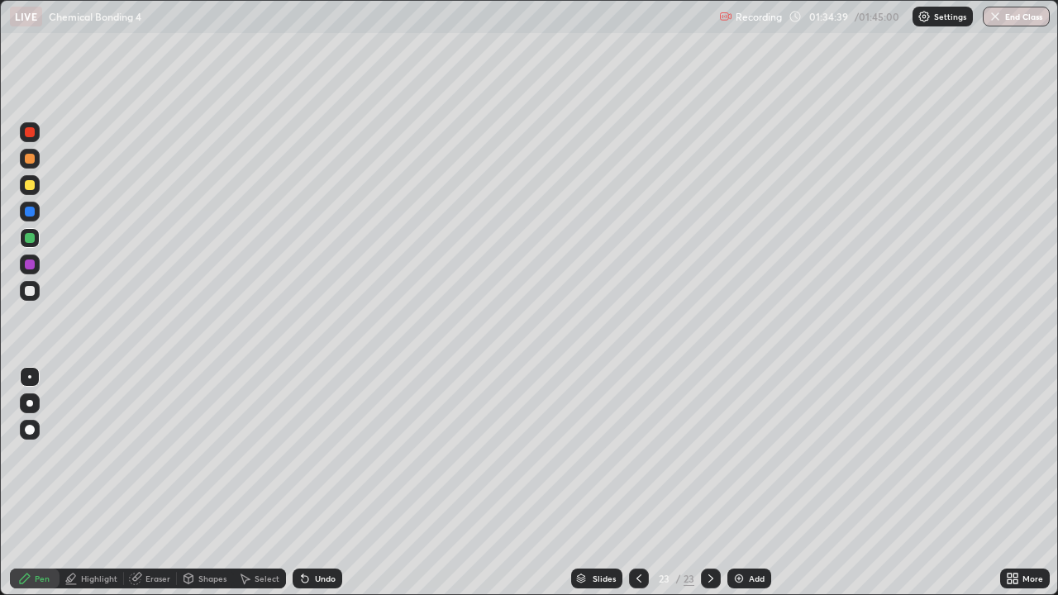
click at [31, 193] on div at bounding box center [30, 185] width 20 height 20
click at [27, 157] on div at bounding box center [30, 159] width 10 height 10
click at [27, 298] on div at bounding box center [30, 291] width 20 height 20
click at [638, 483] on icon at bounding box center [639, 578] width 13 height 13
click at [709, 483] on icon at bounding box center [710, 578] width 13 height 13
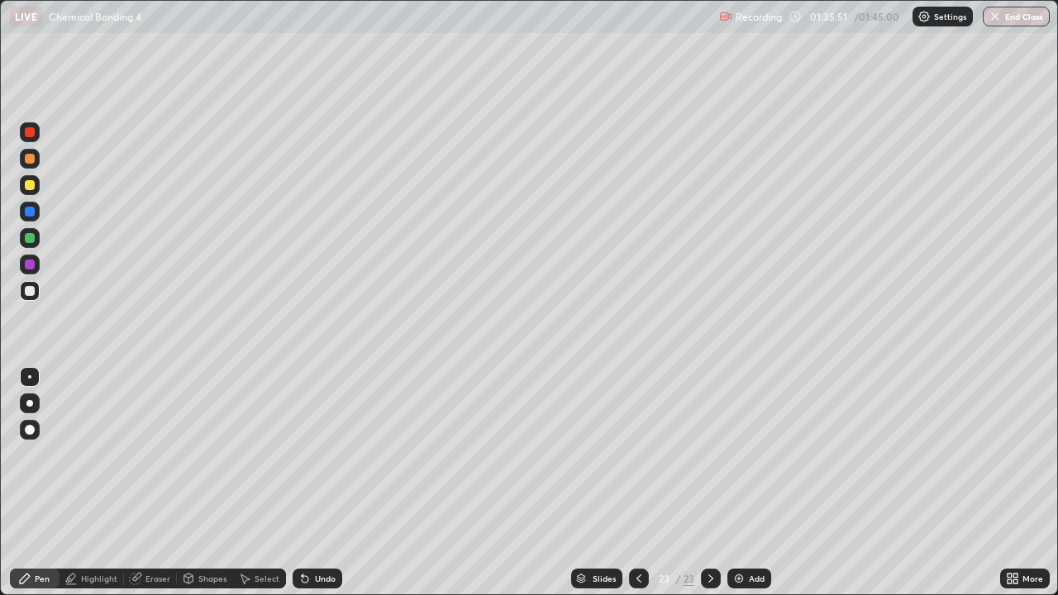
click at [28, 196] on div at bounding box center [30, 185] width 20 height 26
click at [30, 183] on div at bounding box center [30, 185] width 10 height 10
click at [31, 289] on div at bounding box center [30, 291] width 10 height 10
click at [32, 236] on div at bounding box center [30, 238] width 10 height 10
click at [31, 298] on div at bounding box center [30, 291] width 20 height 20
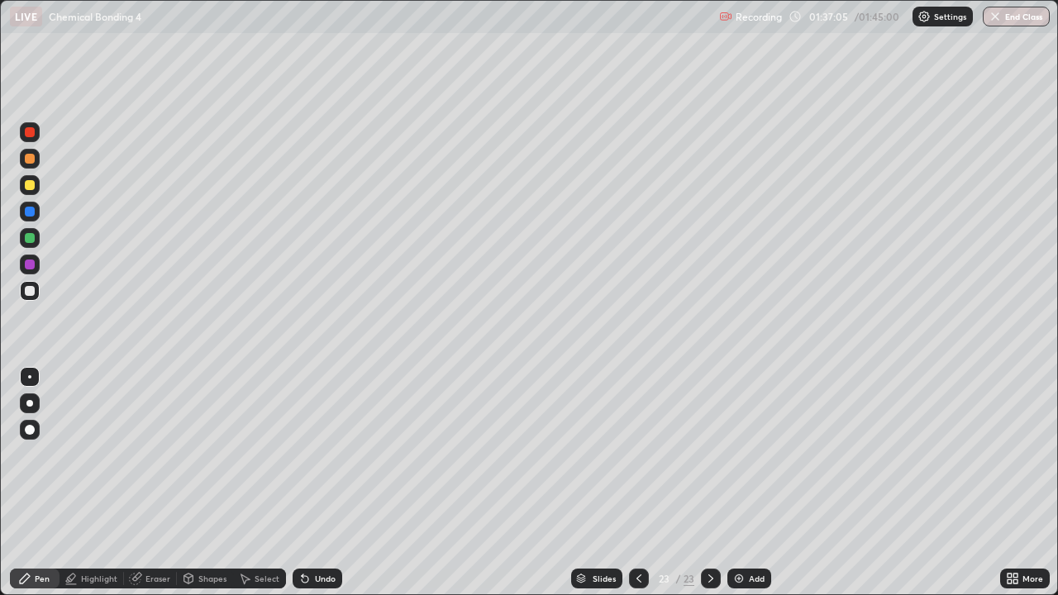
click at [149, 483] on div "Eraser" at bounding box center [158, 579] width 25 height 8
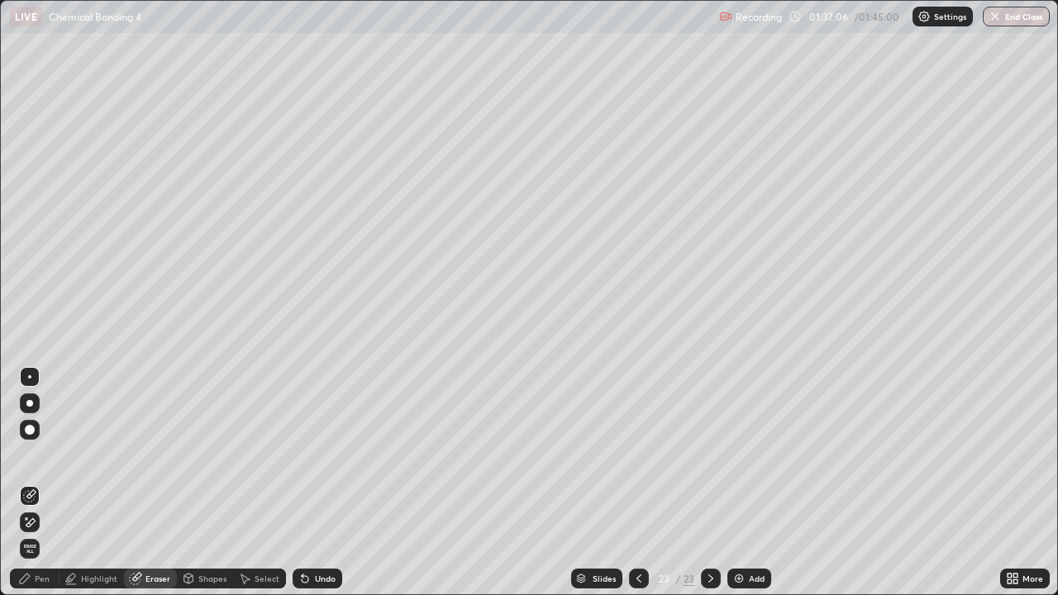
click at [26, 483] on icon at bounding box center [27, 519] width 2 height 2
click at [34, 483] on div "Pen" at bounding box center [35, 579] width 50 height 20
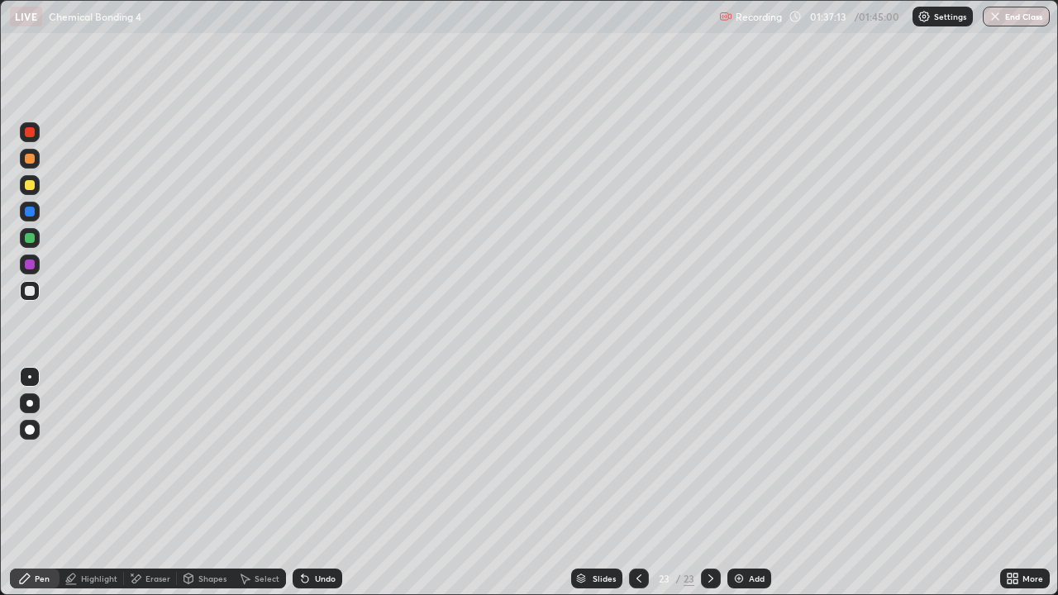
click at [144, 483] on div "Eraser" at bounding box center [150, 579] width 53 height 20
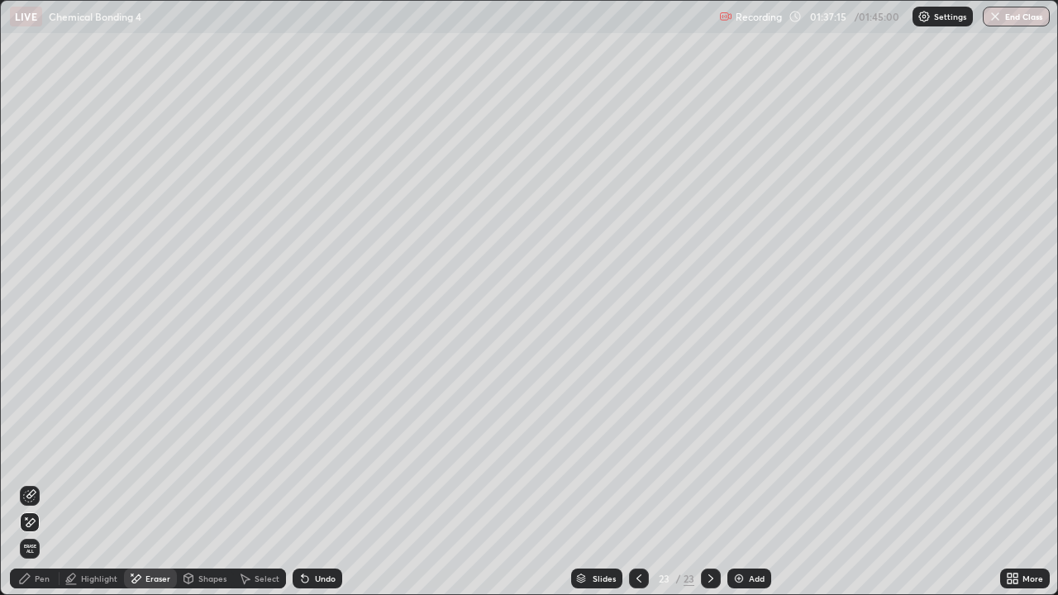
click at [29, 483] on div "Pen" at bounding box center [35, 579] width 50 height 20
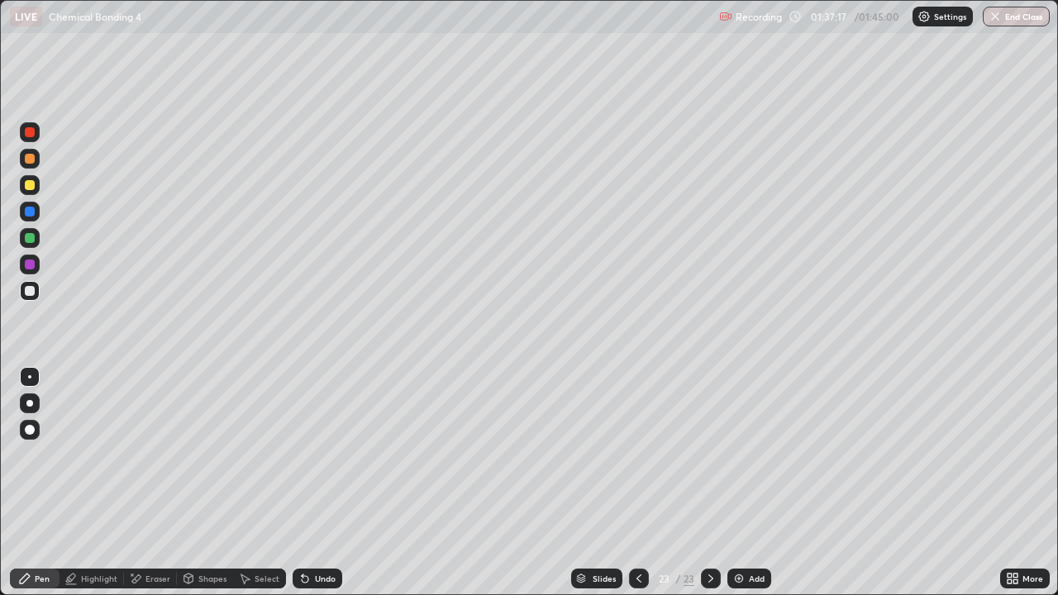
click at [30, 184] on div at bounding box center [30, 185] width 10 height 10
click at [28, 288] on div at bounding box center [30, 291] width 10 height 10
click at [751, 483] on div "Add" at bounding box center [757, 579] width 16 height 8
click at [30, 184] on div at bounding box center [30, 185] width 10 height 10
click at [35, 235] on div at bounding box center [30, 238] width 20 height 20
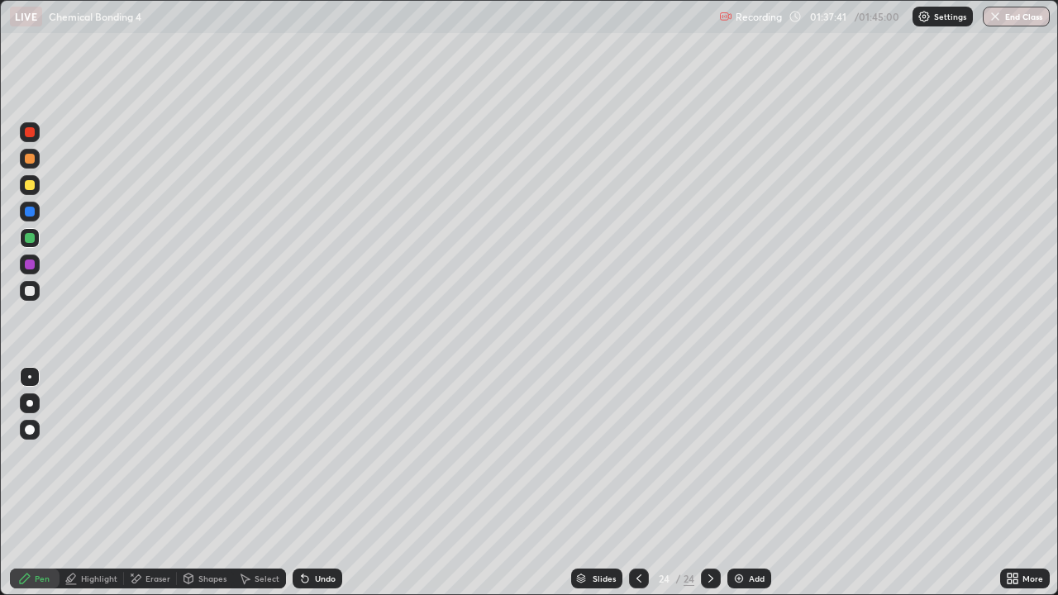
click at [31, 286] on div at bounding box center [30, 291] width 10 height 10
click at [31, 234] on div at bounding box center [30, 238] width 10 height 10
click at [26, 193] on div at bounding box center [30, 185] width 20 height 20
click at [40, 162] on div at bounding box center [30, 159] width 26 height 26
click at [31, 256] on div at bounding box center [30, 265] width 20 height 20
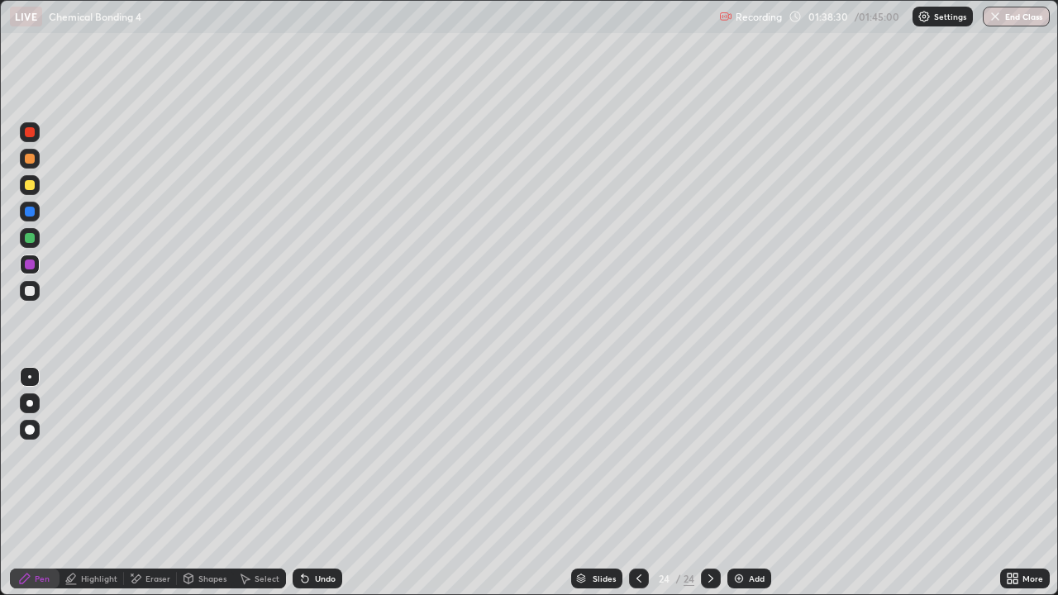
click at [33, 211] on div at bounding box center [30, 212] width 10 height 10
click at [17, 297] on div at bounding box center [30, 291] width 26 height 26
click at [36, 190] on div at bounding box center [30, 185] width 20 height 20
click at [32, 288] on div at bounding box center [30, 291] width 10 height 10
click at [30, 186] on div at bounding box center [30, 185] width 10 height 10
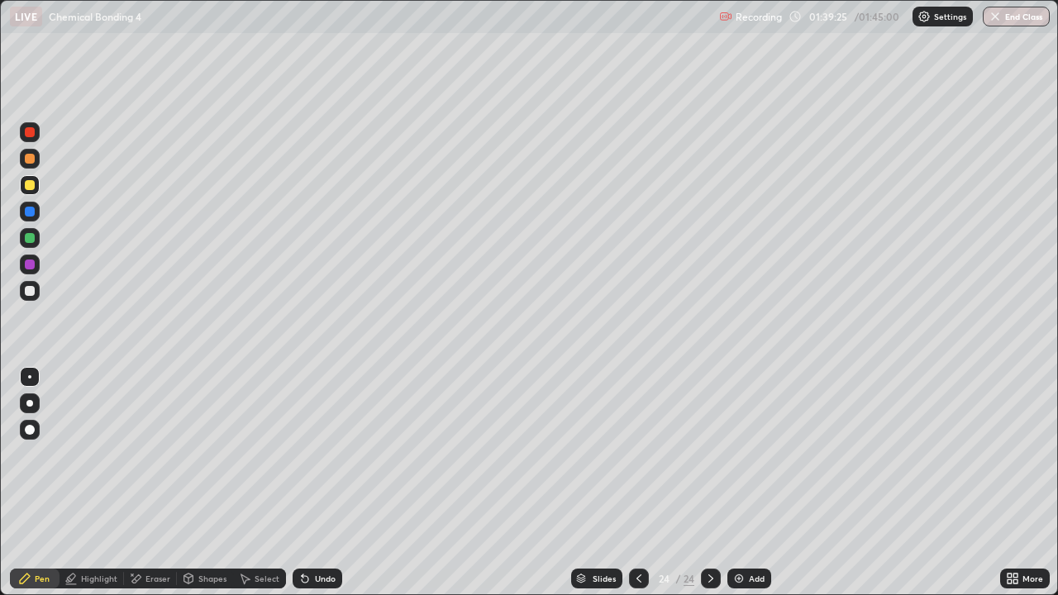
click at [29, 161] on div at bounding box center [30, 159] width 10 height 10
click at [30, 289] on div at bounding box center [30, 291] width 10 height 10
click at [32, 298] on div at bounding box center [30, 291] width 20 height 20
click at [36, 239] on div at bounding box center [30, 238] width 20 height 20
click at [29, 205] on div at bounding box center [30, 212] width 20 height 20
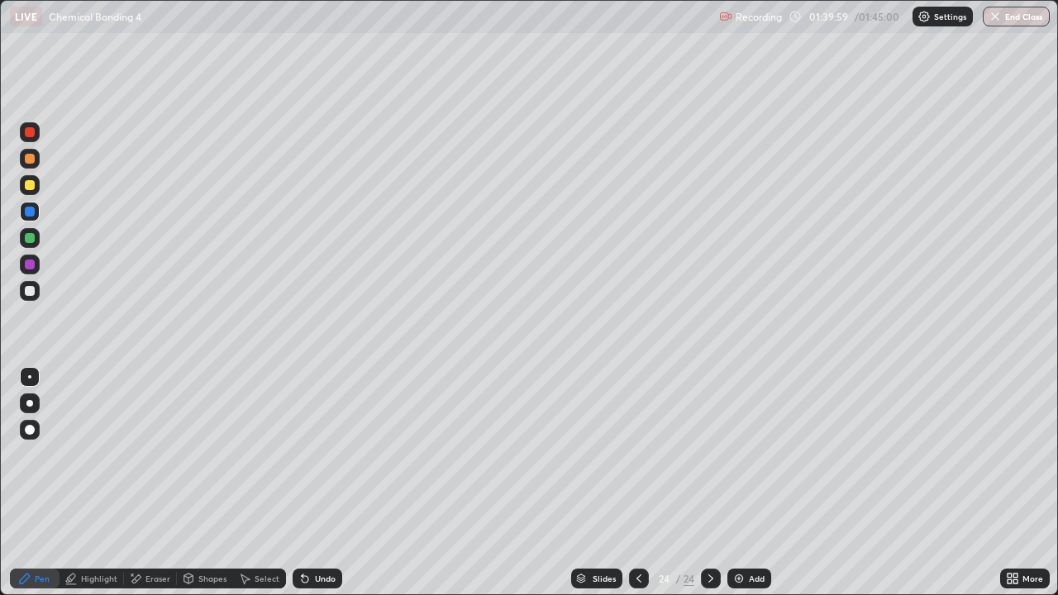
click at [27, 160] on div at bounding box center [30, 159] width 10 height 10
click at [36, 294] on div at bounding box center [30, 291] width 20 height 20
click at [739, 483] on div "Slides 24 / 24 Add" at bounding box center [671, 578] width 658 height 33
click at [26, 192] on div at bounding box center [30, 185] width 20 height 20
click at [36, 298] on div at bounding box center [30, 291] width 20 height 20
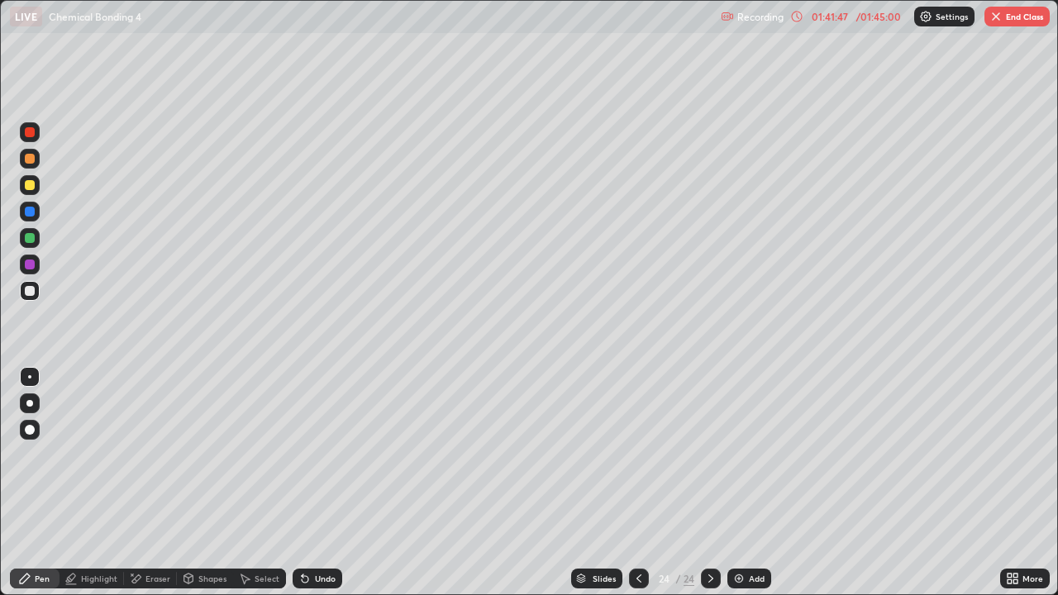
click at [745, 483] on div "Add" at bounding box center [750, 579] width 44 height 20
click at [314, 483] on div "Undo" at bounding box center [318, 579] width 50 height 20
click at [319, 483] on div "Undo" at bounding box center [314, 578] width 56 height 33
click at [31, 246] on div at bounding box center [30, 238] width 20 height 20
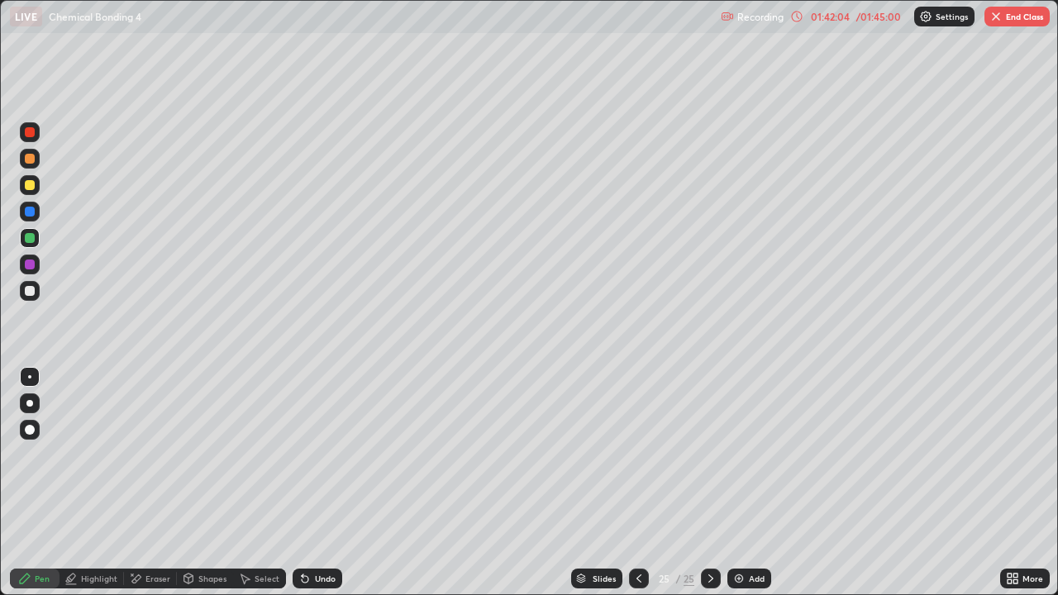
scroll to position [595, 1058]
click at [33, 288] on div at bounding box center [30, 291] width 10 height 10
click at [30, 292] on div at bounding box center [30, 291] width 10 height 10
click at [35, 205] on div at bounding box center [30, 212] width 20 height 20
click at [33, 184] on div at bounding box center [30, 185] width 10 height 10
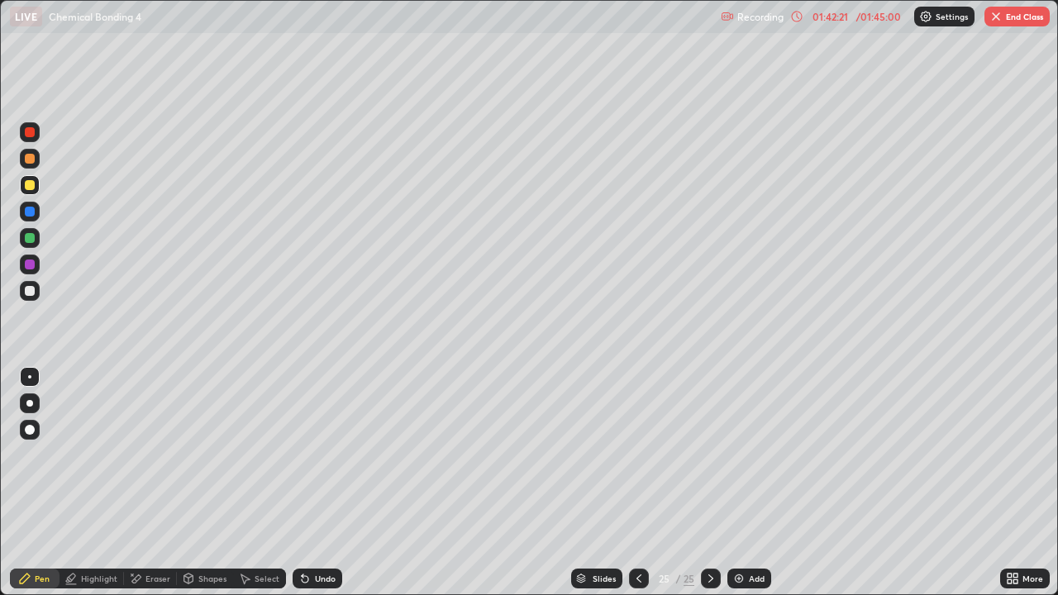
click at [29, 158] on div at bounding box center [30, 159] width 10 height 10
click at [31, 298] on div at bounding box center [30, 291] width 20 height 20
click at [25, 217] on div at bounding box center [30, 212] width 20 height 20
click at [31, 295] on div at bounding box center [30, 291] width 10 height 10
click at [742, 584] on img at bounding box center [739, 578] width 13 height 13
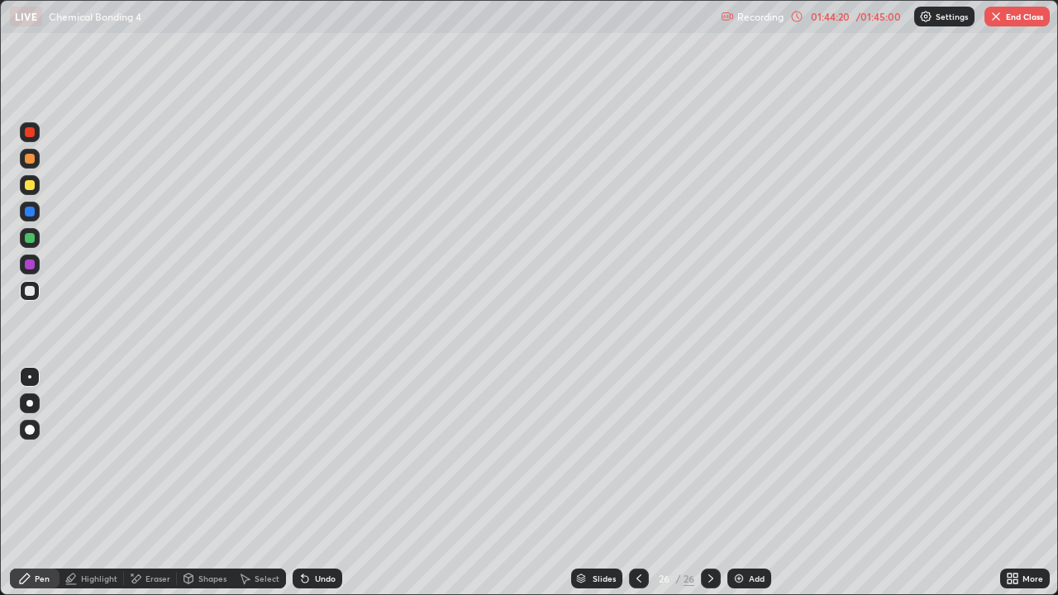
click at [638, 579] on icon at bounding box center [639, 578] width 13 height 13
click at [267, 582] on div "Select" at bounding box center [267, 579] width 25 height 8
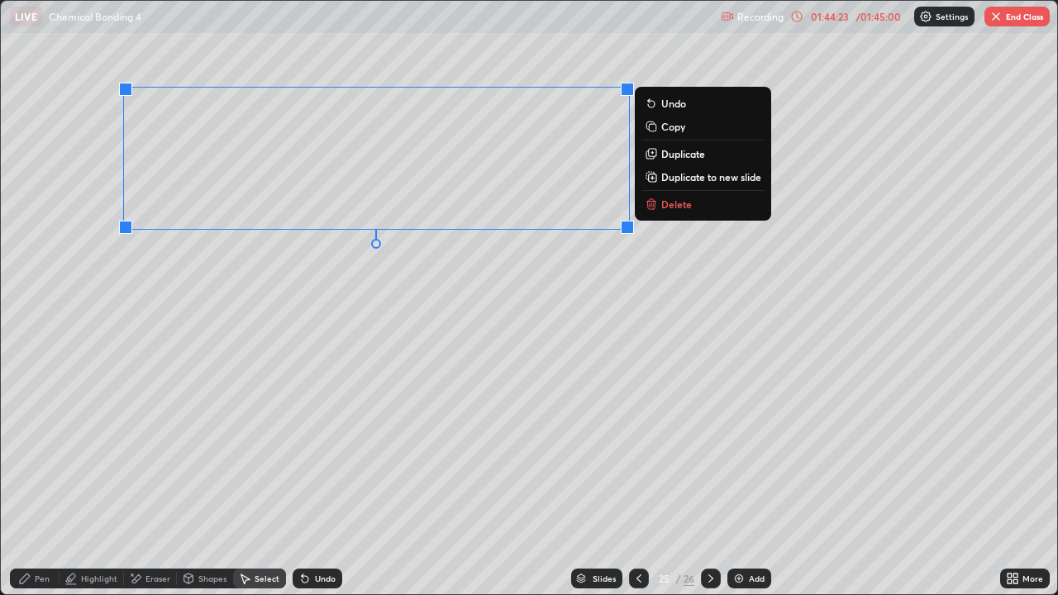
click at [675, 131] on p "Copy" at bounding box center [673, 126] width 24 height 13
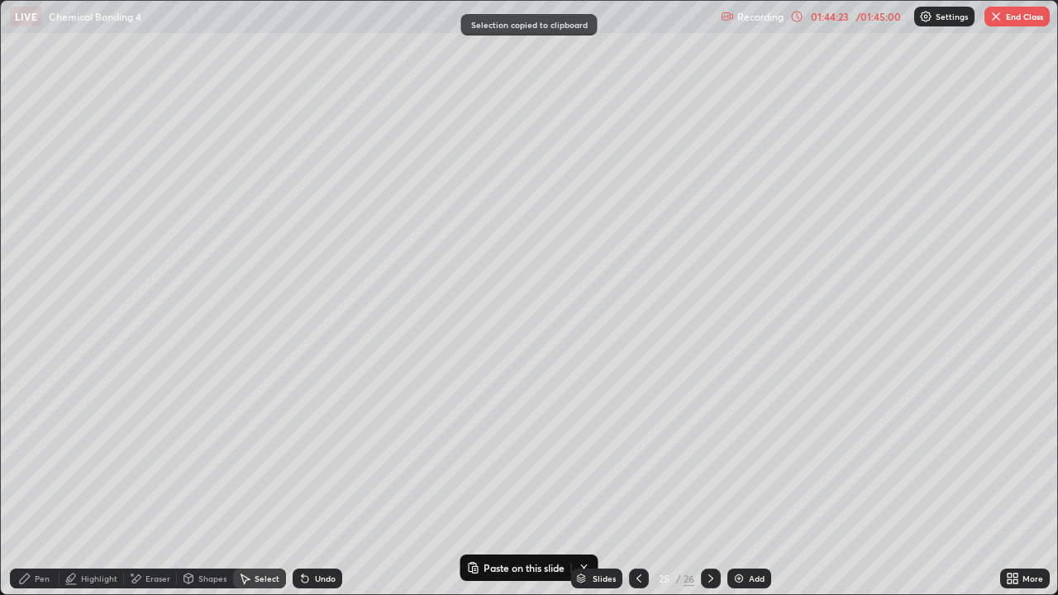
click at [709, 590] on div at bounding box center [711, 578] width 20 height 33
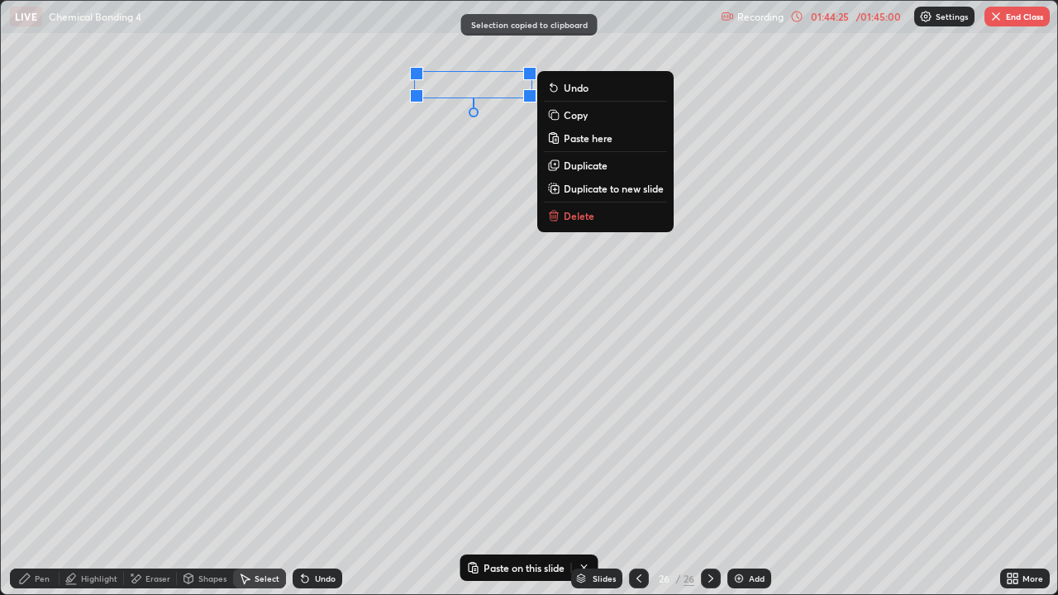
click at [587, 138] on p "Paste here" at bounding box center [588, 137] width 49 height 13
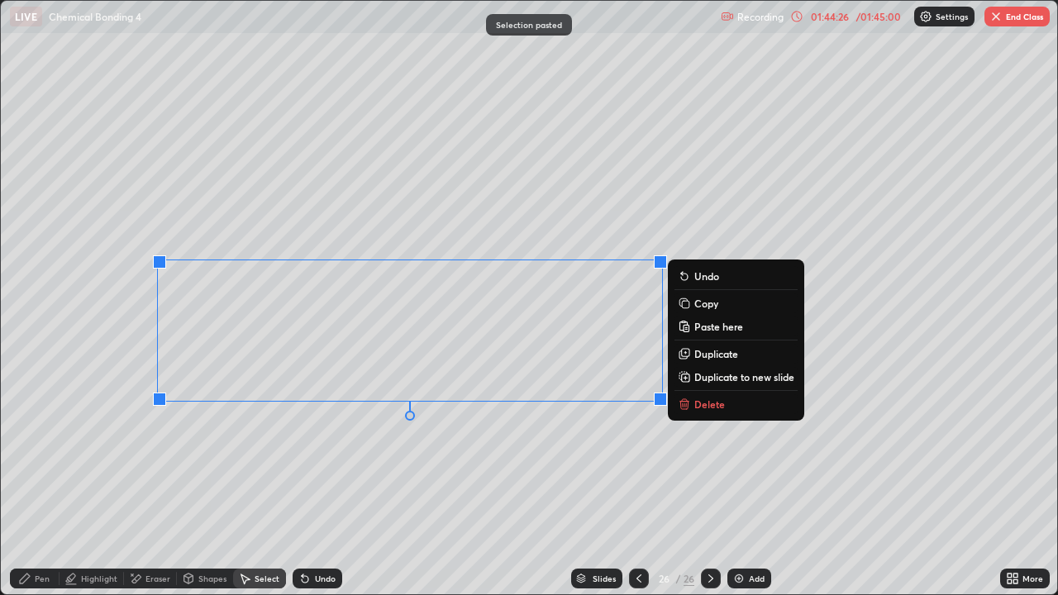
click at [34, 580] on div "Pen" at bounding box center [35, 579] width 50 height 20
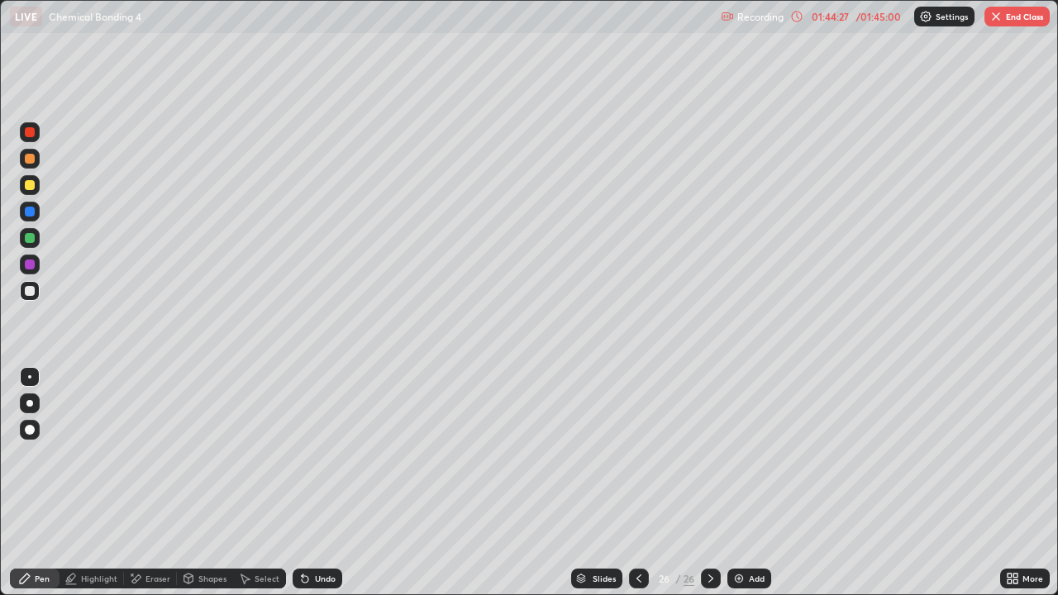
click at [34, 239] on div at bounding box center [30, 238] width 10 height 10
click at [158, 579] on div "Eraser" at bounding box center [158, 579] width 25 height 8
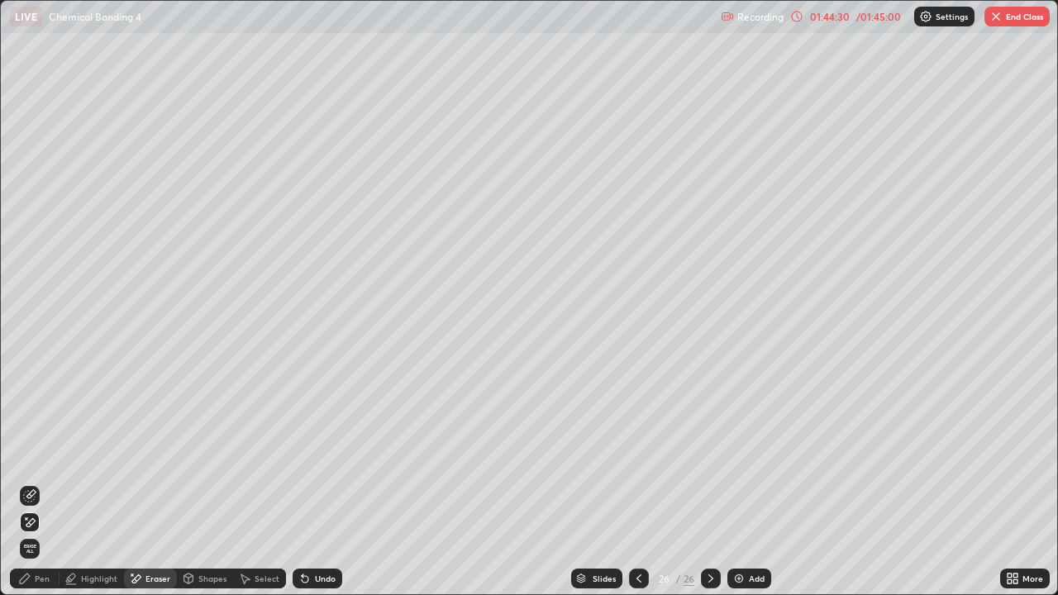
click at [31, 581] on icon at bounding box center [24, 578] width 13 height 13
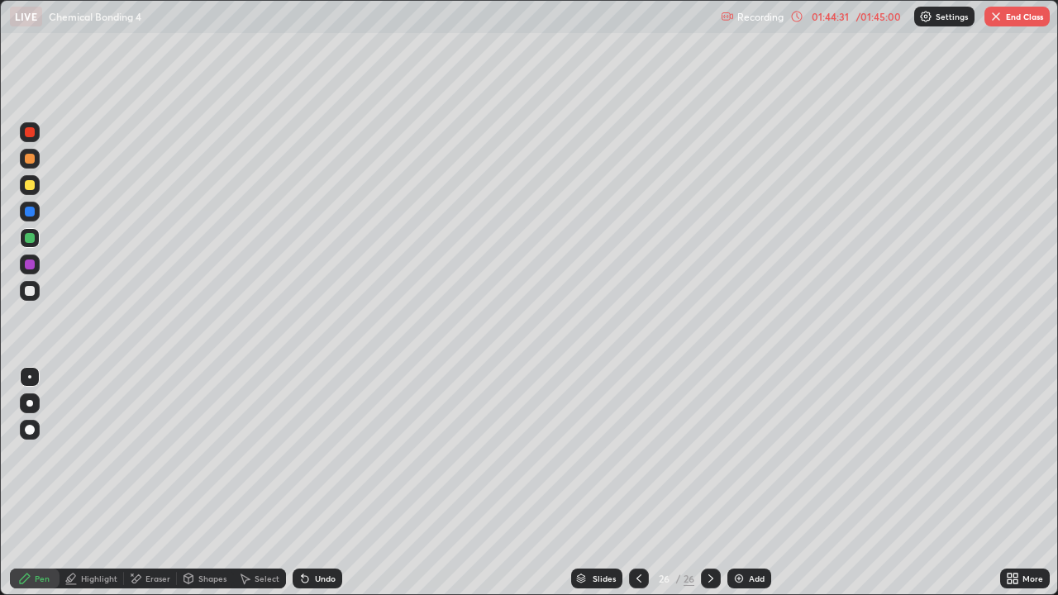
click at [31, 189] on div at bounding box center [30, 185] width 10 height 10
click at [154, 578] on div "Eraser" at bounding box center [158, 579] width 25 height 8
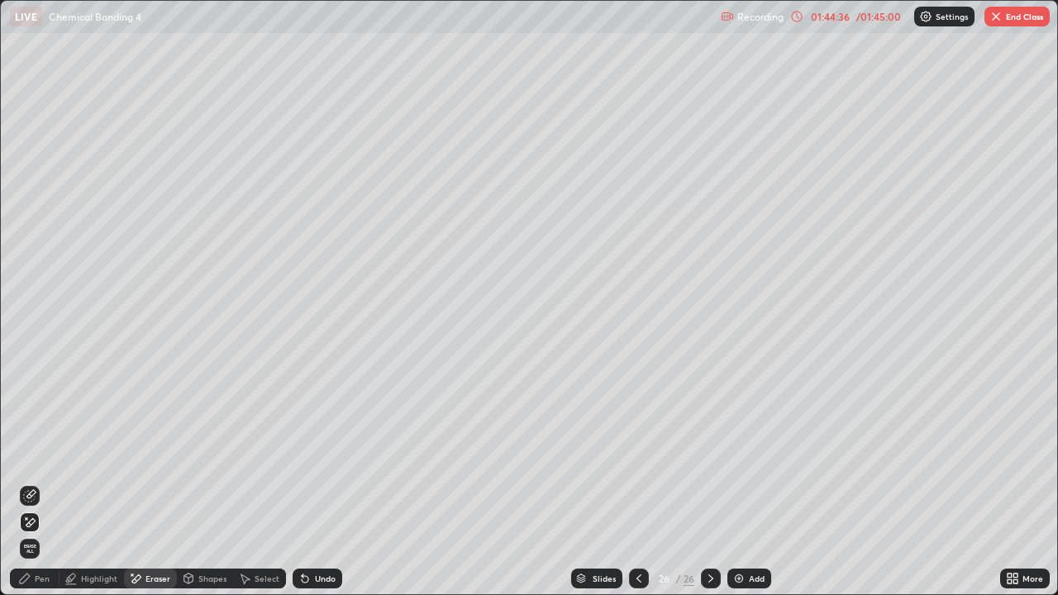
click at [36, 581] on div "Pen" at bounding box center [42, 579] width 15 height 8
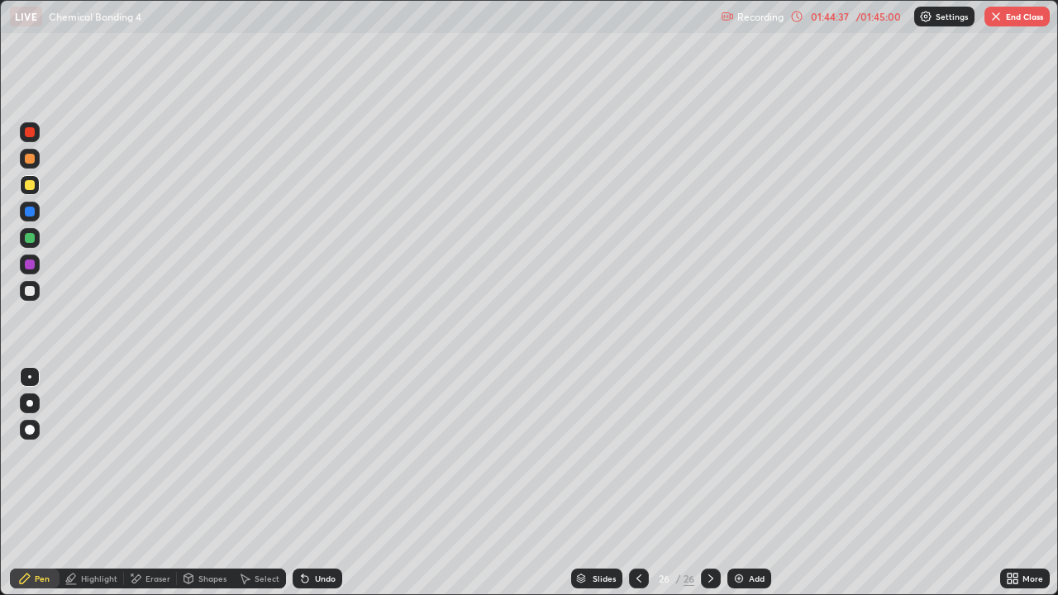
click at [26, 298] on div at bounding box center [30, 291] width 20 height 20
click at [316, 581] on div "Undo" at bounding box center [325, 579] width 21 height 8
click at [311, 577] on div "Undo" at bounding box center [318, 579] width 50 height 20
click at [315, 583] on div "Undo" at bounding box center [325, 579] width 21 height 8
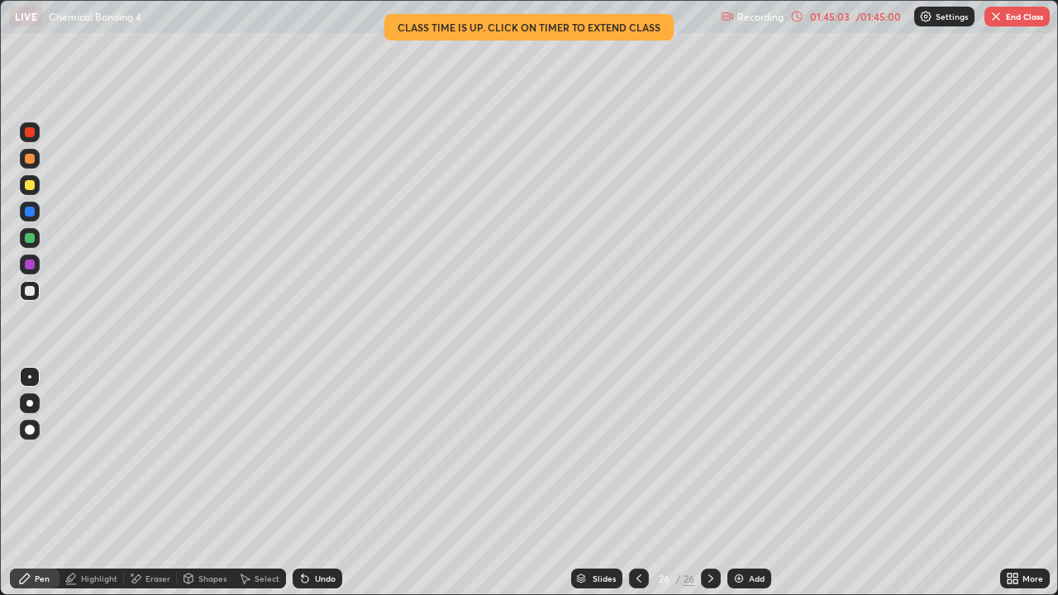
click at [145, 571] on div "Eraser" at bounding box center [150, 579] width 53 height 20
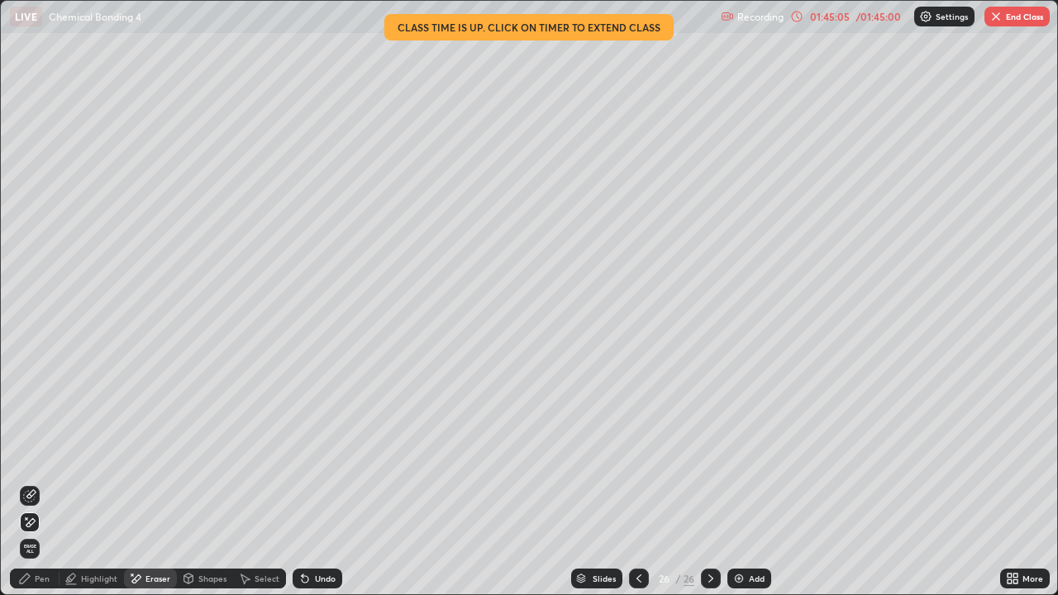
click at [45, 576] on div "Pen" at bounding box center [42, 579] width 15 height 8
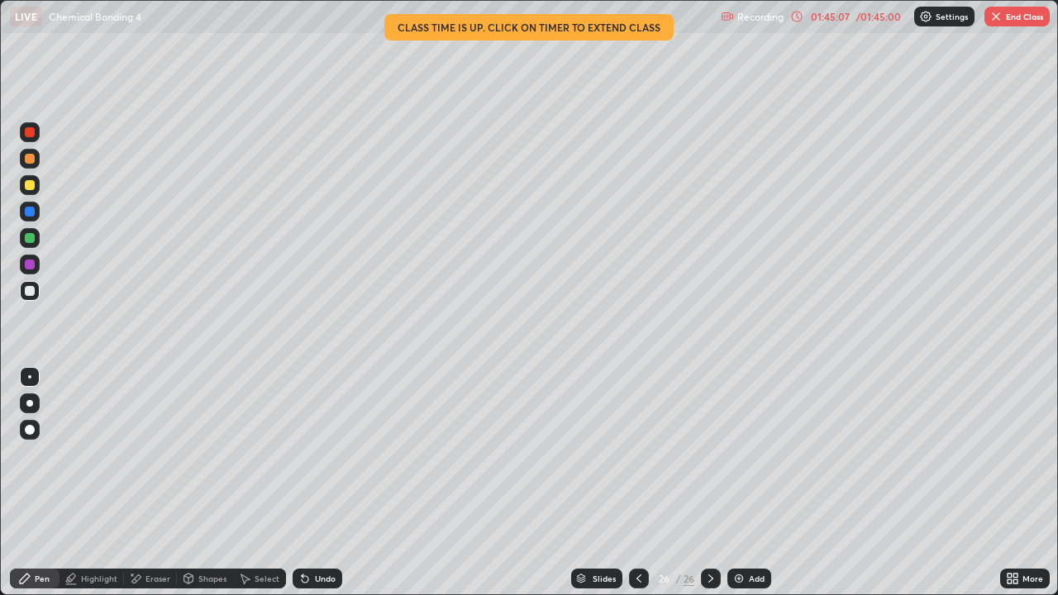
click at [153, 581] on div "Eraser" at bounding box center [158, 579] width 25 height 8
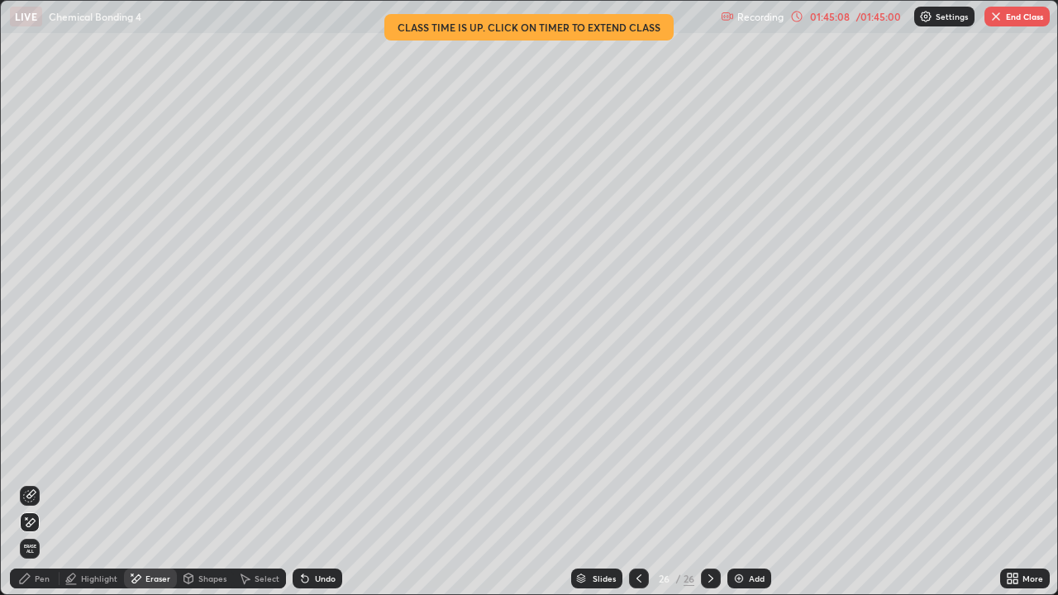
click at [34, 490] on icon at bounding box center [30, 494] width 9 height 8
click at [36, 577] on div "Pen" at bounding box center [42, 579] width 15 height 8
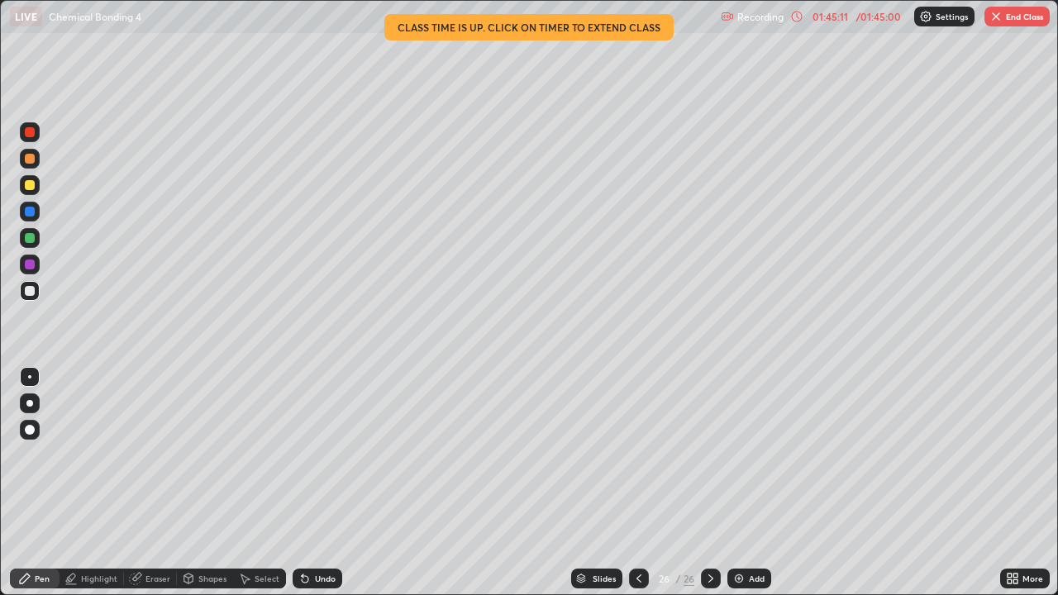
click at [42, 578] on div "Pen" at bounding box center [42, 579] width 15 height 8
click at [36, 193] on div at bounding box center [30, 185] width 20 height 20
click at [1016, 13] on button "End Class" at bounding box center [1017, 17] width 65 height 20
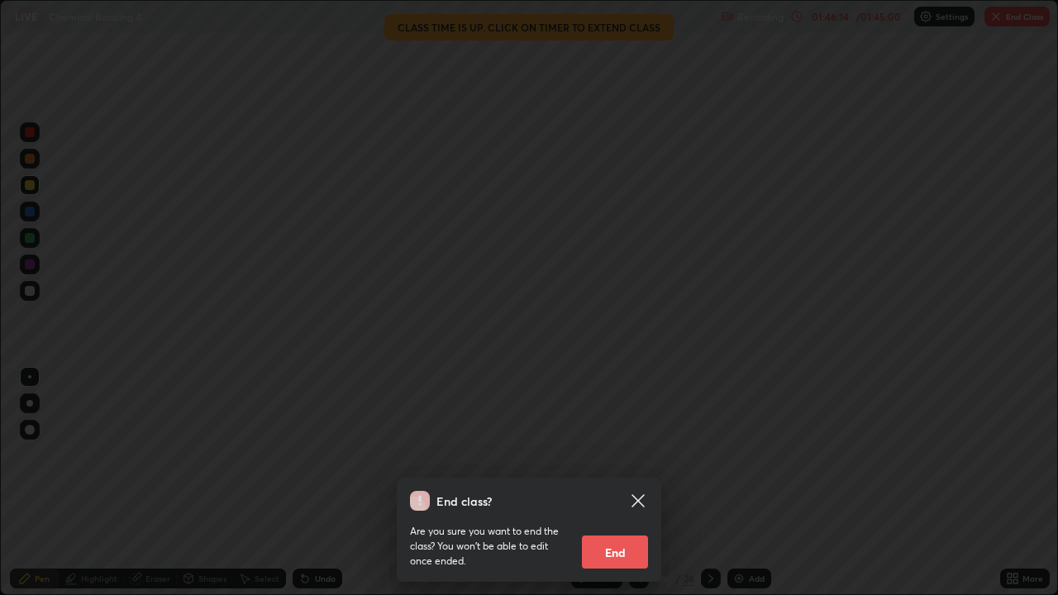
click at [621, 551] on button "End" at bounding box center [615, 552] width 66 height 33
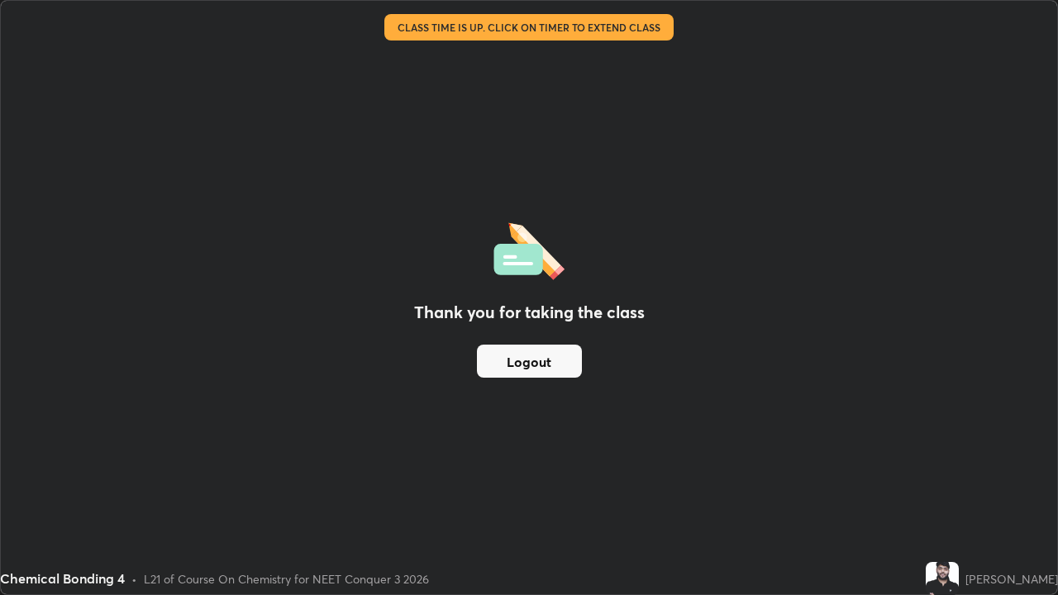
click at [563, 362] on button "Logout" at bounding box center [529, 361] width 105 height 33
